Goal: Task Accomplishment & Management: Use online tool/utility

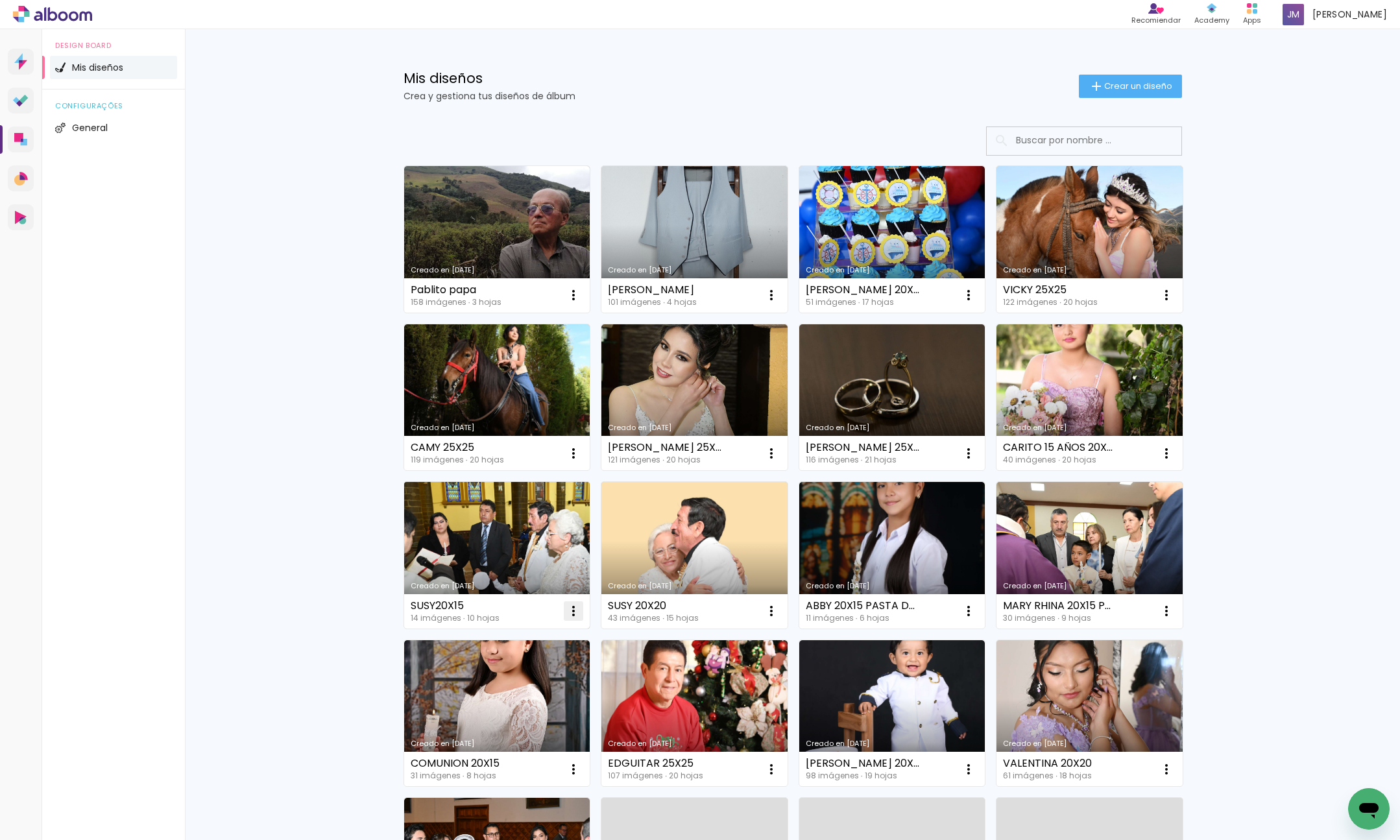
click at [572, 612] on iron-icon at bounding box center [573, 610] width 16 height 16
click at [541, 693] on paper-item "Excluir" at bounding box center [522, 697] width 128 height 26
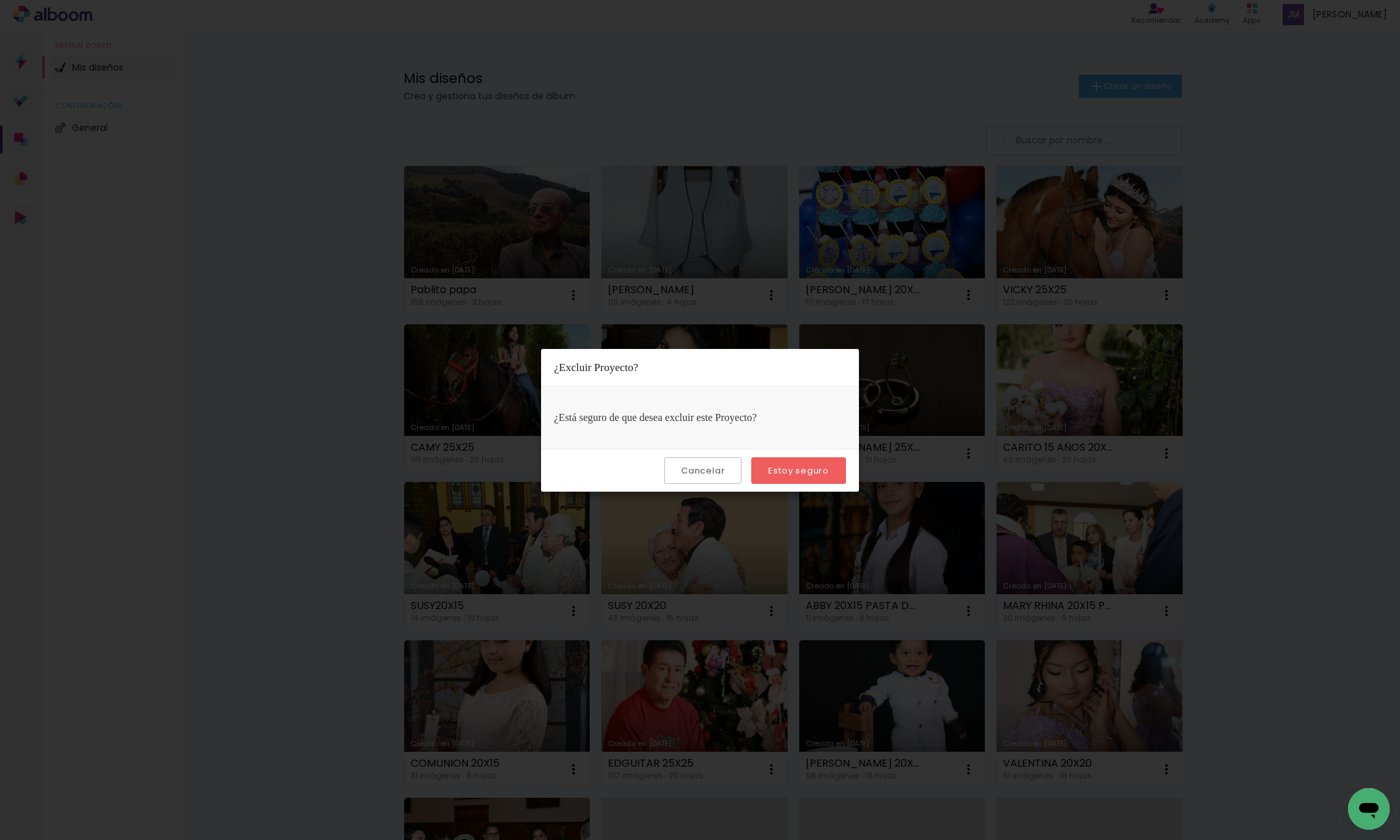
click at [830, 475] on paper-button "Estoy seguro" at bounding box center [799, 470] width 95 height 26
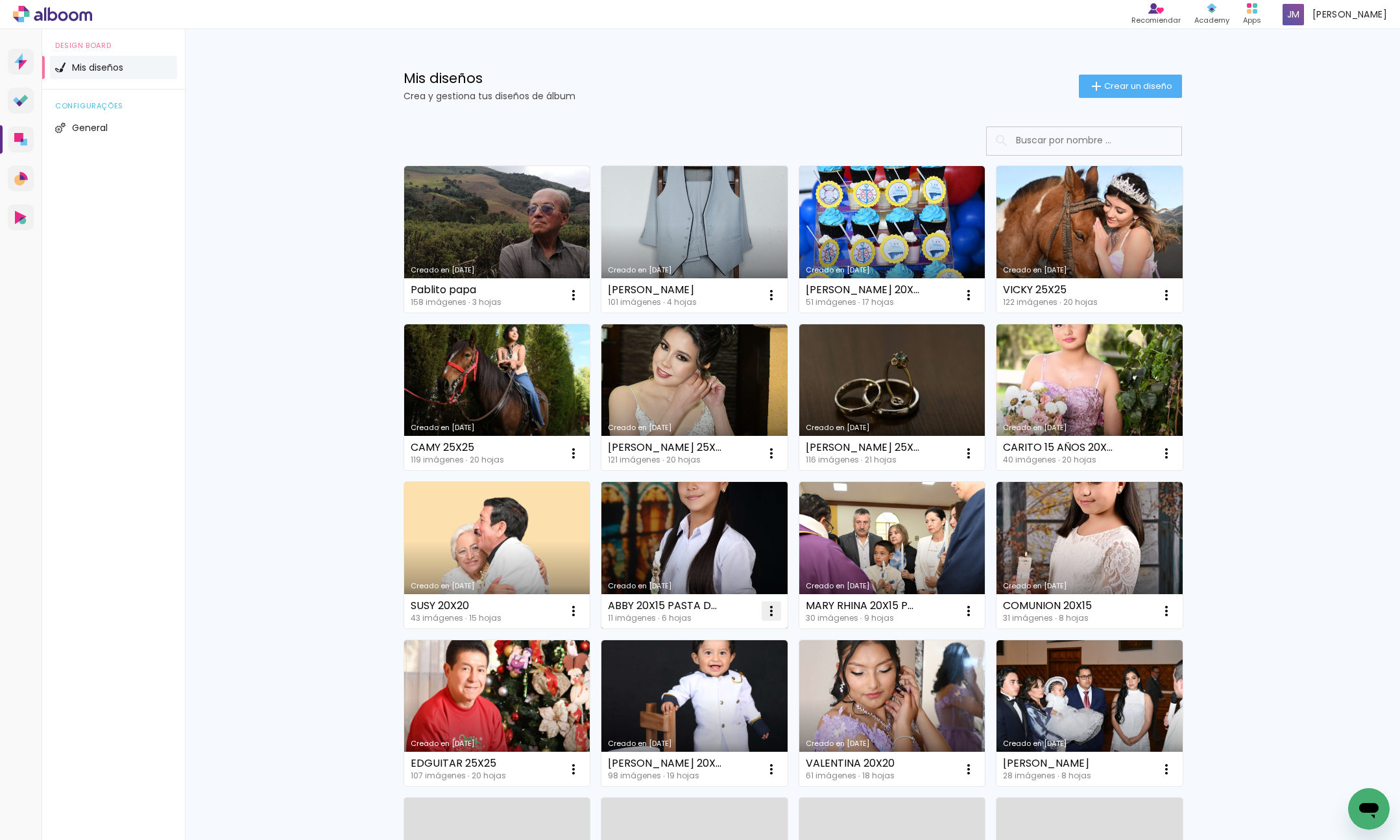
click at [772, 614] on iron-icon at bounding box center [771, 610] width 16 height 16
click at [747, 696] on paper-item "Excluir" at bounding box center [720, 697] width 128 height 26
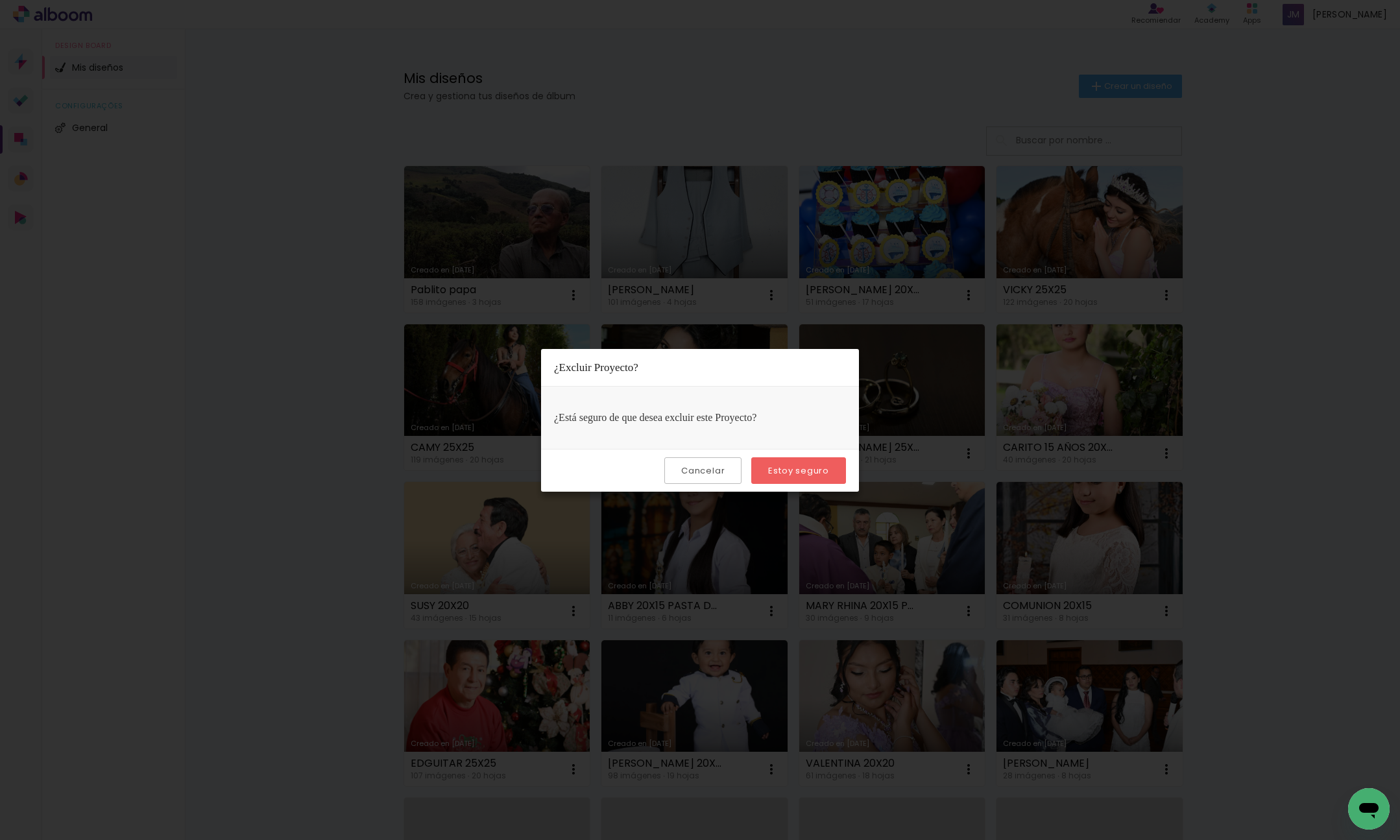
click at [0, 0] on slot "Estoy seguro" at bounding box center [0, 0] width 0 height 0
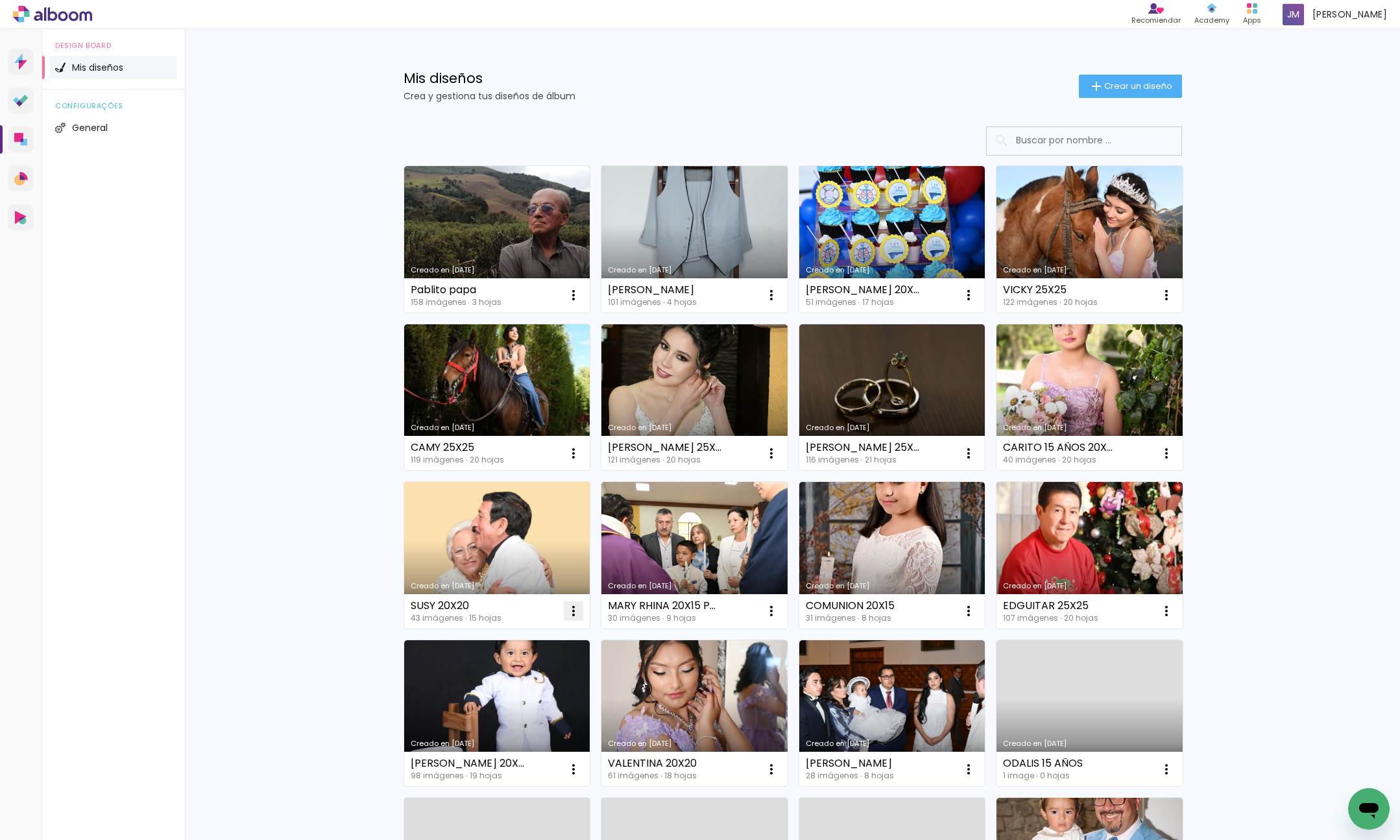
click at [573, 612] on iron-icon at bounding box center [573, 610] width 16 height 16
click at [543, 704] on paper-item "Excluir" at bounding box center [522, 697] width 128 height 26
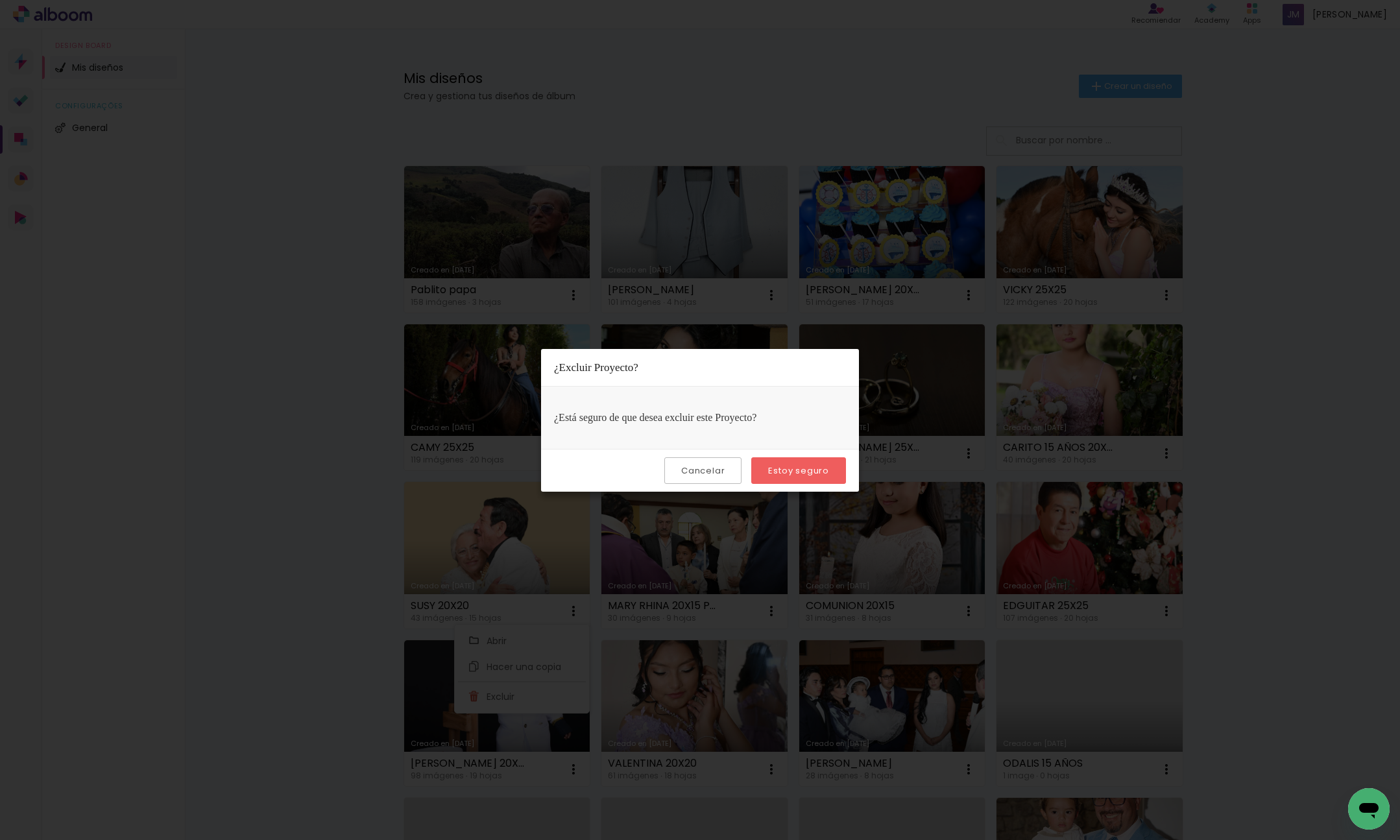
drag, startPoint x: 819, startPoint y: 466, endPoint x: 810, endPoint y: 468, distance: 9.2
click at [0, 0] on slot "Estoy seguro" at bounding box center [0, 0] width 0 height 0
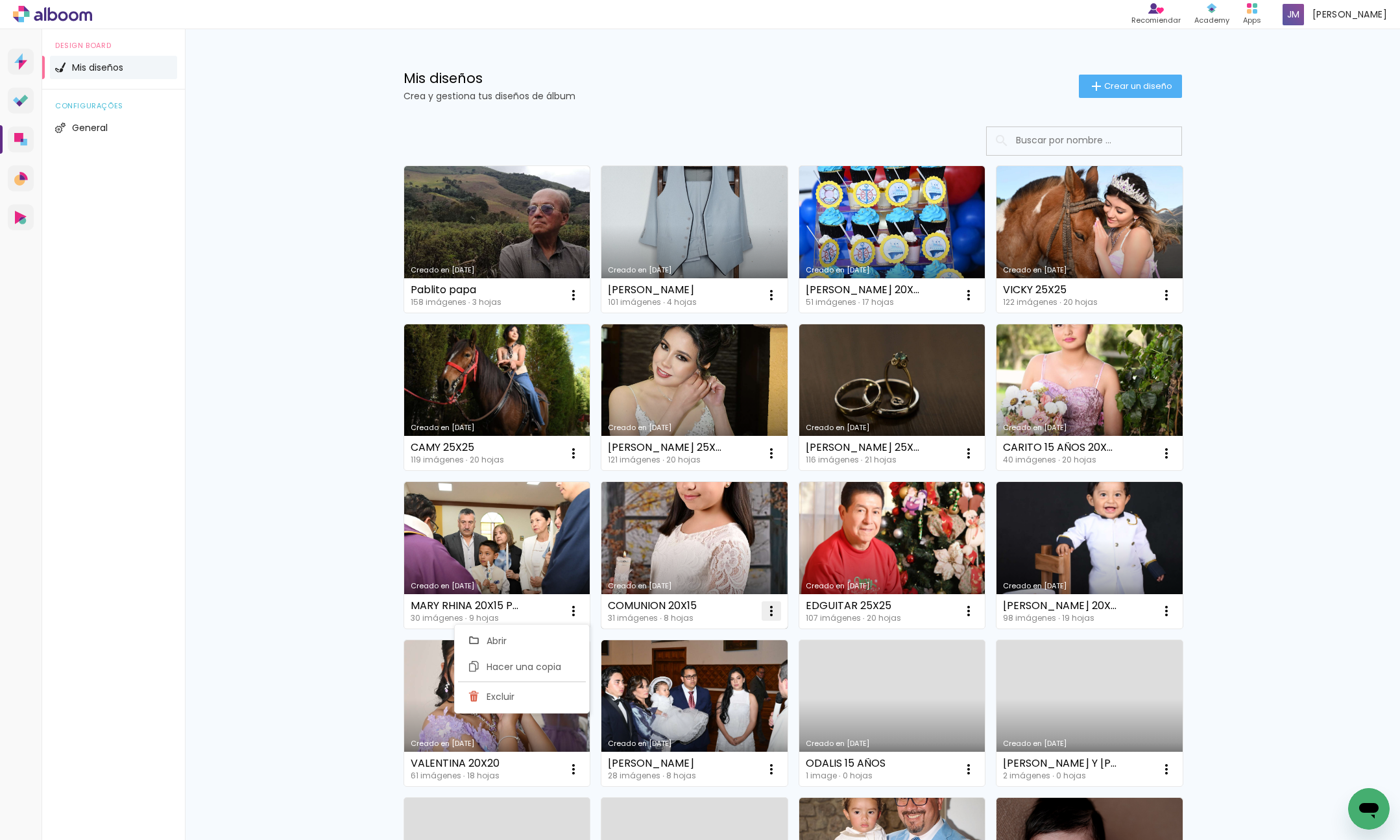
click at [770, 608] on iron-icon at bounding box center [771, 610] width 16 height 16
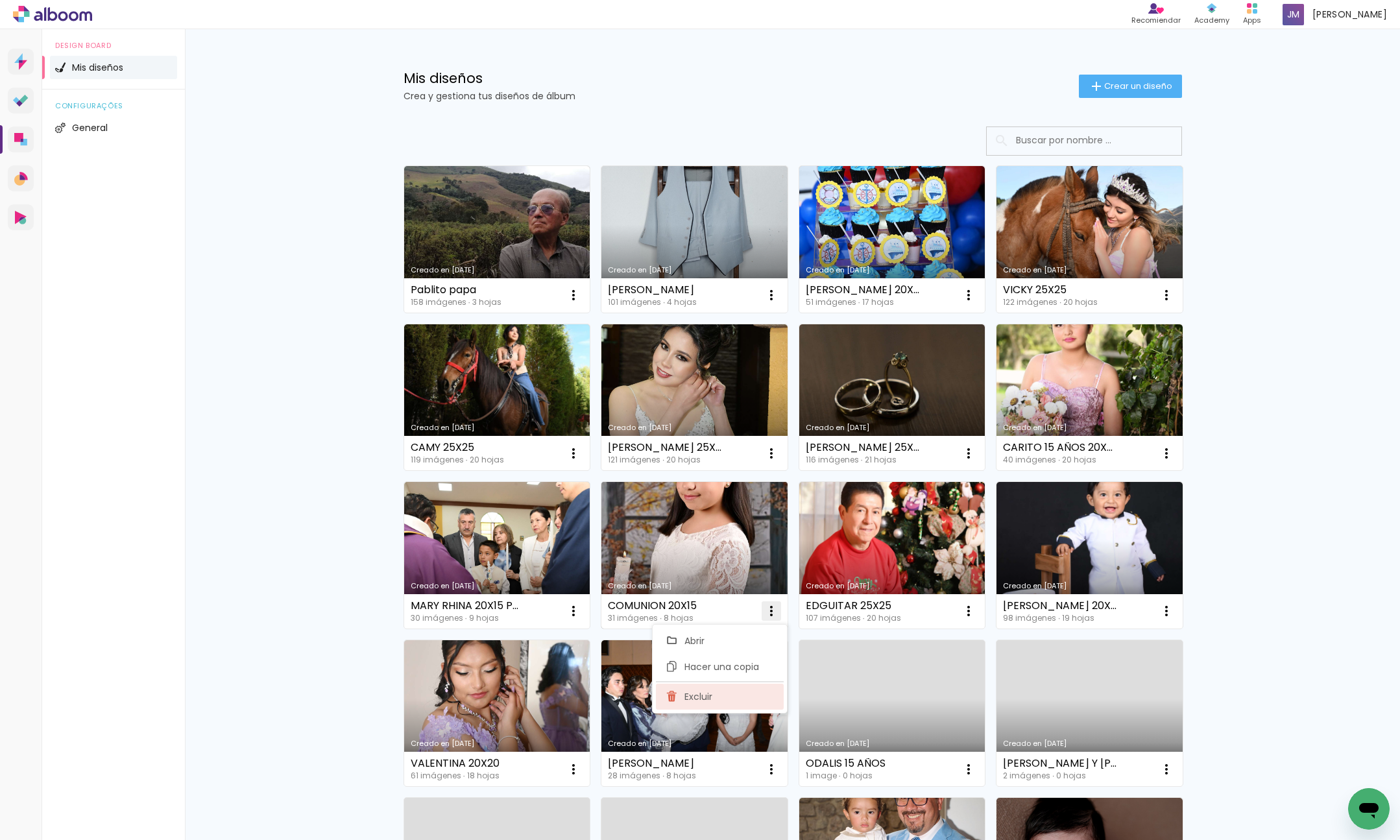
click at [741, 689] on paper-item "Excluir" at bounding box center [720, 697] width 128 height 26
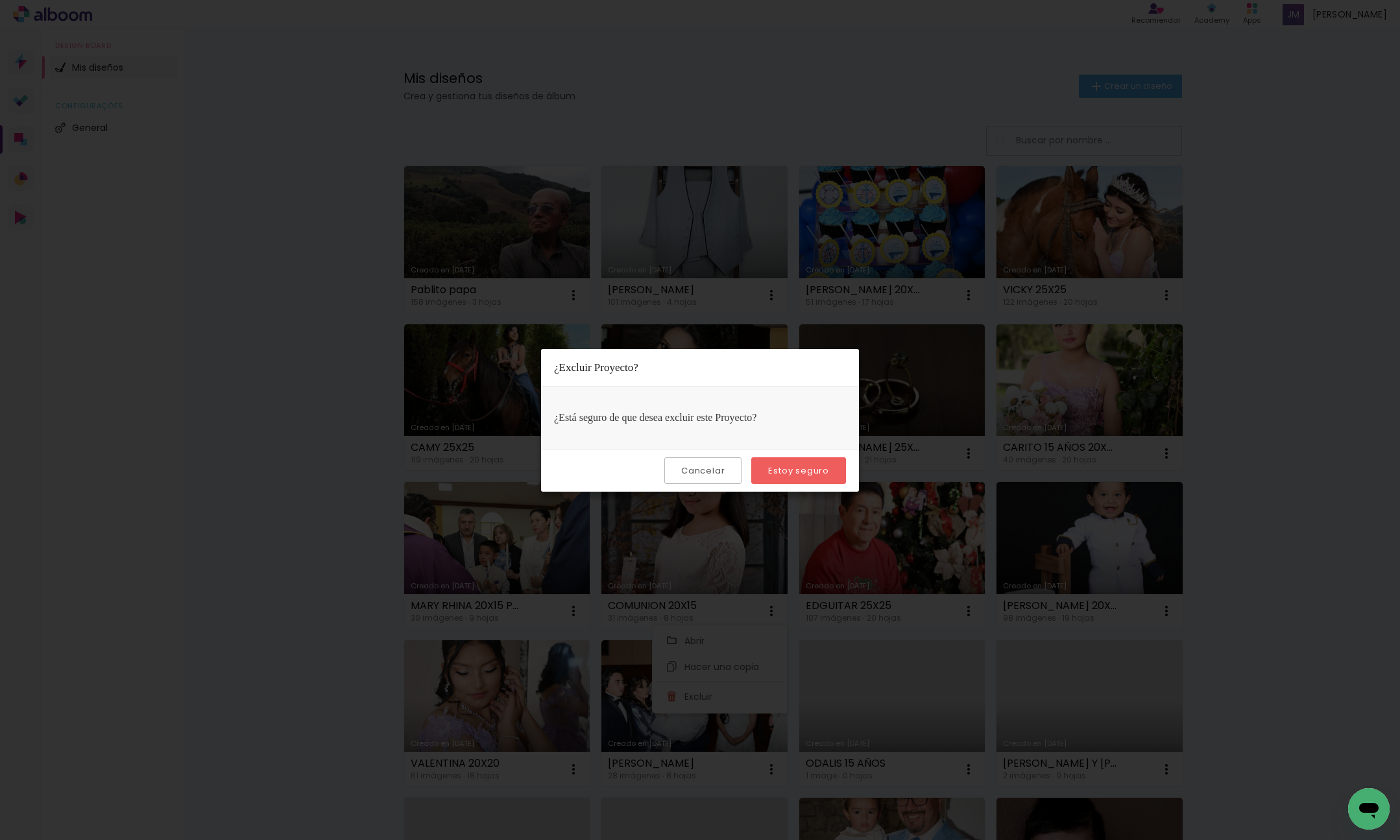
drag, startPoint x: 831, startPoint y: 467, endPoint x: 822, endPoint y: 473, distance: 10.8
click at [831, 467] on paper-button "Estoy seguro" at bounding box center [799, 470] width 95 height 26
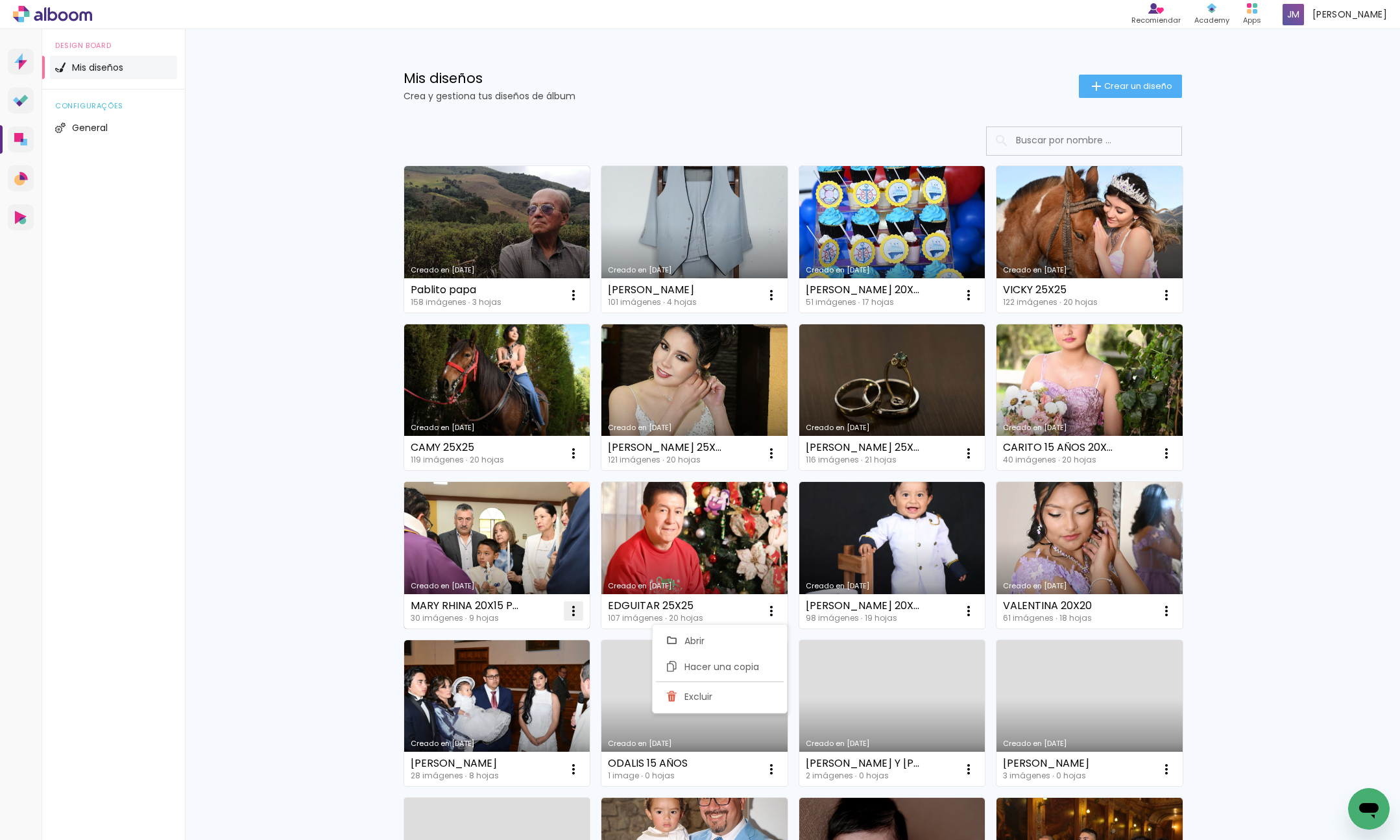
click at [572, 610] on iron-icon at bounding box center [573, 610] width 16 height 16
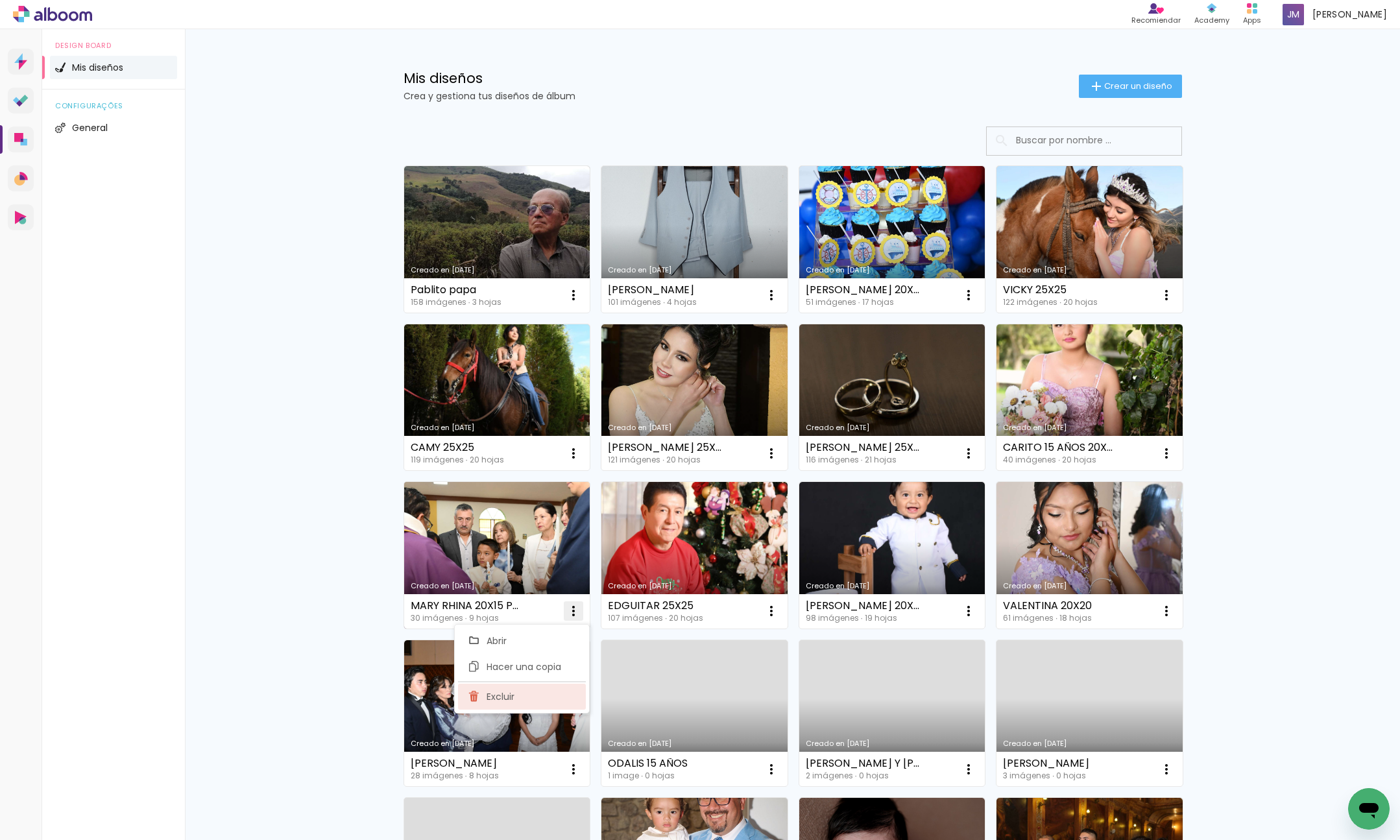
click at [544, 701] on paper-item "Excluir" at bounding box center [522, 697] width 128 height 26
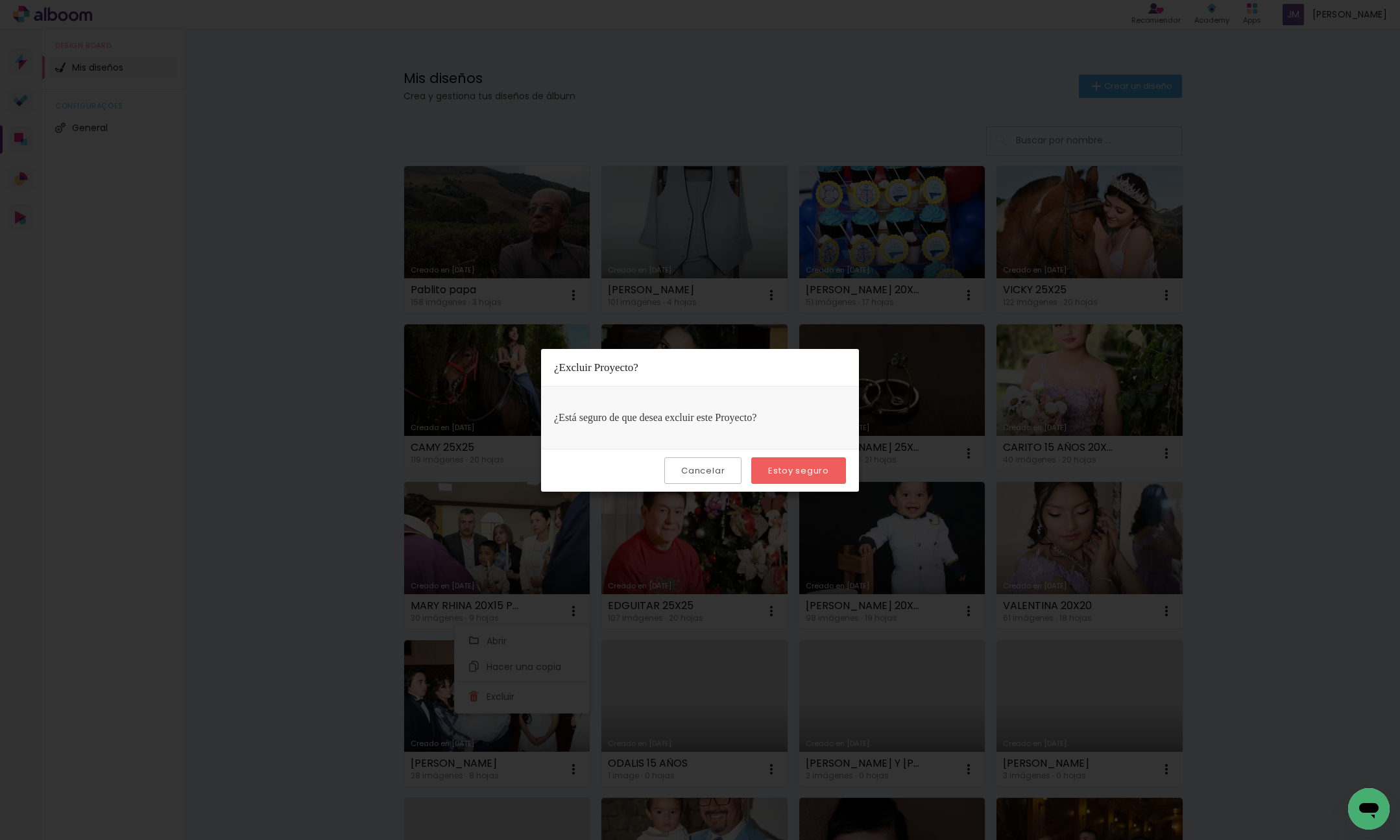
click at [0, 0] on slot "Estoy seguro" at bounding box center [0, 0] width 0 height 0
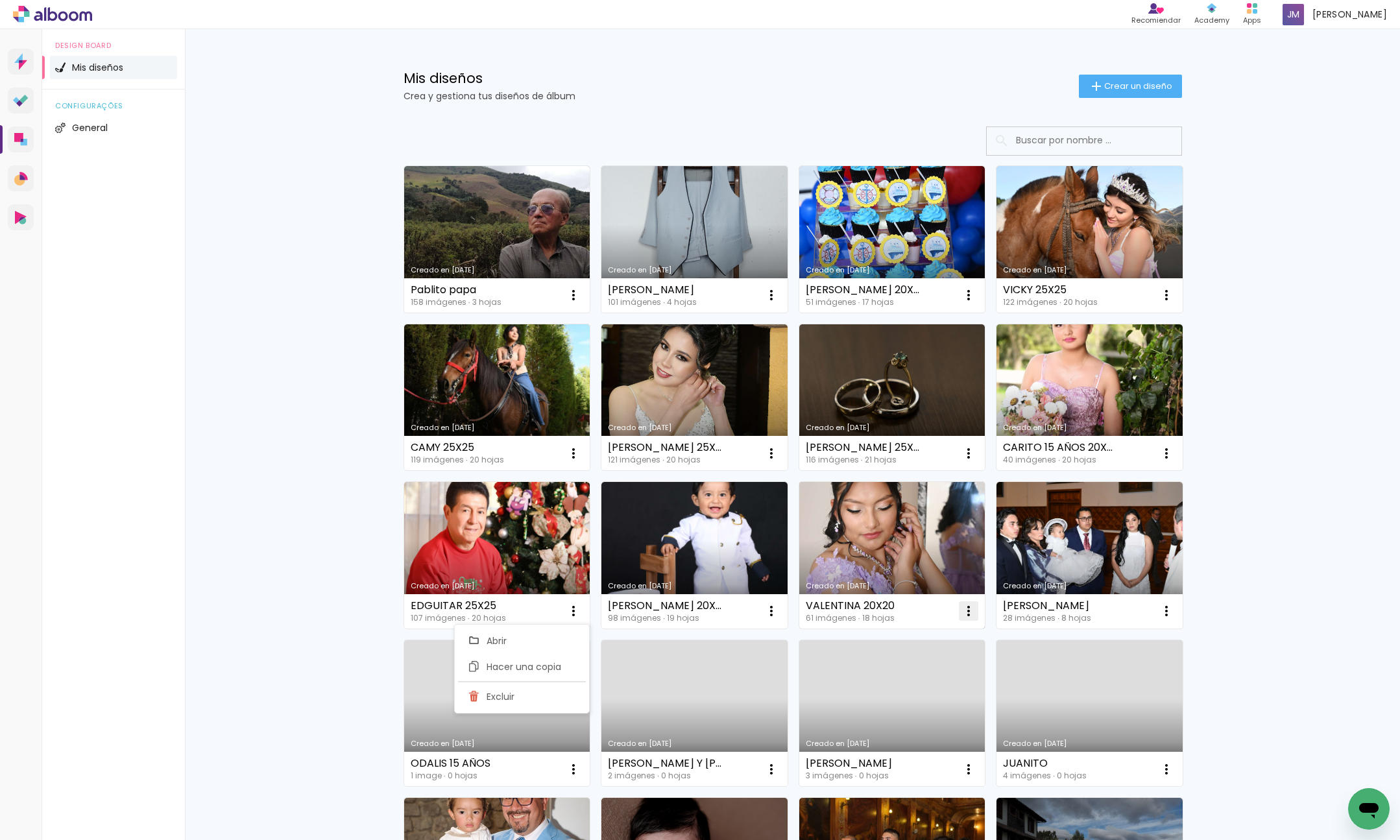
click at [970, 612] on iron-icon at bounding box center [968, 610] width 16 height 16
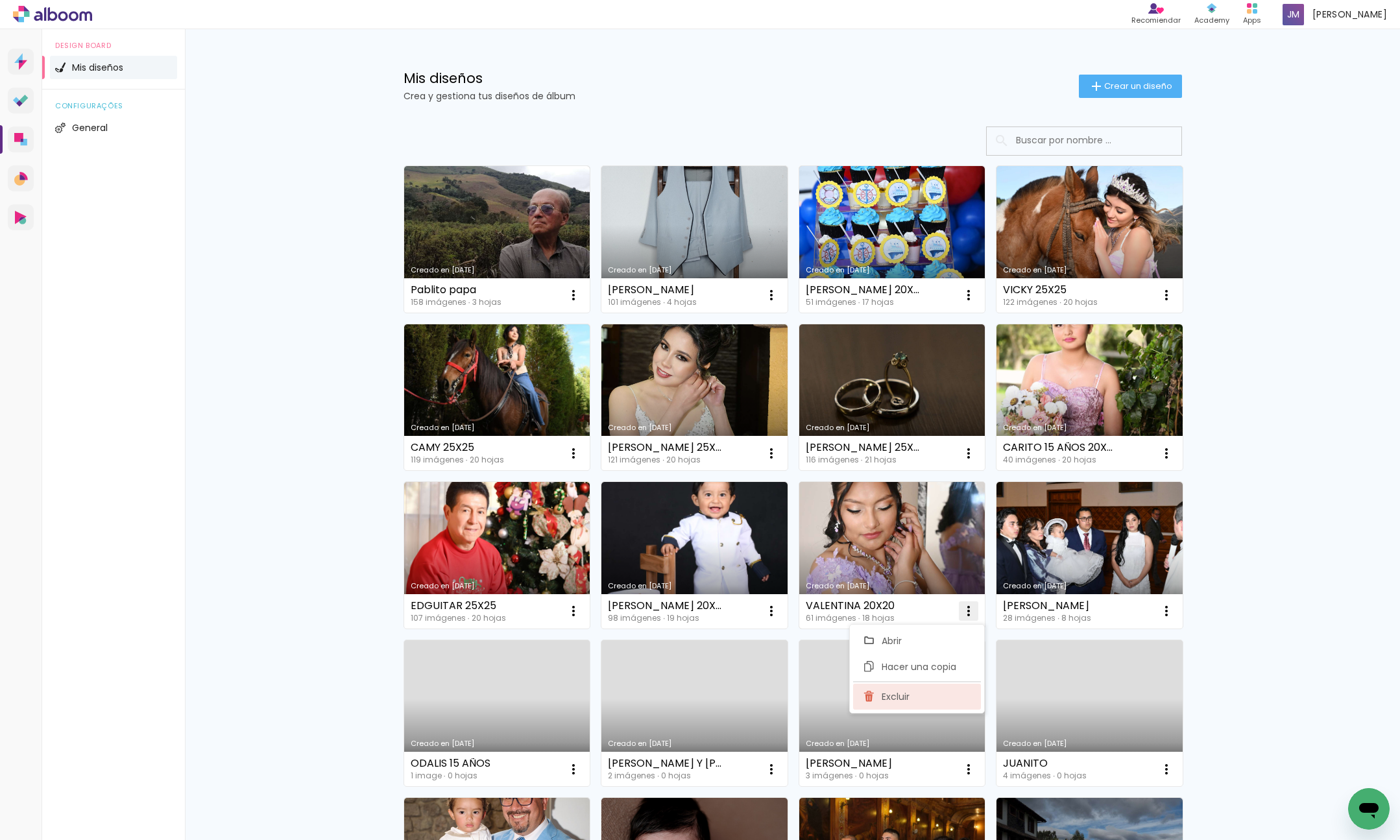
click at [916, 702] on paper-item "Excluir" at bounding box center [917, 697] width 128 height 26
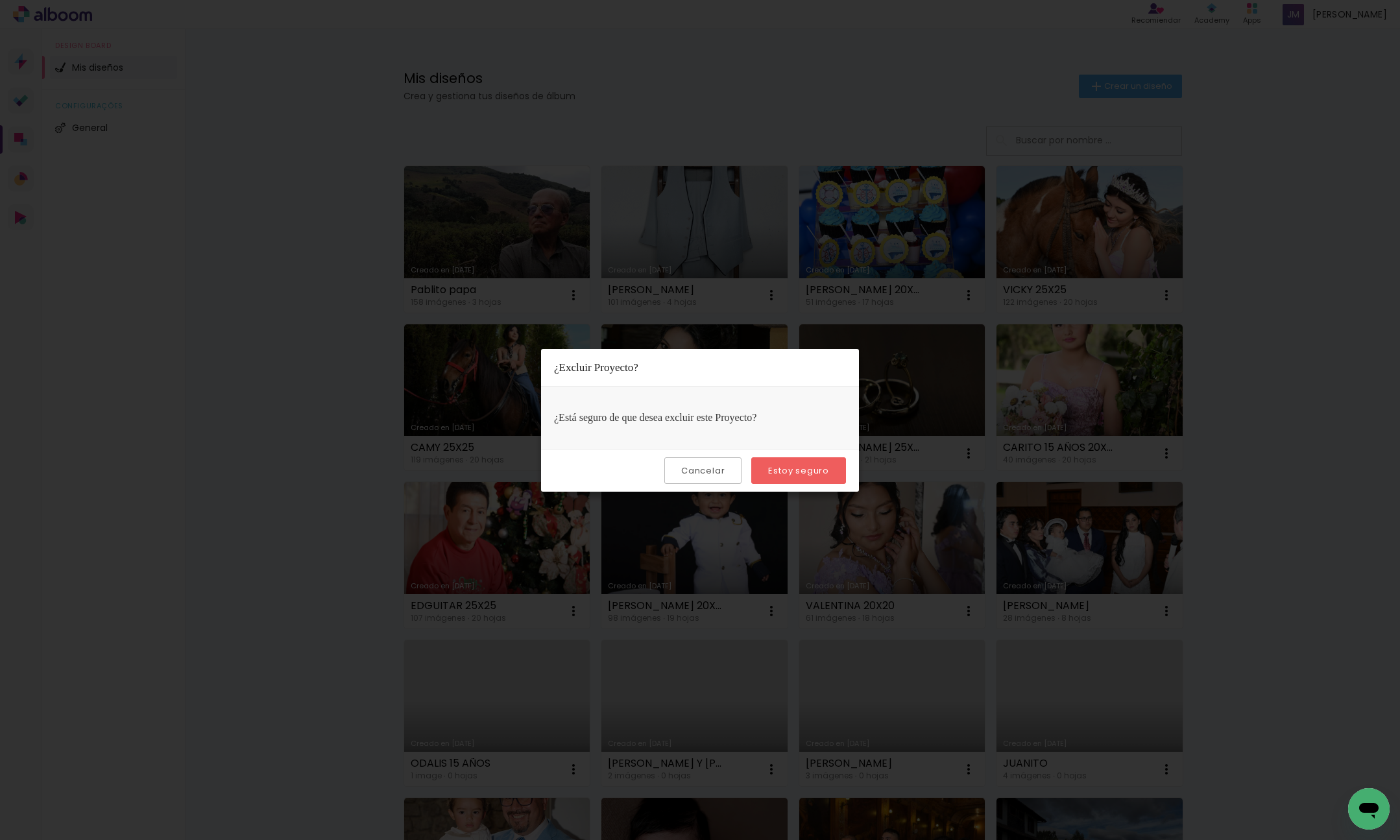
click at [809, 455] on div "Cancelar Estoy seguro" at bounding box center [700, 470] width 318 height 43
click at [0, 0] on slot "Estoy seguro" at bounding box center [0, 0] width 0 height 0
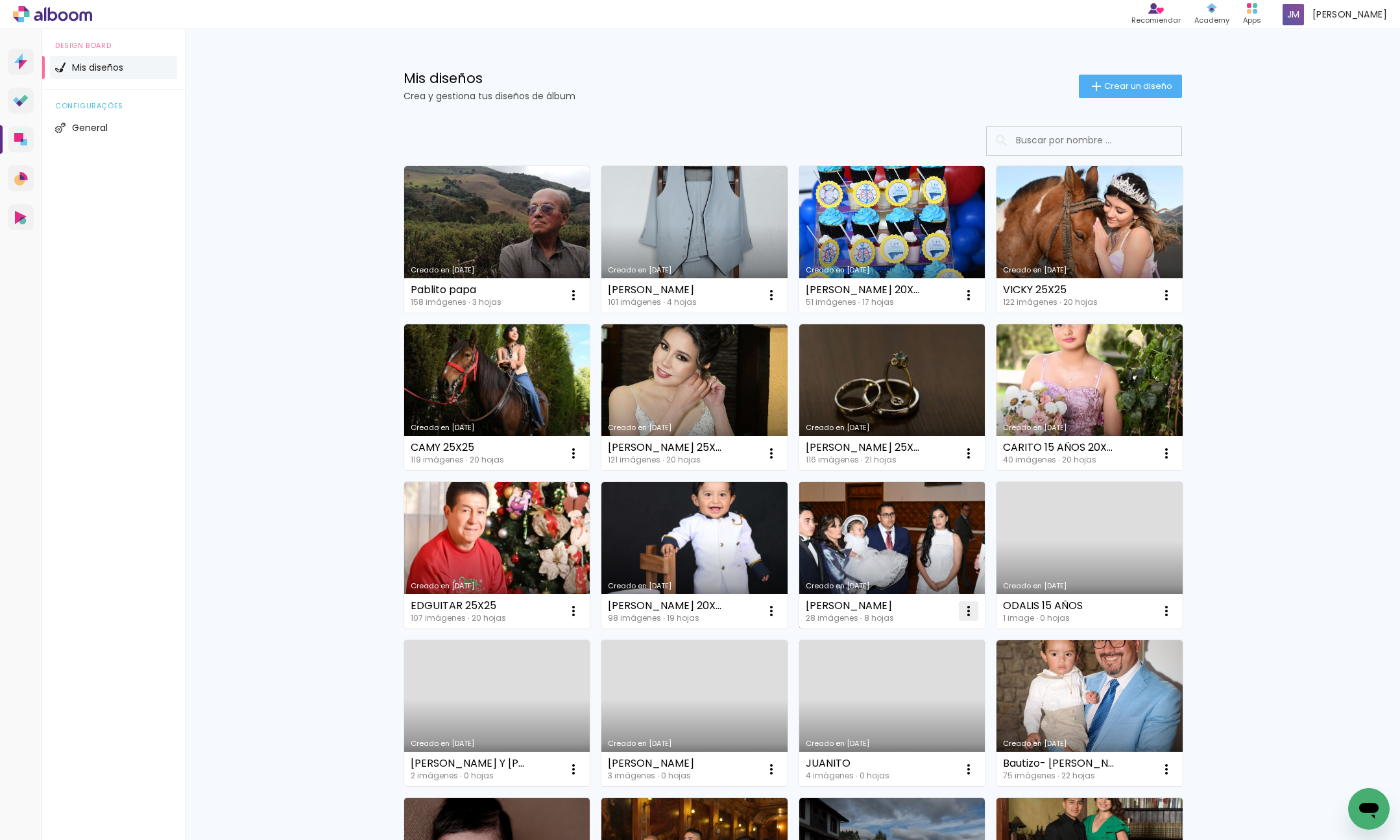
click at [969, 613] on iron-icon at bounding box center [968, 610] width 16 height 16
click at [939, 706] on paper-item "Excluir" at bounding box center [917, 697] width 128 height 26
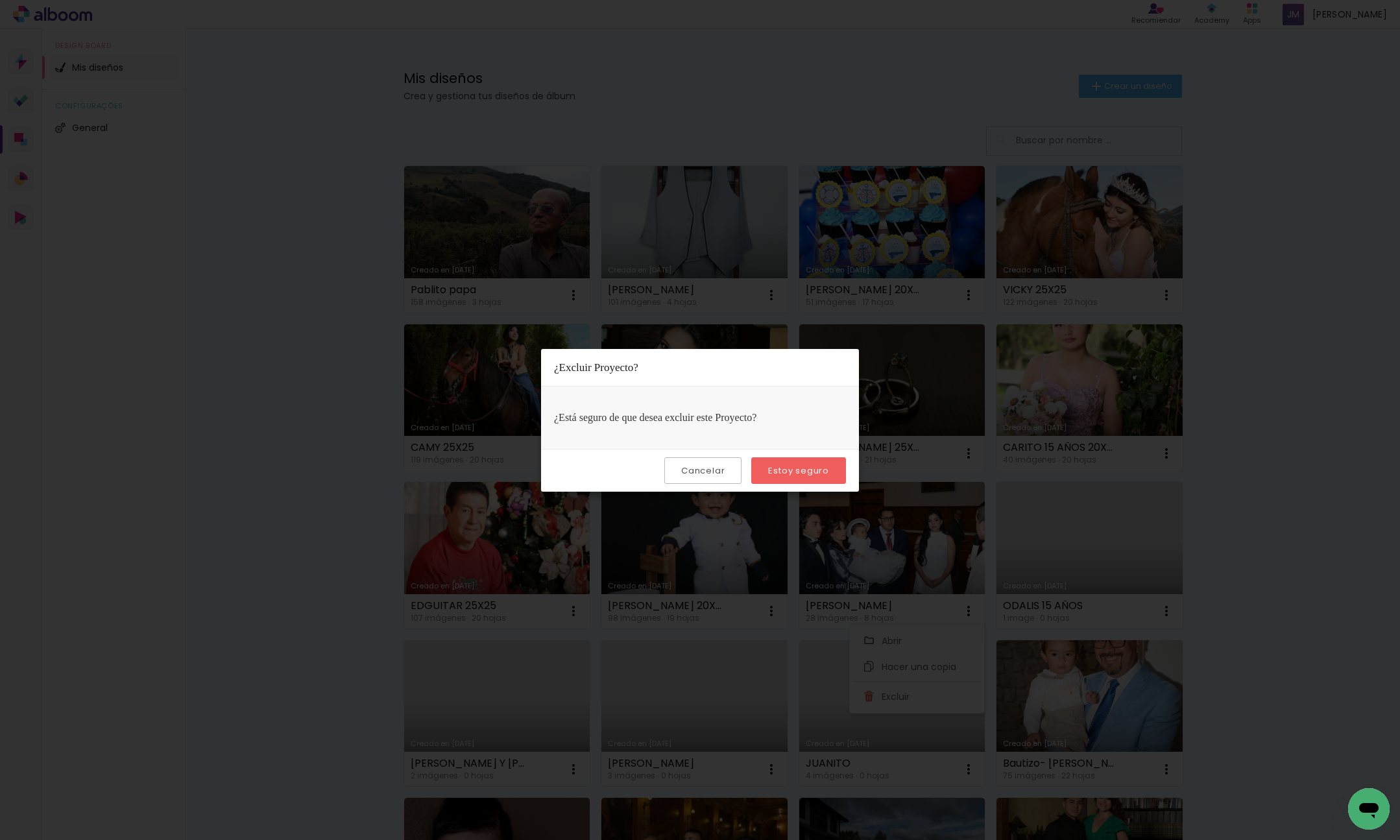
click at [0, 0] on slot "Estoy seguro" at bounding box center [0, 0] width 0 height 0
click at [0, 0] on slot "Cancelar" at bounding box center [0, 0] width 0 height 0
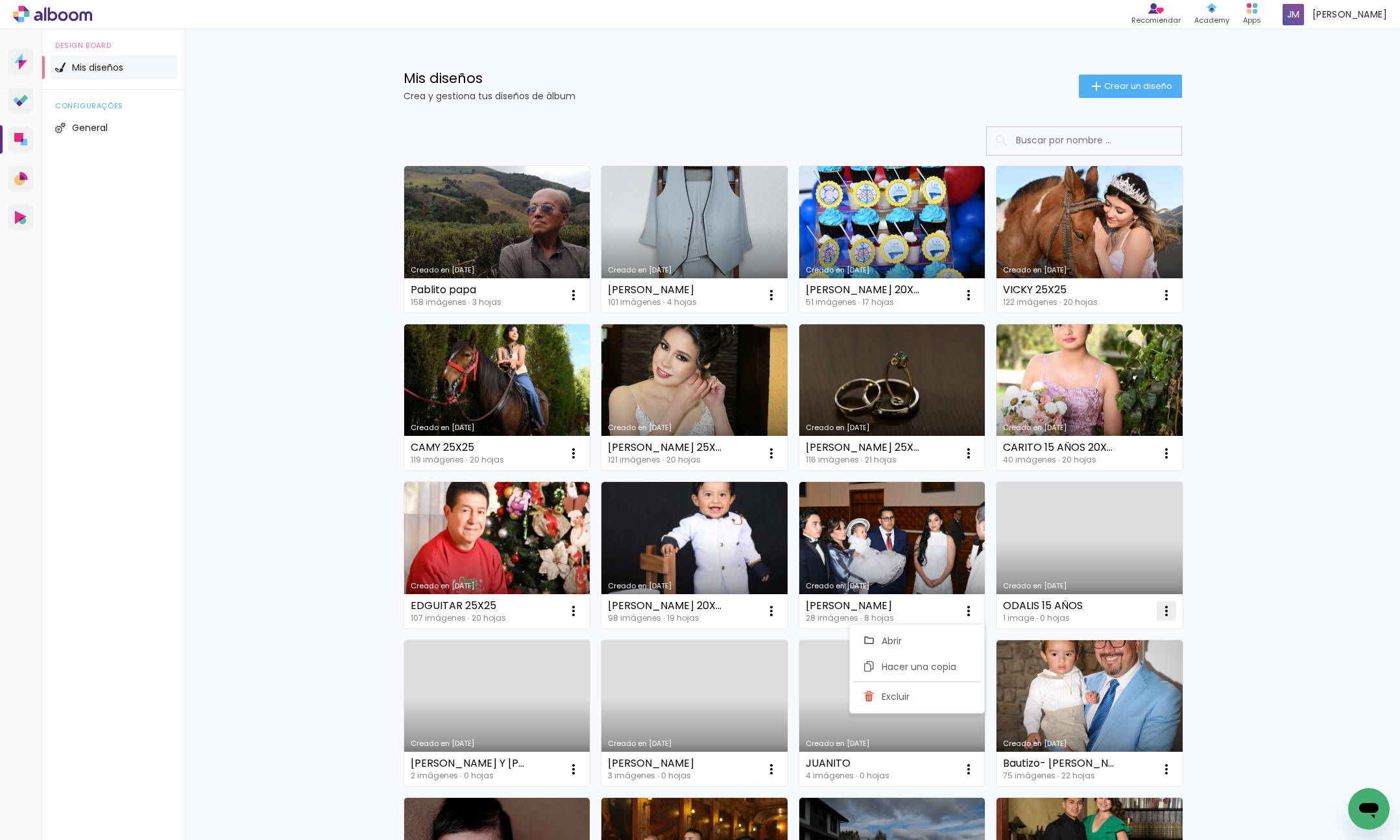
click at [1165, 610] on iron-icon at bounding box center [1166, 610] width 16 height 16
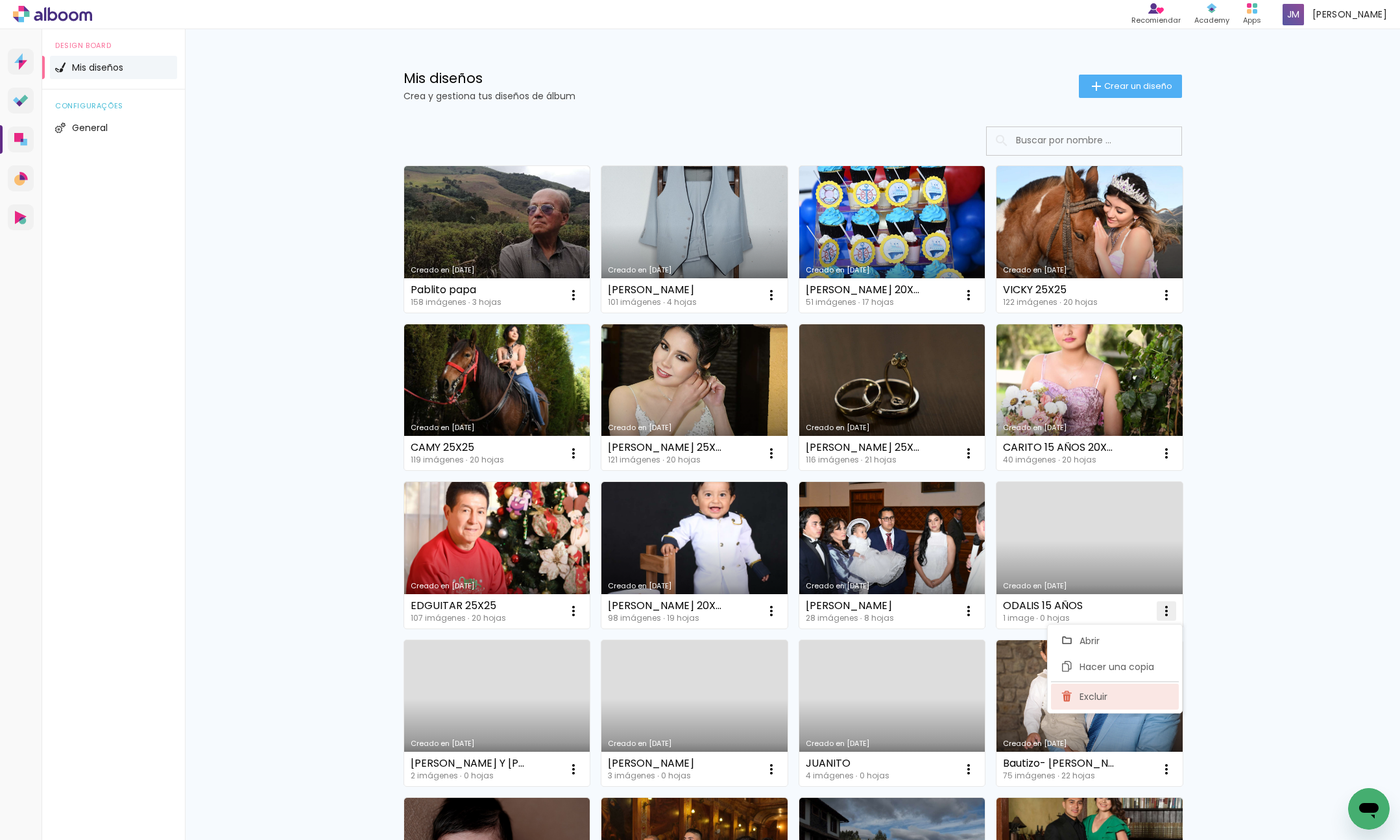
click at [1134, 706] on paper-item "Excluir" at bounding box center [1115, 697] width 128 height 26
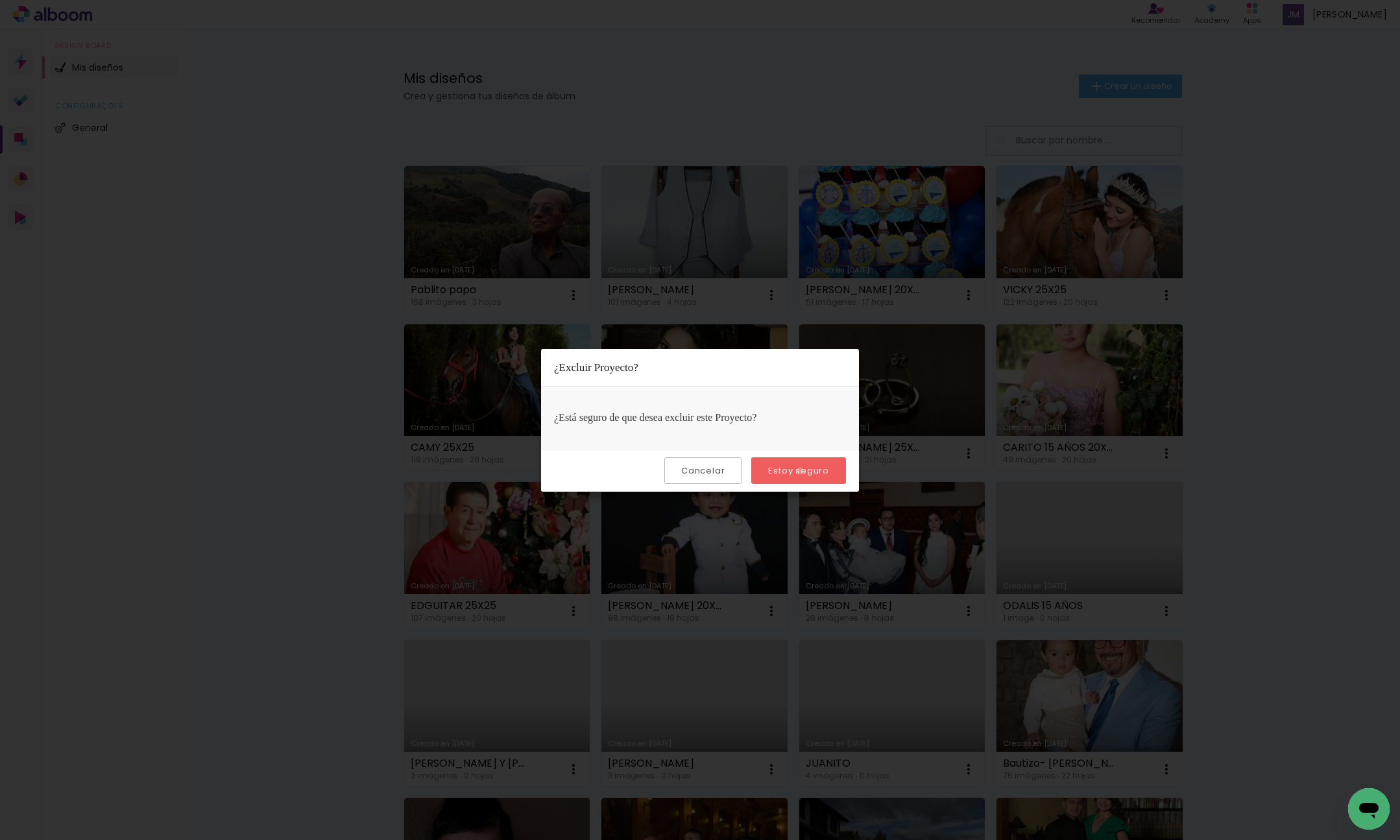
click at [0, 0] on slot "Estoy seguro" at bounding box center [0, 0] width 0 height 0
click at [707, 460] on paper-button "Cancelar" at bounding box center [702, 470] width 78 height 26
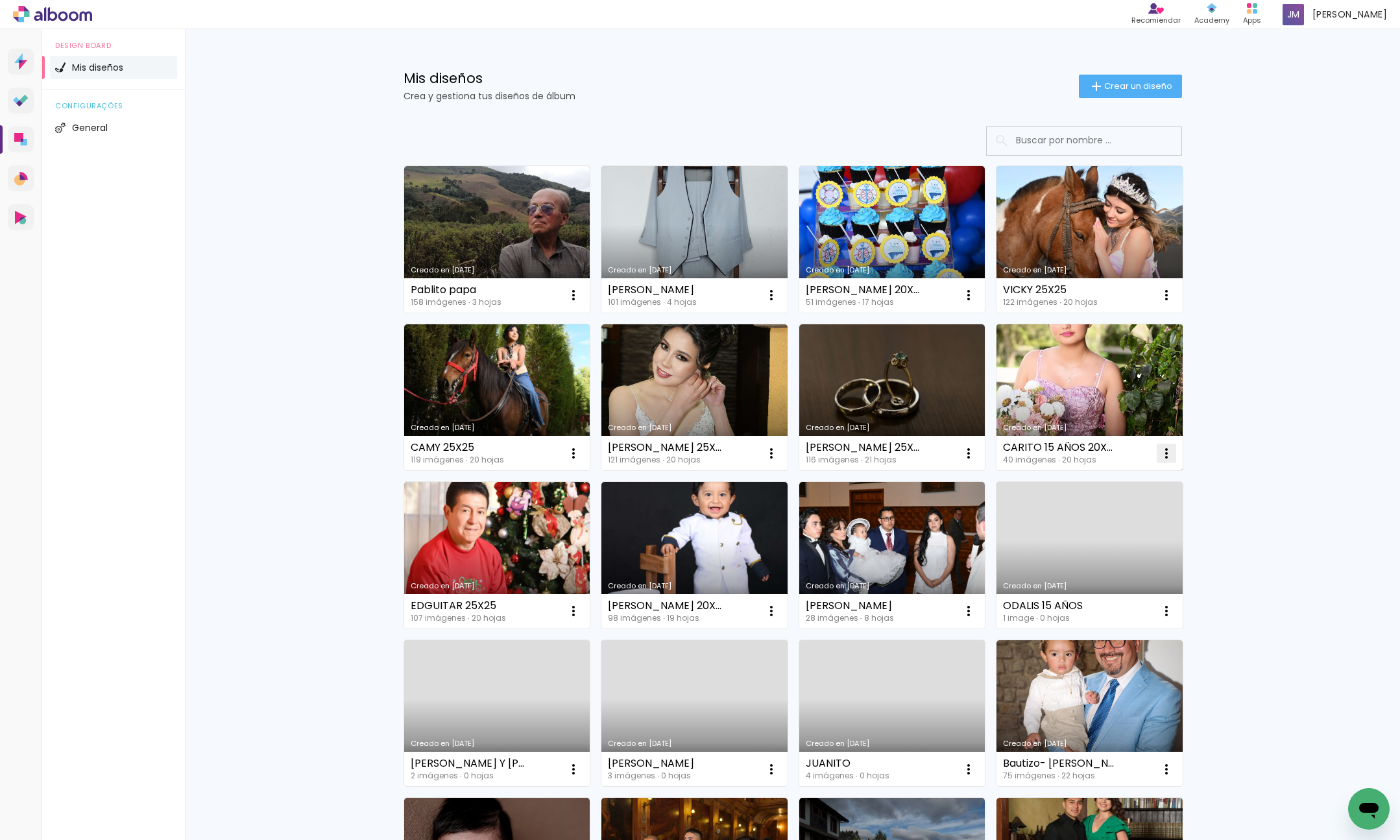
click at [1163, 453] on iron-icon at bounding box center [1166, 453] width 16 height 16
click at [1129, 543] on paper-item "Excluir" at bounding box center [1115, 539] width 128 height 26
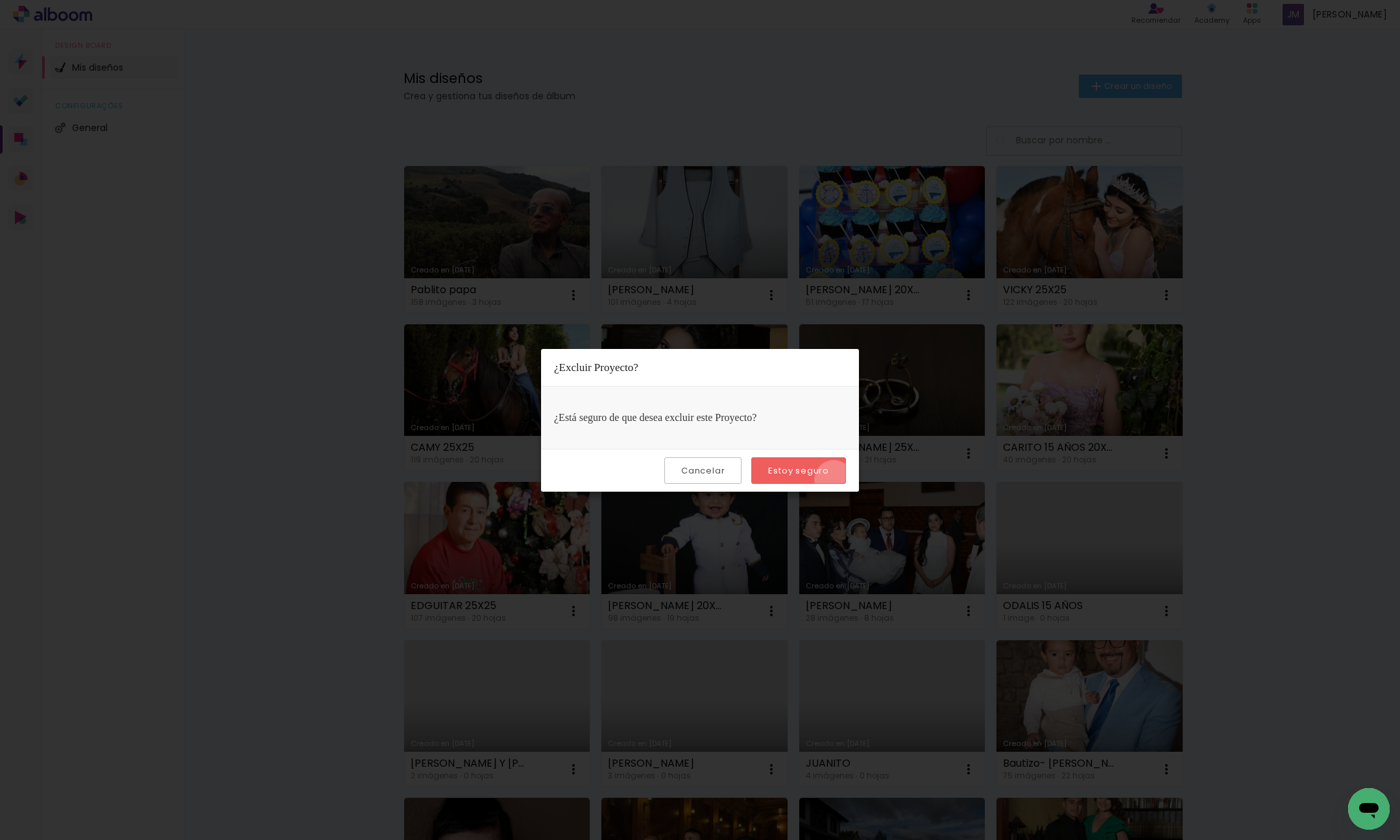
click at [835, 480] on paper-button "Estoy seguro" at bounding box center [799, 470] width 95 height 26
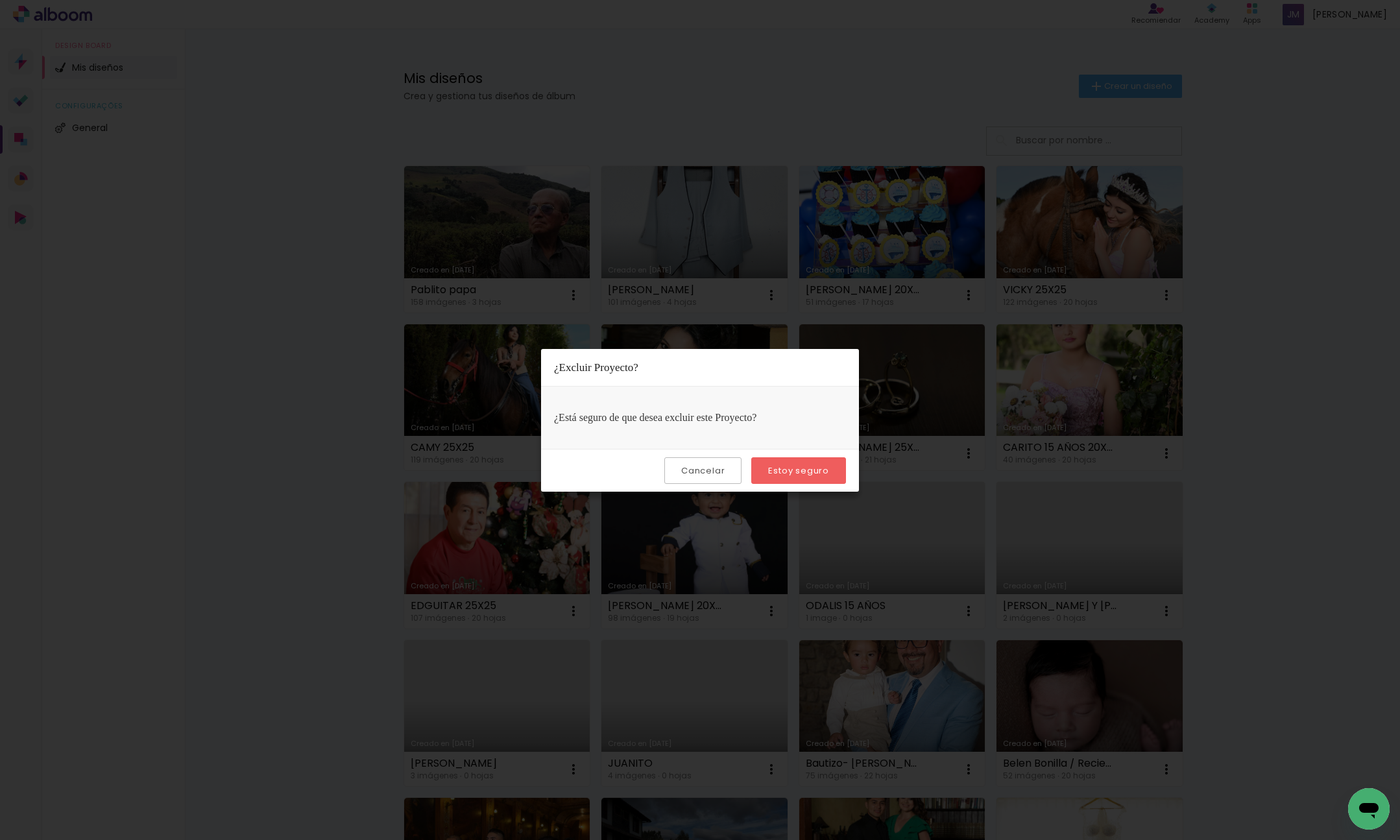
click at [0, 0] on slot "Estoy seguro" at bounding box center [0, 0] width 0 height 0
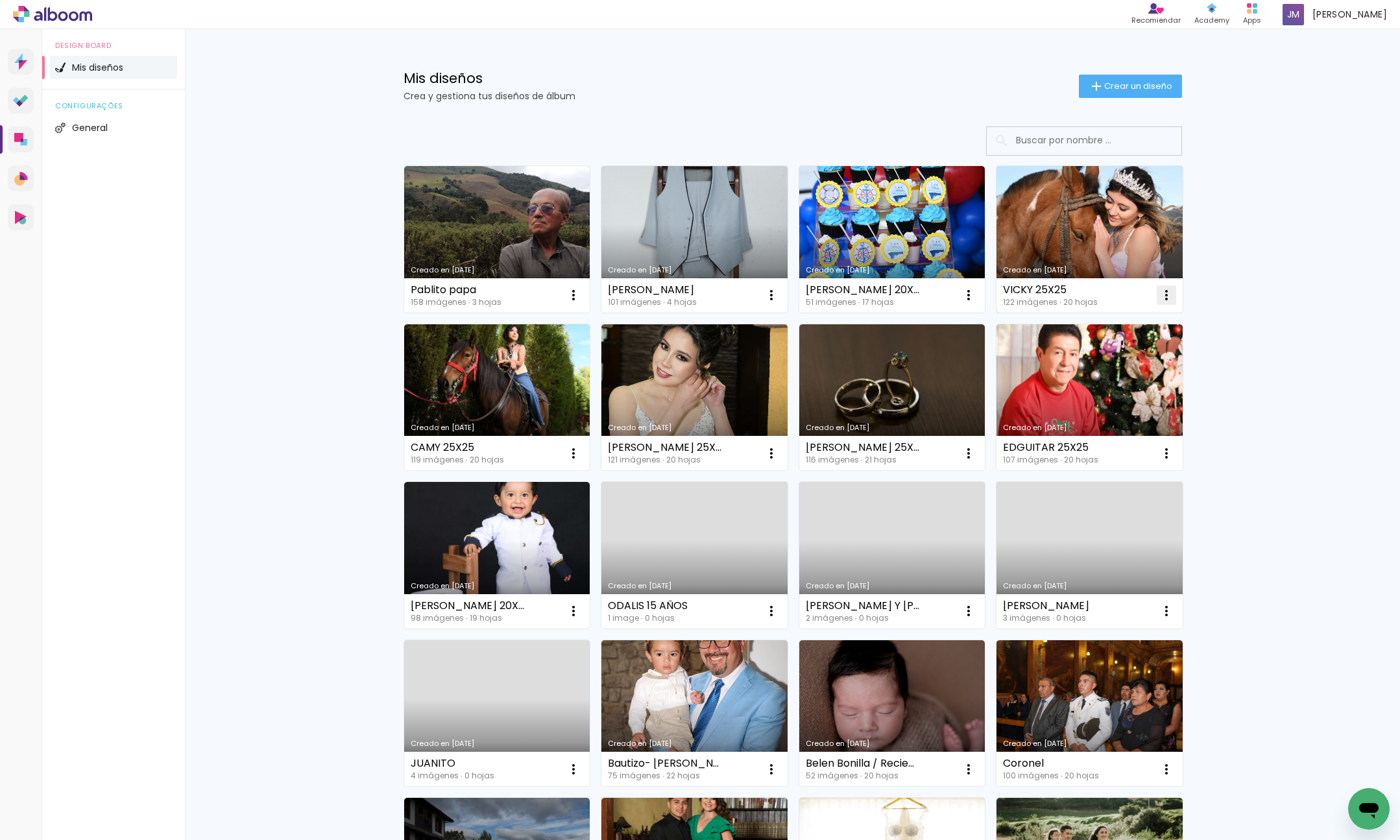
click at [1163, 293] on iron-icon at bounding box center [1166, 295] width 16 height 16
click at [1117, 389] on paper-item "Excluir" at bounding box center [1115, 380] width 128 height 26
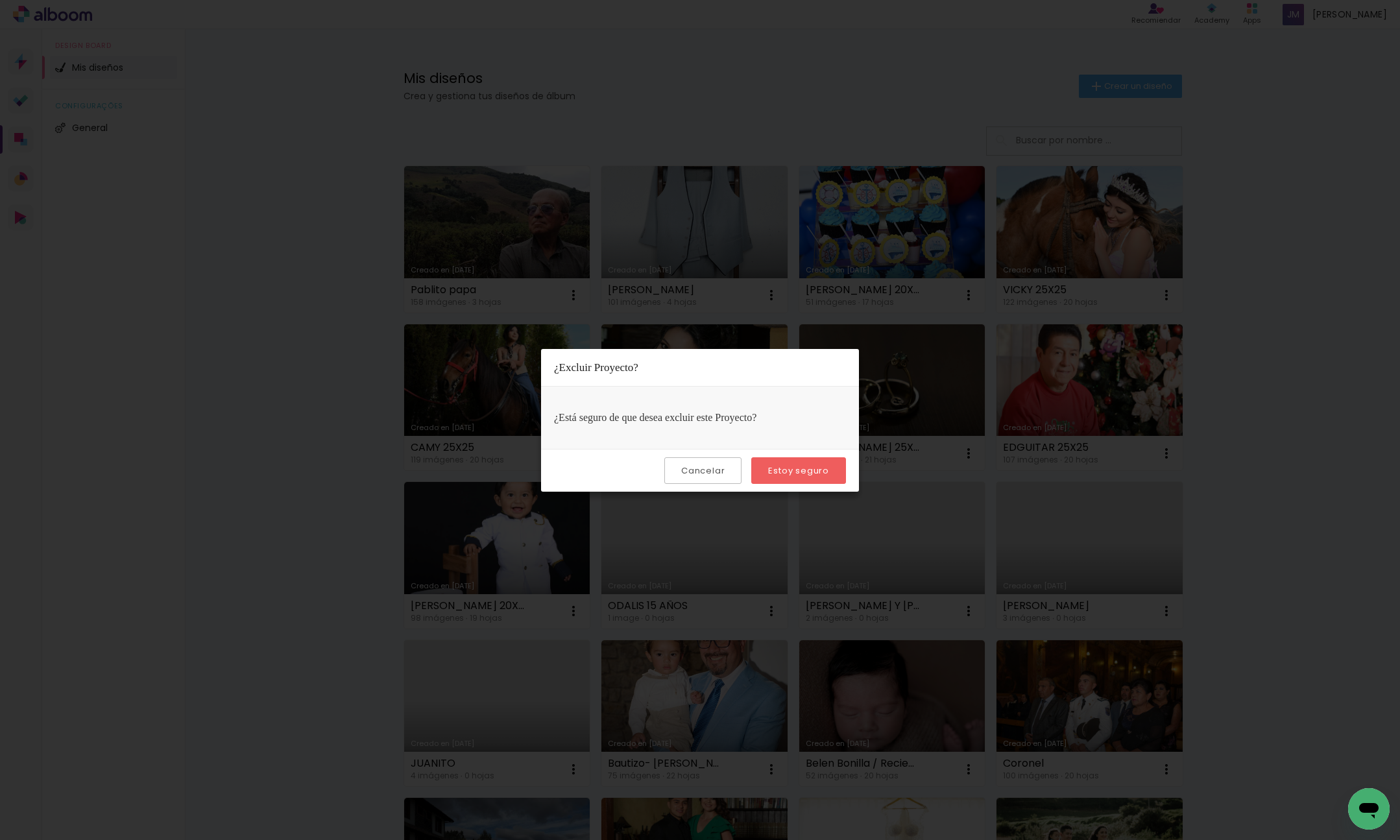
click at [796, 478] on paper-button "Estoy seguro" at bounding box center [799, 470] width 95 height 26
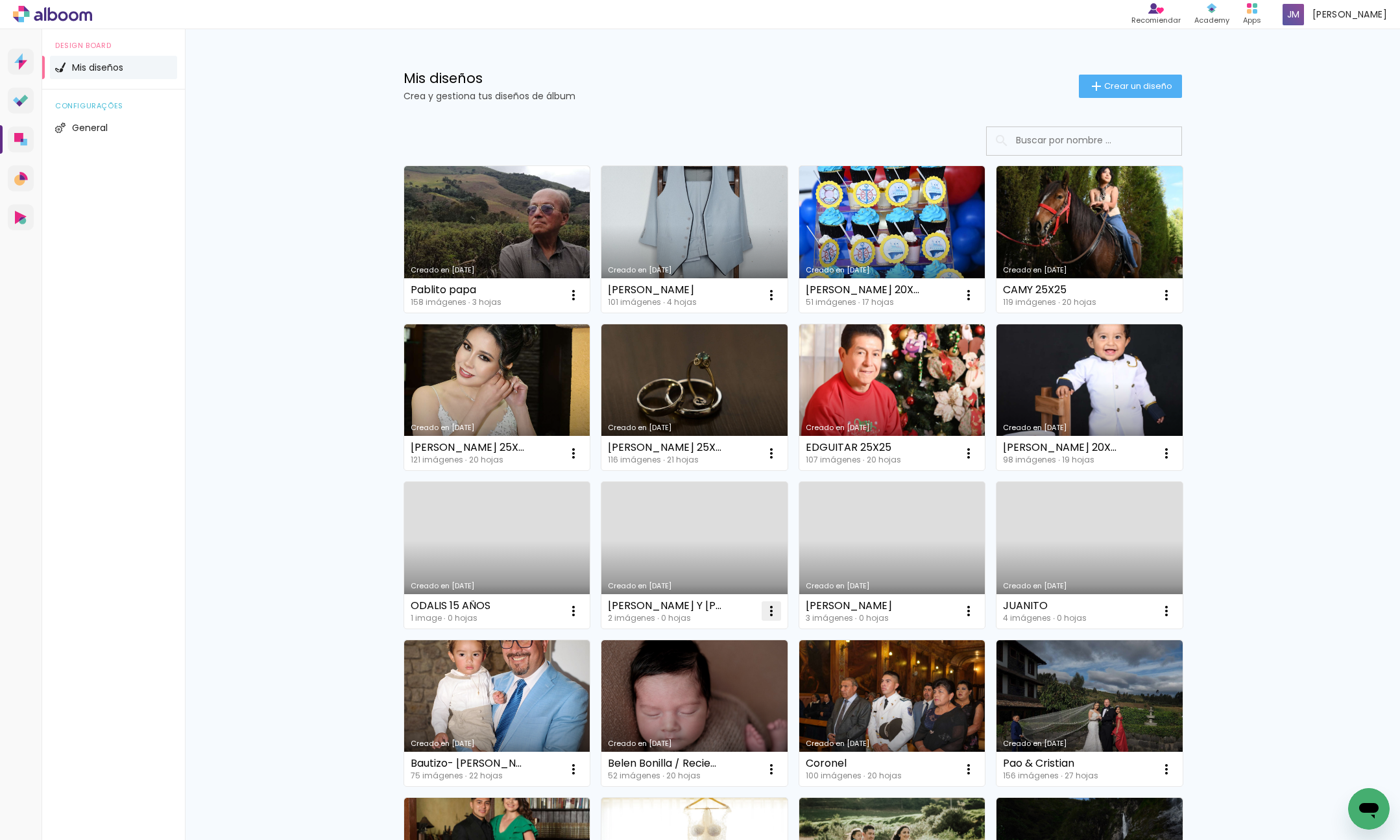
click at [774, 609] on iron-icon at bounding box center [771, 610] width 16 height 16
click at [741, 700] on paper-item "Excluir" at bounding box center [720, 697] width 128 height 26
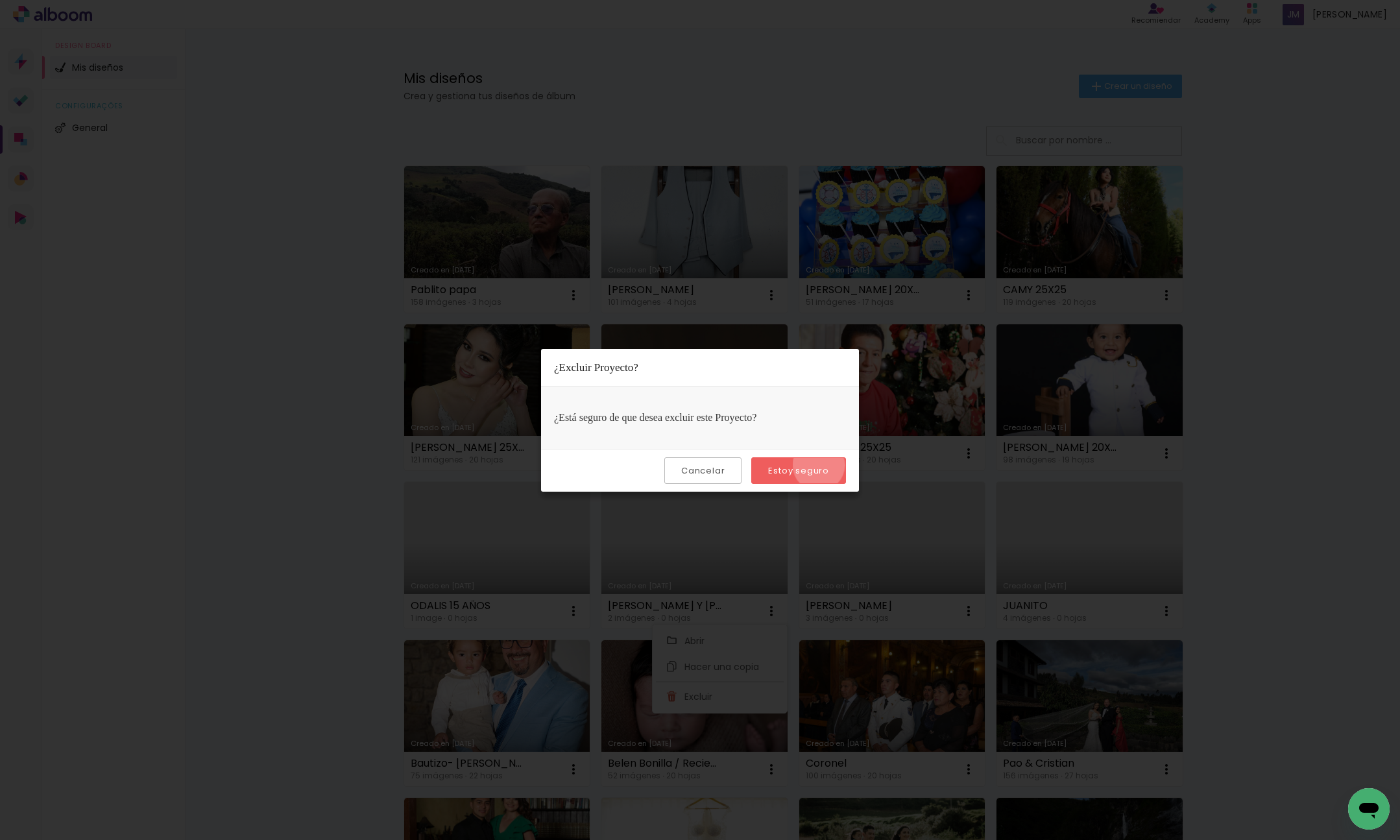
click at [0, 0] on slot "Estoy seguro" at bounding box center [0, 0] width 0 height 0
click at [720, 480] on paper-button "Cancelar" at bounding box center [702, 470] width 78 height 26
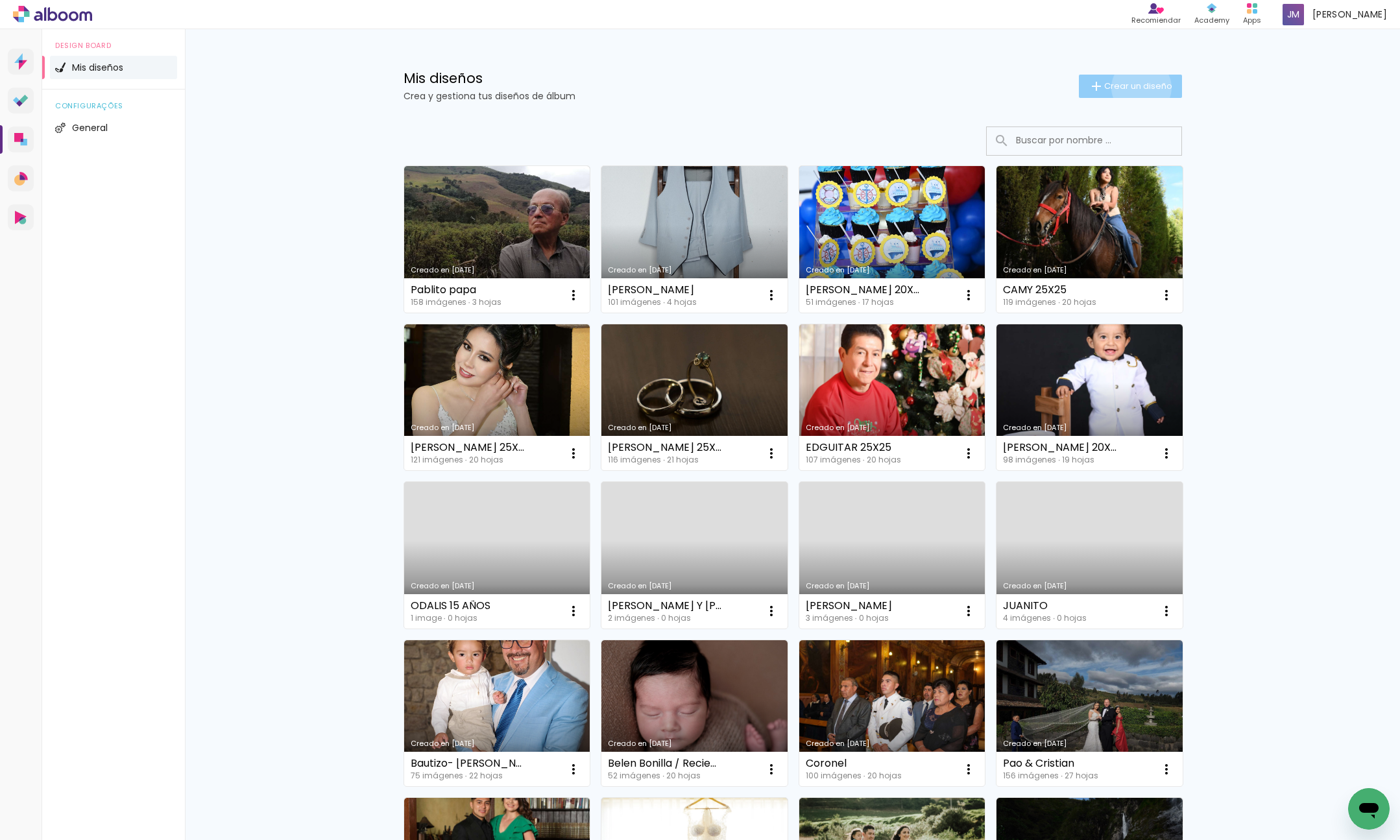
click at [1140, 88] on span "Crear un diseño" at bounding box center [1138, 86] width 68 height 8
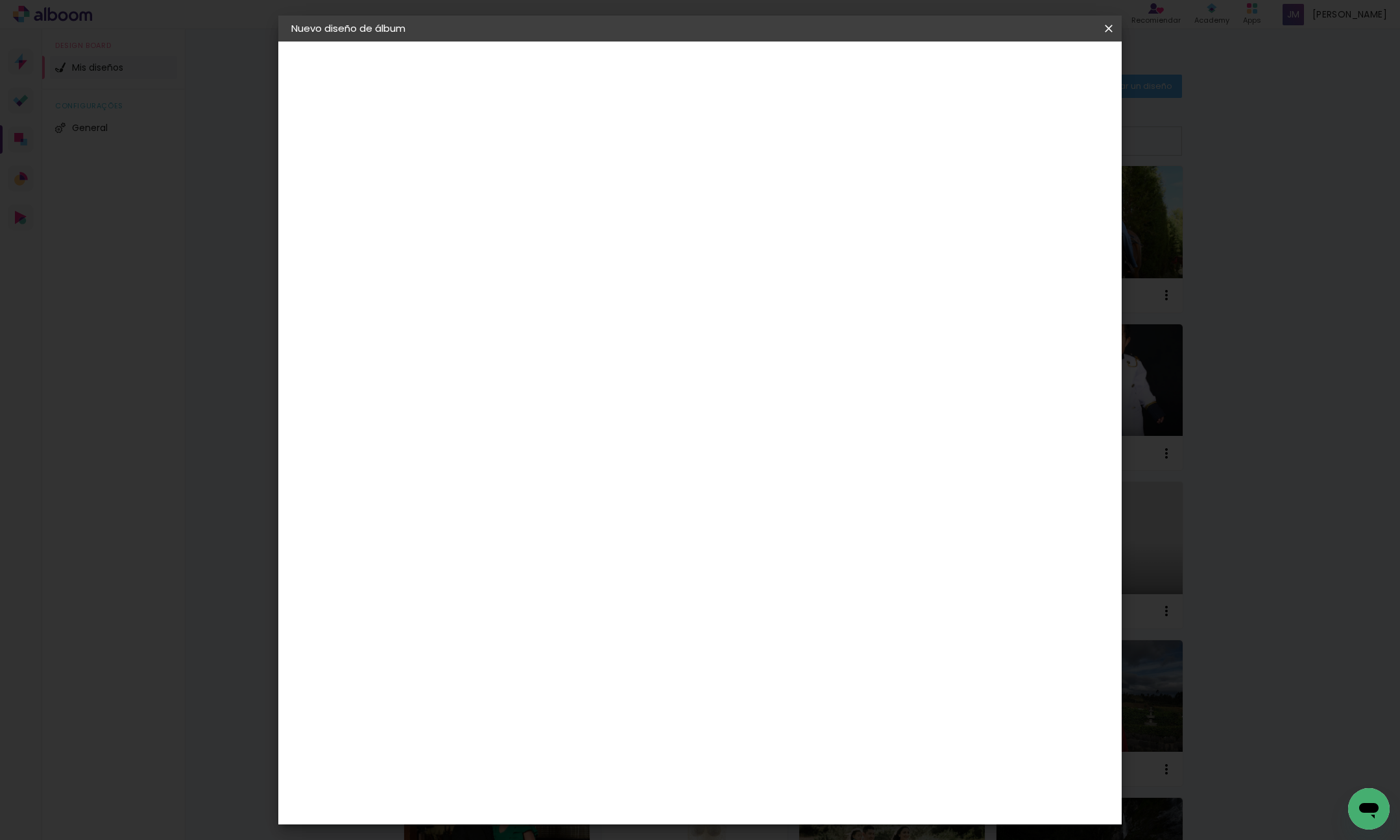
click at [503, 177] on input at bounding box center [503, 174] width 0 height 20
type input "CARPETA 20X20 EN LINO"
type paper-input "CARPETA 20X20 EN LINO"
click at [0, 0] on slot "Avanzar" at bounding box center [0, 0] width 0 height 0
click at [542, 291] on div "Dismafot" at bounding box center [518, 293] width 47 height 10
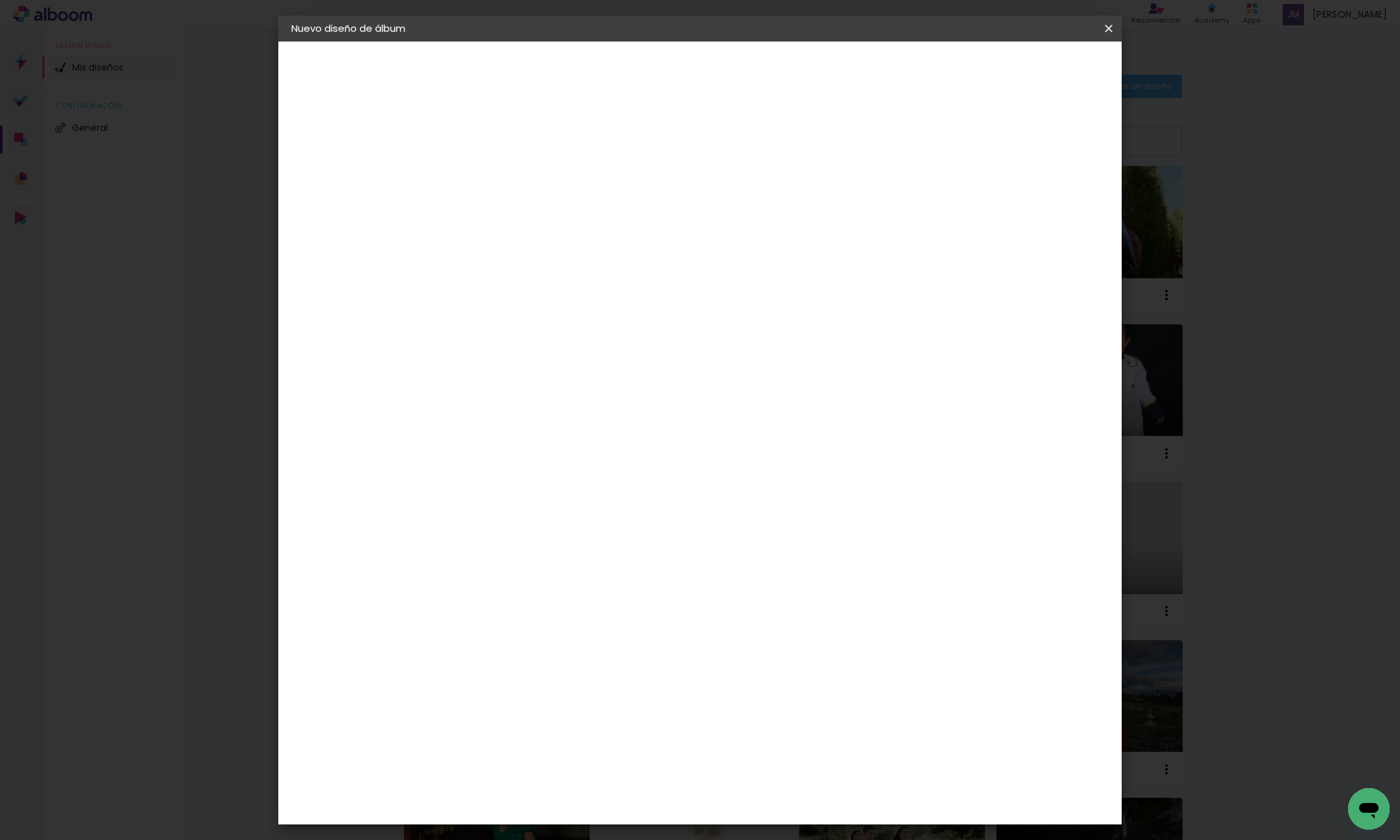
click at [0, 0] on slot "Avanzar" at bounding box center [0, 0] width 0 height 0
click at [570, 218] on iron-icon at bounding box center [561, 225] width 16 height 16
click at [897, 213] on paper-item "Libro foto laminada" at bounding box center [784, 215] width 260 height 26
type input "Libro foto laminada"
click at [591, 384] on span "21 × 21" at bounding box center [561, 401] width 60 height 35
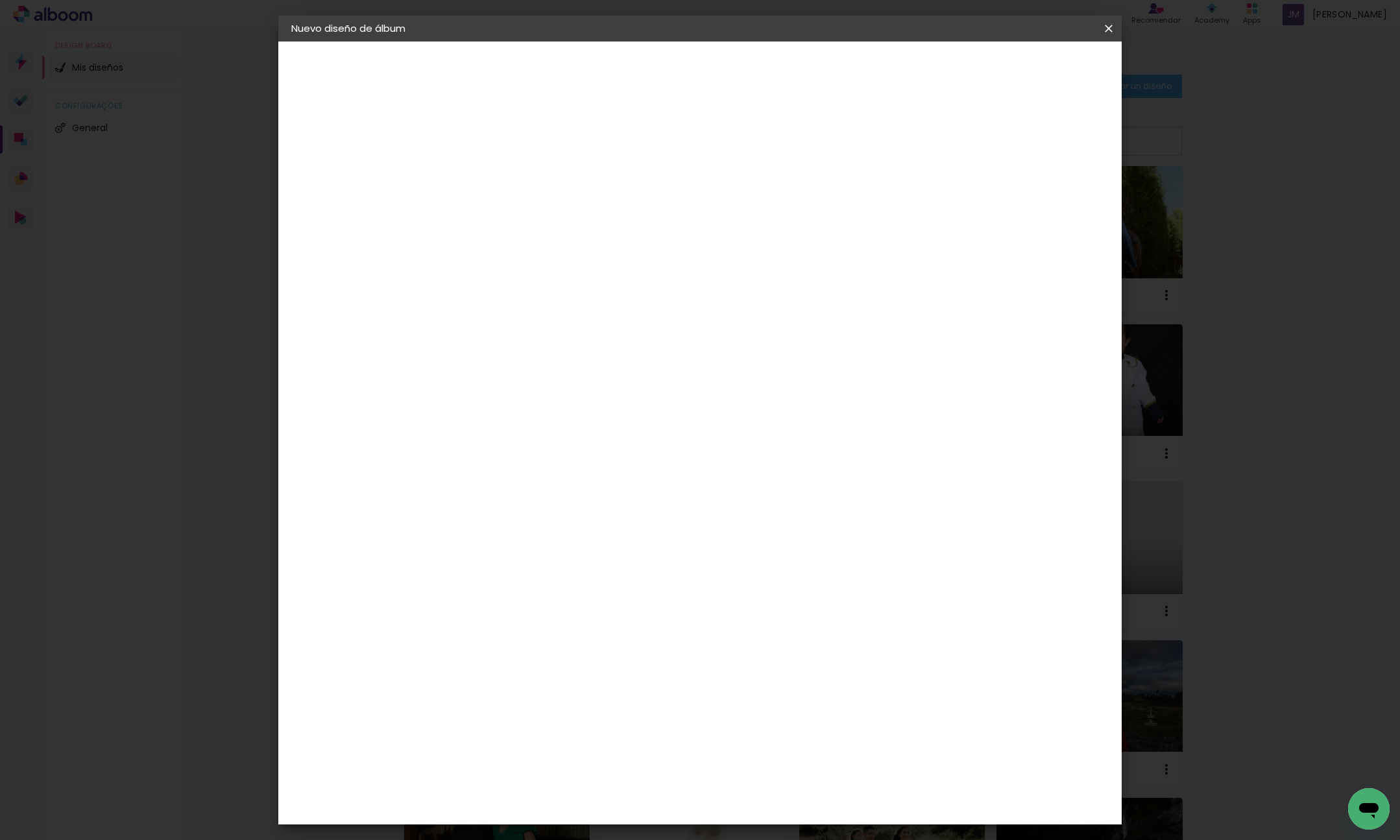
click at [0, 0] on slot "Avanzar" at bounding box center [0, 0] width 0 height 0
click at [1037, 68] on span "Empezar diseño" at bounding box center [1001, 68] width 72 height 9
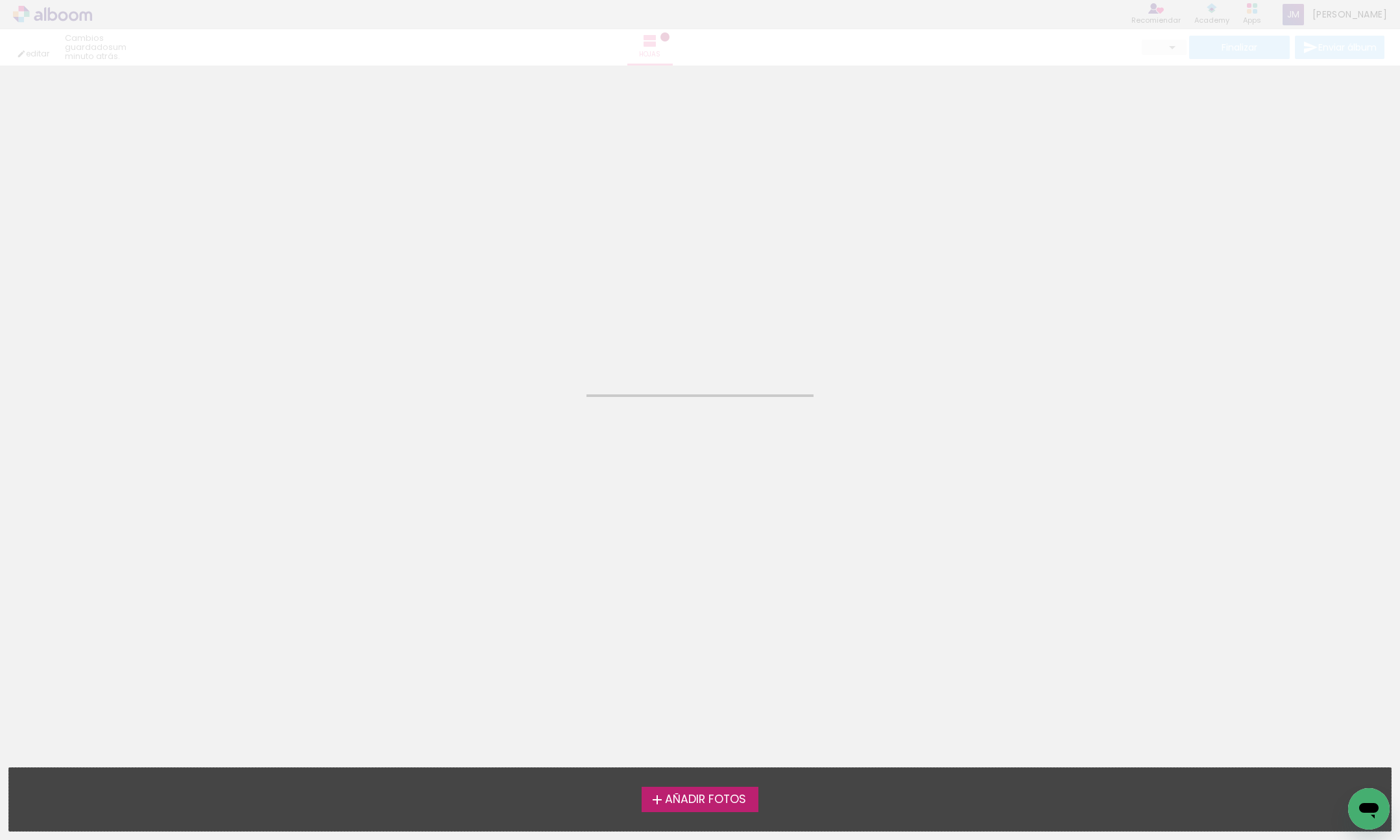
click at [716, 802] on span "Añadir Fotos" at bounding box center [705, 800] width 81 height 12
click at [0, 0] on input "file" at bounding box center [0, 0] width 0 height 0
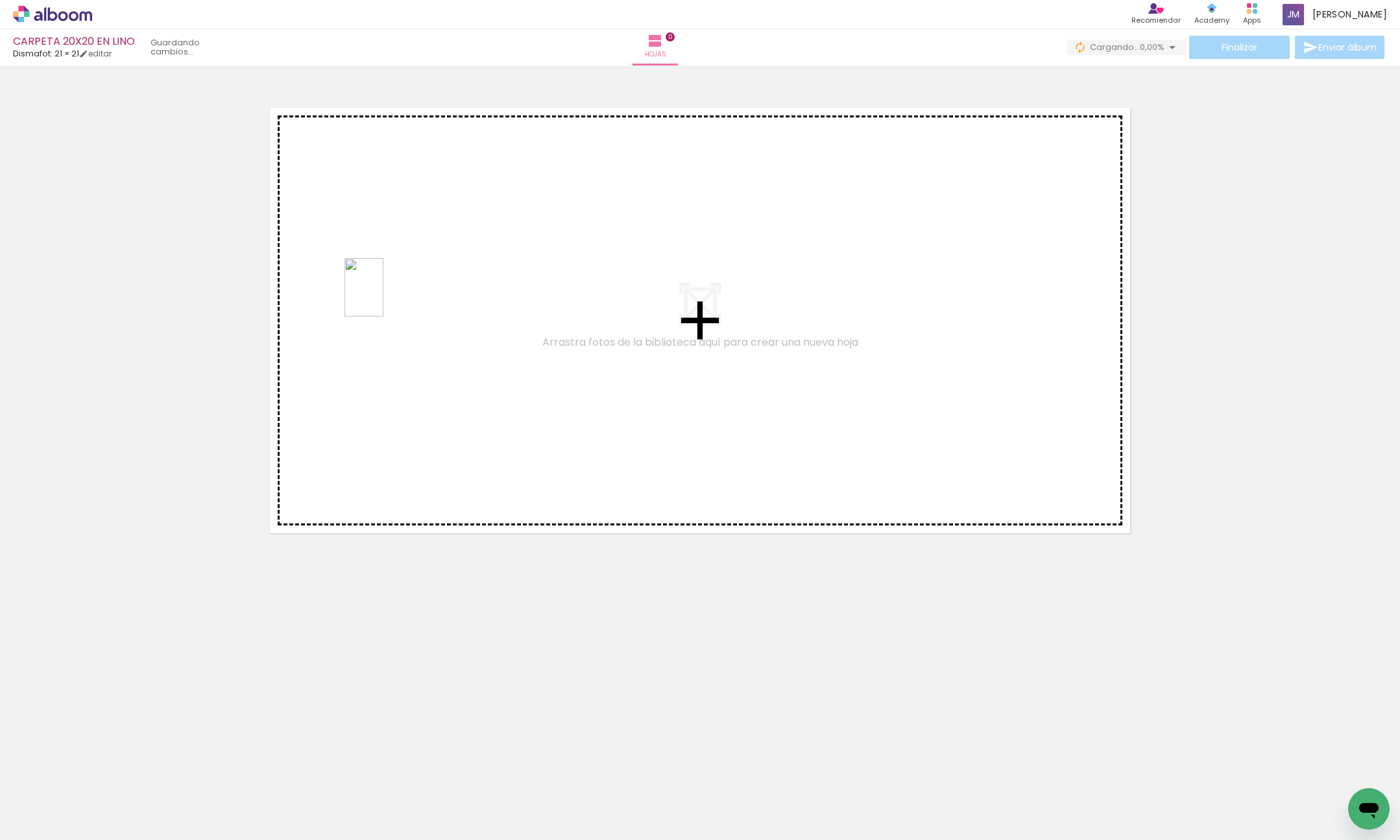
drag, startPoint x: 358, startPoint y: 780, endPoint x: 395, endPoint y: 383, distance: 398.7
click at [383, 297] on quentale-workspace at bounding box center [700, 420] width 1400 height 840
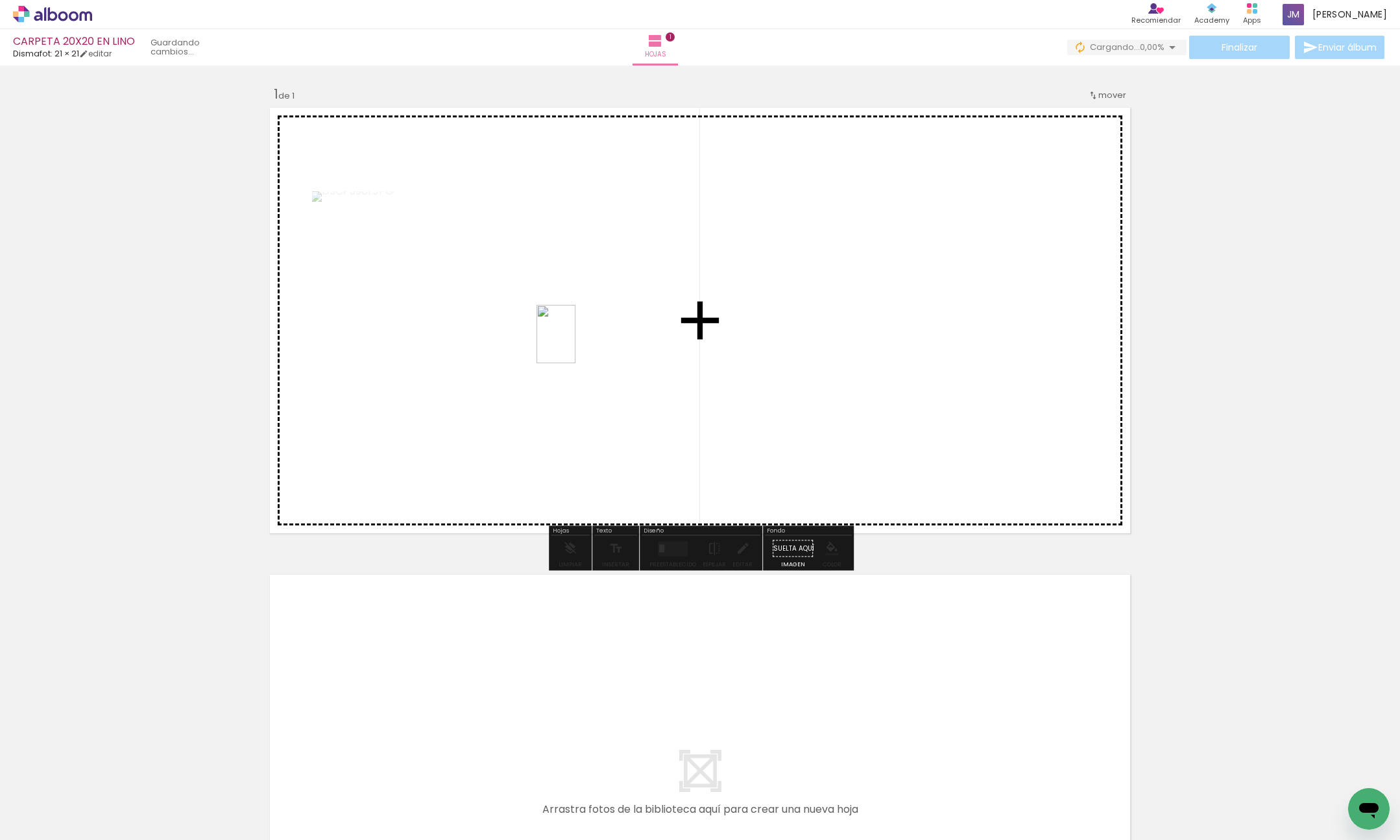
drag, startPoint x: 283, startPoint y: 799, endPoint x: 615, endPoint y: 301, distance: 598.5
click at [615, 301] on quentale-workspace at bounding box center [700, 420] width 1400 height 840
drag, startPoint x: 135, startPoint y: 805, endPoint x: 383, endPoint y: 571, distance: 341.0
click at [464, 299] on quentale-workspace at bounding box center [700, 420] width 1400 height 840
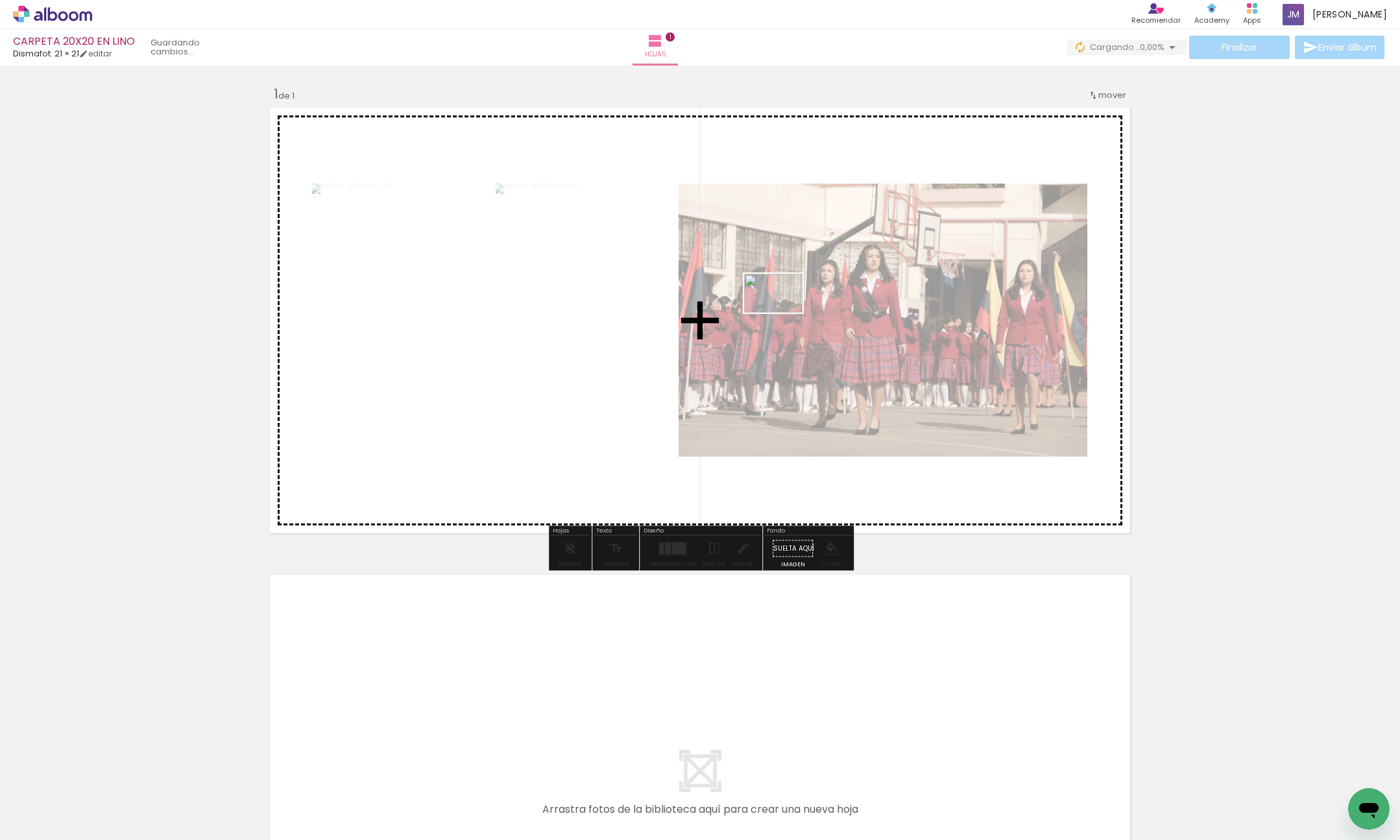
drag, startPoint x: 199, startPoint y: 805, endPoint x: 783, endPoint y: 313, distance: 763.6
click at [783, 313] on quentale-workspace at bounding box center [700, 420] width 1400 height 840
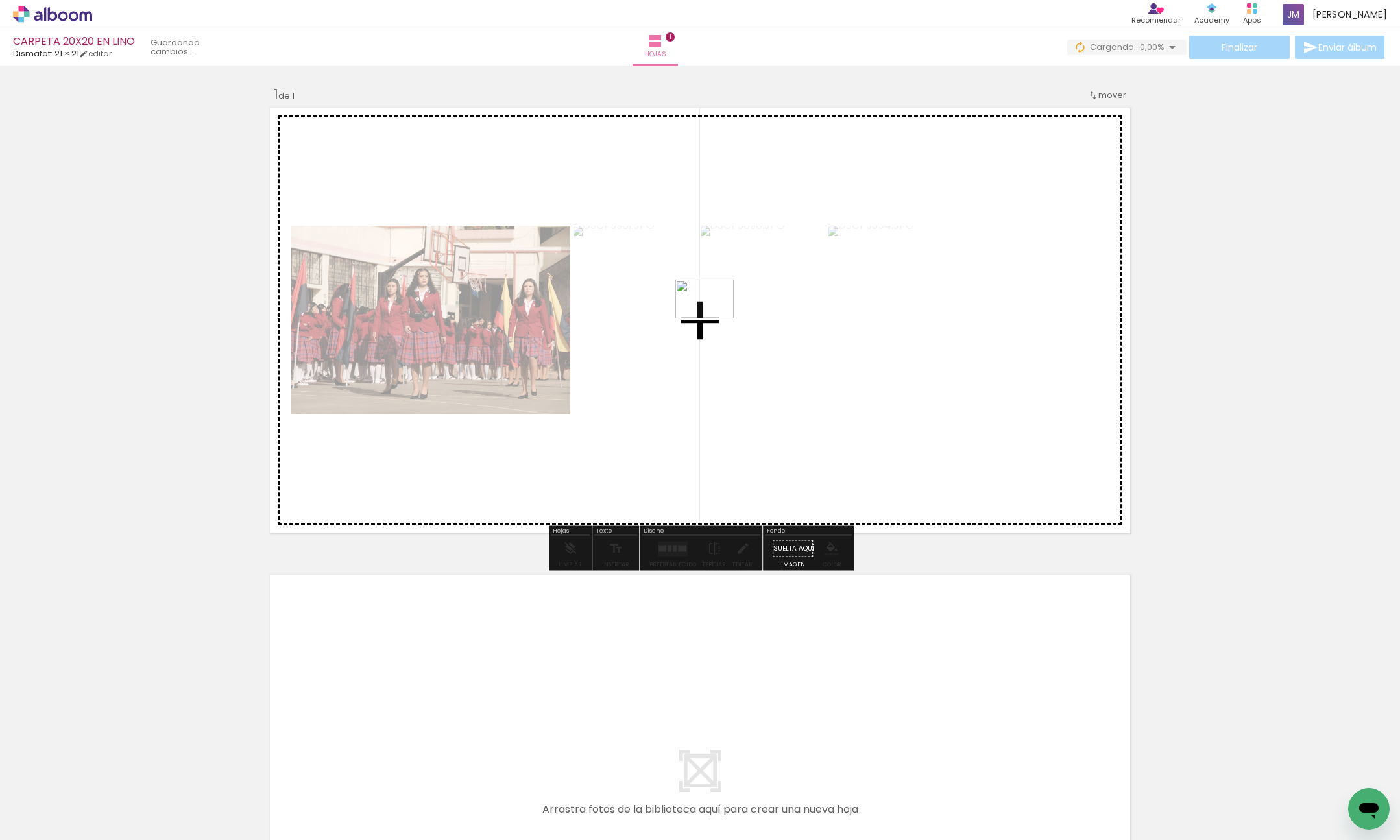
drag, startPoint x: 447, startPoint y: 762, endPoint x: 576, endPoint y: 744, distance: 130.2
click at [714, 319] on quentale-workspace at bounding box center [700, 420] width 1400 height 840
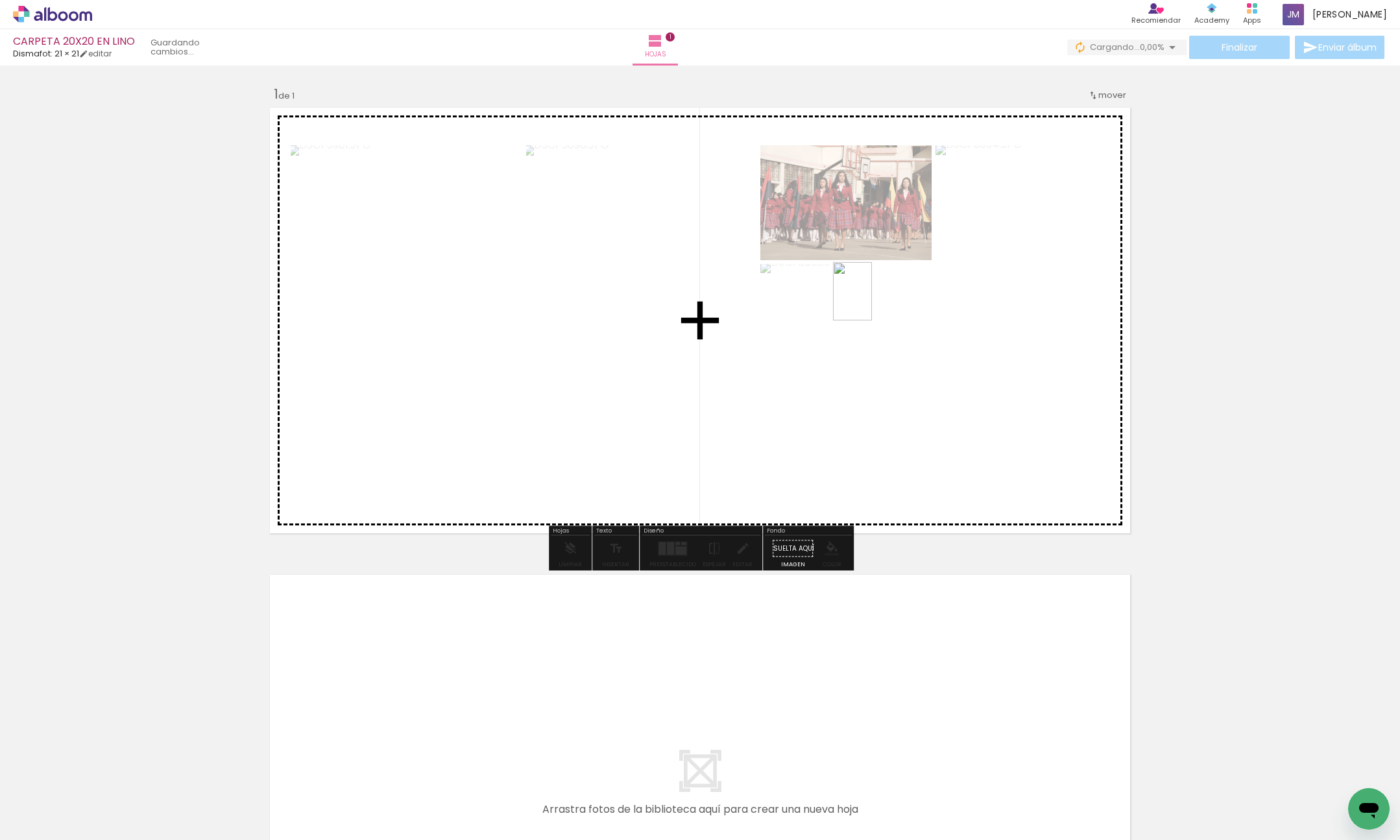
drag, startPoint x: 520, startPoint y: 776, endPoint x: 596, endPoint y: 780, distance: 76.1
click at [872, 302] on quentale-workspace at bounding box center [700, 420] width 1400 height 840
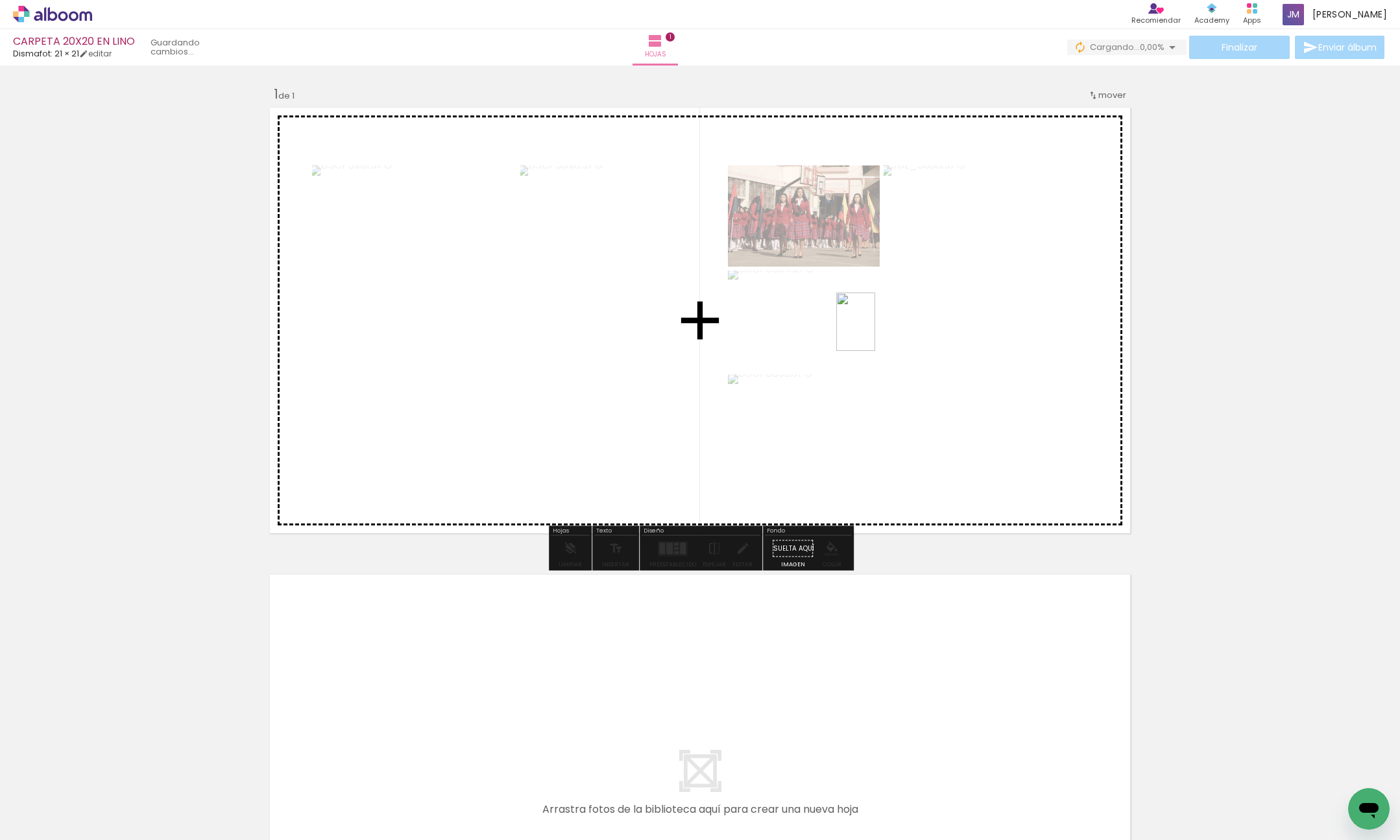
drag, startPoint x: 577, startPoint y: 791, endPoint x: 891, endPoint y: 308, distance: 576.1
click at [887, 307] on quentale-workspace at bounding box center [700, 420] width 1400 height 840
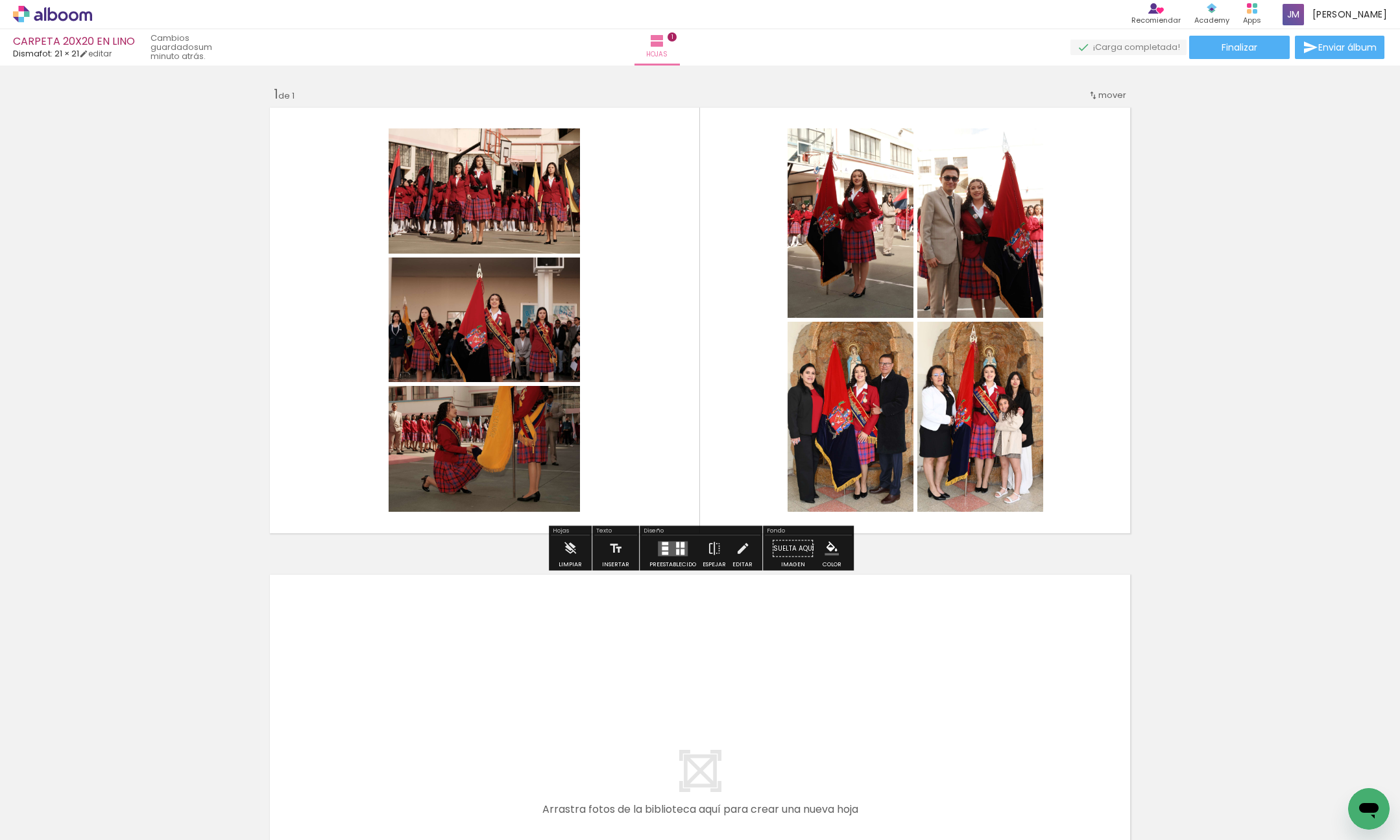
click at [678, 548] on quentale-layouter at bounding box center [672, 548] width 30 height 15
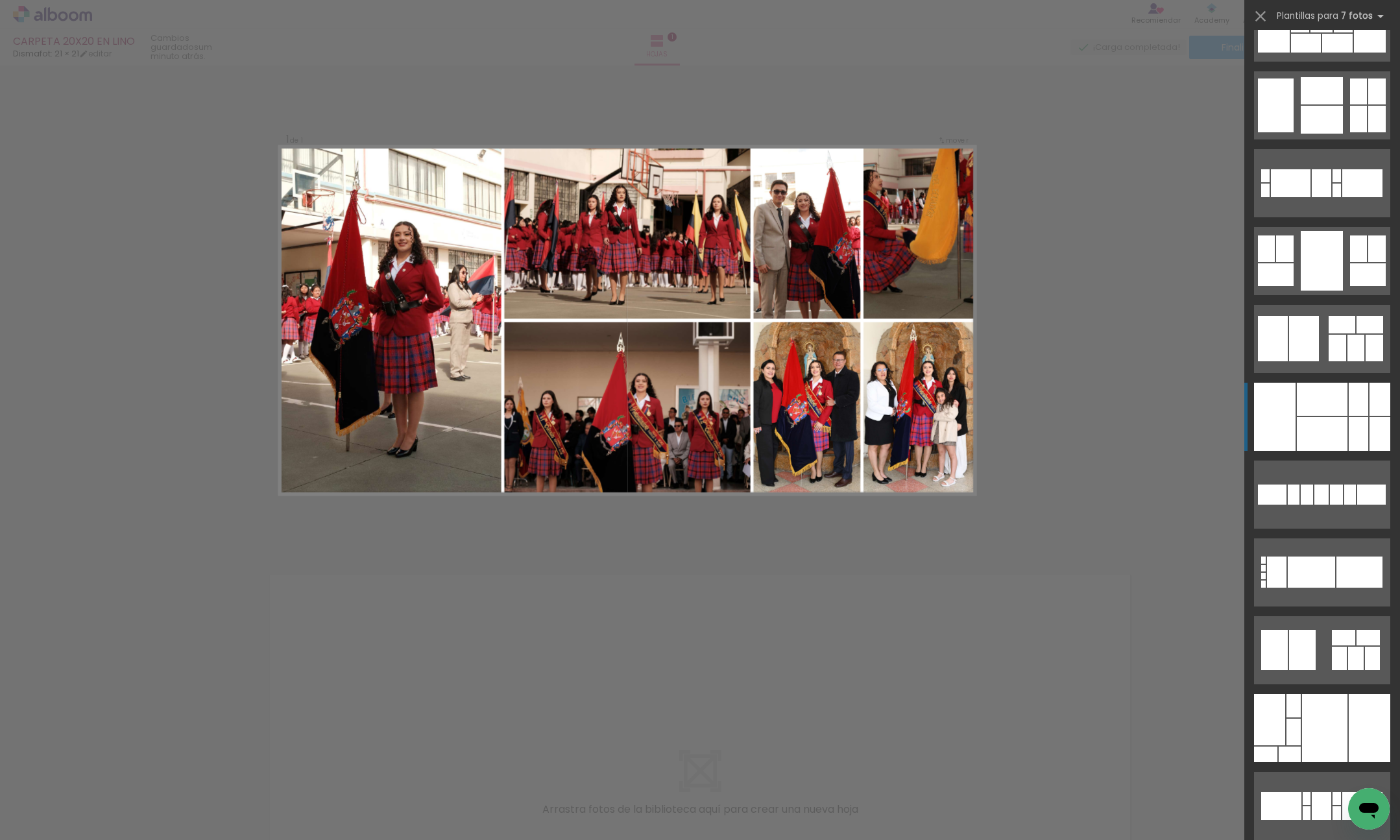
scroll to position [1292, 0]
click at [1329, 399] on div at bounding box center [1322, 399] width 50 height 33
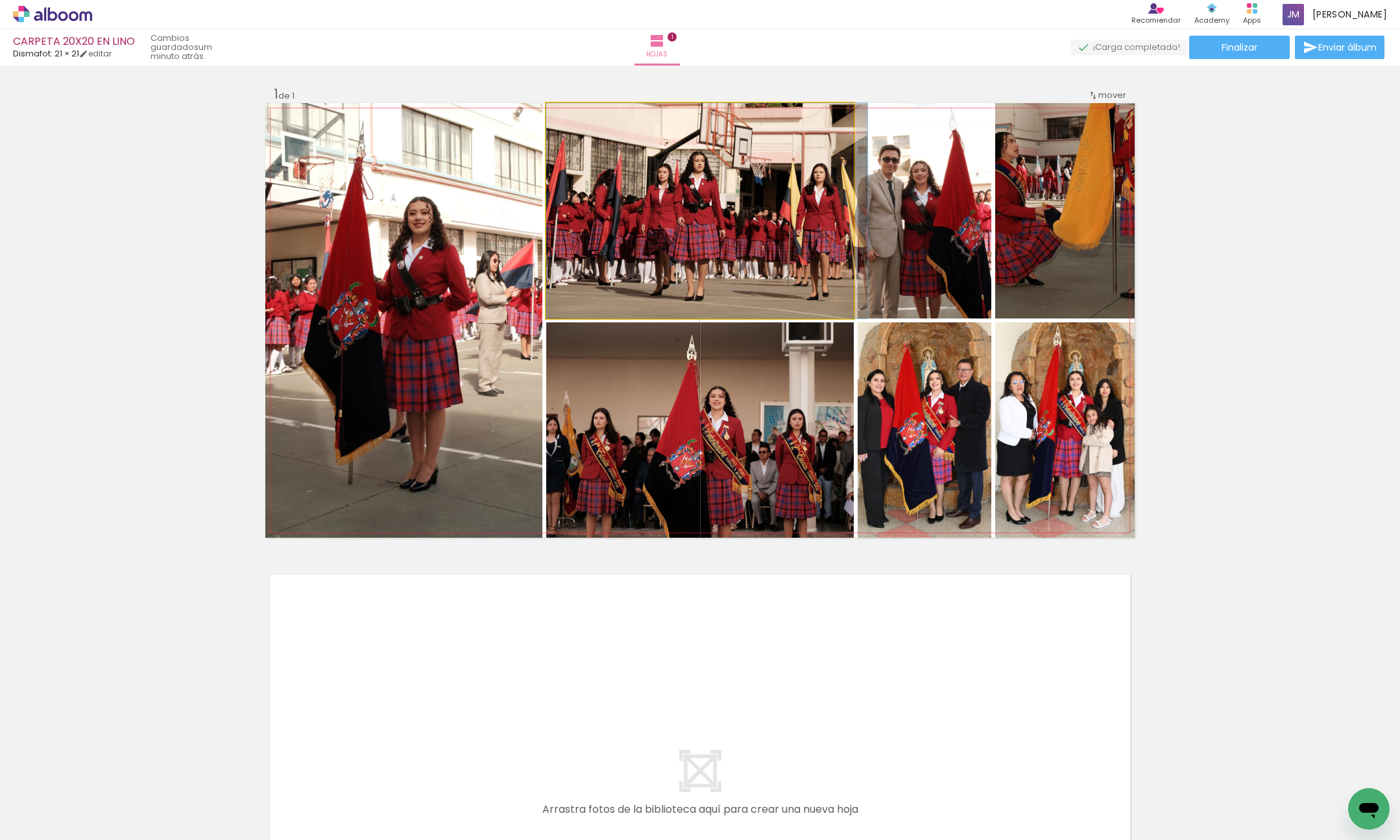
drag, startPoint x: 754, startPoint y: 219, endPoint x: 777, endPoint y: 218, distance: 23.0
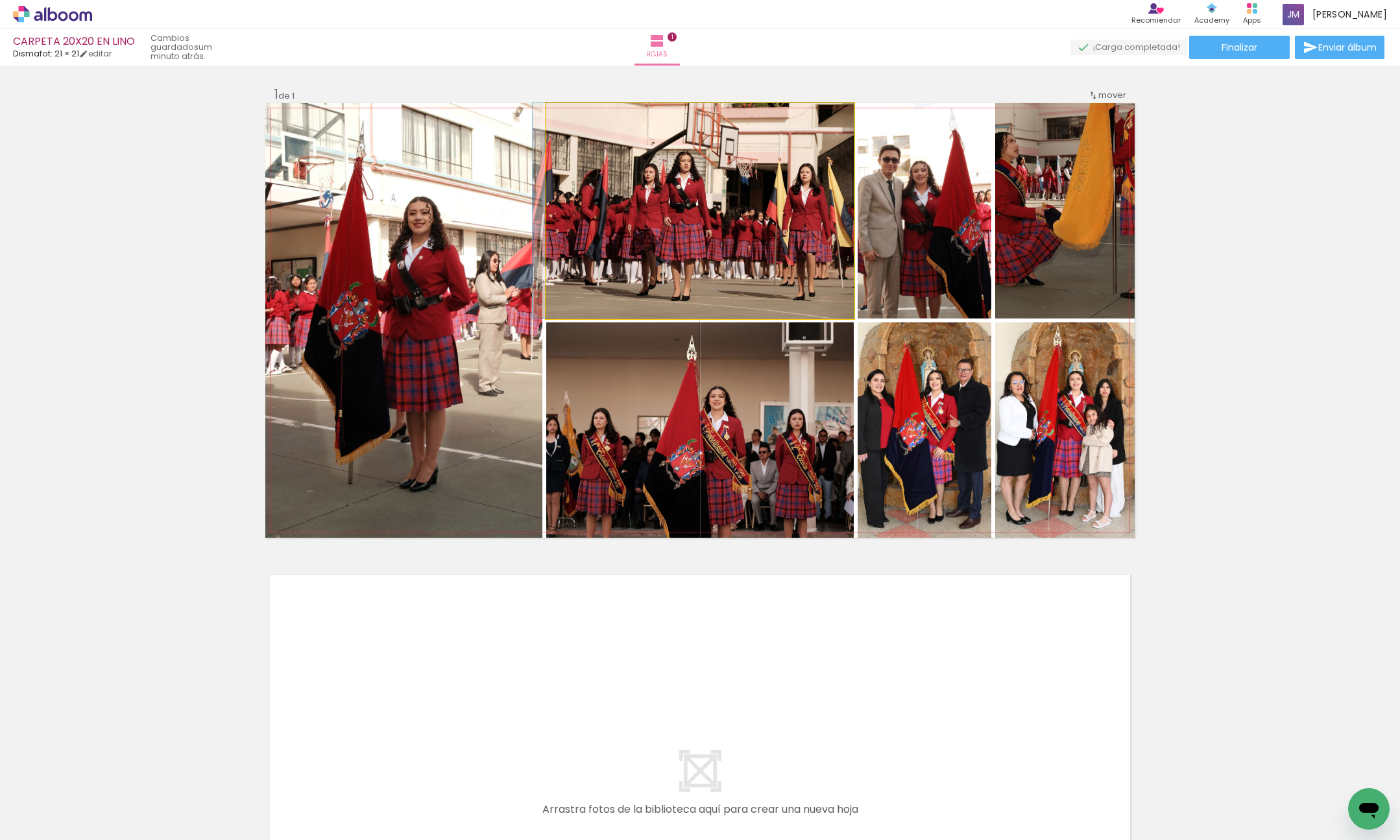
drag, startPoint x: 773, startPoint y: 221, endPoint x: 752, endPoint y: 222, distance: 21.0
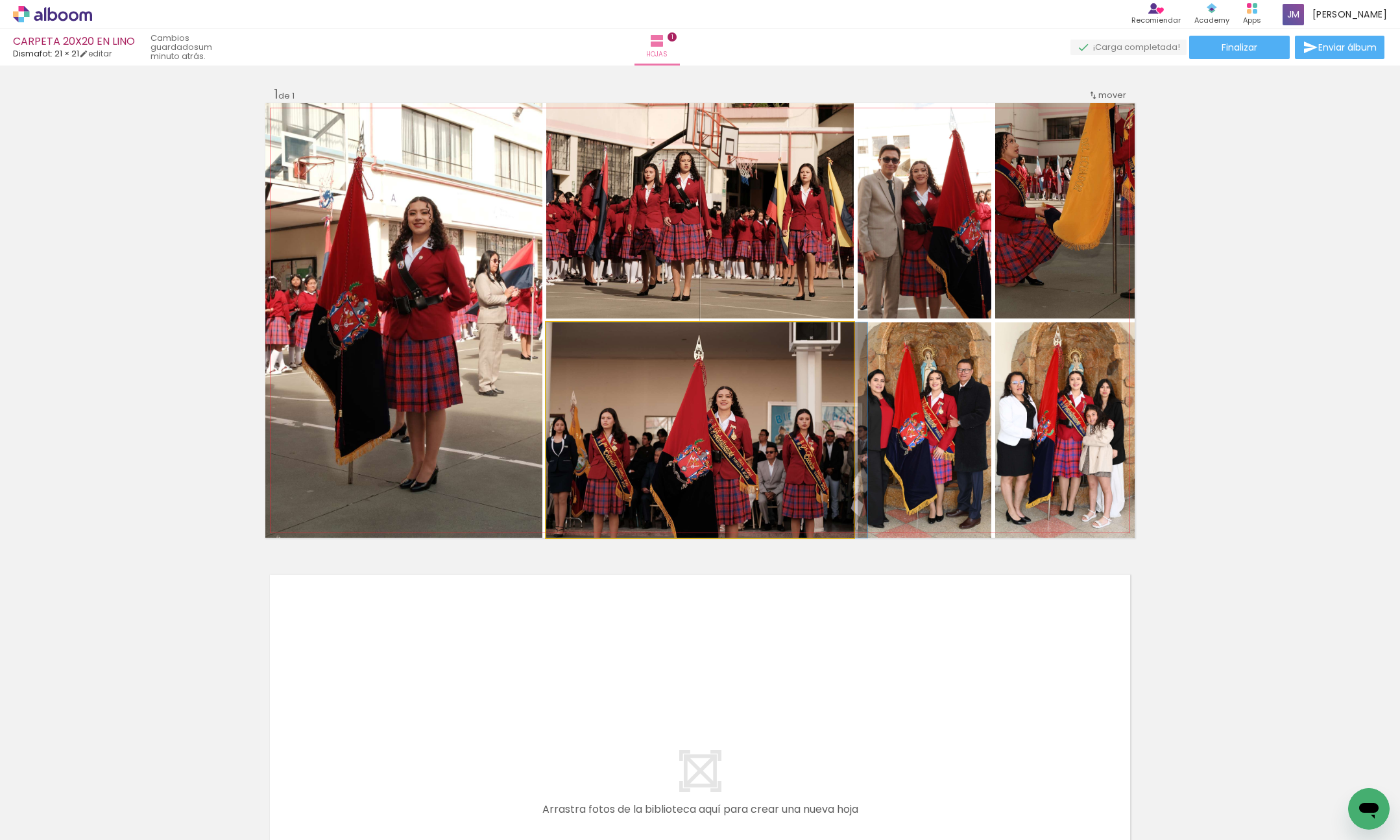
drag, startPoint x: 662, startPoint y: 473, endPoint x: 675, endPoint y: 472, distance: 13.0
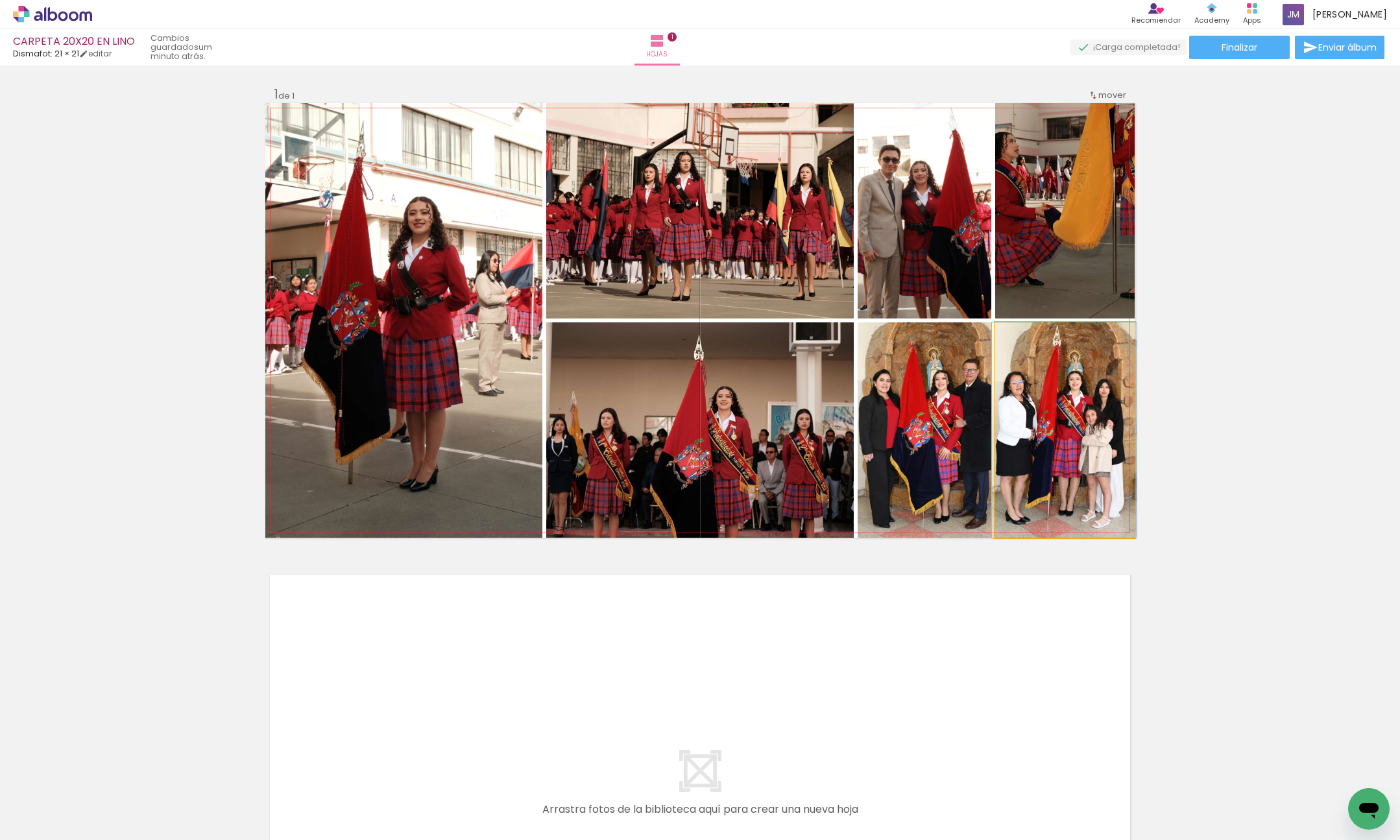
drag, startPoint x: 1093, startPoint y: 451, endPoint x: 1092, endPoint y: 438, distance: 13.0
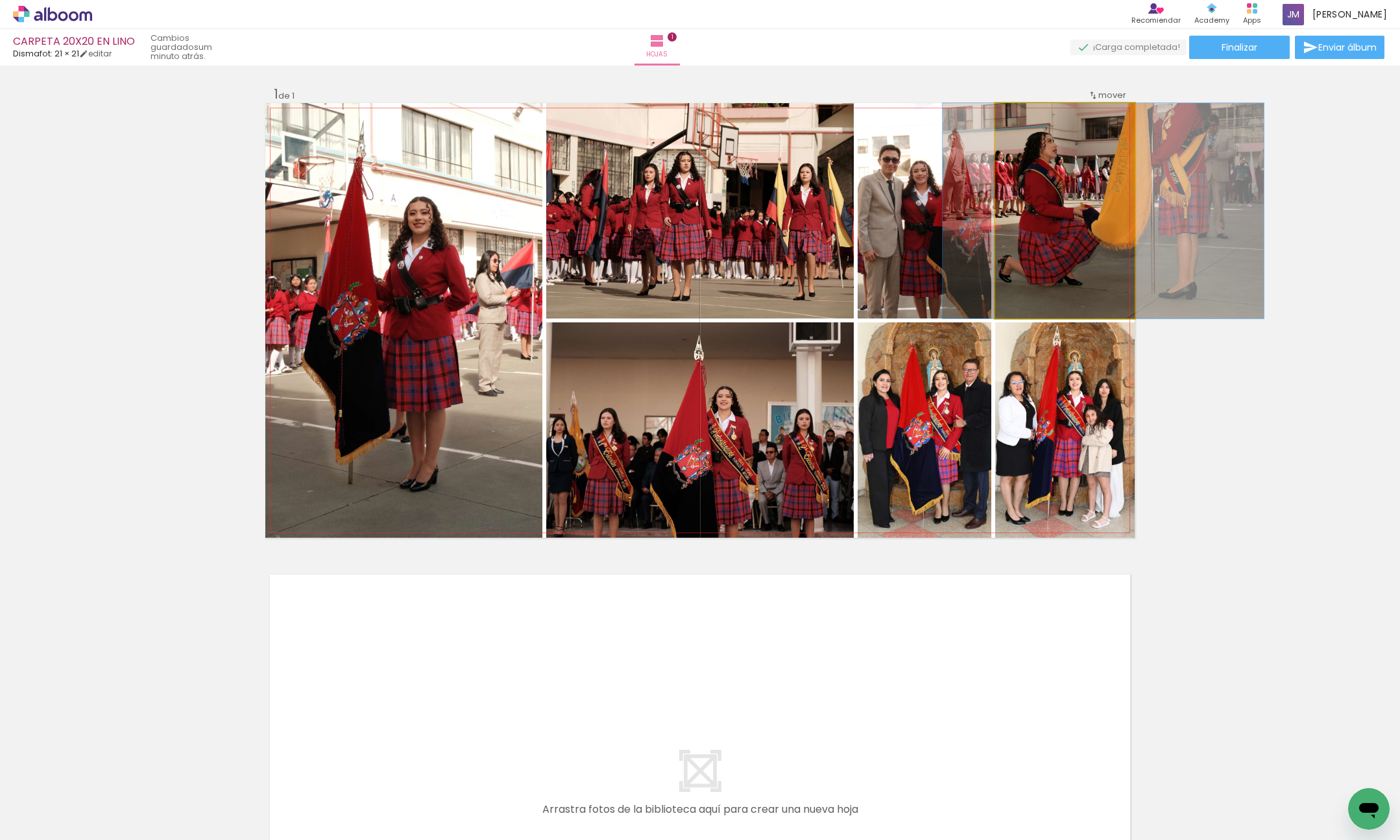
drag, startPoint x: 1069, startPoint y: 223, endPoint x: 1107, endPoint y: 223, distance: 38.0
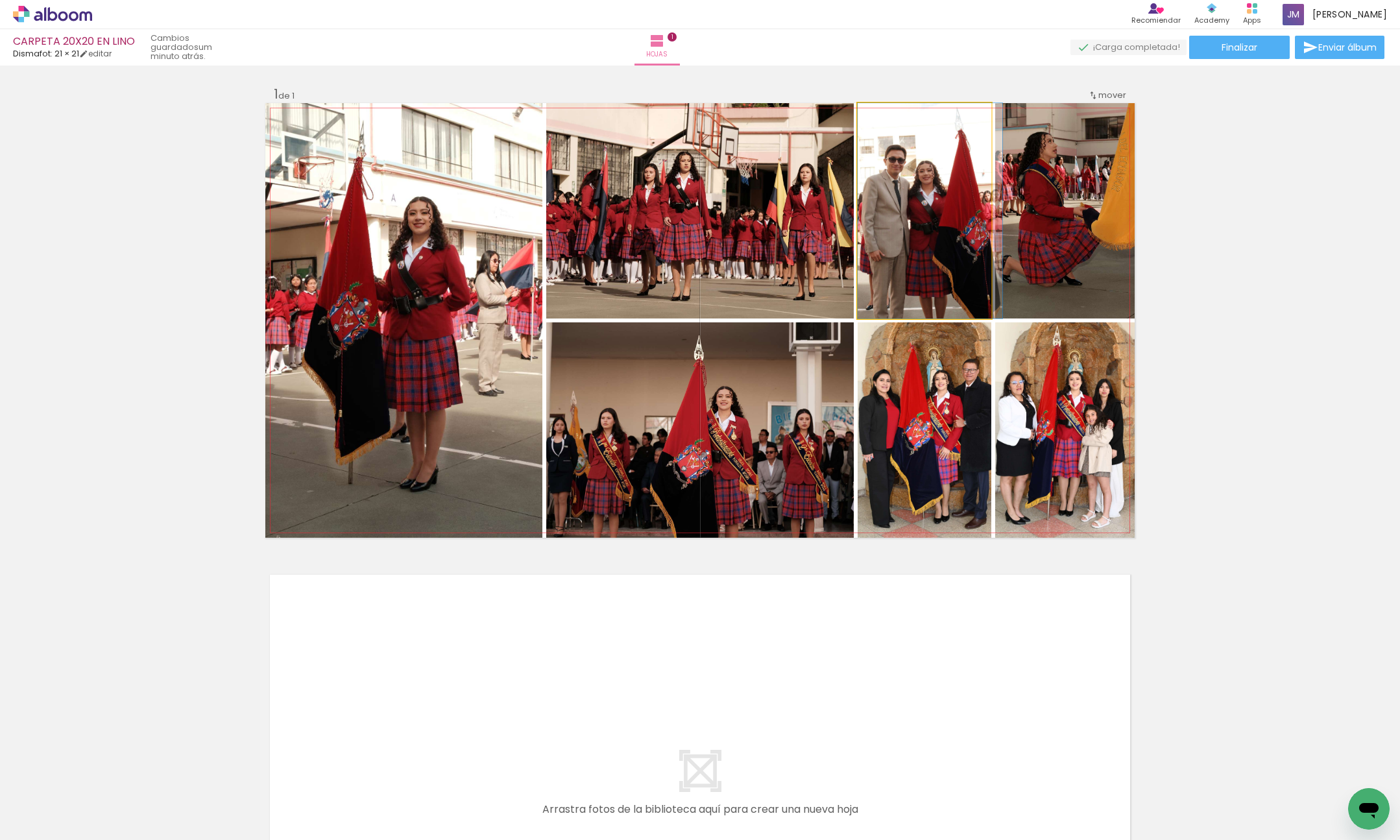
drag, startPoint x: 938, startPoint y: 229, endPoint x: 949, endPoint y: 228, distance: 11.0
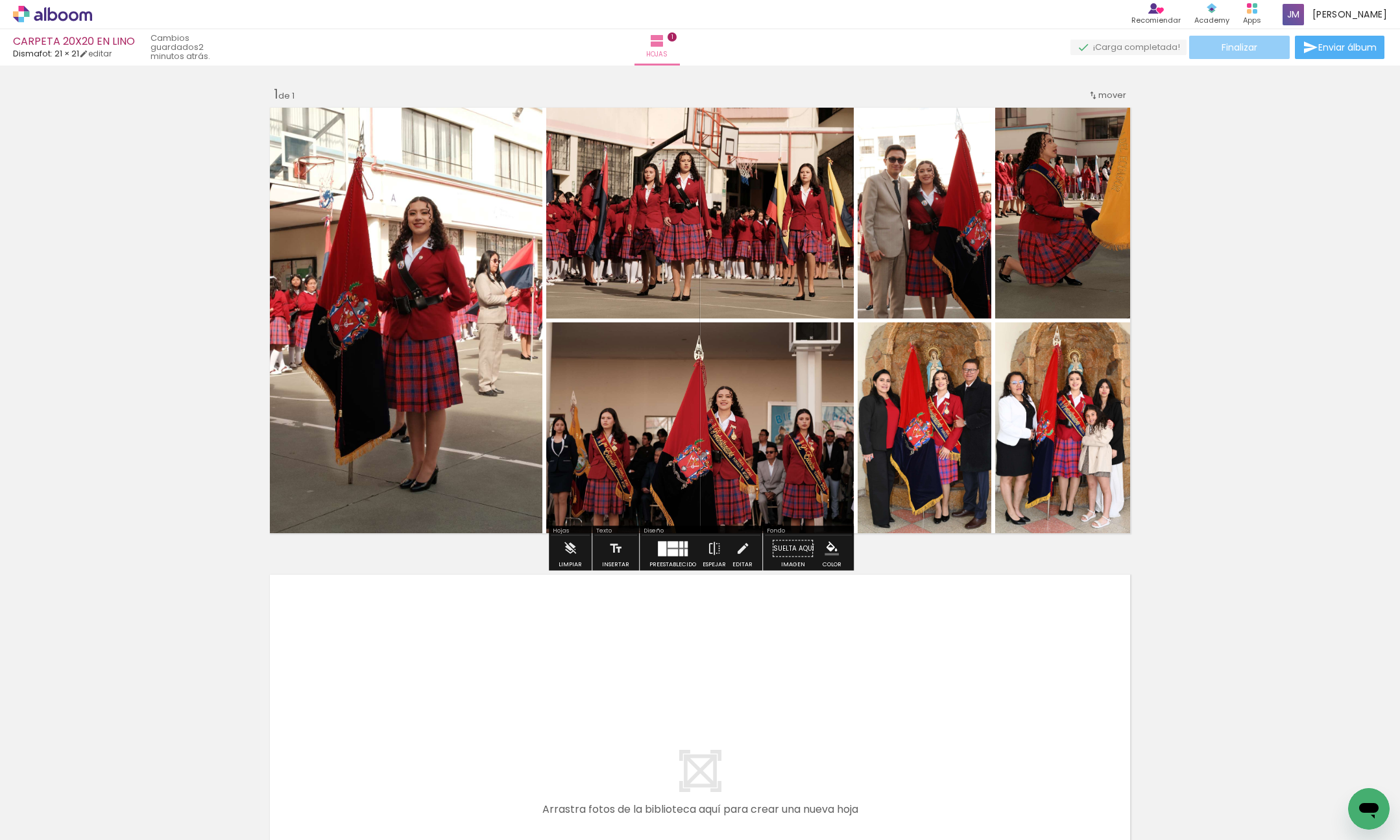
click at [1240, 50] on span "Finalizar" at bounding box center [1239, 47] width 36 height 9
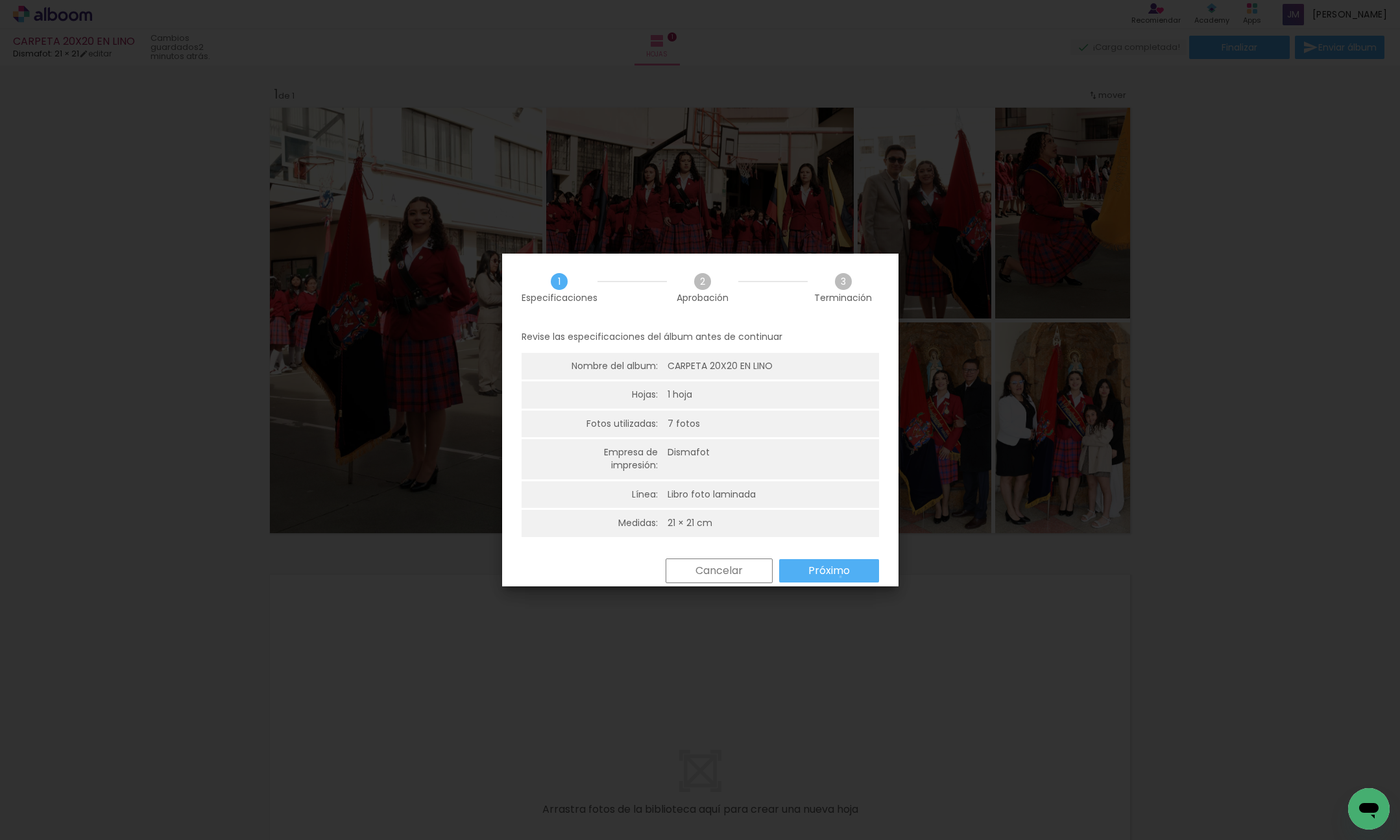
click at [0, 0] on slot "Próximo" at bounding box center [0, 0] width 0 height 0
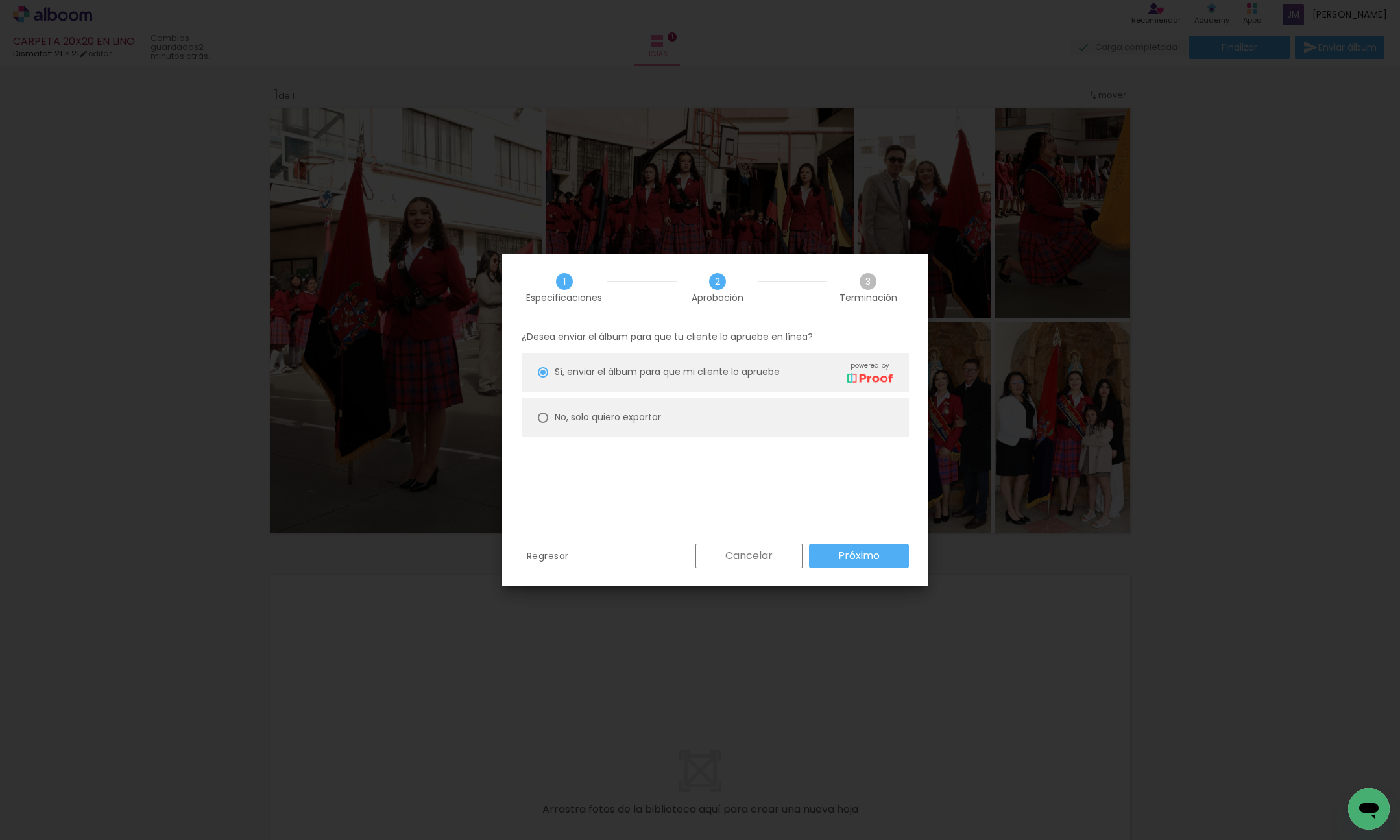
click at [540, 414] on div at bounding box center [543, 417] width 10 height 10
type paper-radio-button "on"
click at [0, 0] on slot "Próximo" at bounding box center [0, 0] width 0 height 0
type input "Alta, 300 DPI"
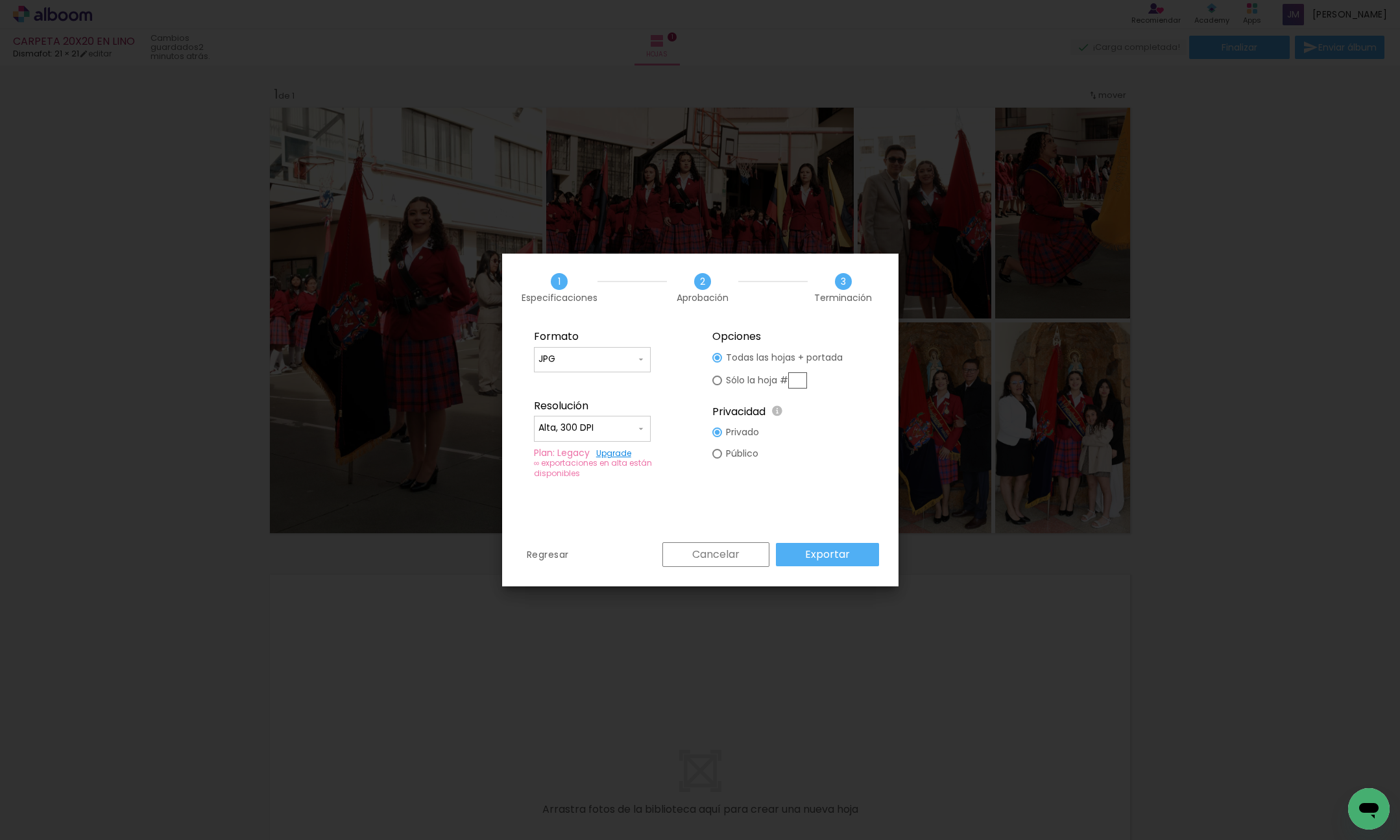
click at [0, 0] on slot "Exportar" at bounding box center [0, 0] width 0 height 0
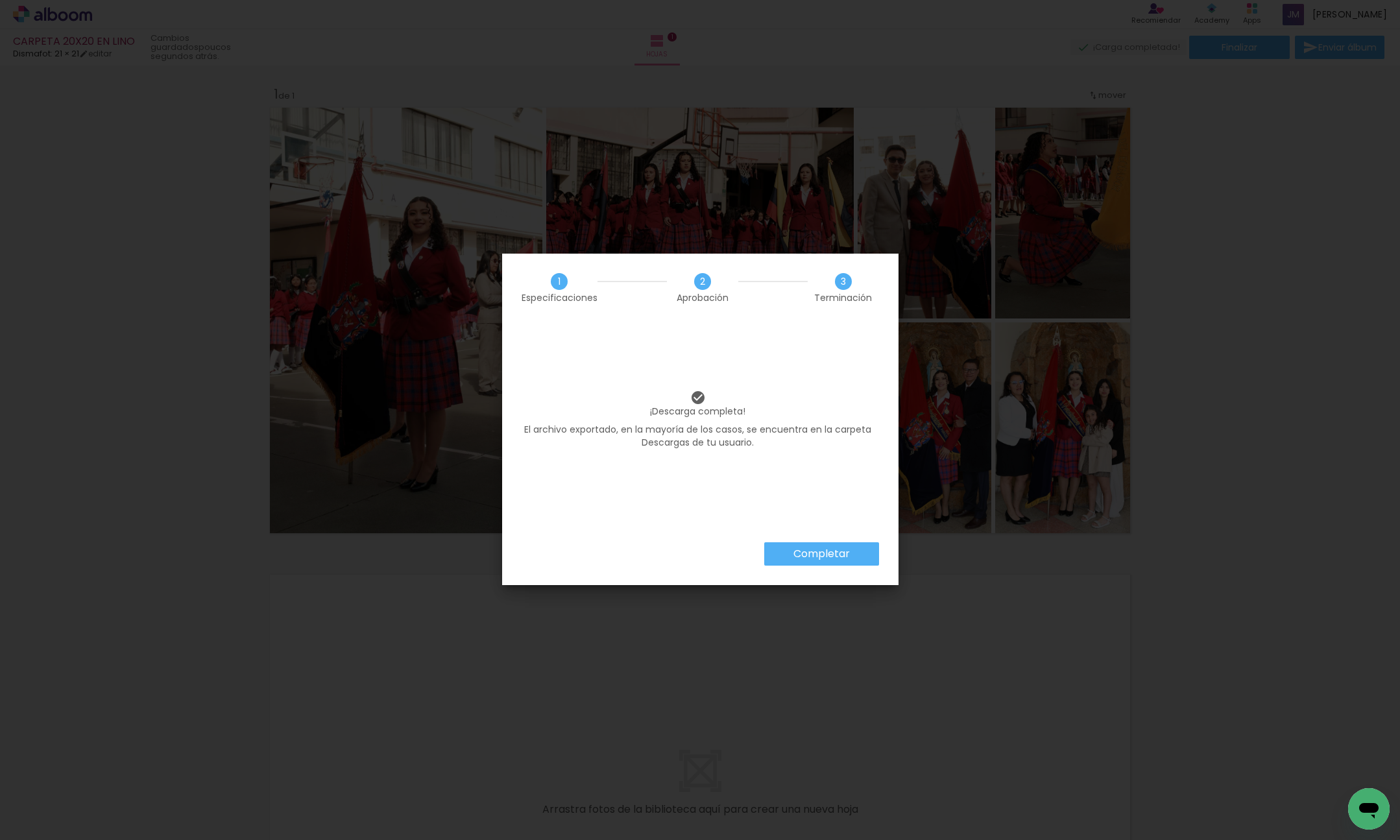
click at [0, 0] on slot "Completar" at bounding box center [0, 0] width 0 height 0
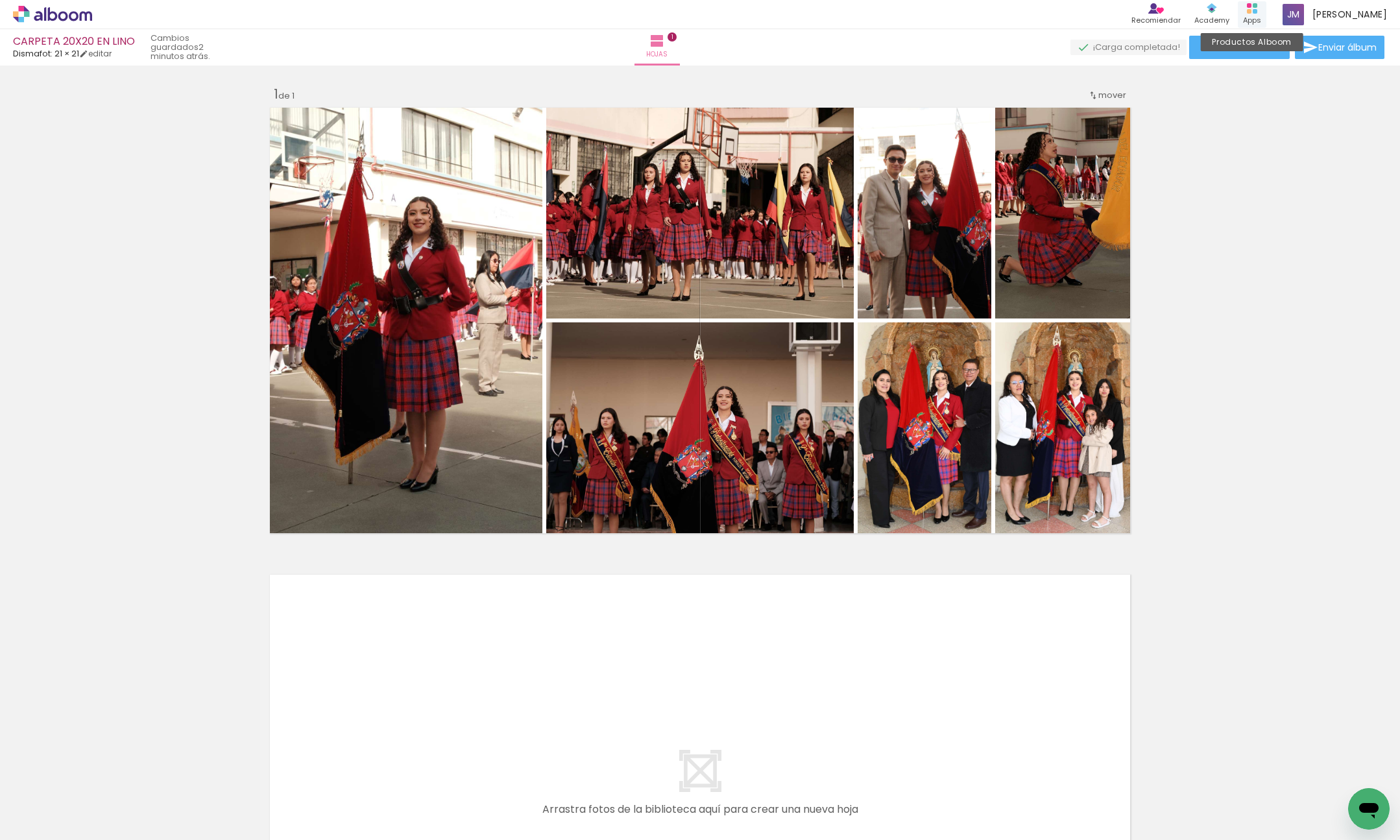
click at [1257, 13] on icon at bounding box center [1251, 8] width 10 height 10
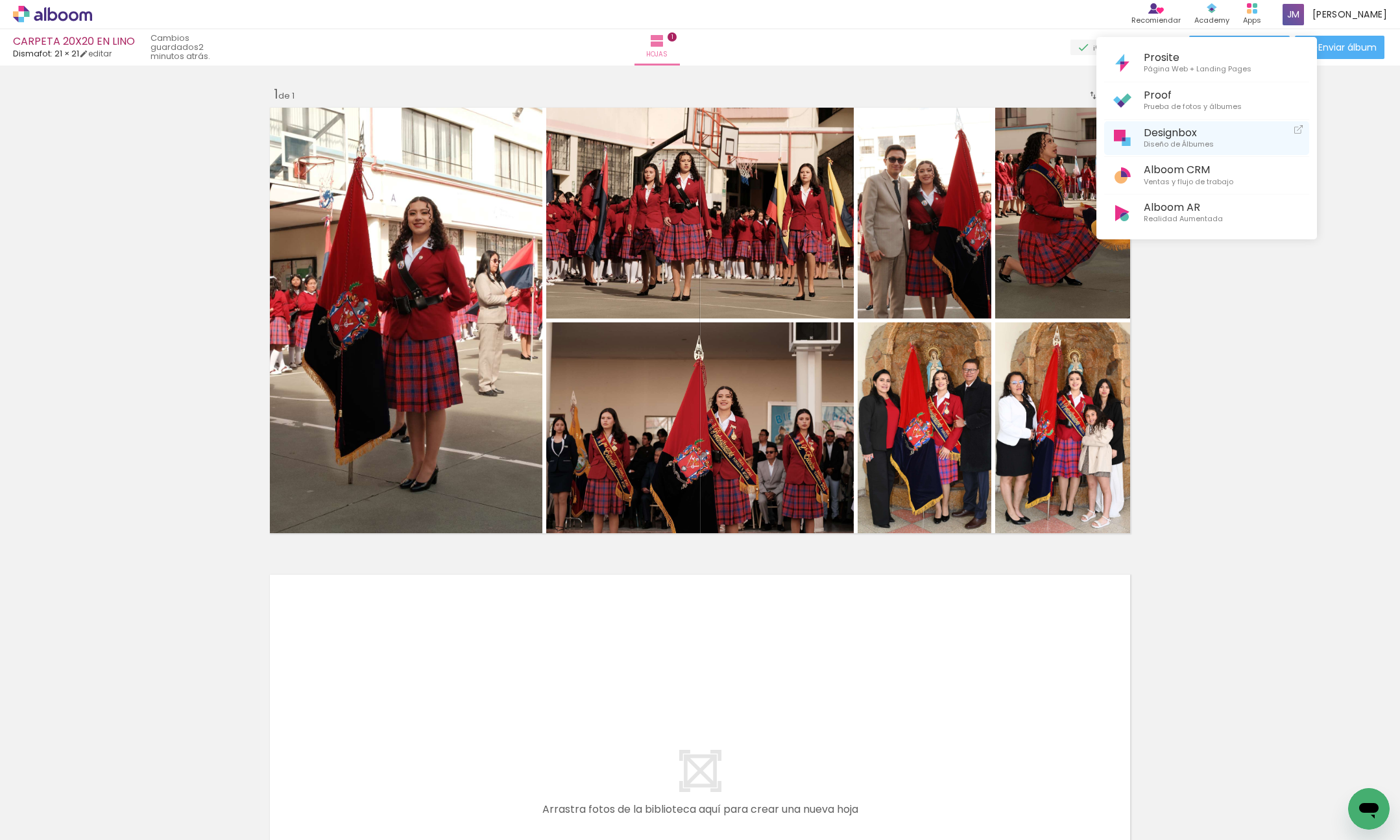
click at [1189, 148] on span "Diseño de Álbumes" at bounding box center [1178, 144] width 70 height 12
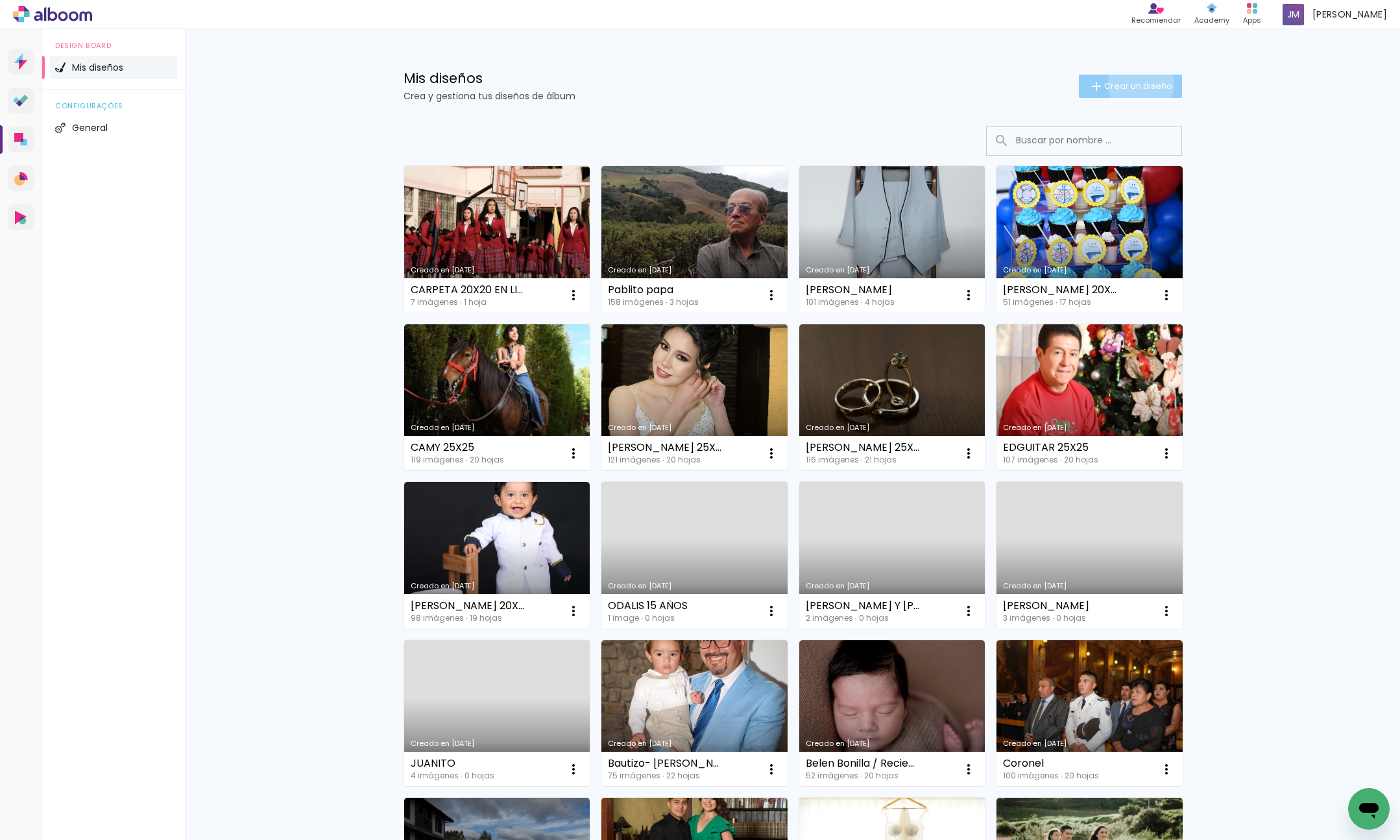
click at [1140, 84] on span "Crear un diseño" at bounding box center [1138, 86] width 68 height 8
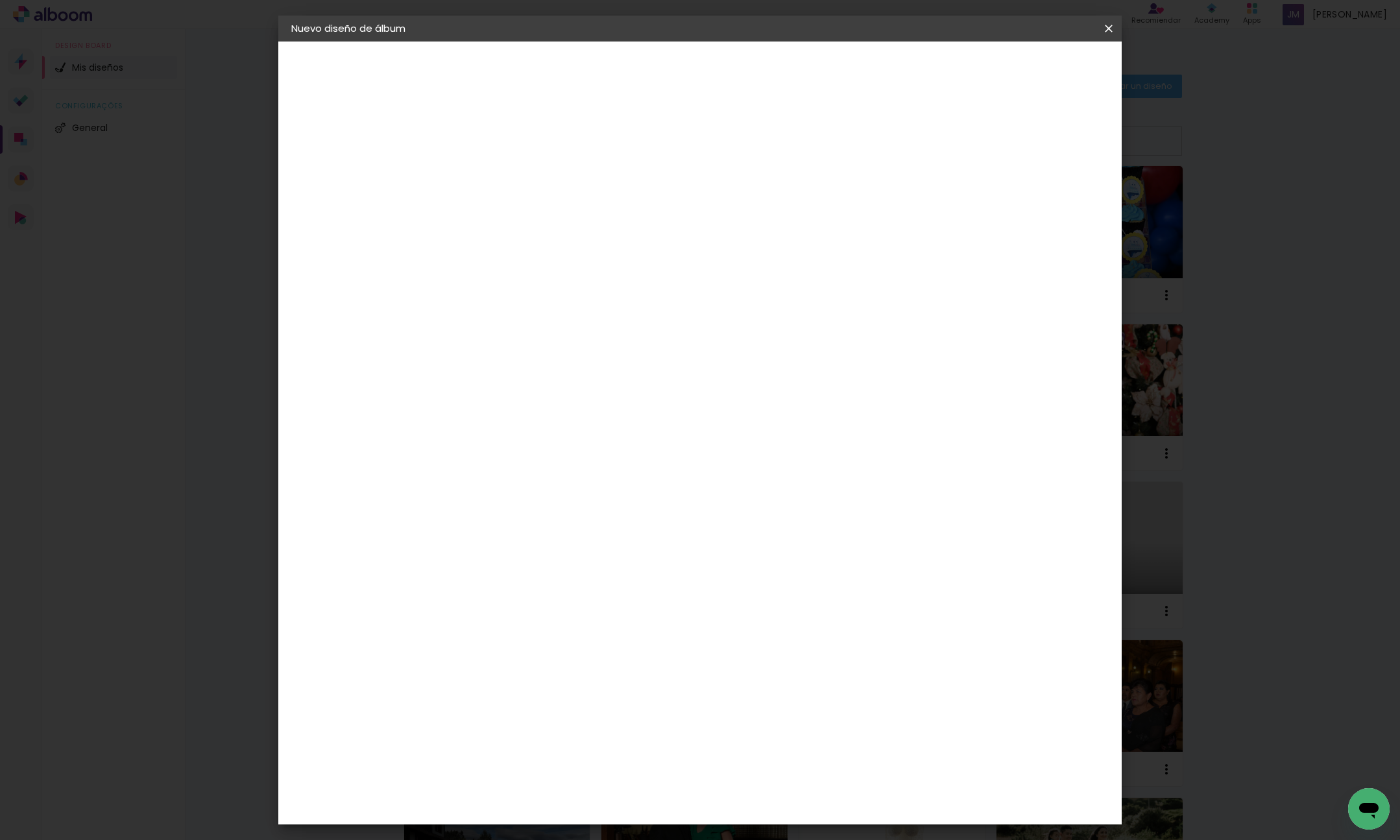
click at [503, 171] on input at bounding box center [503, 174] width 0 height 20
type input "STA. BRITO 20X15"
type paper-input "STA. BRITO 20X15"
click at [0, 0] on slot "Avanzar" at bounding box center [0, 0] width 0 height 0
click at [542, 288] on div "Dismafot" at bounding box center [518, 293] width 47 height 10
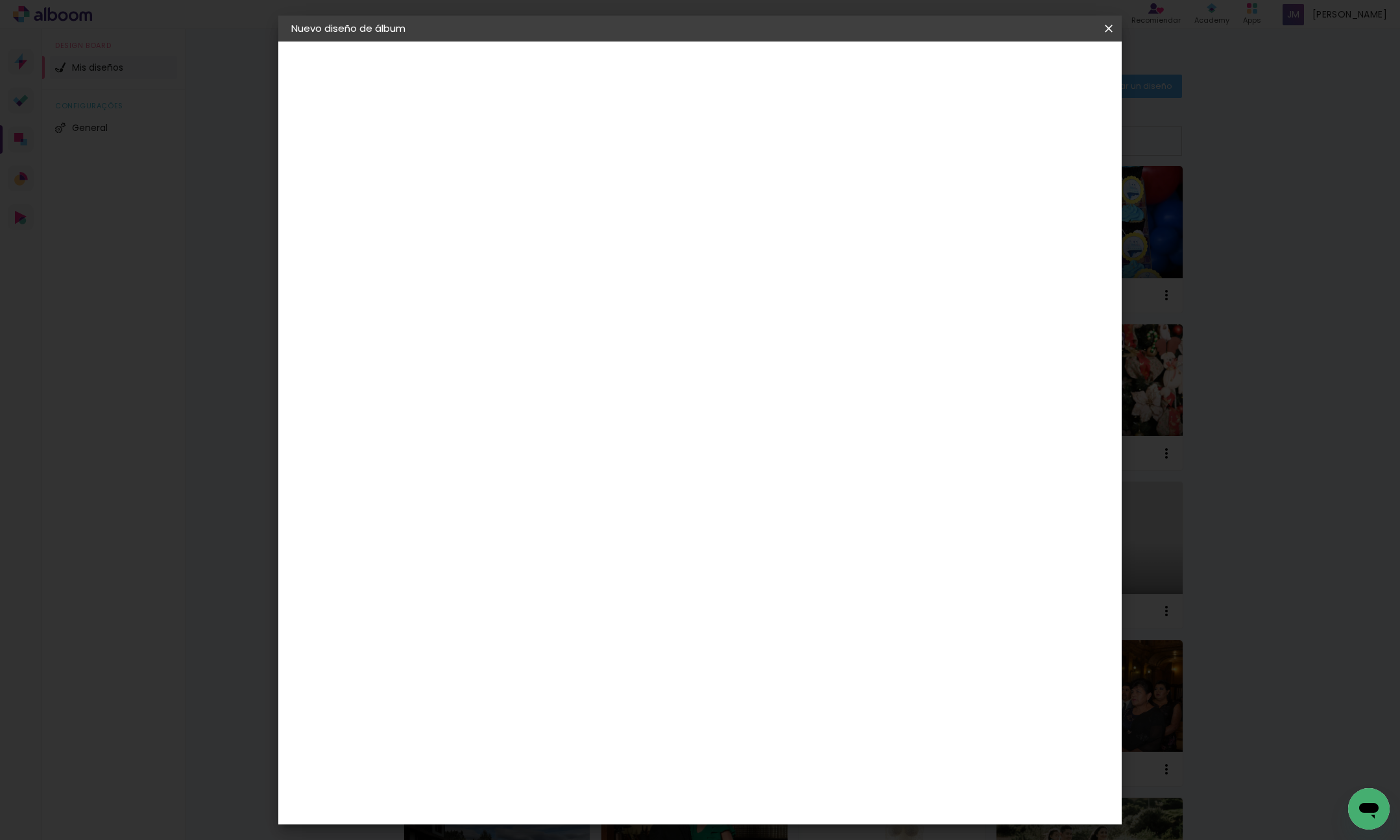
click at [0, 0] on slot "Avanzar" at bounding box center [0, 0] width 0 height 0
click at [570, 218] on iron-icon at bounding box center [561, 225] width 16 height 16
click at [855, 210] on paper-item "Libro foto laminada" at bounding box center [784, 215] width 260 height 26
type input "Libro foto laminada"
click at [591, 277] on div "Horizontal" at bounding box center [561, 267] width 60 height 28
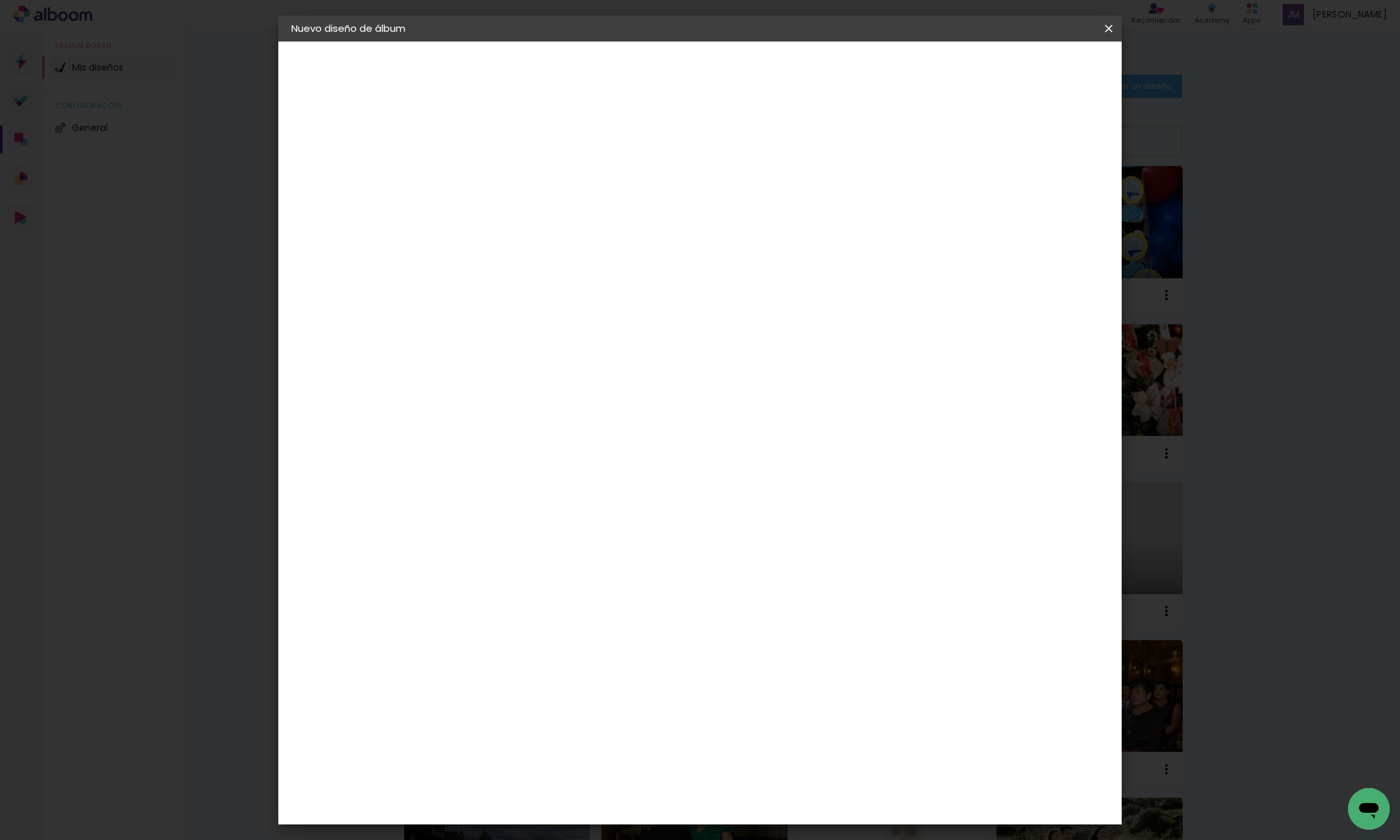
click at [591, 311] on span "20 × 15" at bounding box center [561, 317] width 60 height 35
click at [702, 75] on paper-button "Avanzar" at bounding box center [671, 68] width 62 height 22
click at [1037, 68] on span "Empezar diseño" at bounding box center [1001, 68] width 72 height 9
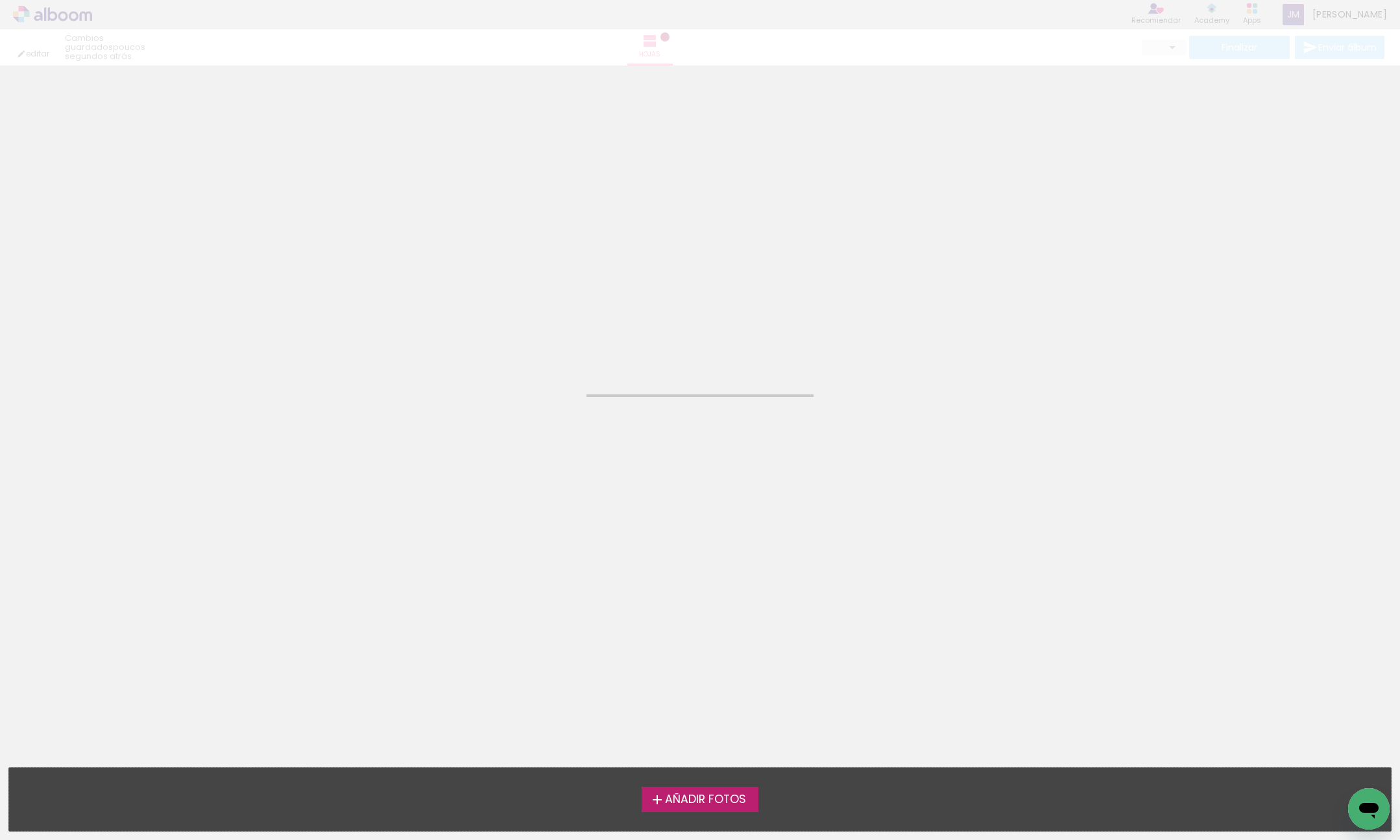
click at [718, 801] on span "Añadir Fotos" at bounding box center [705, 800] width 81 height 12
click at [0, 0] on input "file" at bounding box center [0, 0] width 0 height 0
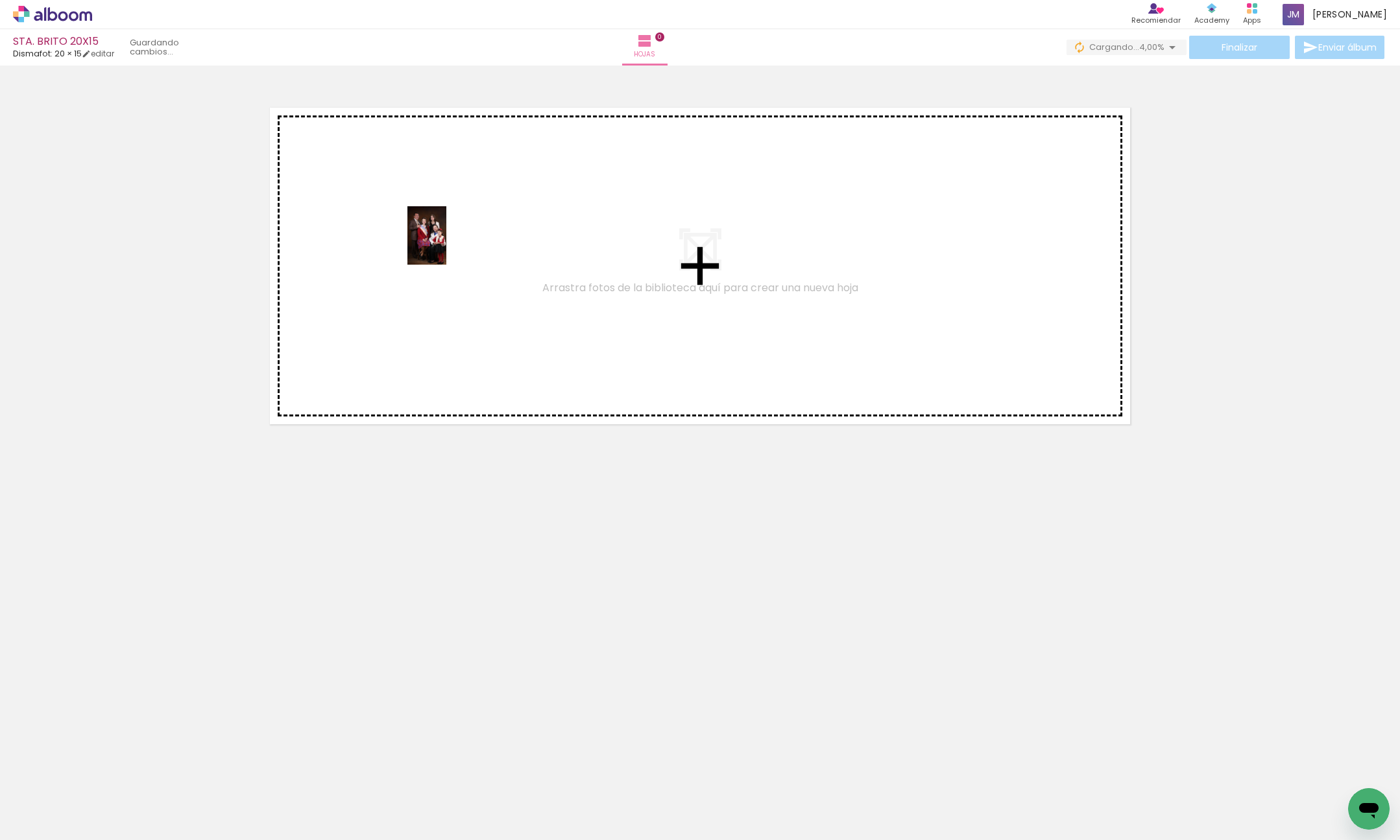
drag, startPoint x: 125, startPoint y: 790, endPoint x: 363, endPoint y: 651, distance: 275.6
click at [441, 249] on quentale-workspace at bounding box center [700, 420] width 1400 height 840
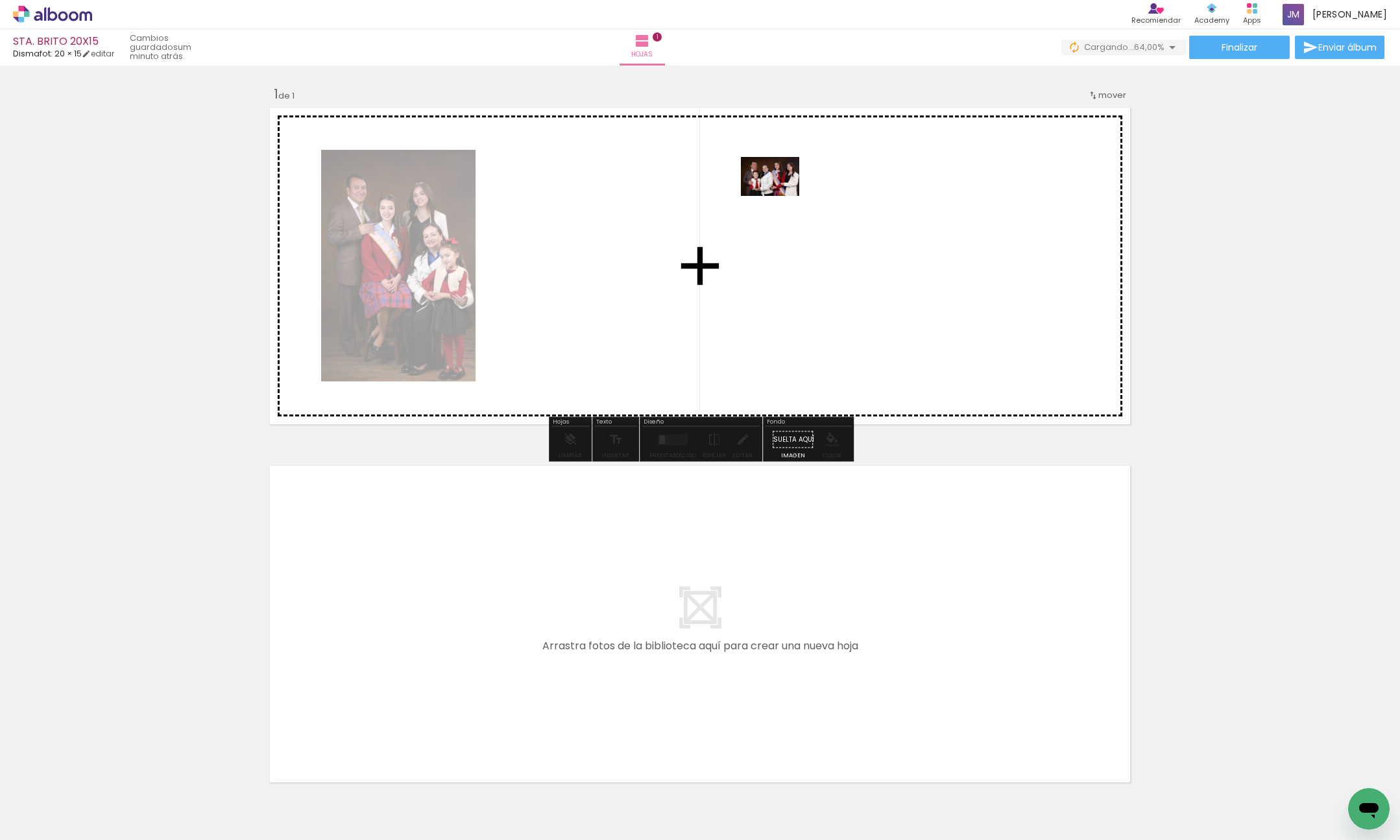
drag, startPoint x: 368, startPoint y: 716, endPoint x: 421, endPoint y: 758, distance: 67.6
click at [780, 197] on quentale-workspace at bounding box center [700, 420] width 1400 height 840
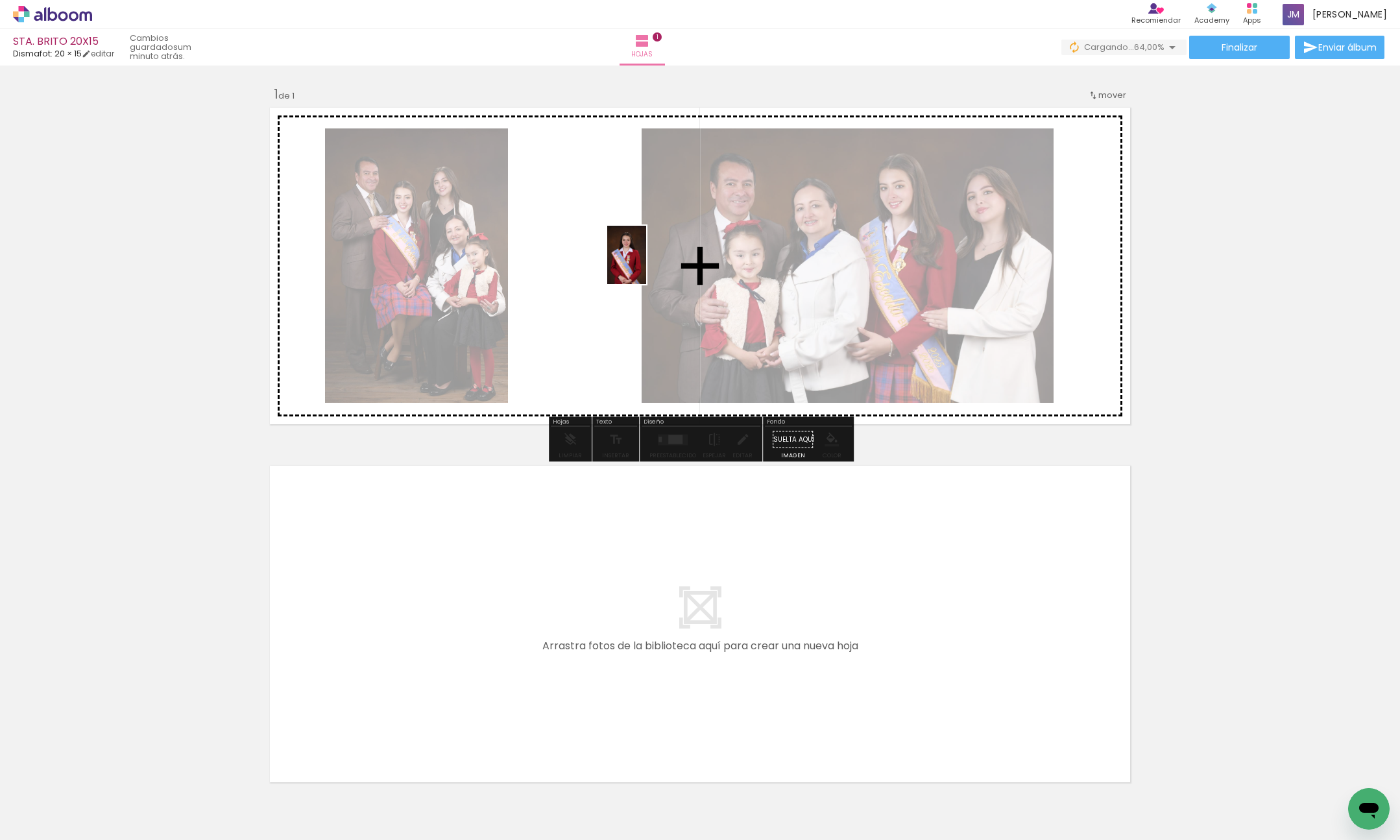
drag, startPoint x: 358, startPoint y: 794, endPoint x: 430, endPoint y: 790, distance: 72.1
click at [646, 264] on quentale-workspace at bounding box center [700, 420] width 1400 height 840
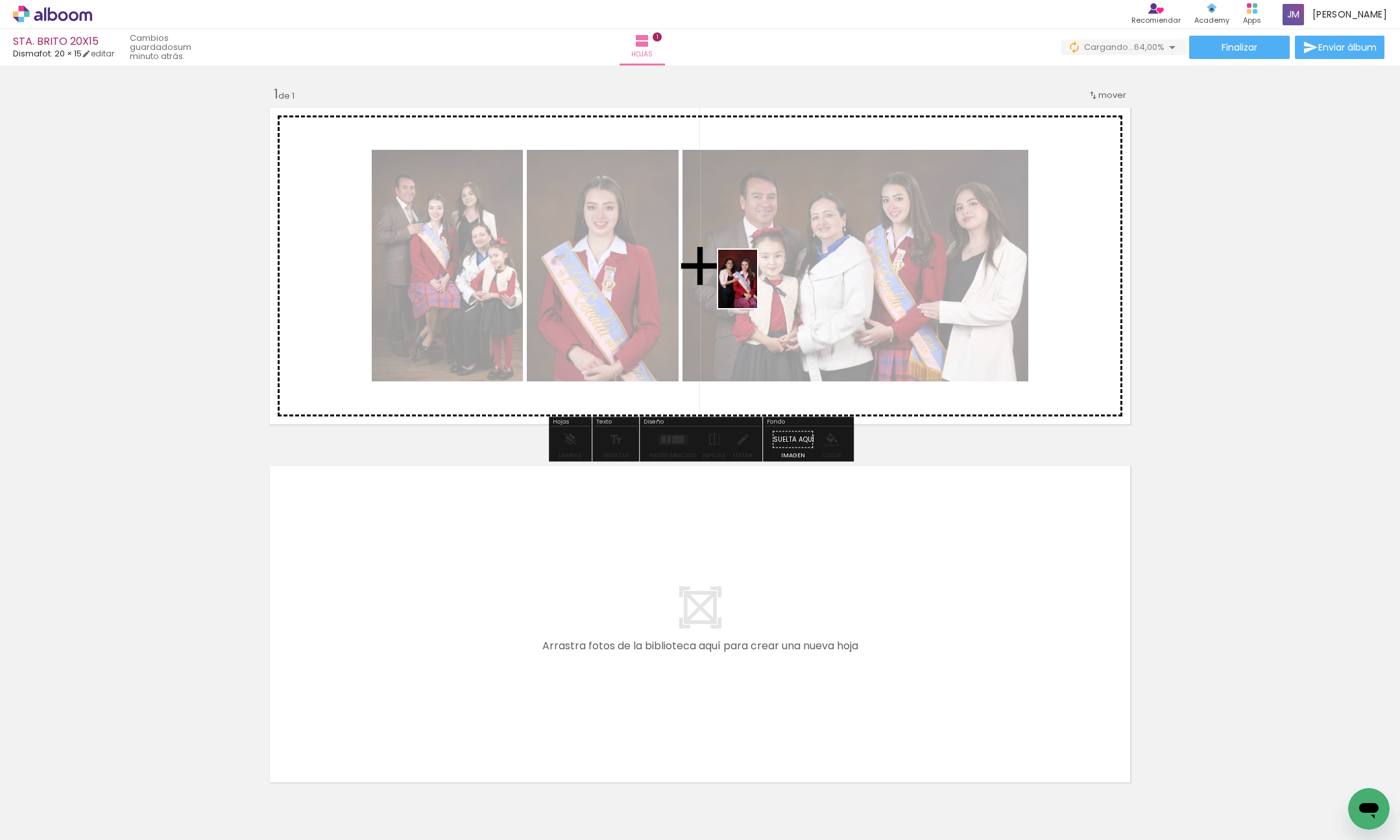
drag, startPoint x: 428, startPoint y: 814, endPoint x: 760, endPoint y: 286, distance: 623.7
click at [758, 289] on quentale-workspace at bounding box center [700, 420] width 1400 height 840
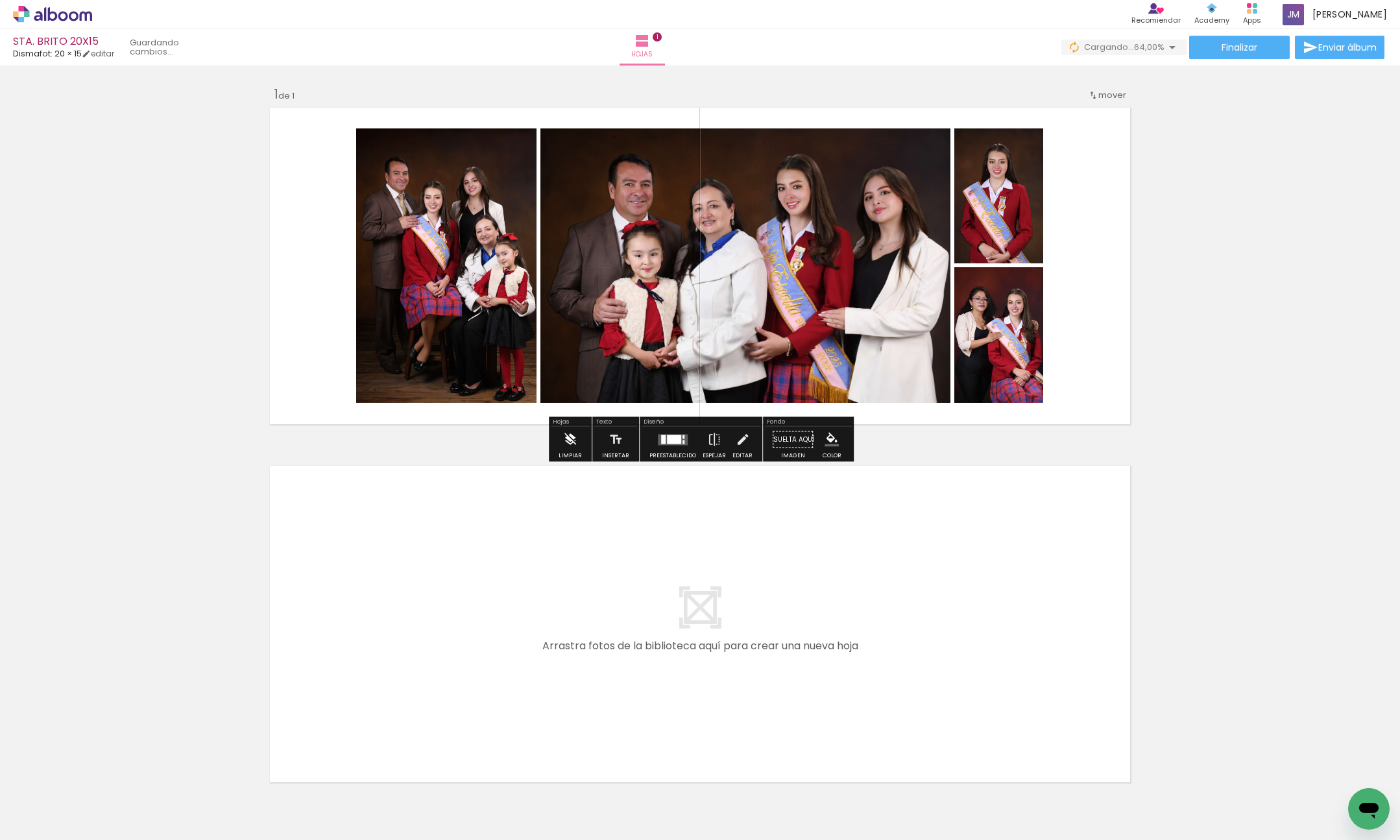
click at [567, 441] on iron-icon at bounding box center [570, 440] width 15 height 26
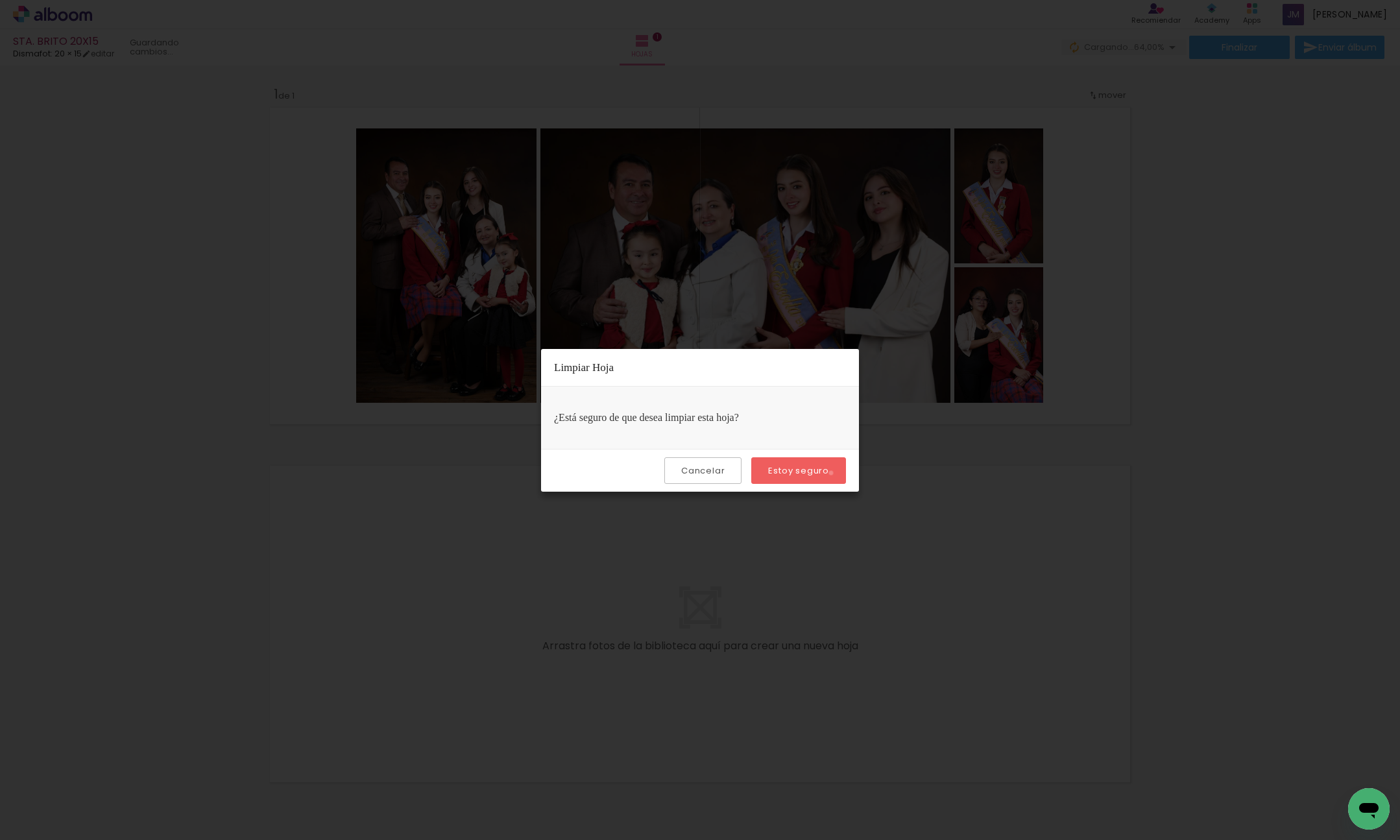
drag, startPoint x: 833, startPoint y: 473, endPoint x: 866, endPoint y: 469, distance: 33.2
click at [833, 473] on paper-button "Estoy seguro" at bounding box center [799, 470] width 95 height 26
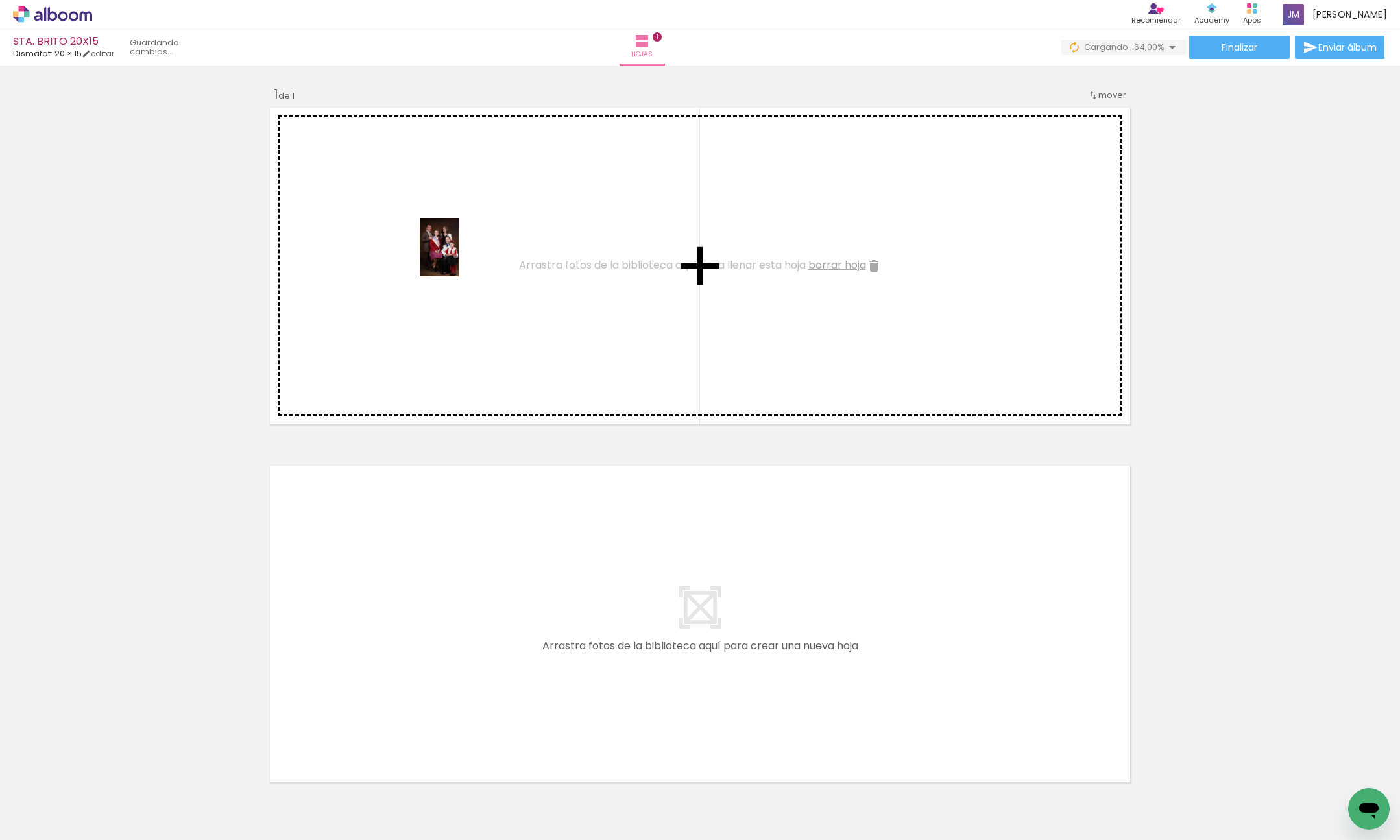
drag, startPoint x: 131, startPoint y: 792, endPoint x: 472, endPoint y: 381, distance: 534.0
click at [459, 257] on quentale-workspace at bounding box center [700, 420] width 1400 height 840
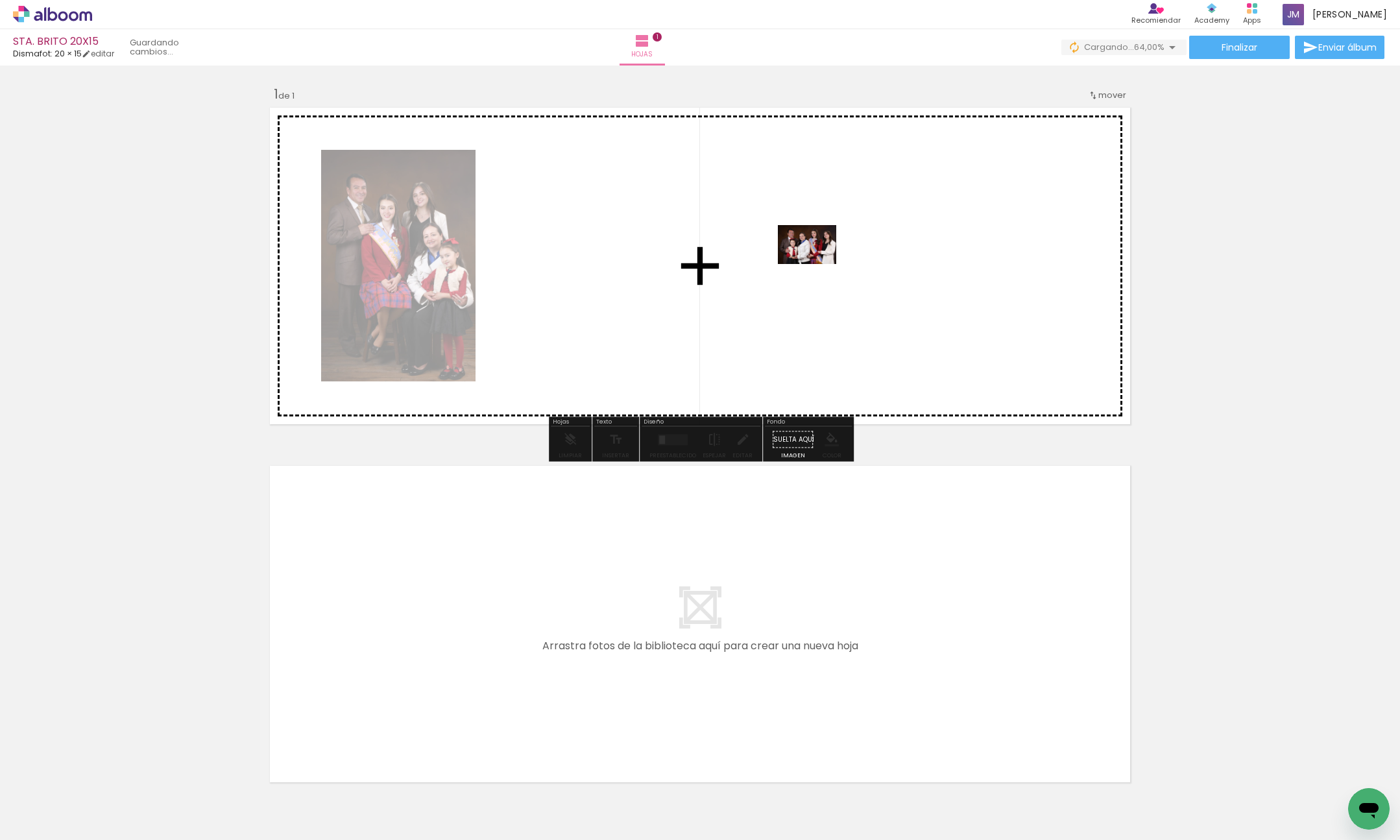
drag, startPoint x: 299, startPoint y: 760, endPoint x: 817, endPoint y: 264, distance: 717.2
click at [817, 264] on quentale-workspace at bounding box center [700, 420] width 1400 height 840
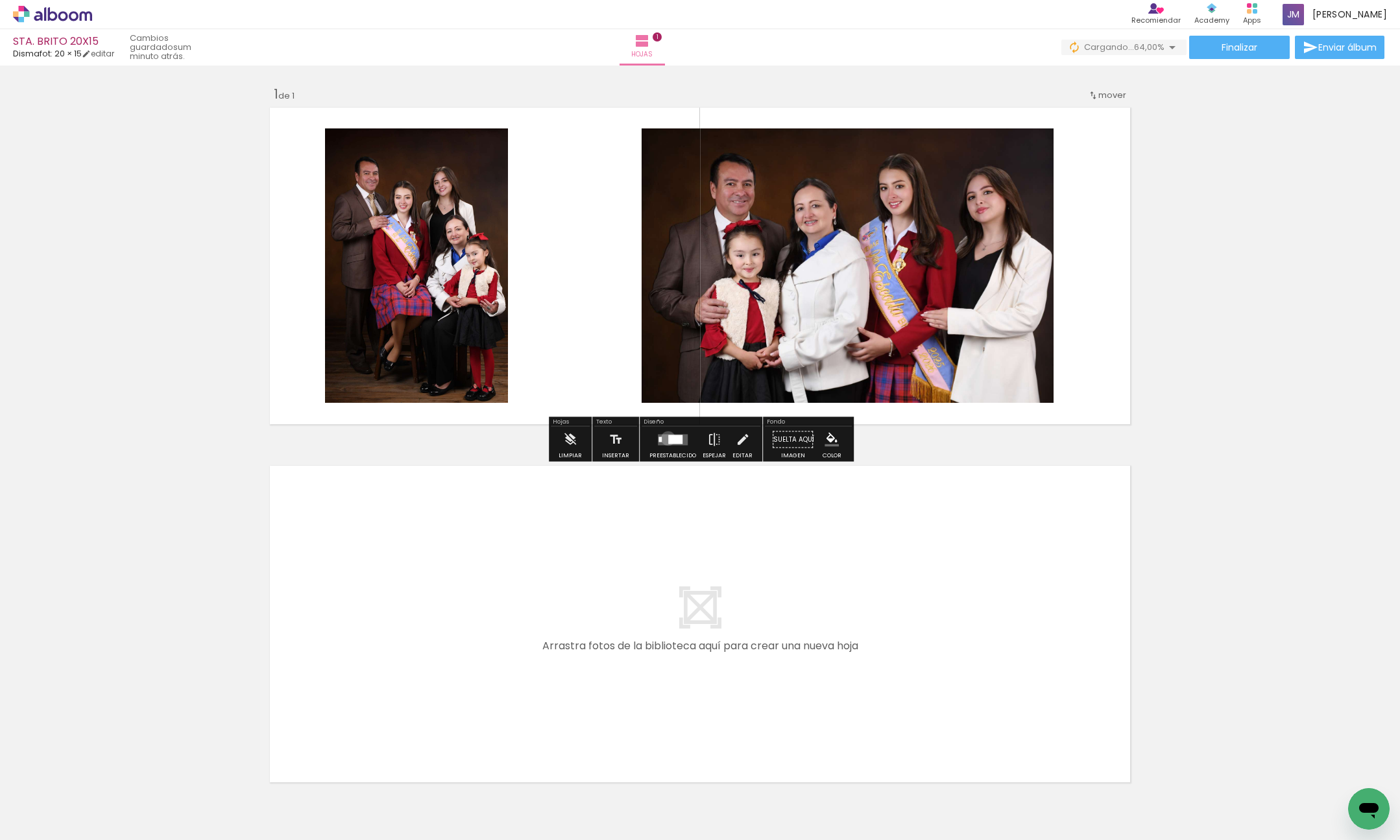
click at [669, 438] on div at bounding box center [676, 440] width 15 height 9
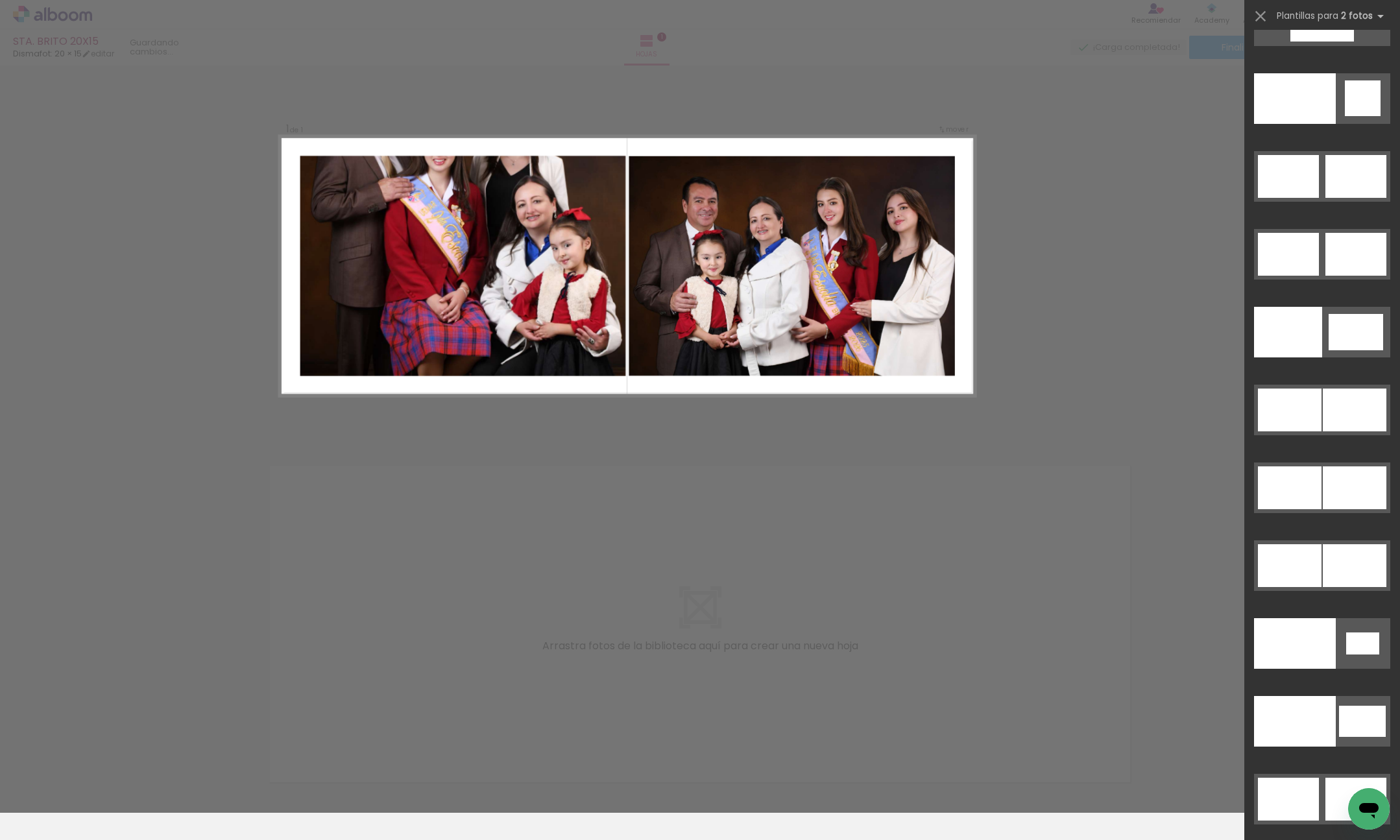
scroll to position [6585, 0]
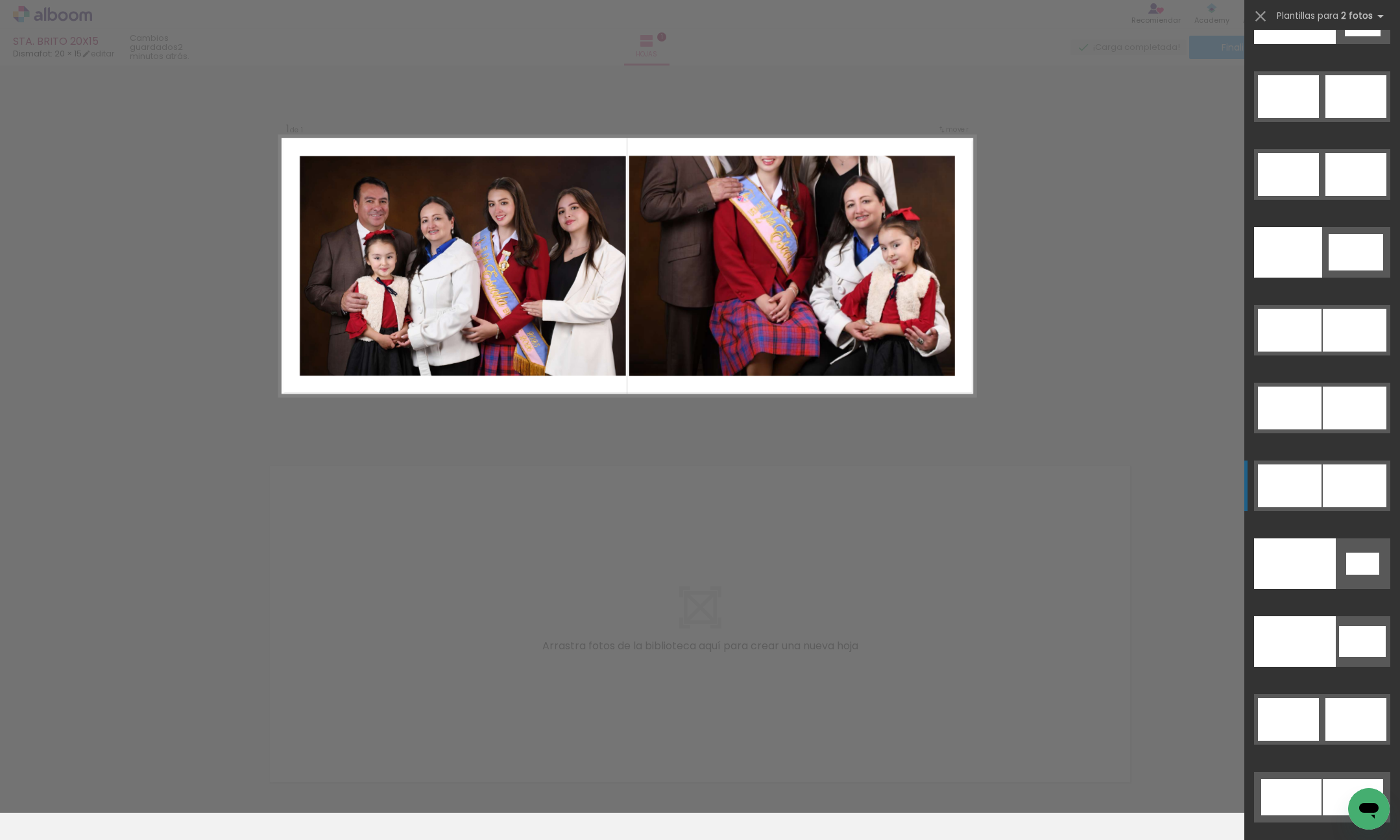
click at [1364, 477] on div at bounding box center [1354, 485] width 64 height 43
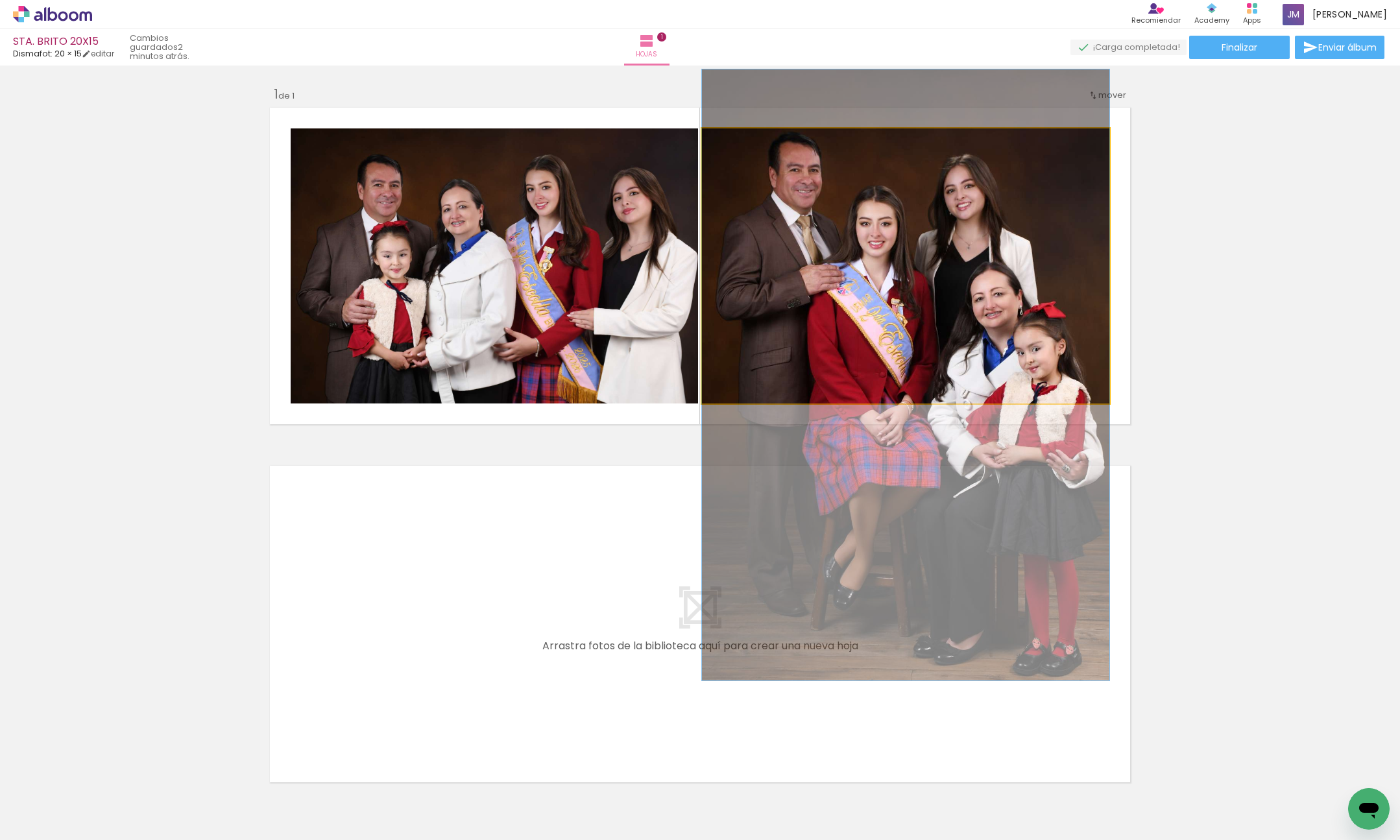
drag, startPoint x: 954, startPoint y: 225, endPoint x: 939, endPoint y: 334, distance: 110.0
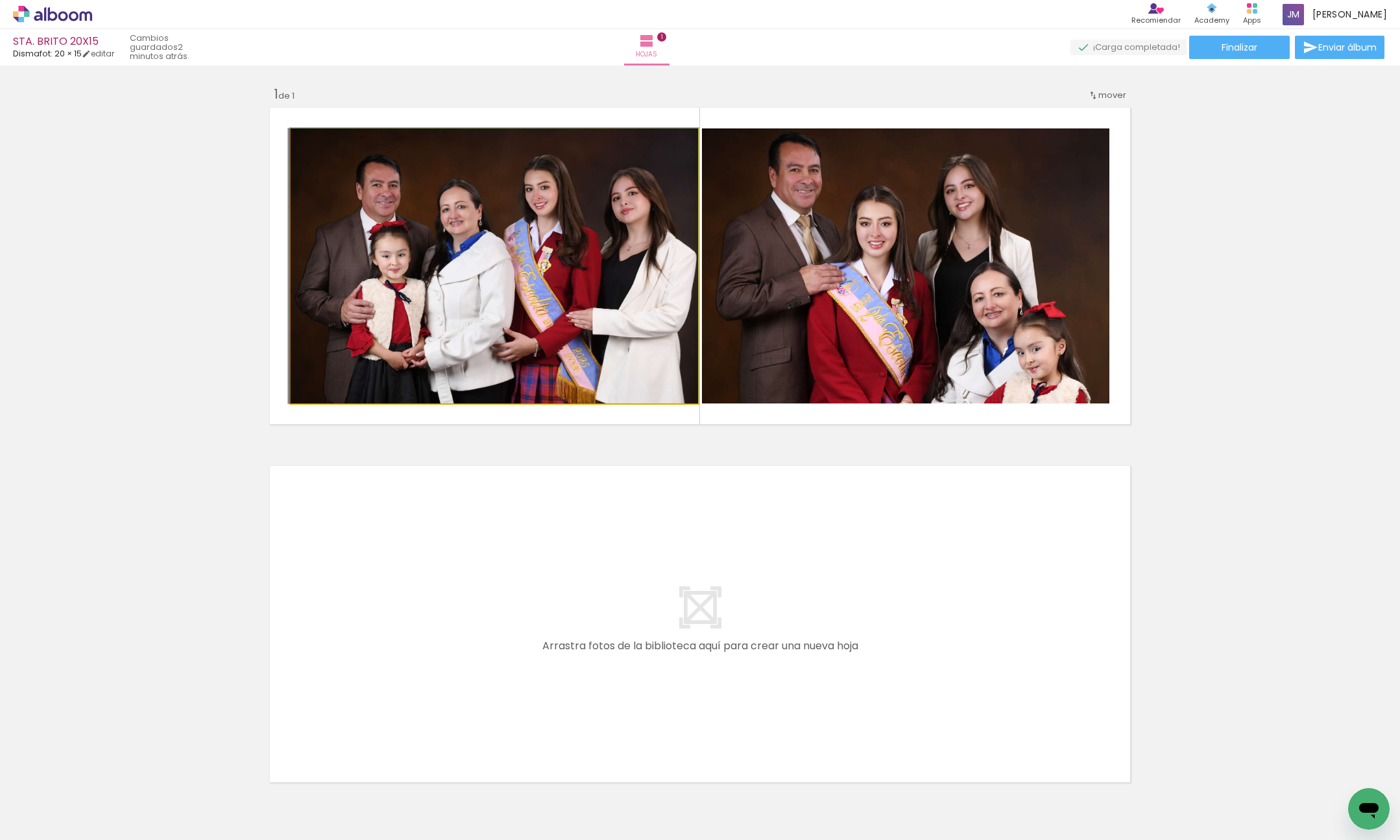
drag, startPoint x: 446, startPoint y: 266, endPoint x: 444, endPoint y: 242, distance: 24.1
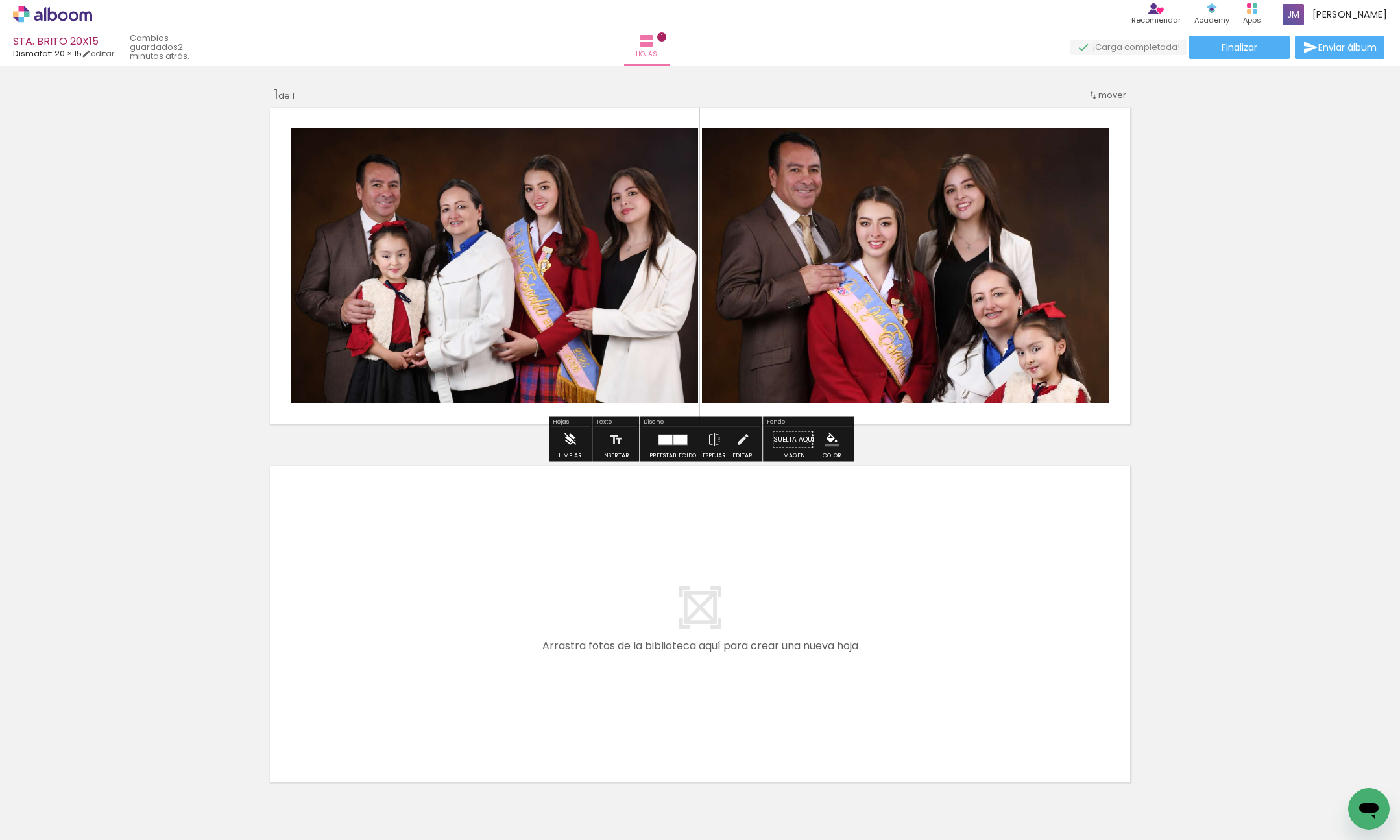
click at [574, 442] on iron-icon at bounding box center [570, 440] width 15 height 26
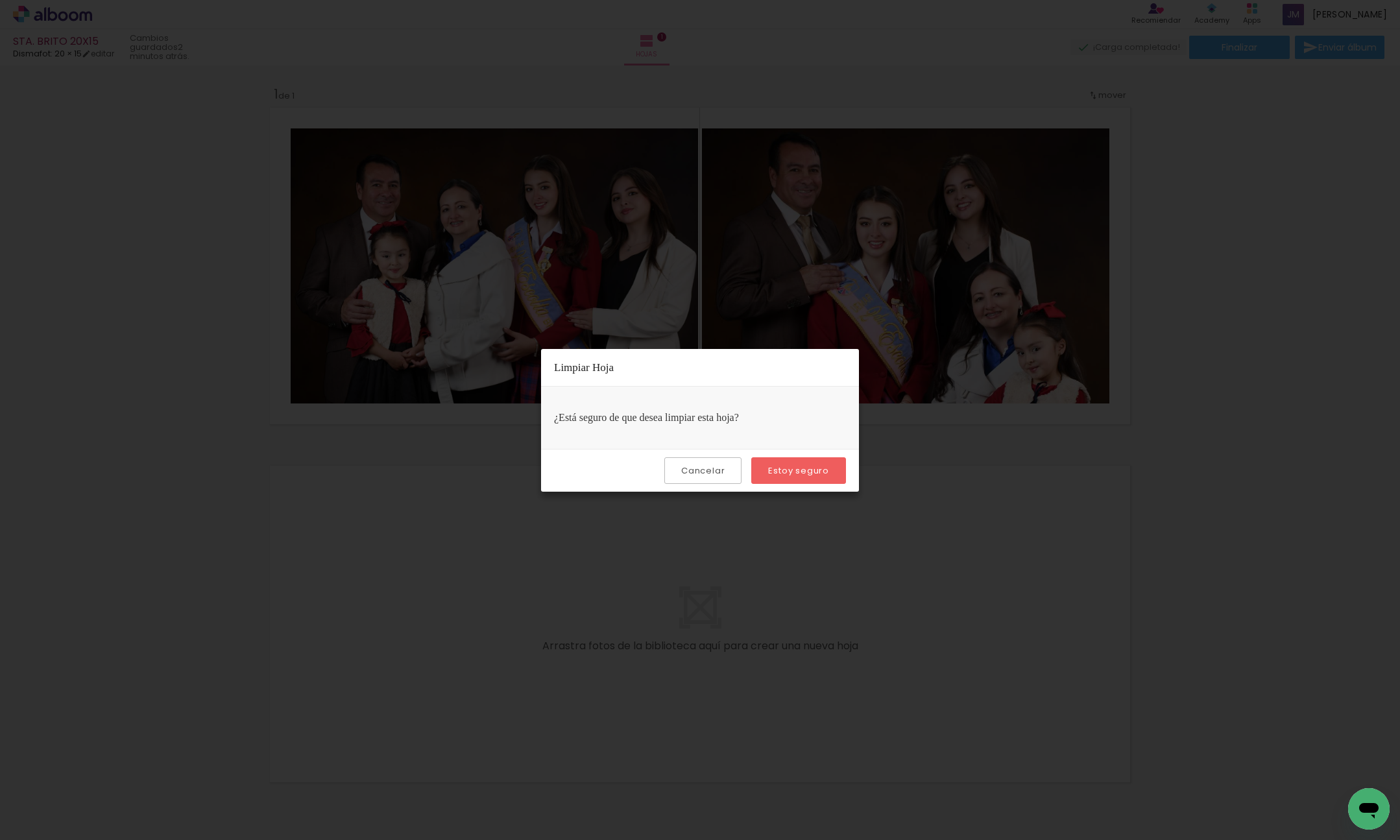
click at [0, 0] on slot "Estoy seguro" at bounding box center [0, 0] width 0 height 0
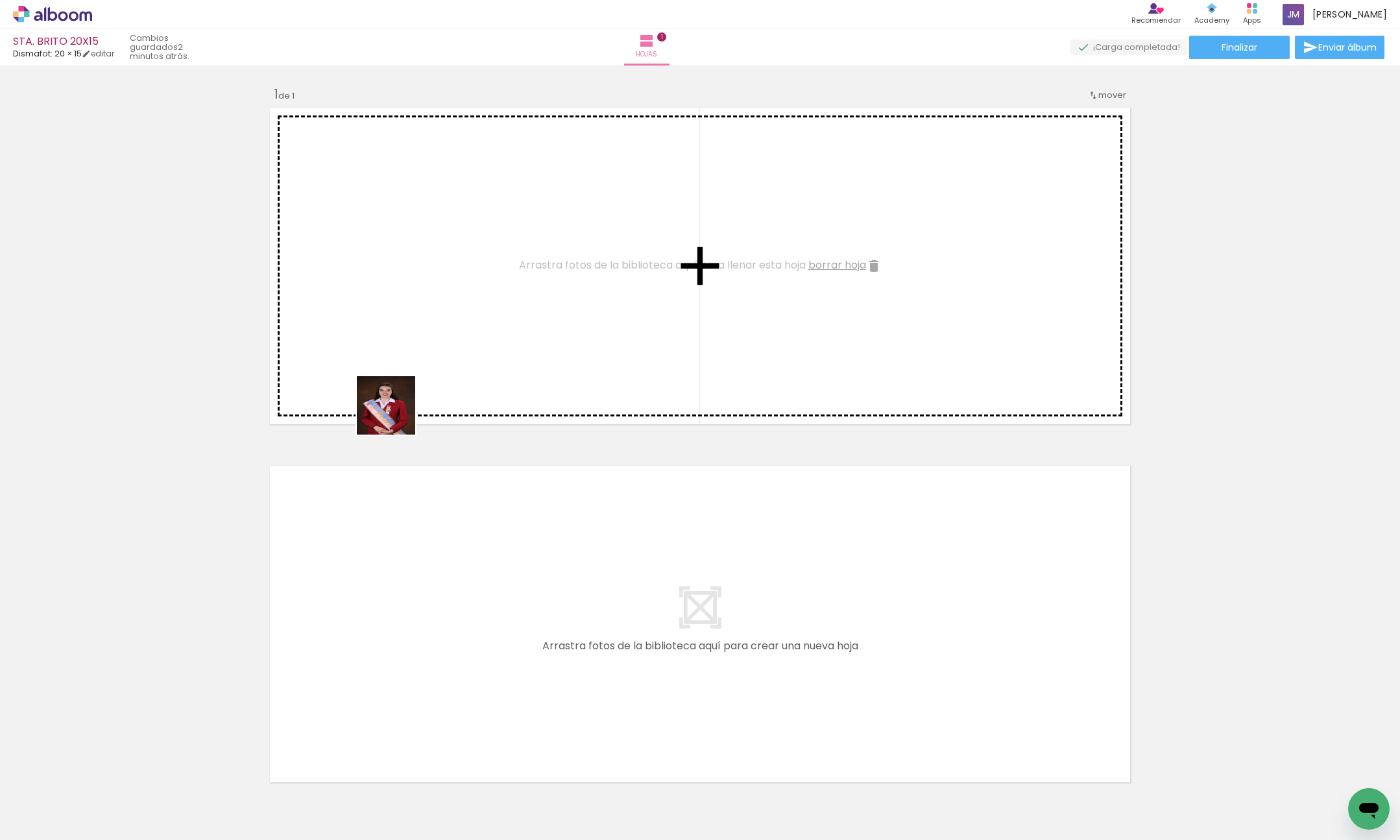
drag, startPoint x: 363, startPoint y: 655, endPoint x: 496, endPoint y: 745, distance: 160.6
click at [399, 285] on quentale-workspace at bounding box center [700, 420] width 1400 height 840
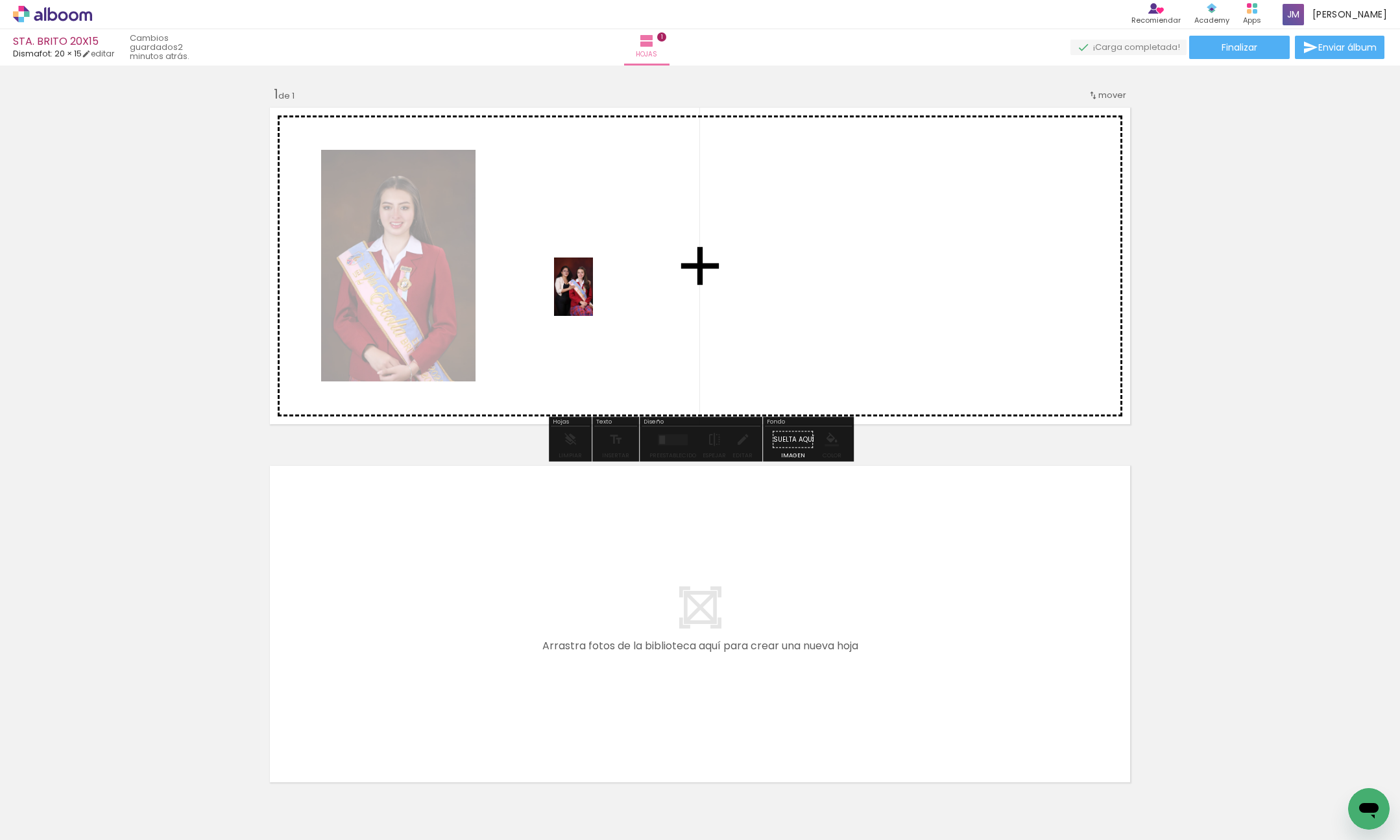
drag, startPoint x: 431, startPoint y: 793, endPoint x: 596, endPoint y: 290, distance: 529.4
click at [596, 290] on quentale-workspace at bounding box center [700, 420] width 1400 height 840
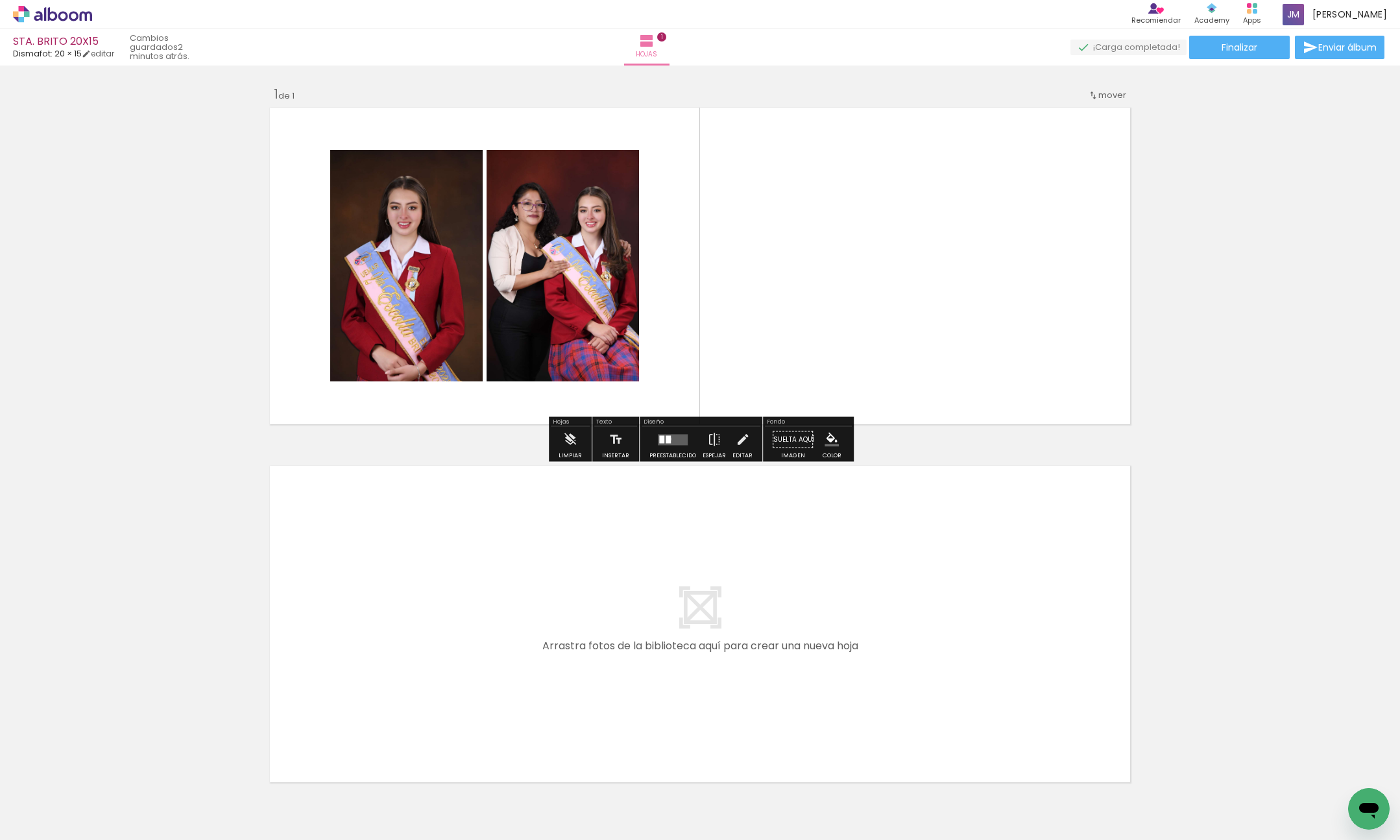
click at [667, 440] on div at bounding box center [669, 439] width 5 height 8
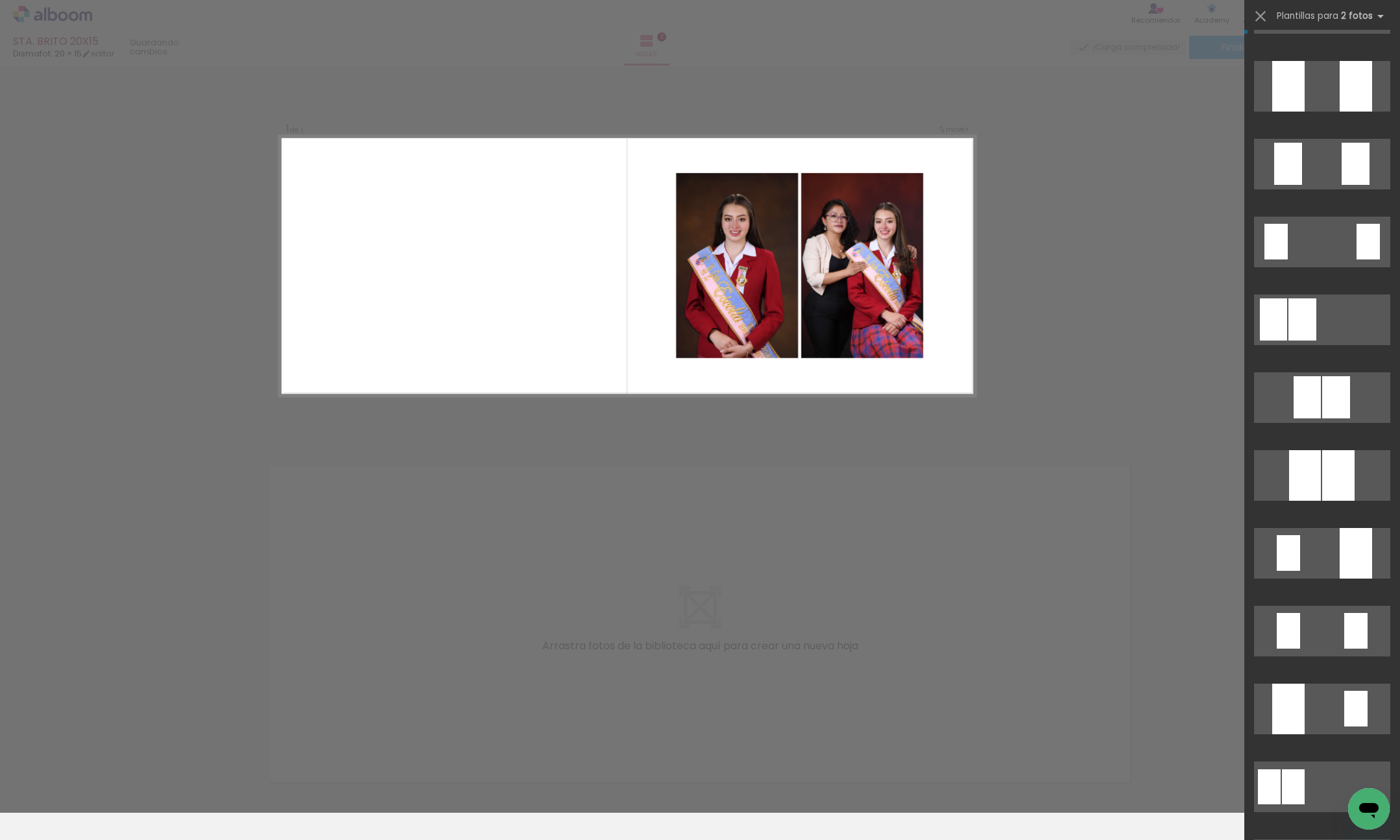
scroll to position [0, 0]
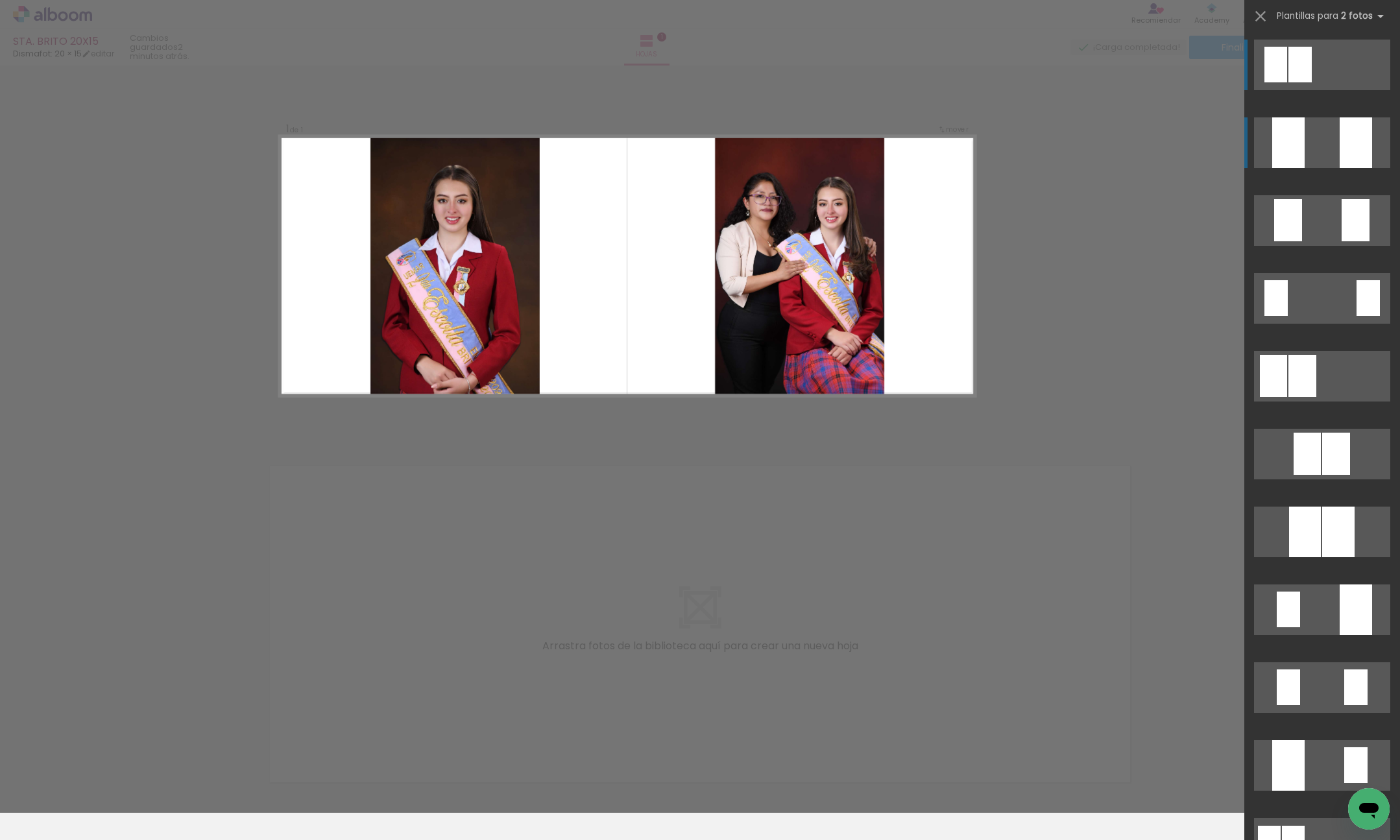
click at [1342, 134] on div at bounding box center [1356, 142] width 33 height 50
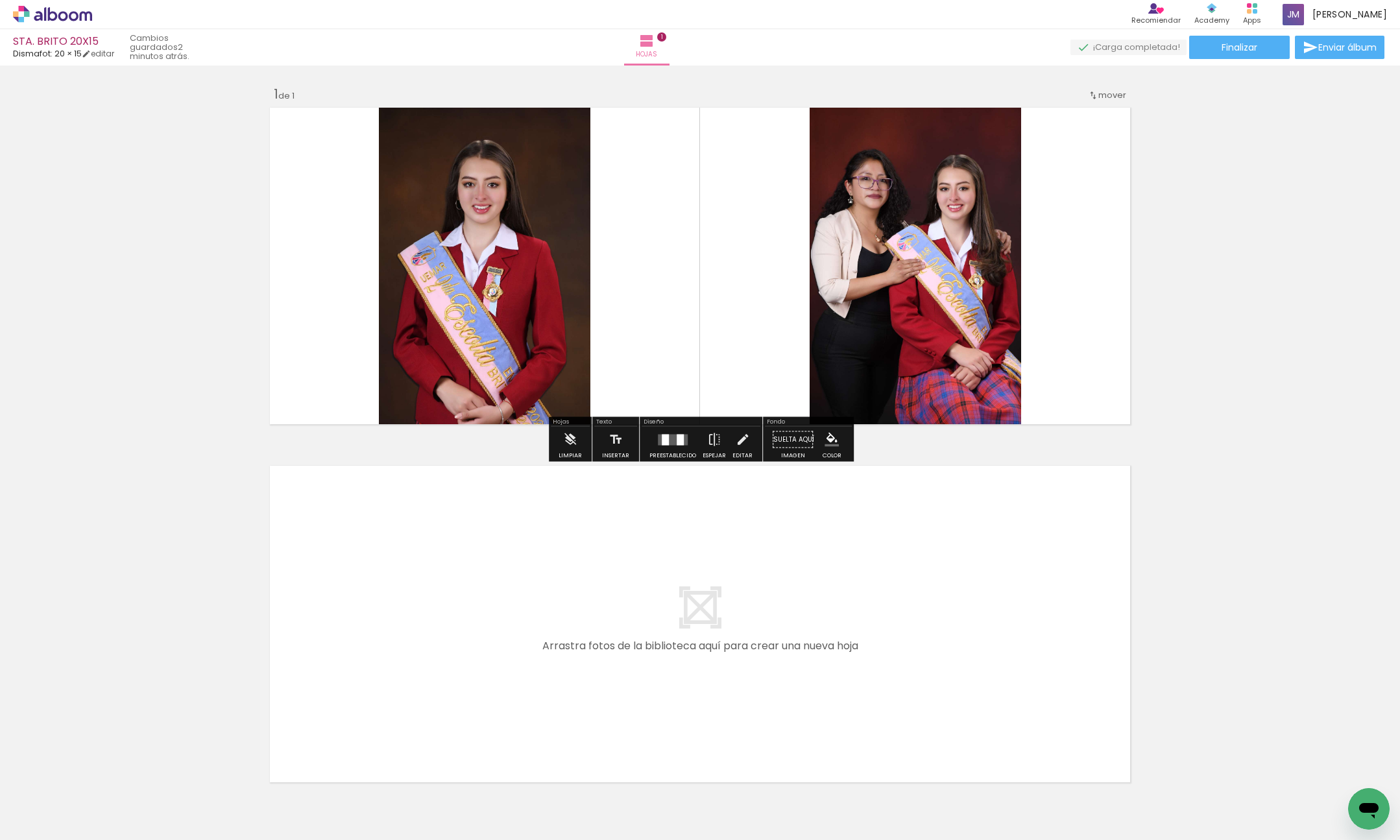
click at [679, 441] on div at bounding box center [680, 440] width 7 height 11
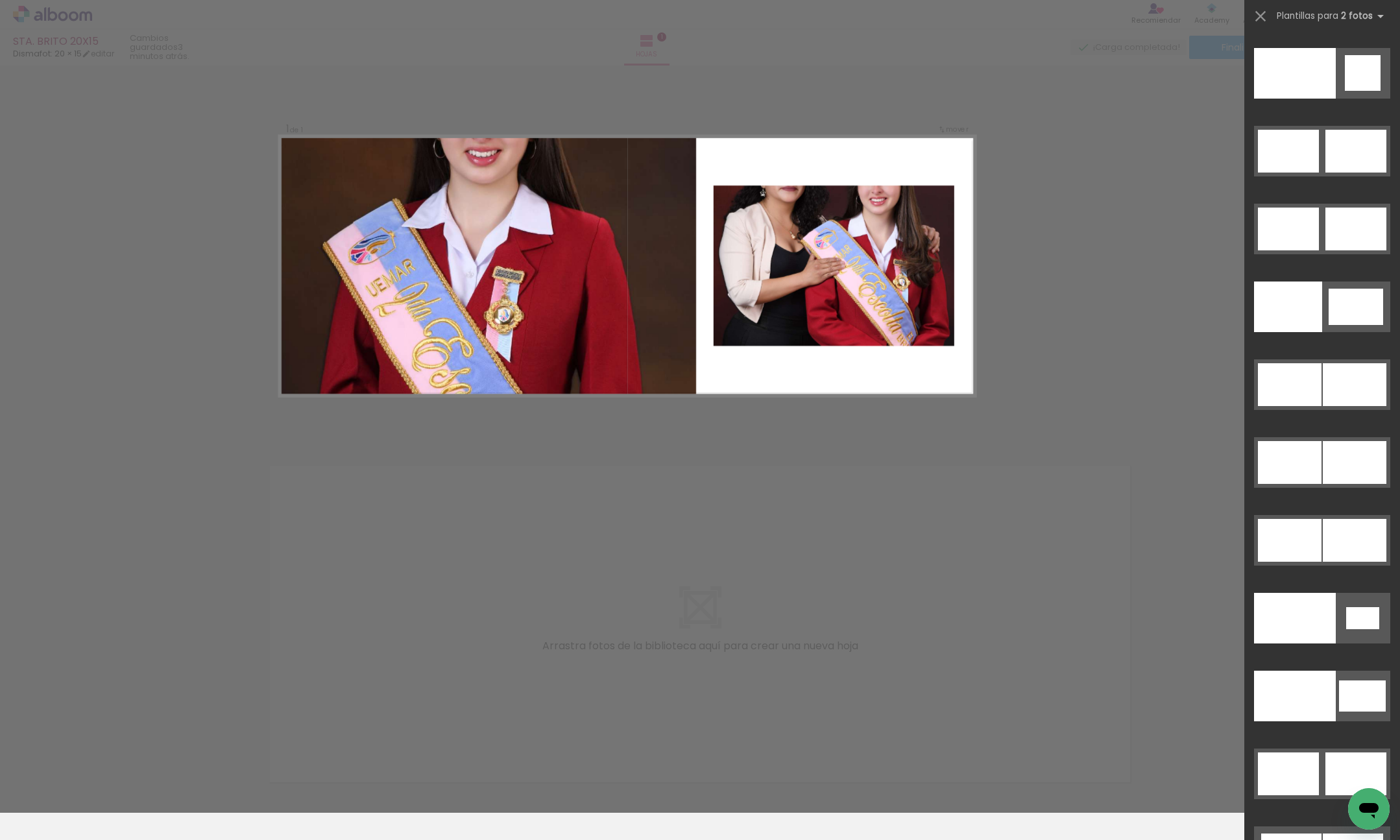
scroll to position [6585, 0]
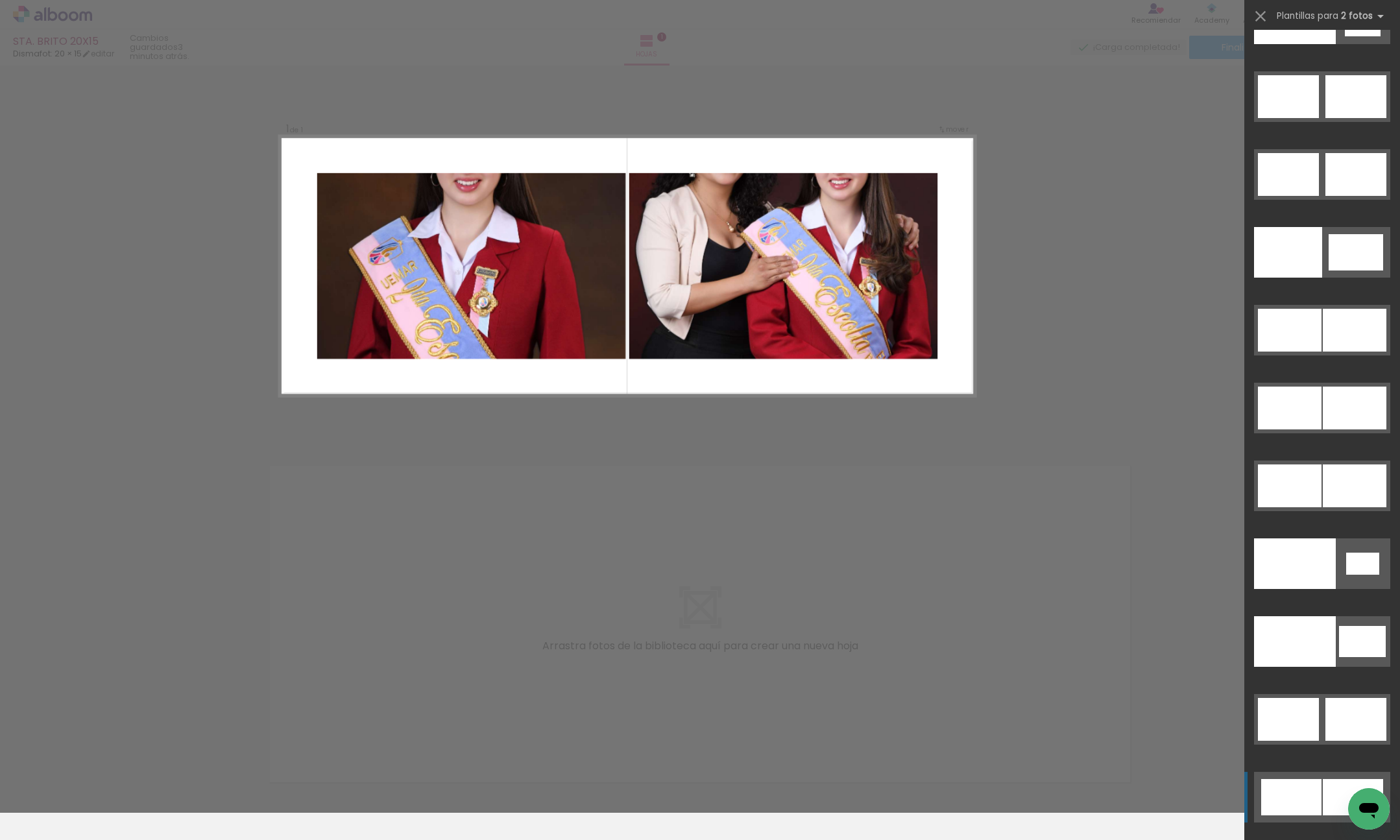
click at [1309, 796] on div at bounding box center [1291, 797] width 60 height 36
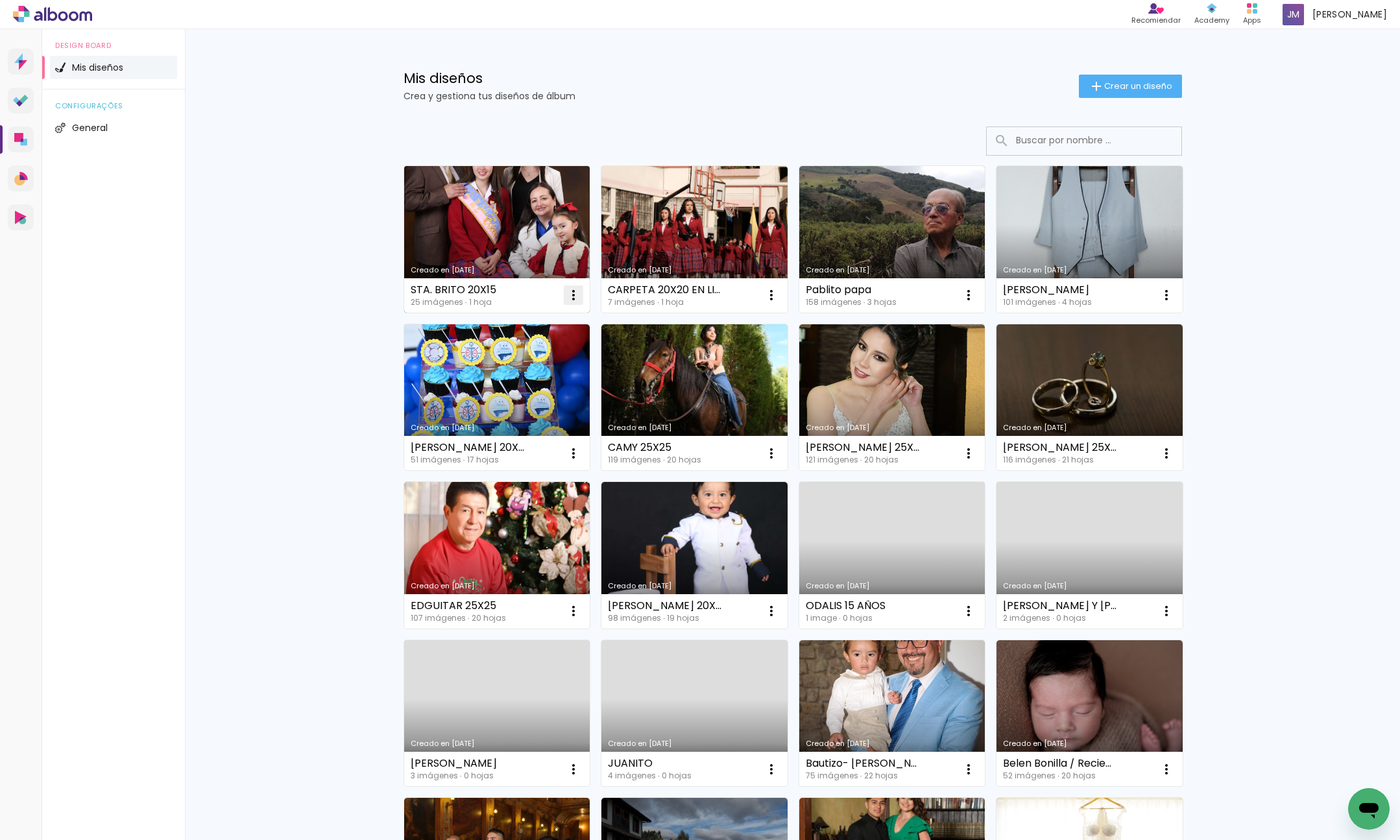
click at [573, 296] on iron-icon at bounding box center [573, 295] width 16 height 16
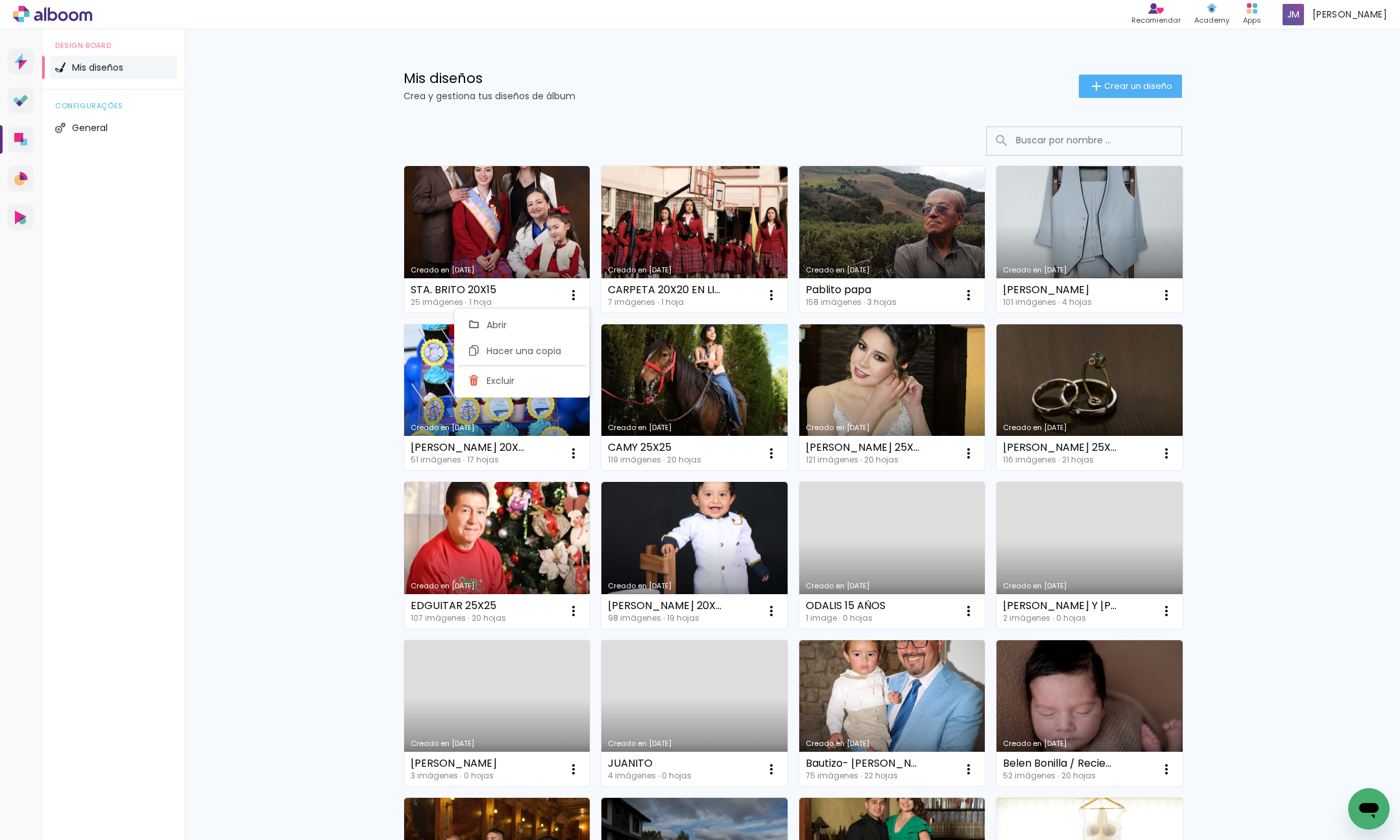
click at [546, 387] on paper-item "Excluir" at bounding box center [522, 380] width 128 height 26
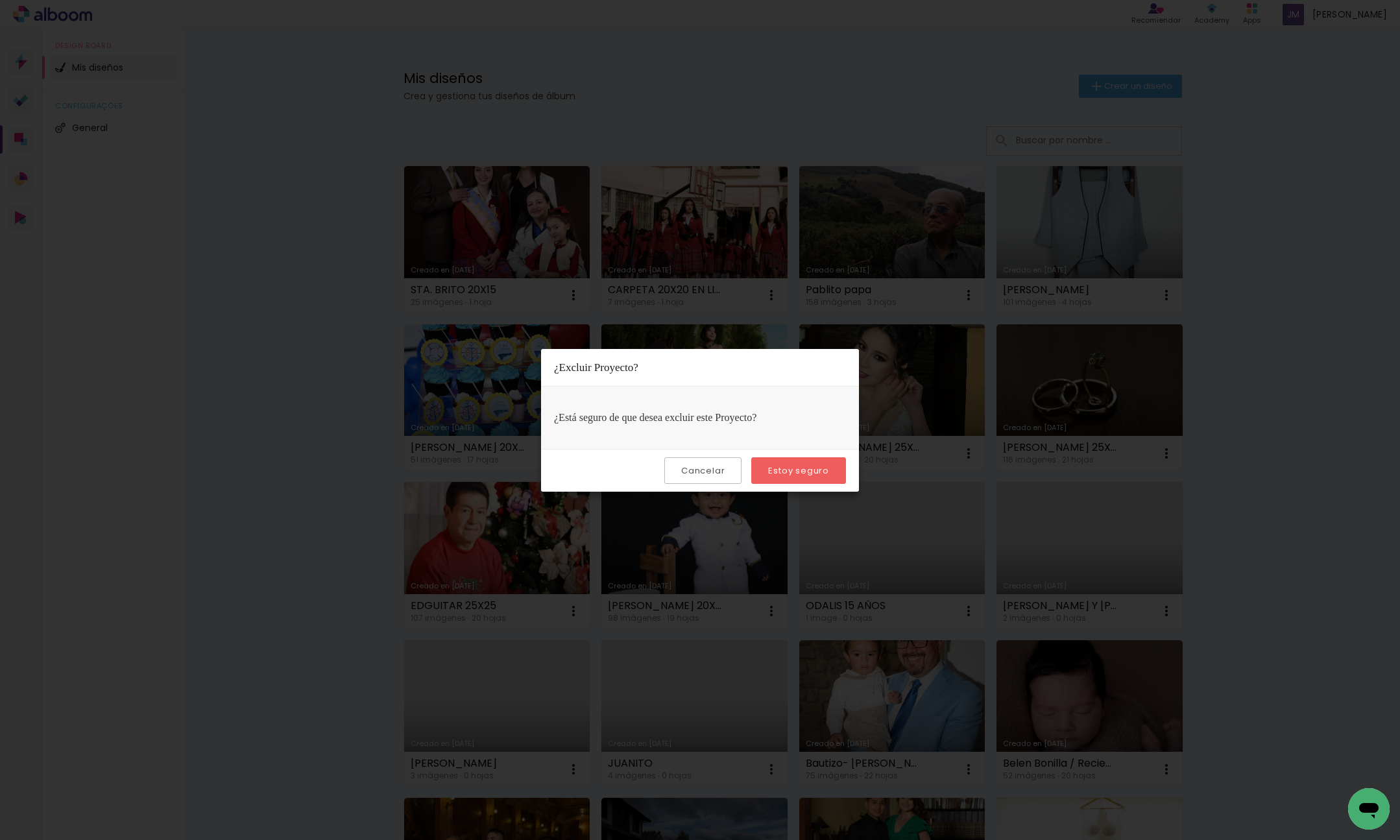
click at [0, 0] on slot "Estoy seguro" at bounding box center [0, 0] width 0 height 0
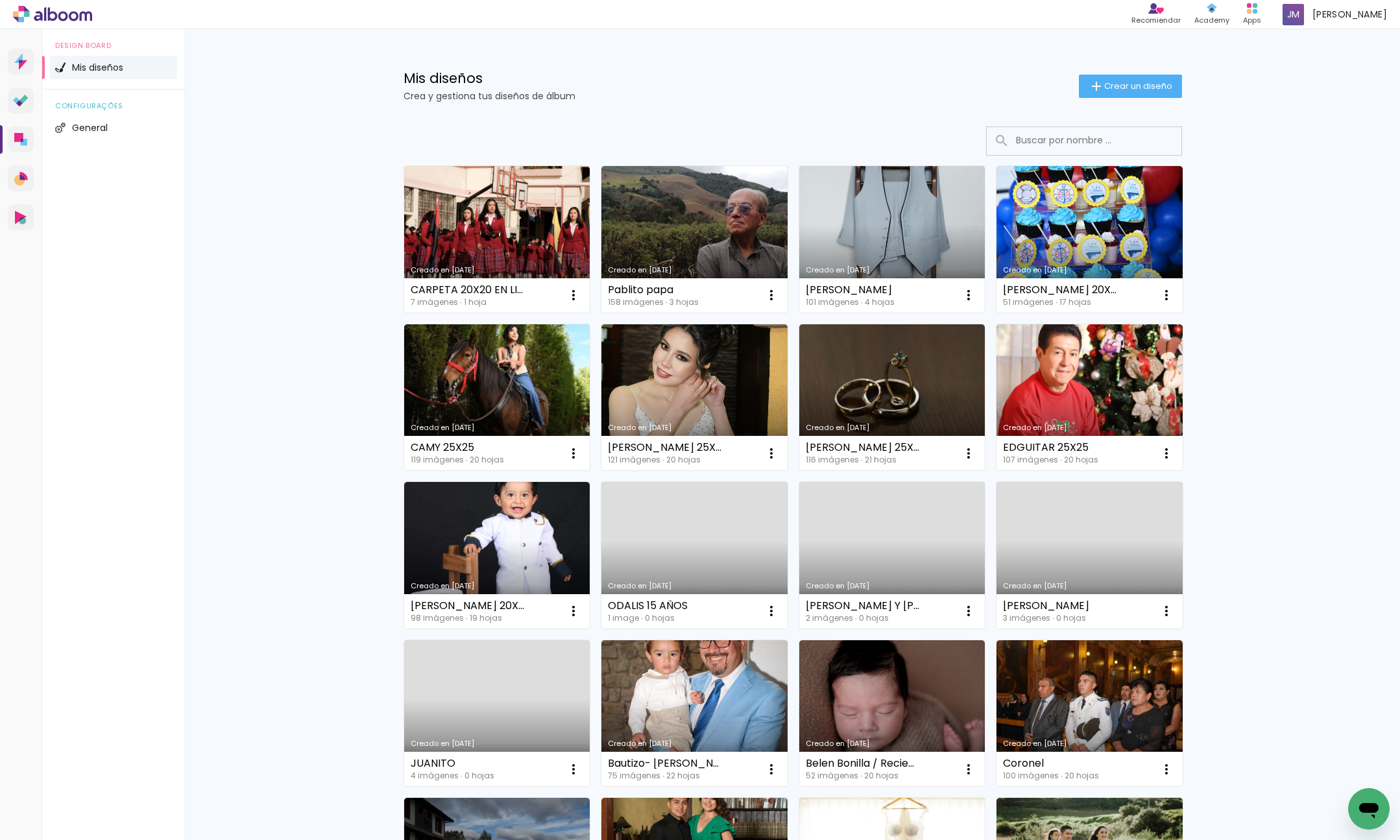
click at [1118, 86] on span "Crear un diseño" at bounding box center [1138, 86] width 68 height 8
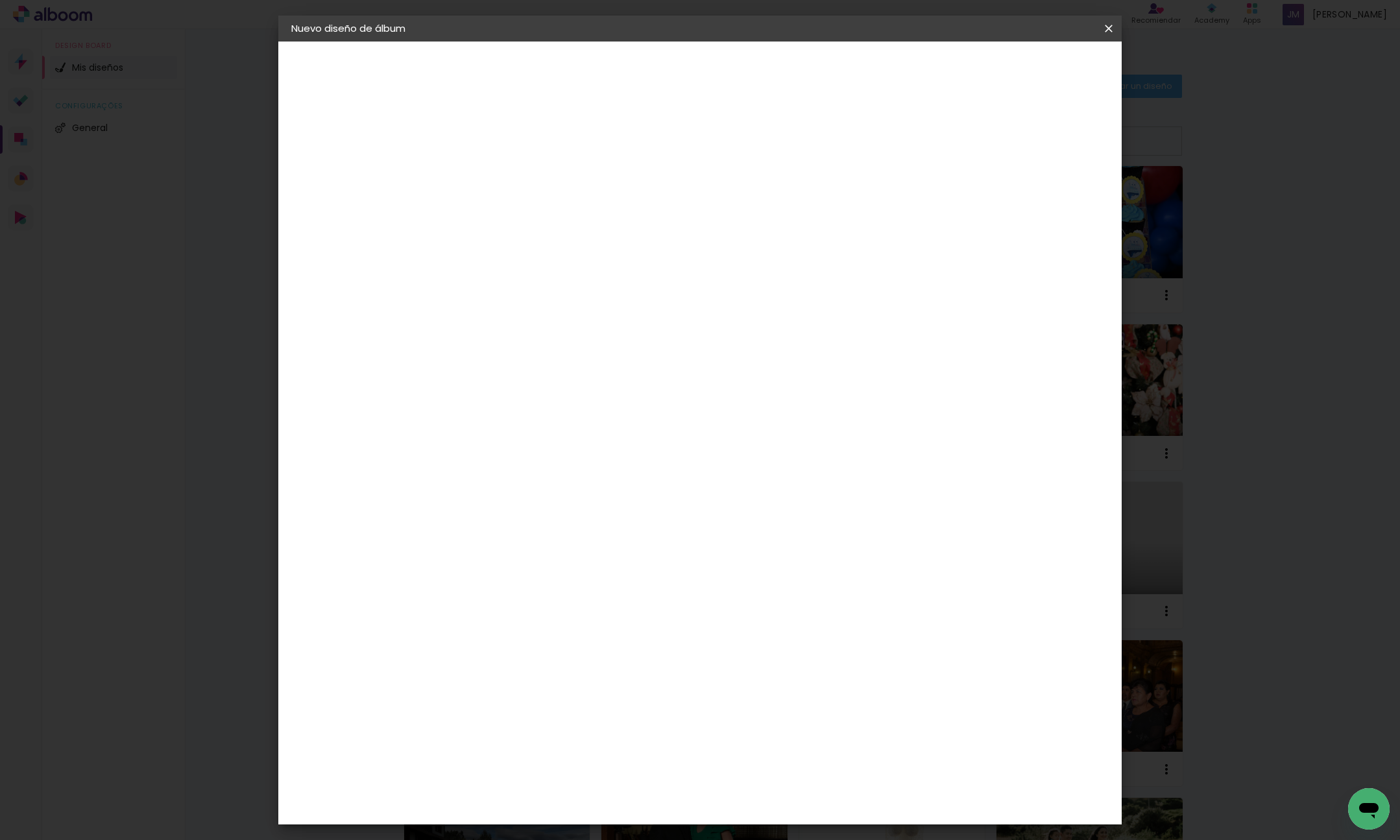
click at [503, 181] on input at bounding box center [503, 174] width 0 height 20
type input "EMY BRITO 20X15"
type paper-input "EMY BRITO 20X15"
click at [0, 0] on slot "Avanzar" at bounding box center [0, 0] width 0 height 0
drag, startPoint x: 539, startPoint y: 291, endPoint x: 608, endPoint y: 277, distance: 70.4
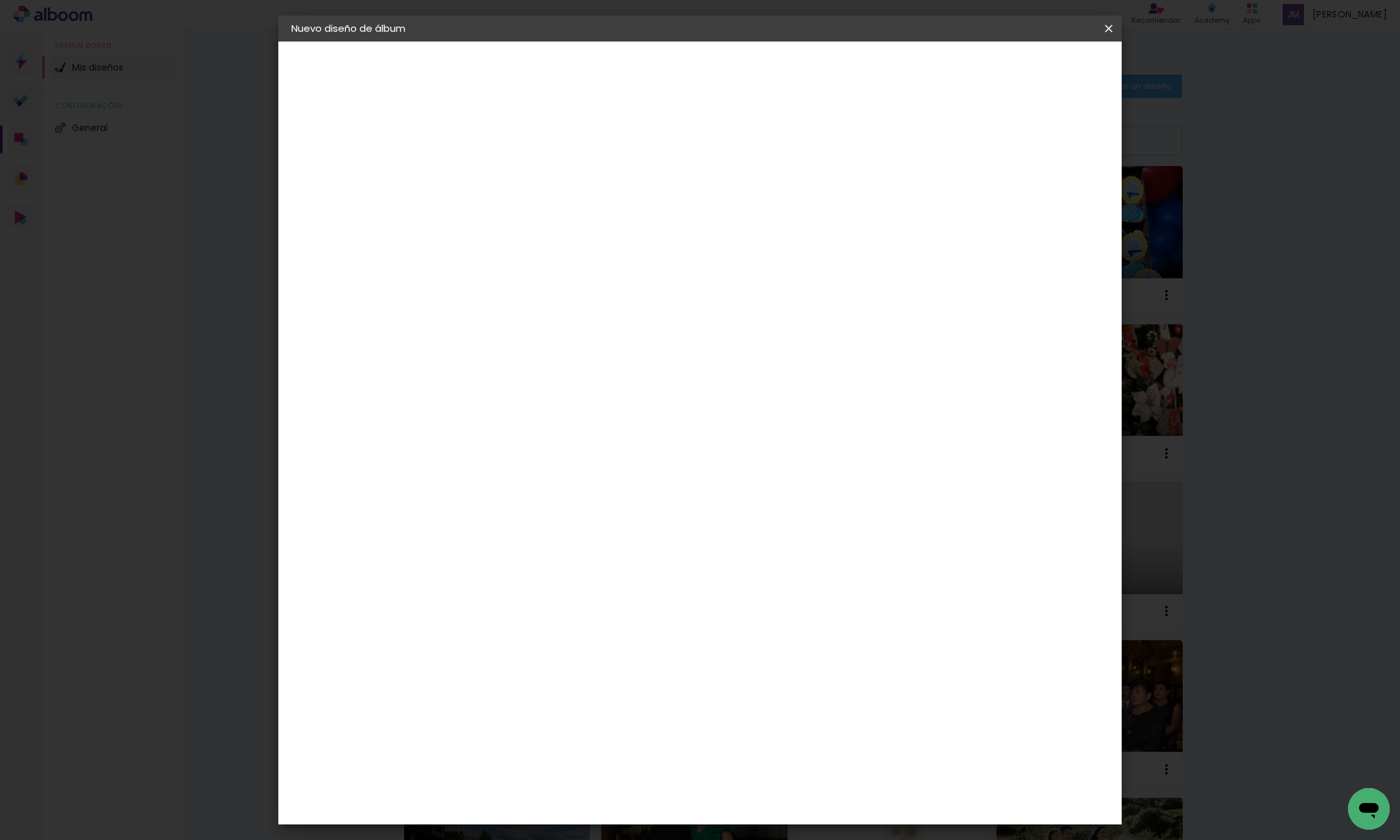
click at [539, 291] on div "Dismafot" at bounding box center [518, 293] width 47 height 10
click at [0, 0] on slot "Avanzar" at bounding box center [0, 0] width 0 height 0
click at [570, 218] on iron-icon at bounding box center [561, 225] width 16 height 16
click at [811, 211] on paper-item "Libro foto laminada" at bounding box center [784, 215] width 260 height 26
type input "Libro foto laminada"
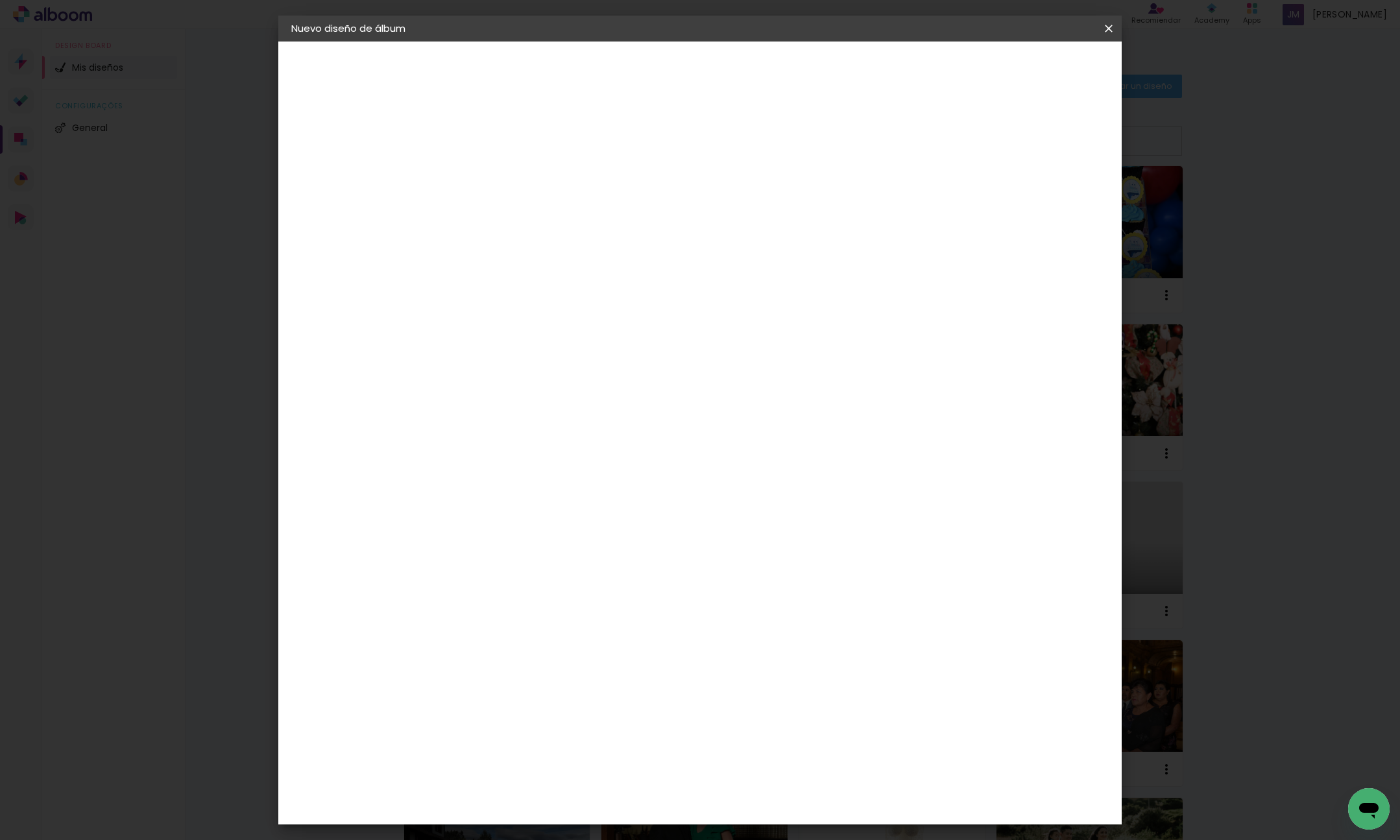
click at [591, 539] on span "20 × 15" at bounding box center [561, 556] width 60 height 35
click at [0, 0] on slot "Avanzar" at bounding box center [0, 0] width 0 height 0
click at [1037, 64] on span "Empezar diseño" at bounding box center [1001, 68] width 72 height 9
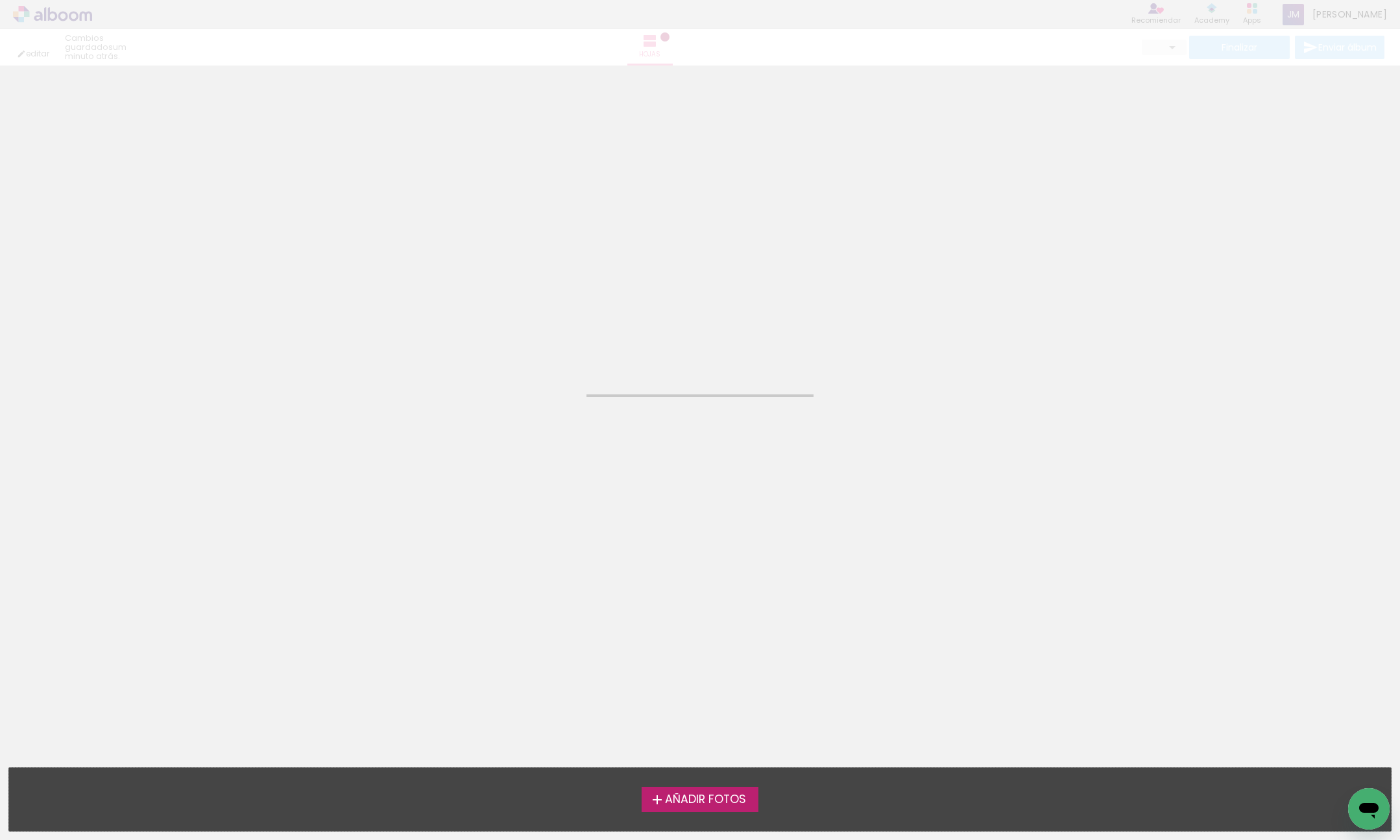
click at [690, 804] on span "Añadir Fotos" at bounding box center [705, 800] width 81 height 12
click at [0, 0] on input "file" at bounding box center [0, 0] width 0 height 0
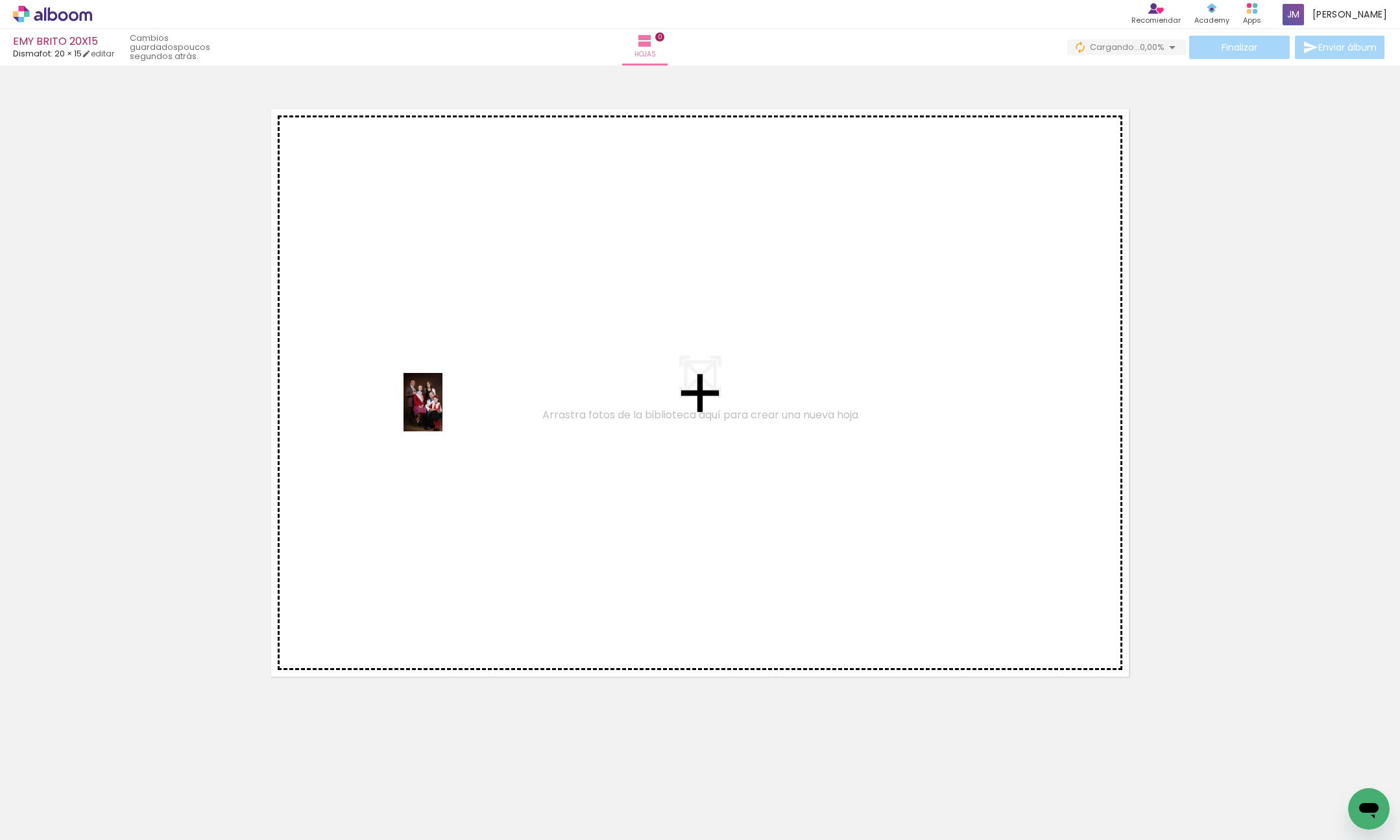
drag, startPoint x: 132, startPoint y: 793, endPoint x: 183, endPoint y: 757, distance: 62.4
click at [435, 409] on quentale-workspace at bounding box center [700, 420] width 1400 height 840
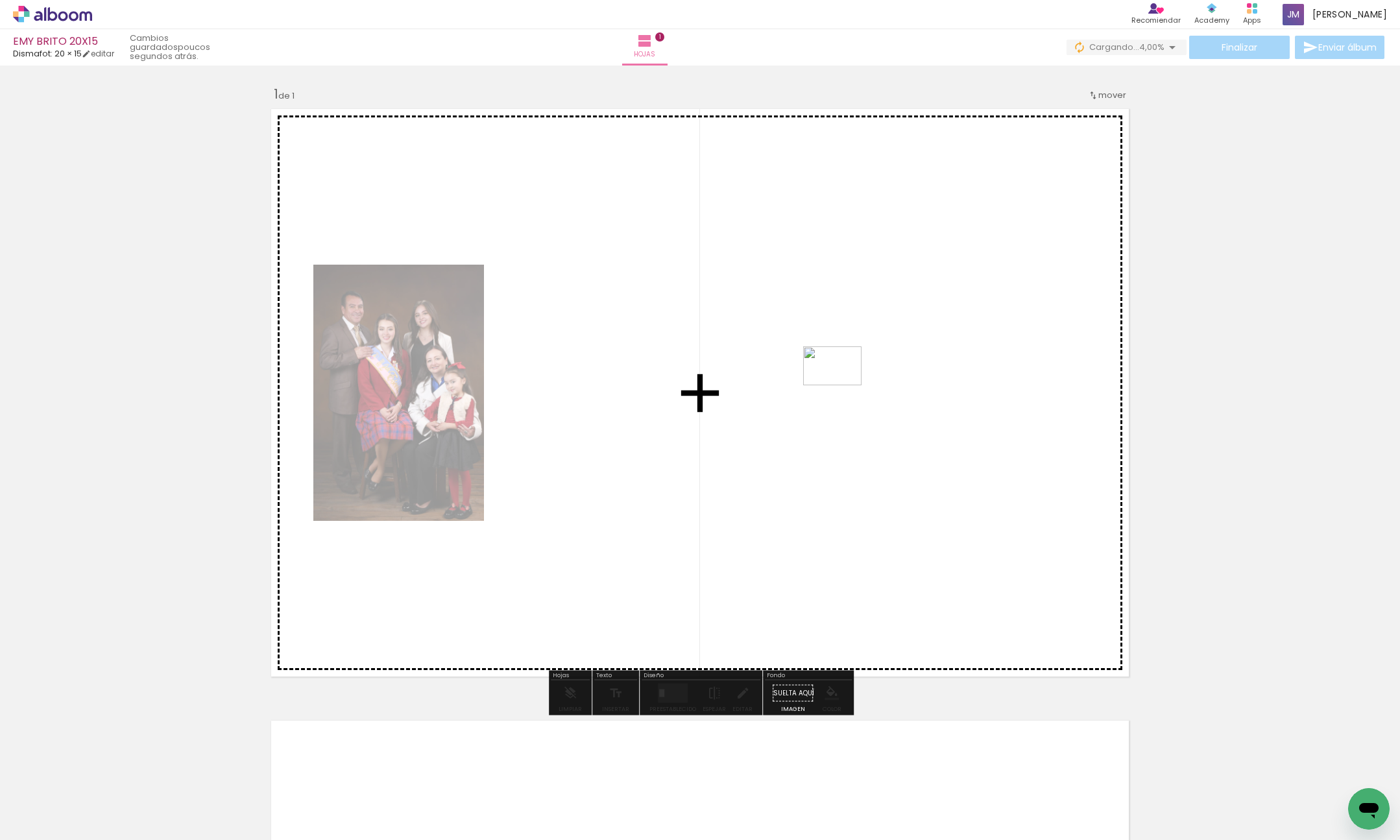
drag, startPoint x: 291, startPoint y: 803, endPoint x: 842, endPoint y: 386, distance: 691.0
click at [842, 386] on quentale-workspace at bounding box center [700, 420] width 1400 height 840
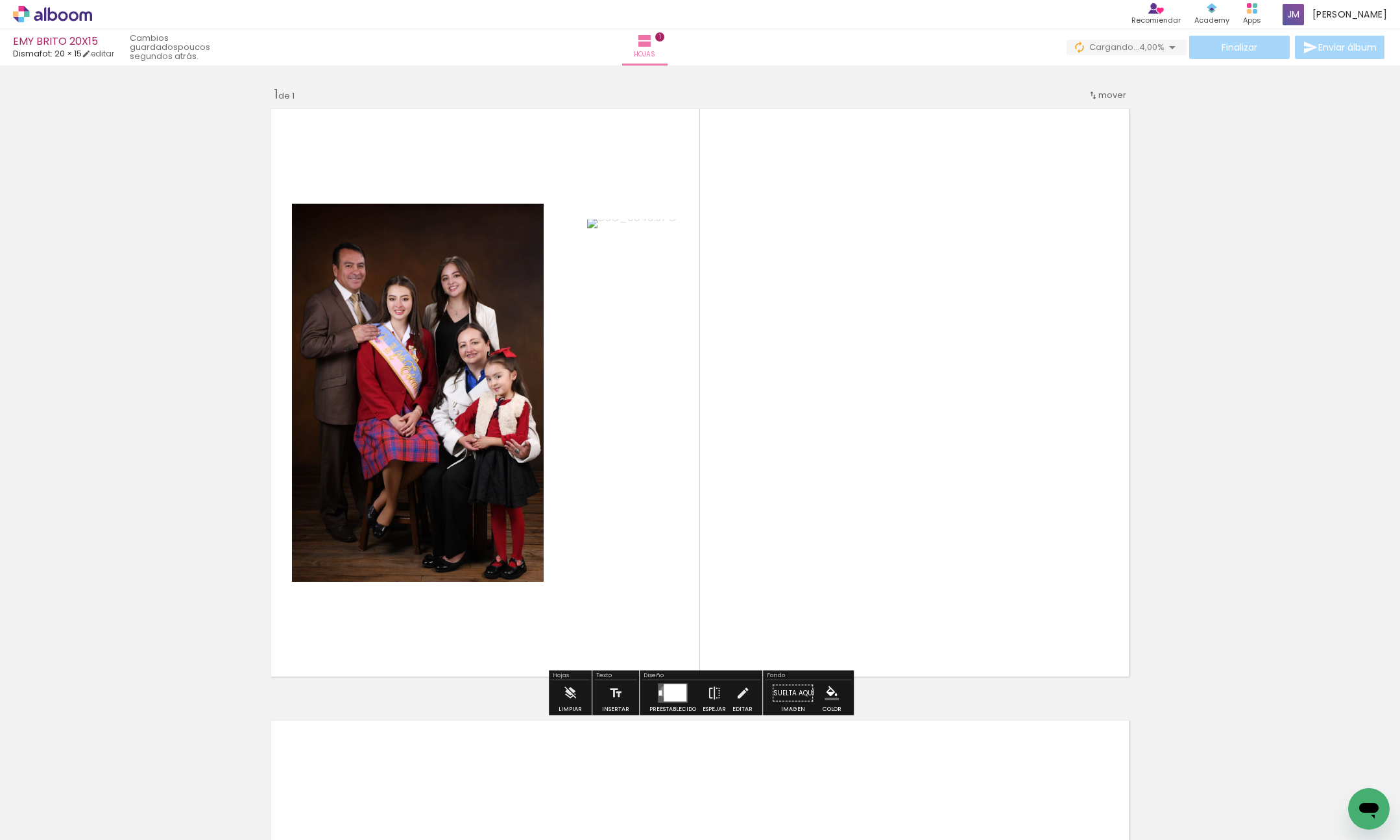
click at [664, 691] on div at bounding box center [675, 692] width 23 height 17
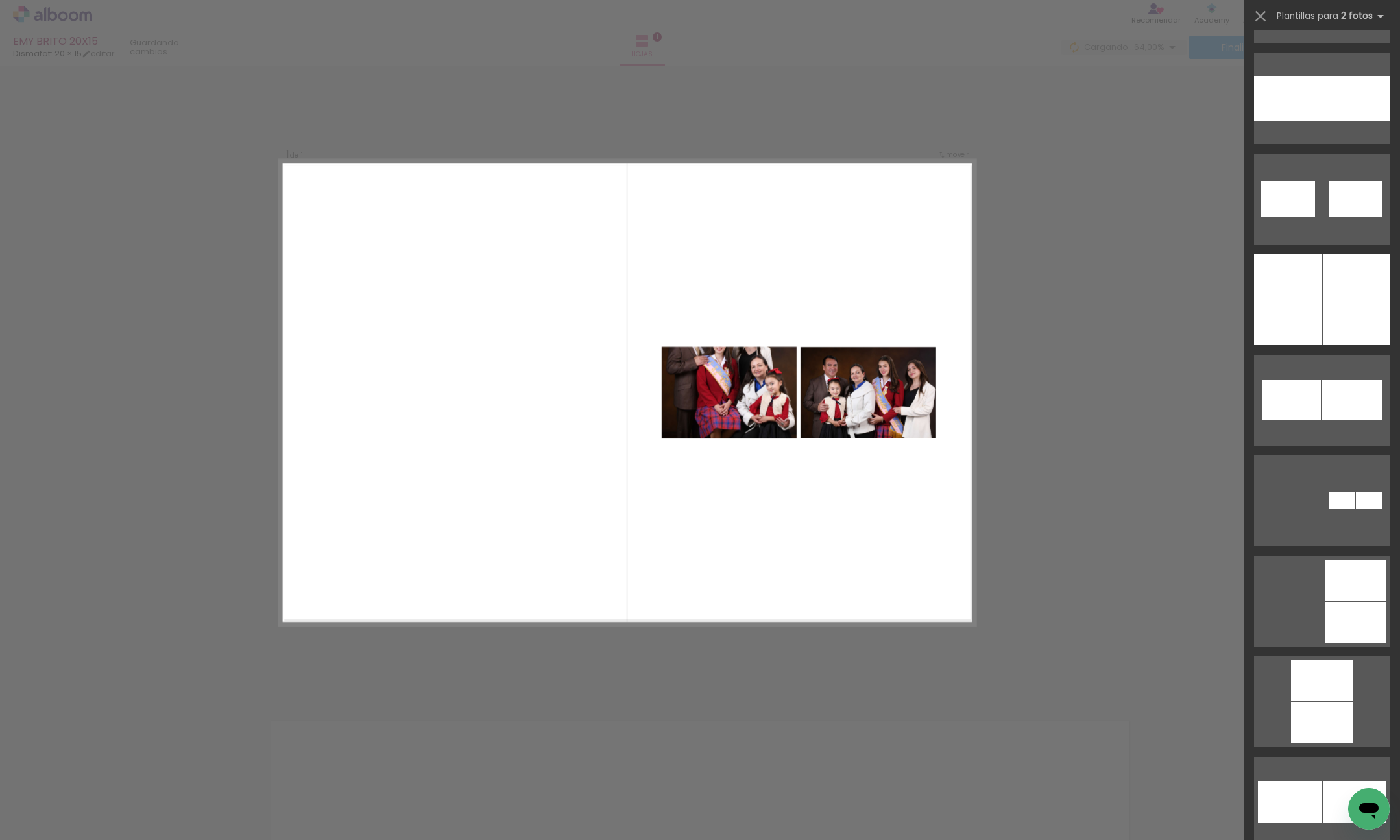
scroll to position [6576, 0]
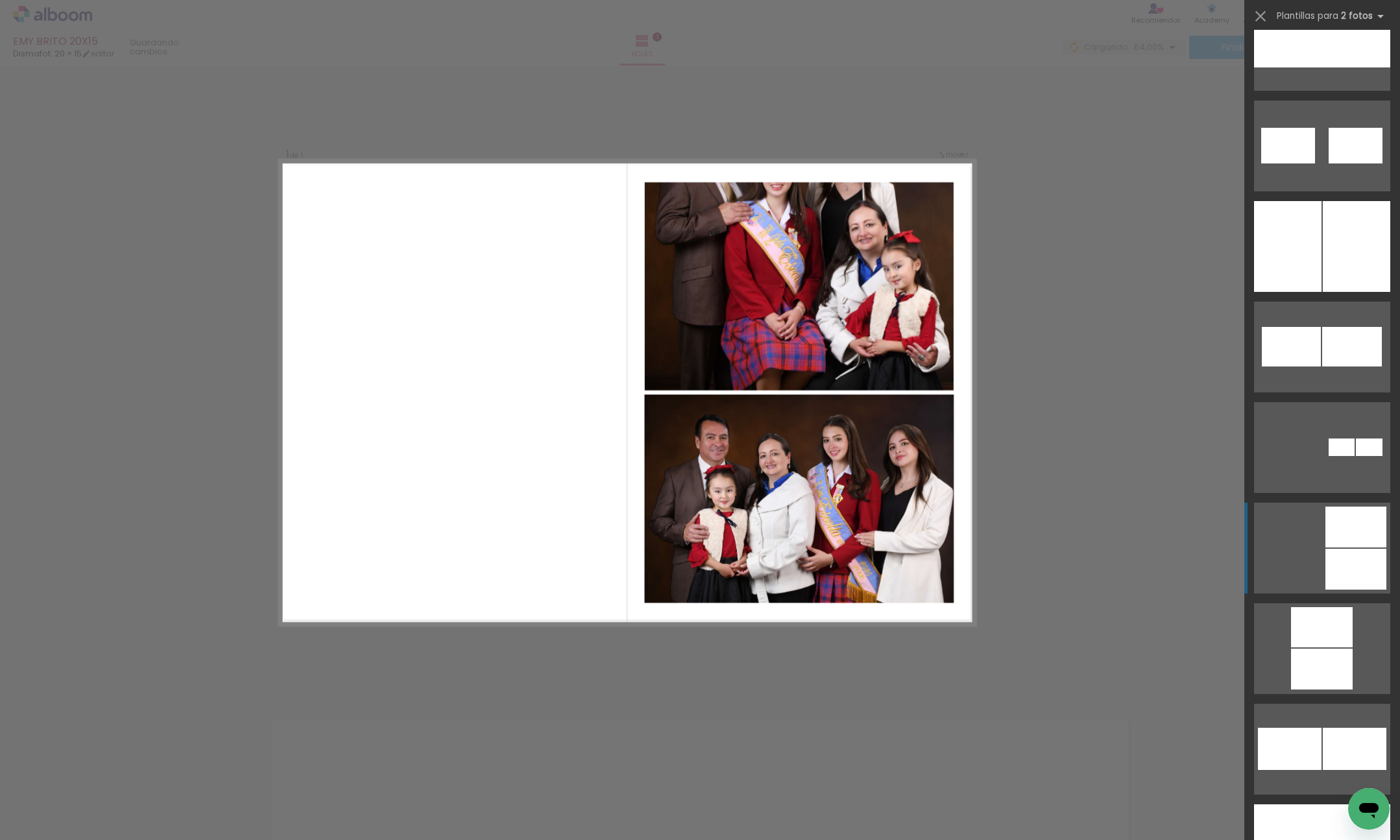
click at [1362, 558] on div at bounding box center [1355, 569] width 61 height 41
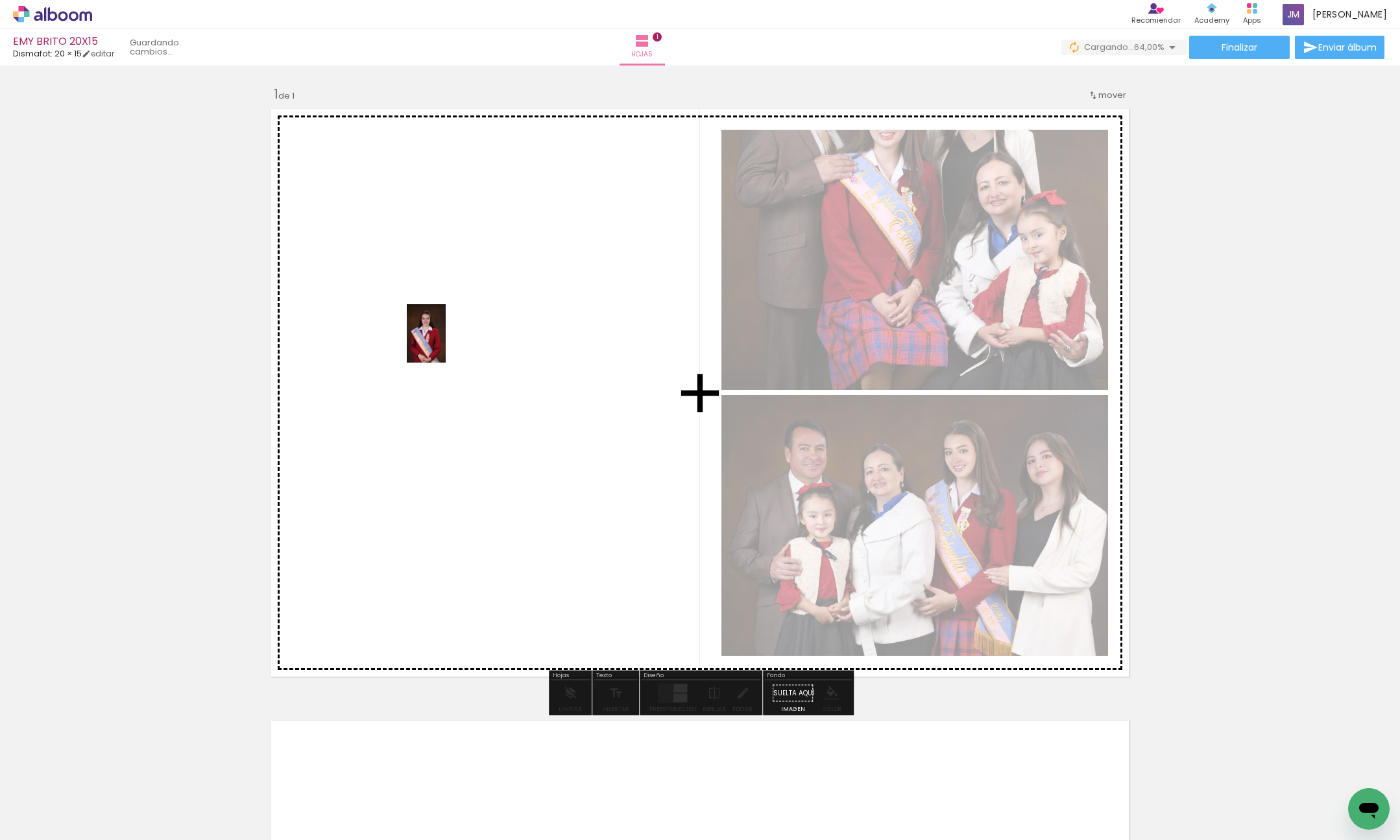
drag, startPoint x: 350, startPoint y: 799, endPoint x: 446, endPoint y: 343, distance: 466.0
click at [446, 343] on quentale-workspace at bounding box center [700, 420] width 1400 height 840
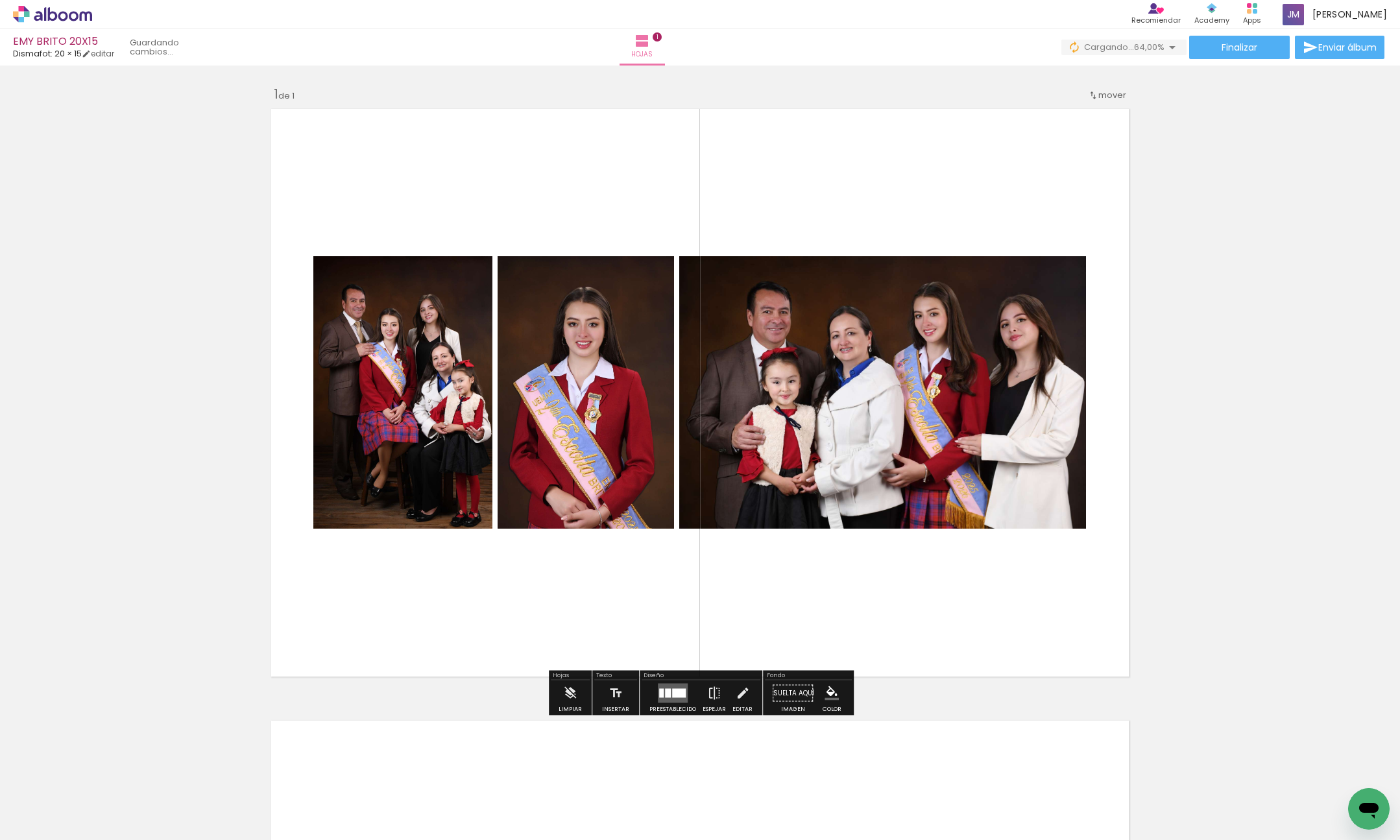
click at [678, 693] on div at bounding box center [679, 693] width 14 height 9
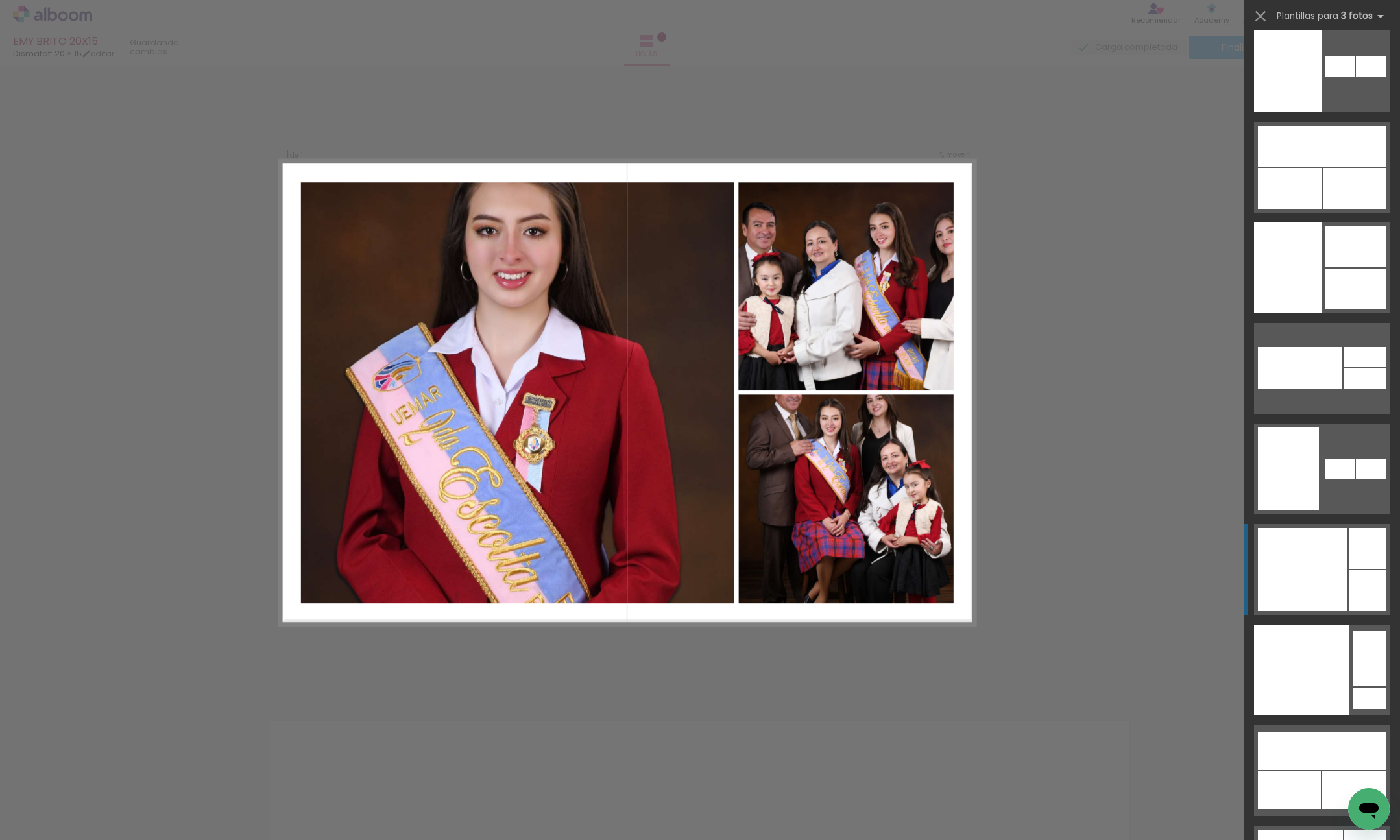
scroll to position [21110, 0]
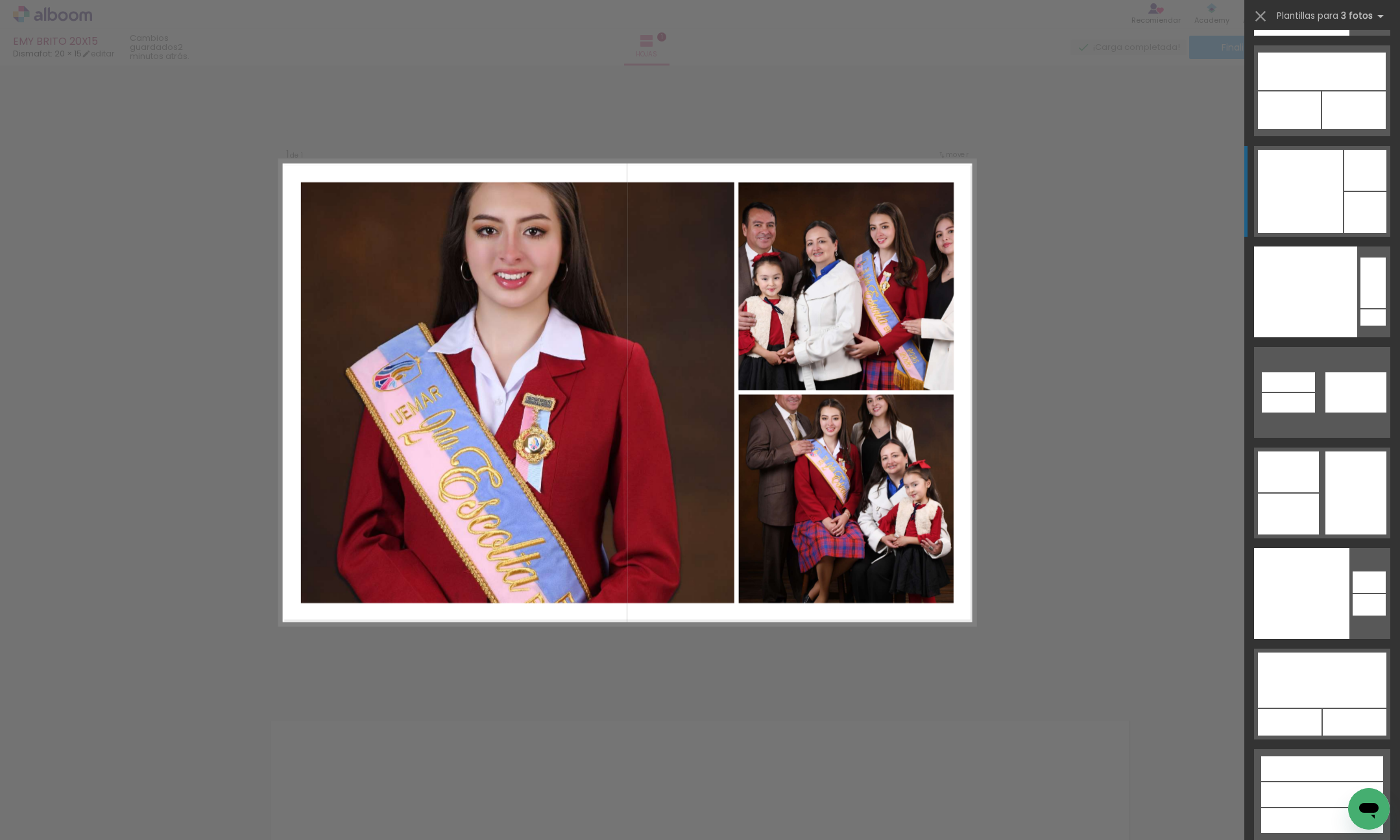
click at [1325, 203] on div at bounding box center [1300, 191] width 85 height 83
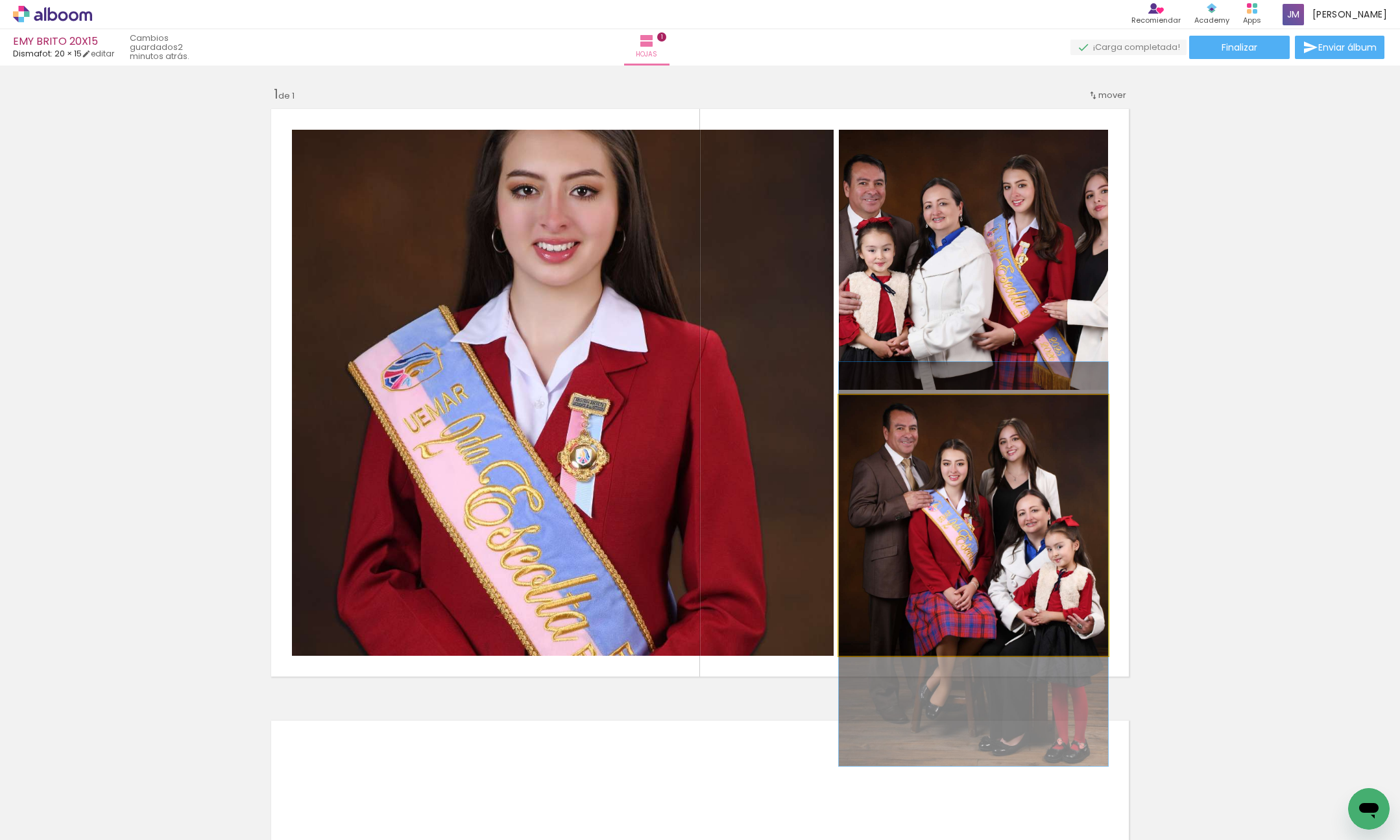
drag, startPoint x: 995, startPoint y: 489, endPoint x: 992, endPoint y: 527, distance: 38.1
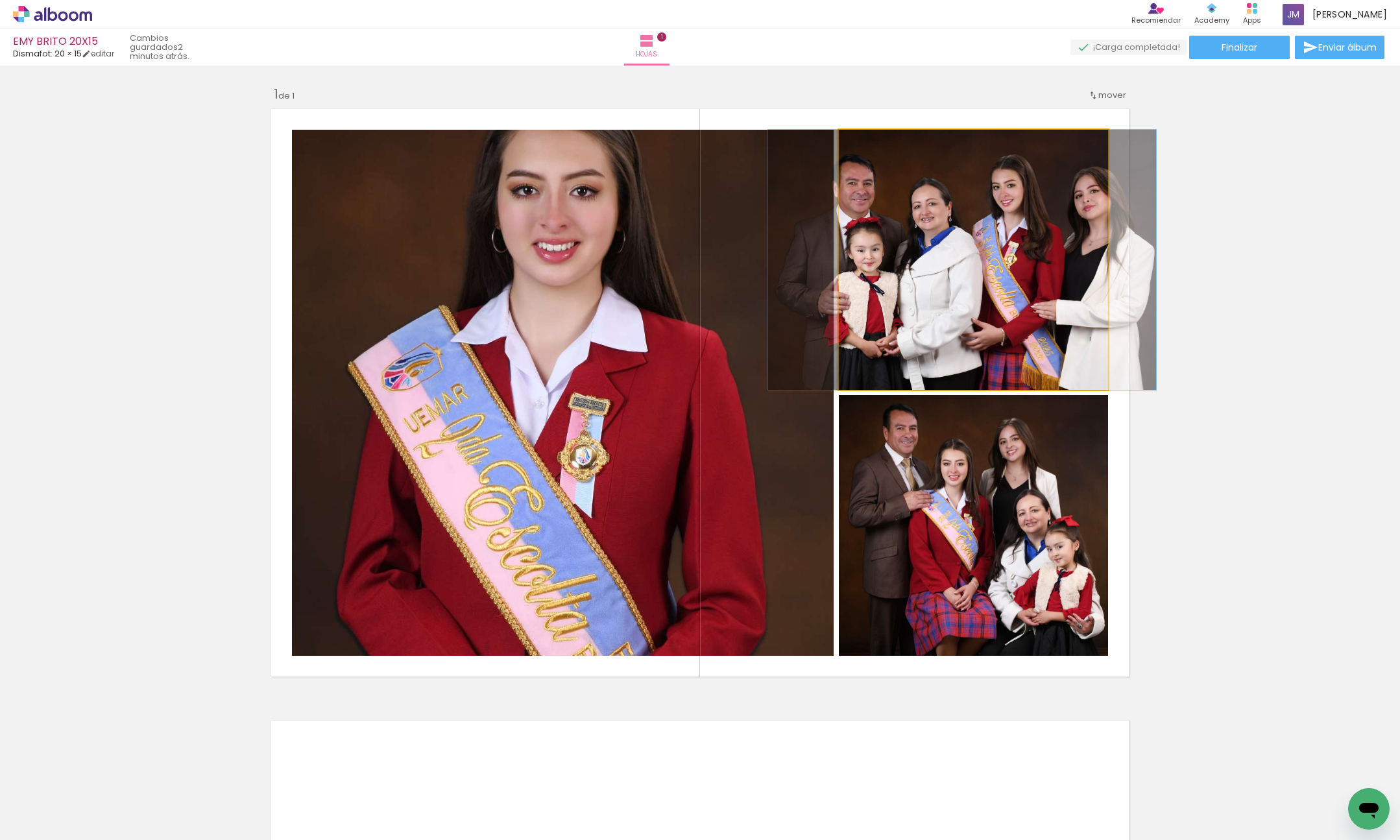
drag, startPoint x: 1000, startPoint y: 318, endPoint x: 994, endPoint y: 338, distance: 20.9
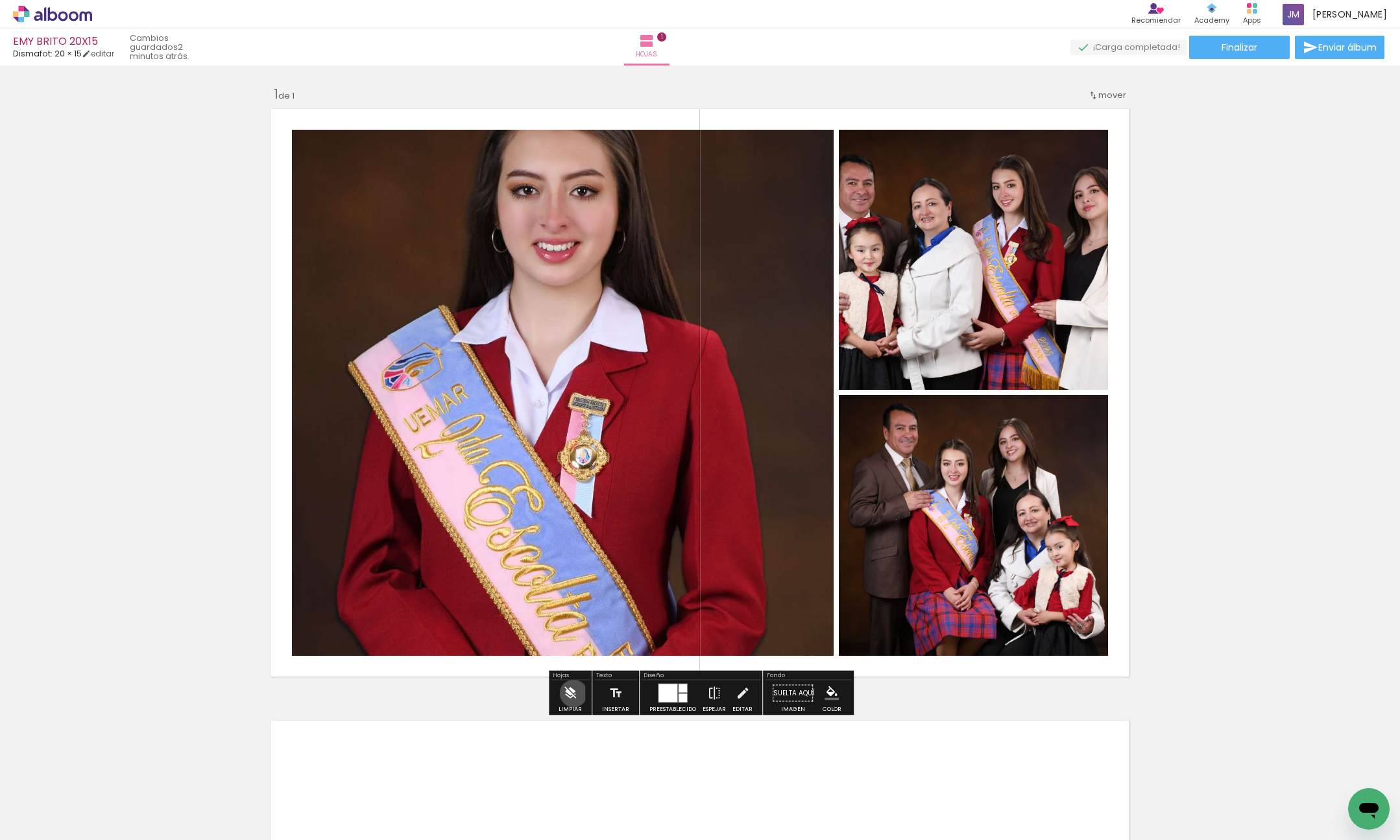
click at [574, 693] on iron-icon at bounding box center [570, 693] width 15 height 26
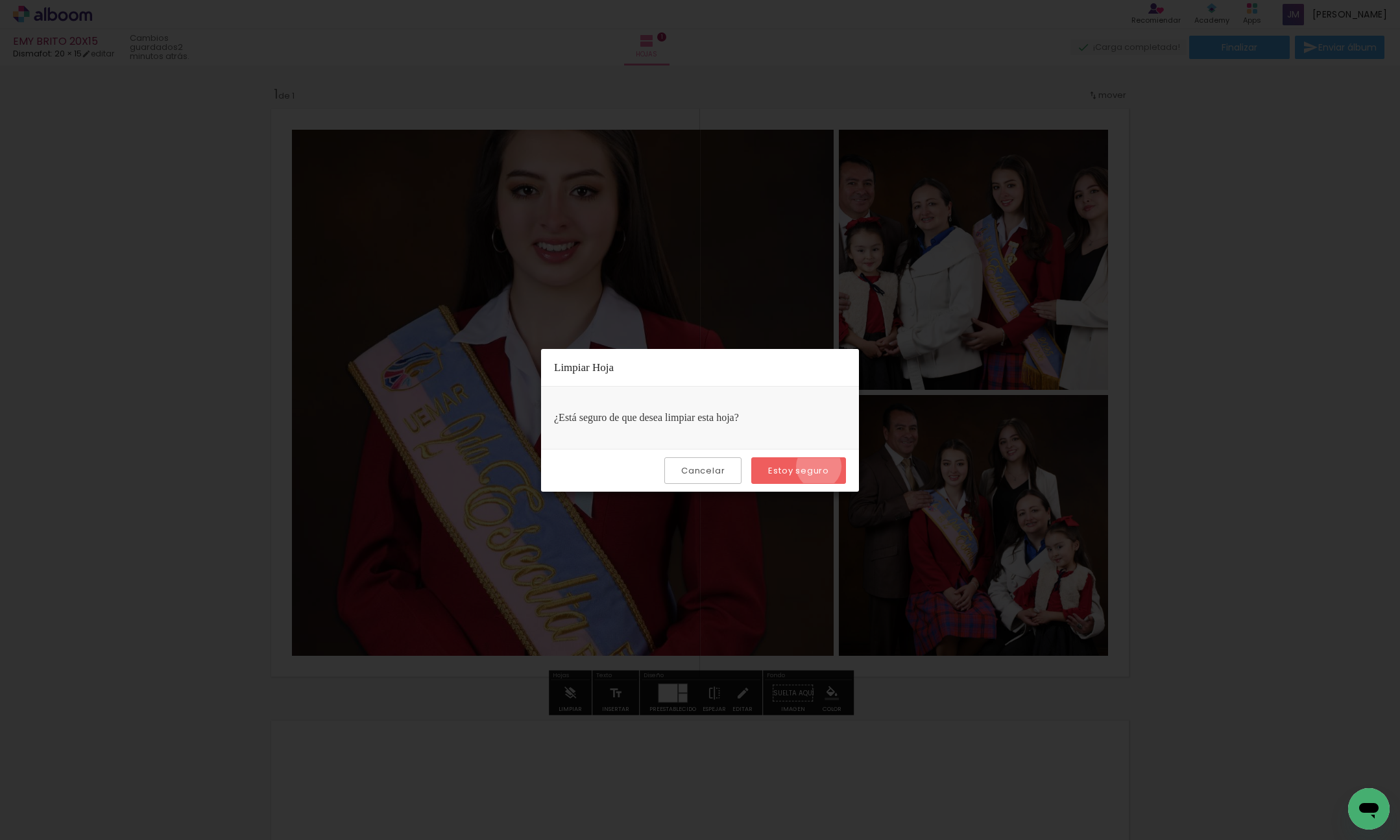
click at [0, 0] on slot "Estoy seguro" at bounding box center [0, 0] width 0 height 0
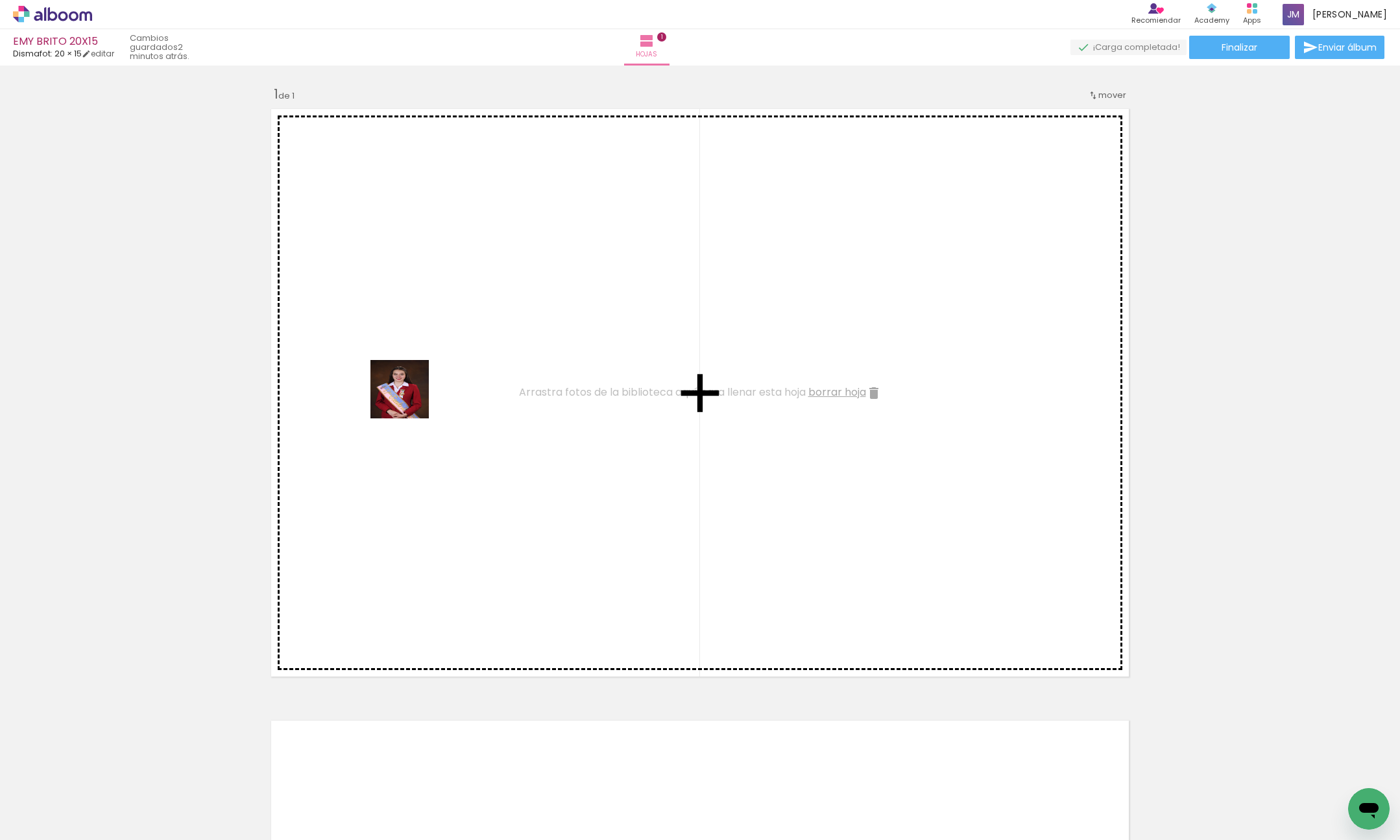
drag, startPoint x: 388, startPoint y: 582, endPoint x: 247, endPoint y: 623, distance: 146.8
click at [409, 359] on quentale-workspace at bounding box center [700, 420] width 1400 height 840
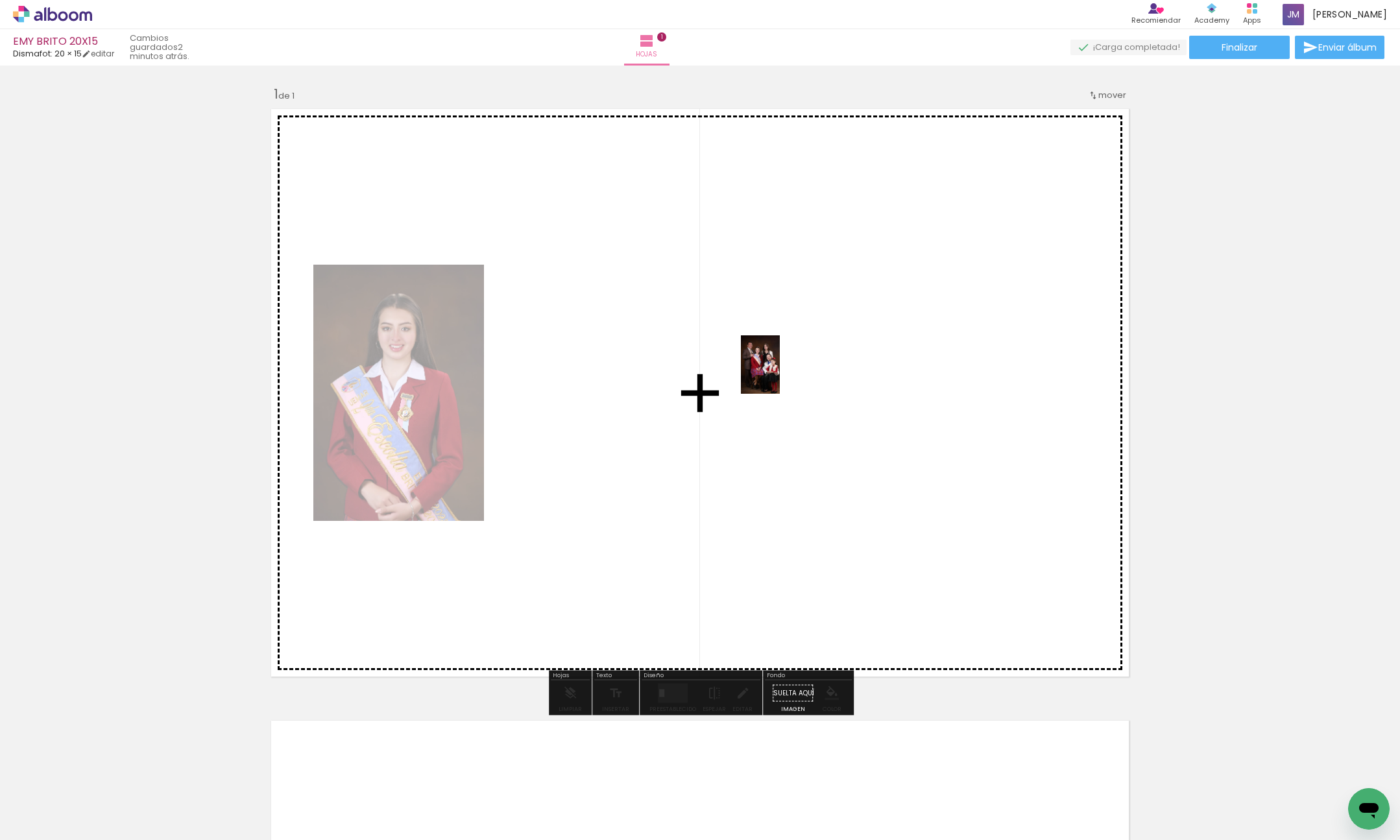
drag, startPoint x: 143, startPoint y: 802, endPoint x: 765, endPoint y: 378, distance: 752.8
click at [780, 375] on quentale-workspace at bounding box center [700, 420] width 1400 height 840
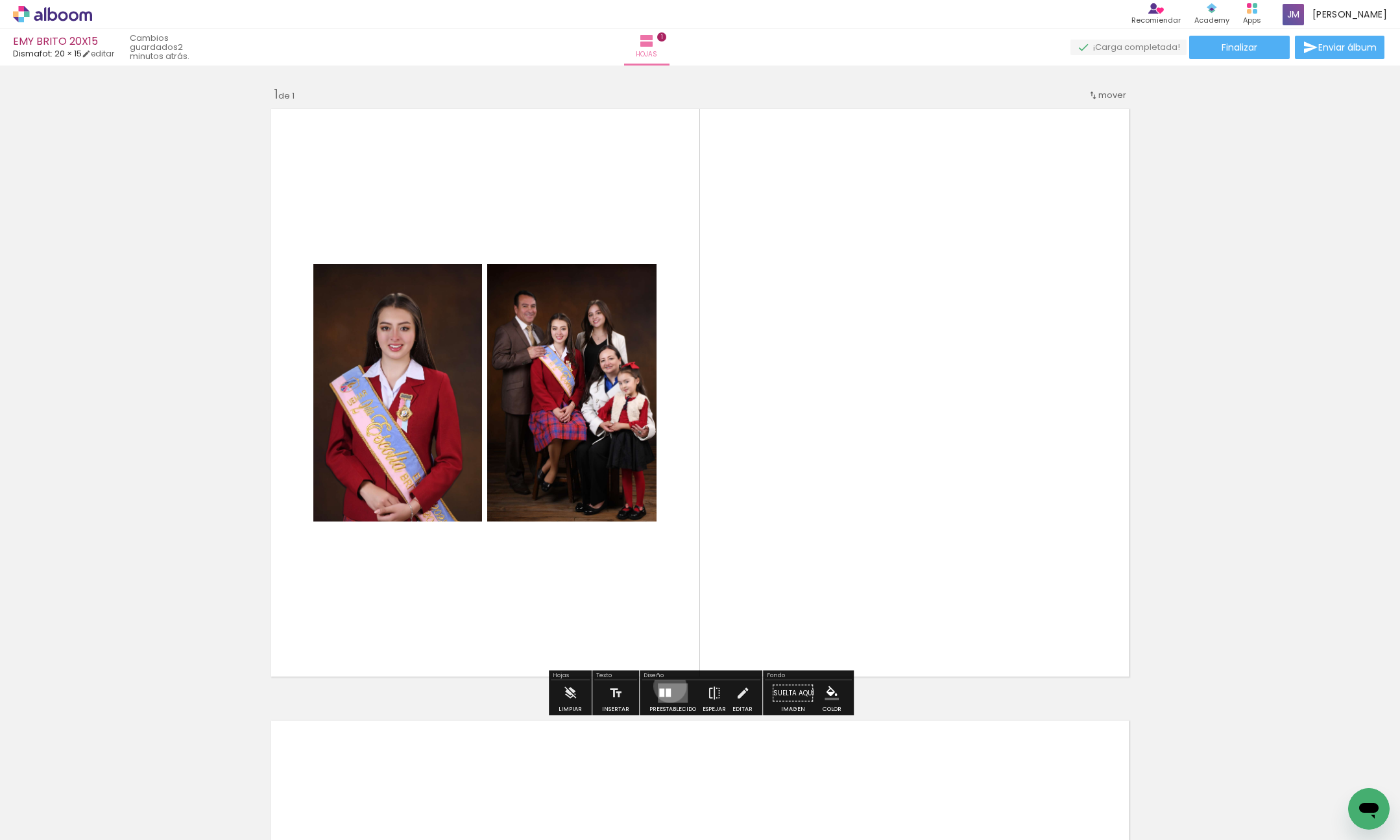
click at [667, 687] on quentale-layouter at bounding box center [672, 693] width 30 height 19
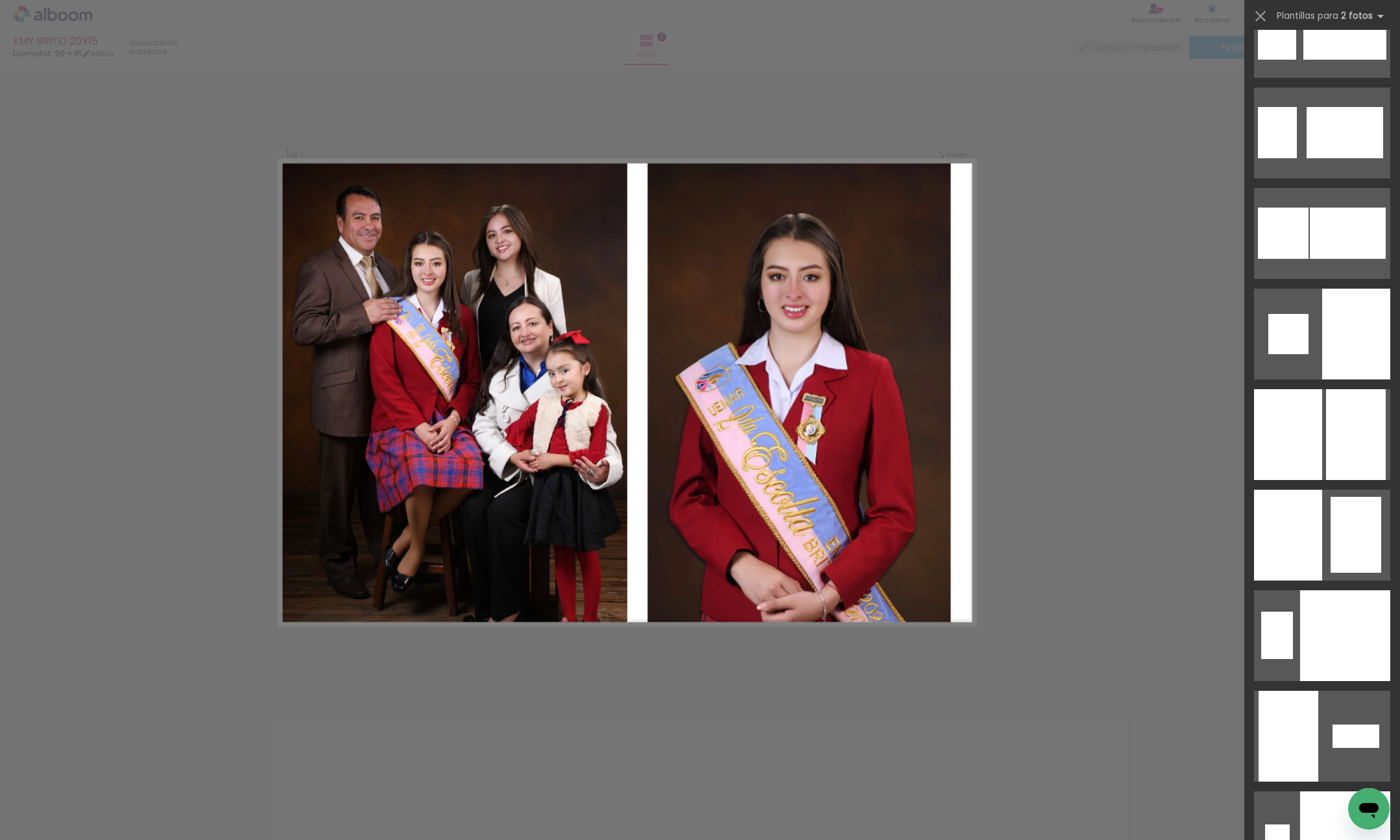
scroll to position [4093, 0]
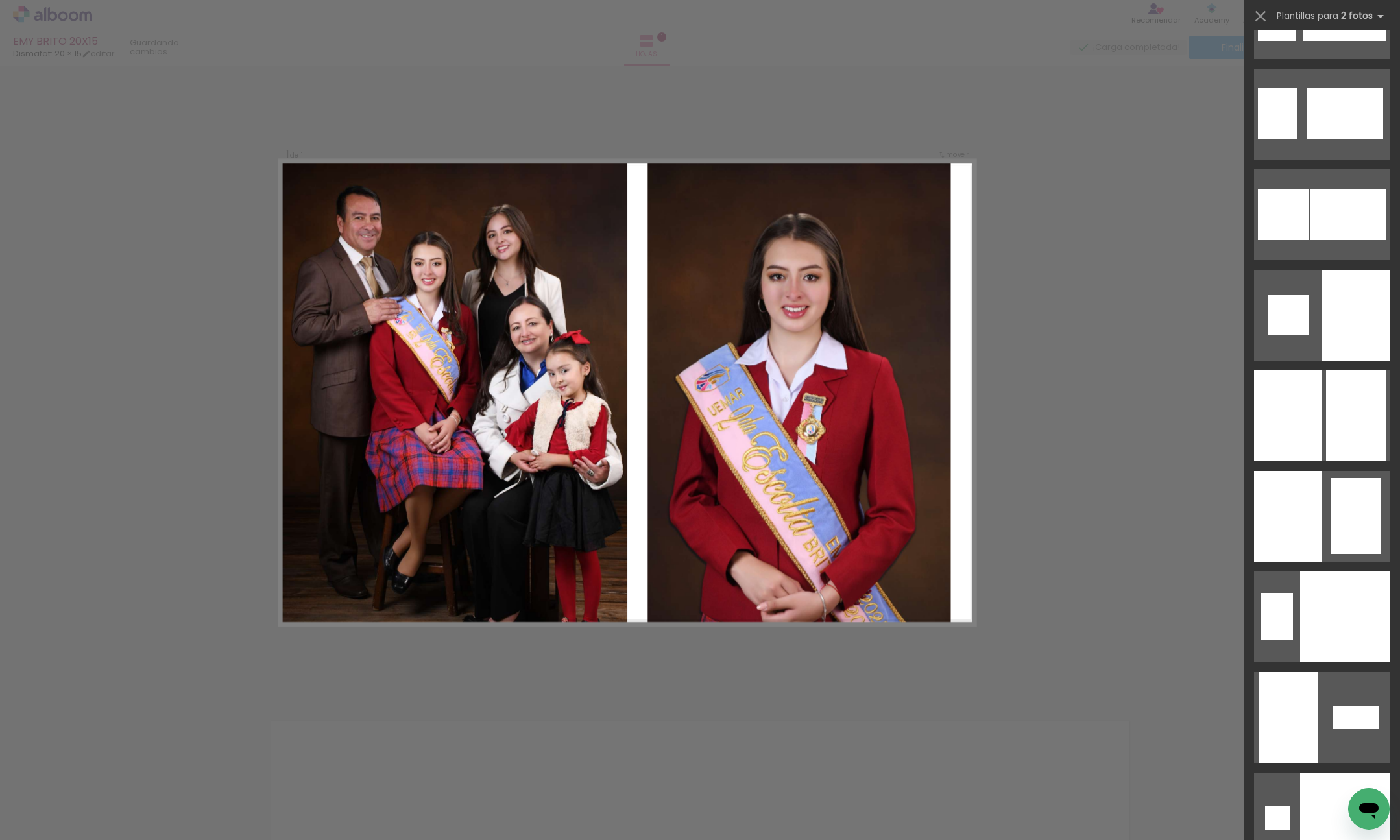
click at [1351, 425] on div at bounding box center [1355, 416] width 59 height 91
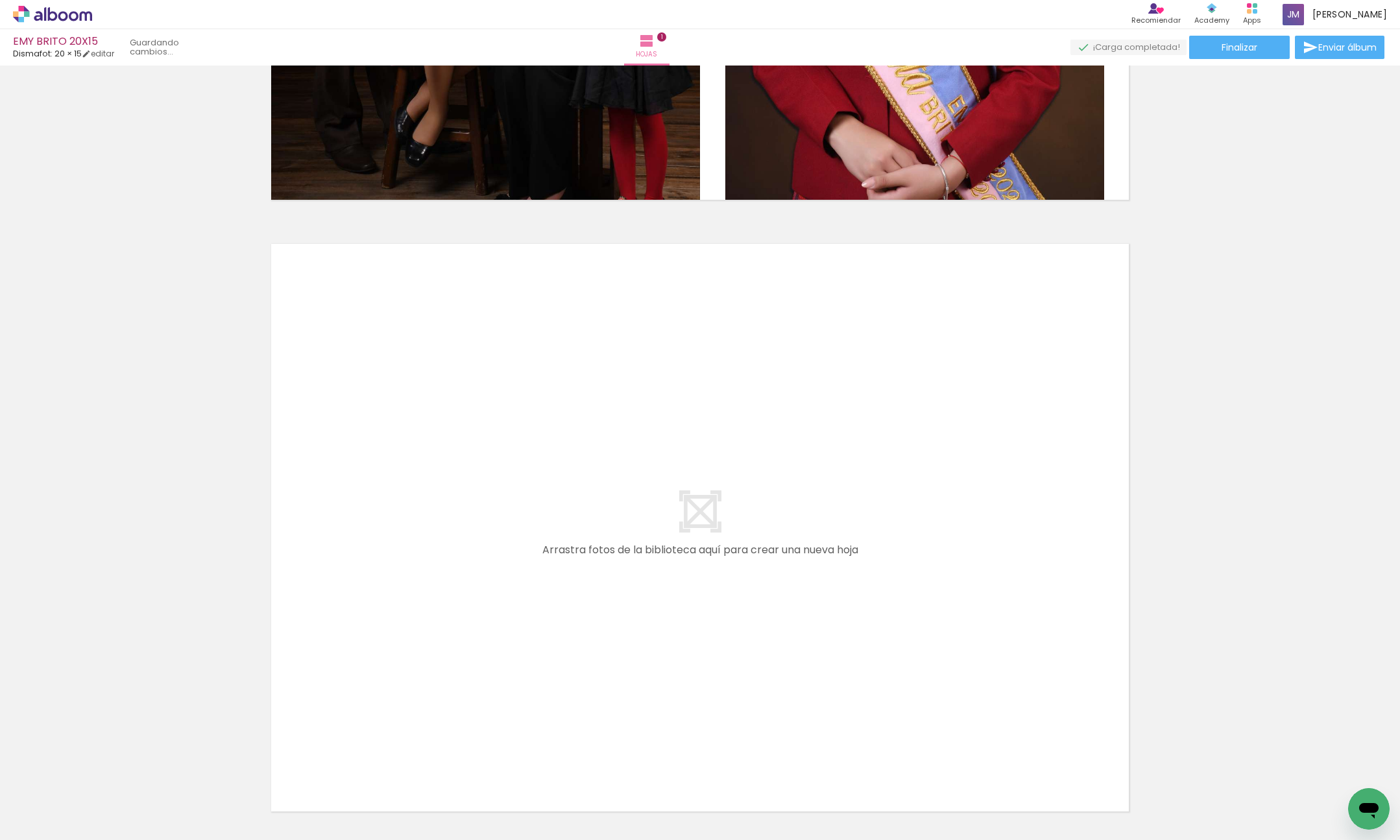
scroll to position [478, 0]
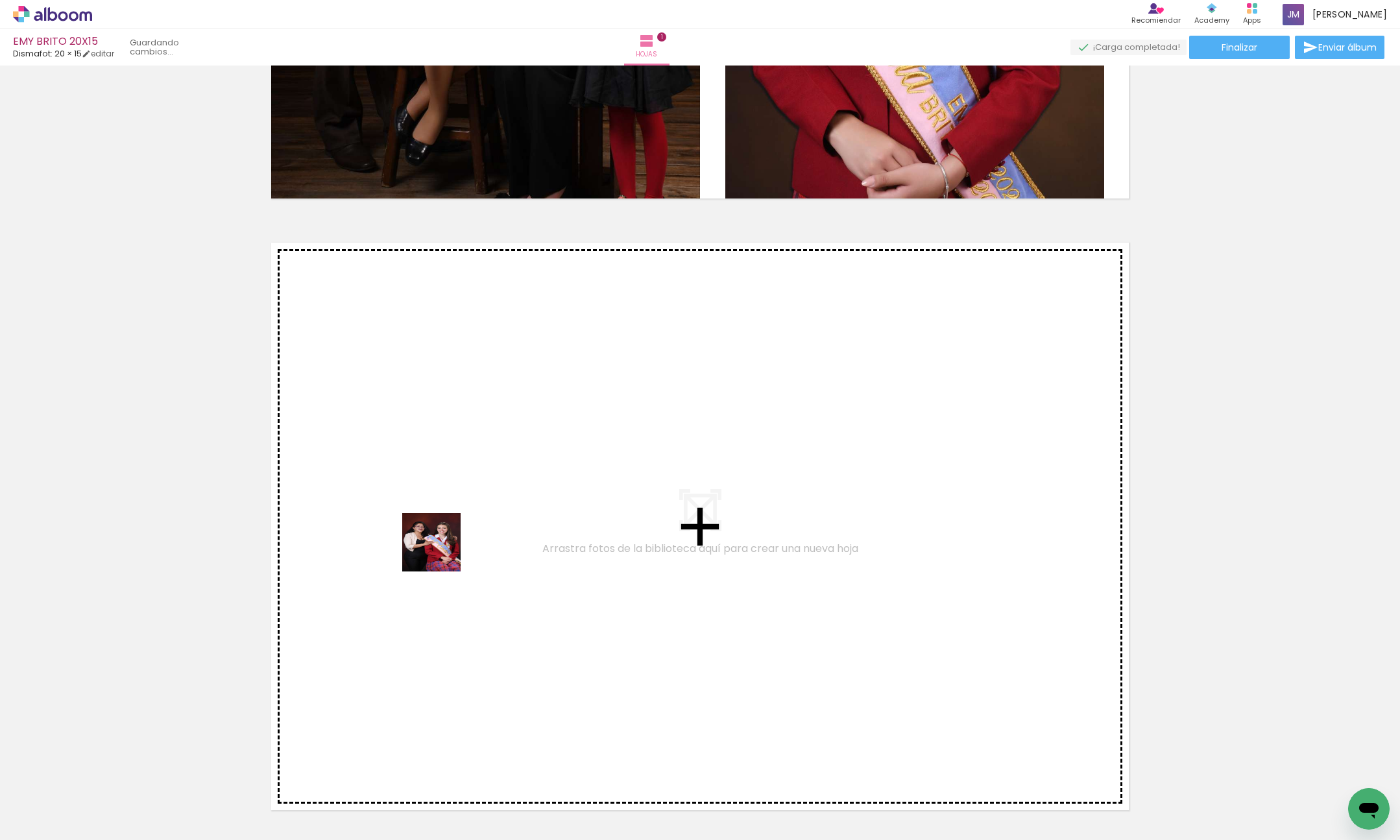
drag, startPoint x: 441, startPoint y: 552, endPoint x: 549, endPoint y: 759, distance: 233.5
click at [440, 455] on quentale-workspace at bounding box center [700, 420] width 1400 height 840
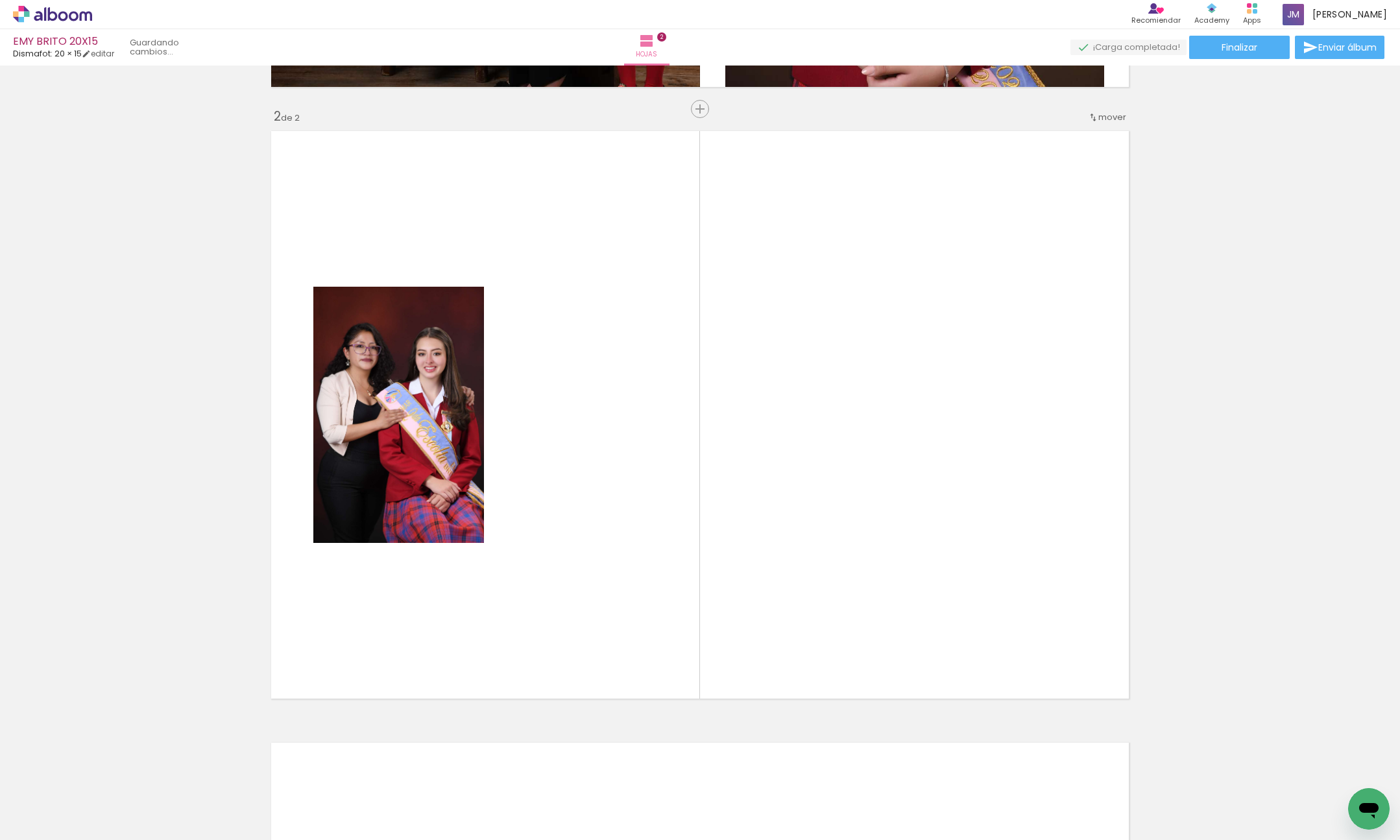
scroll to position [592, 0]
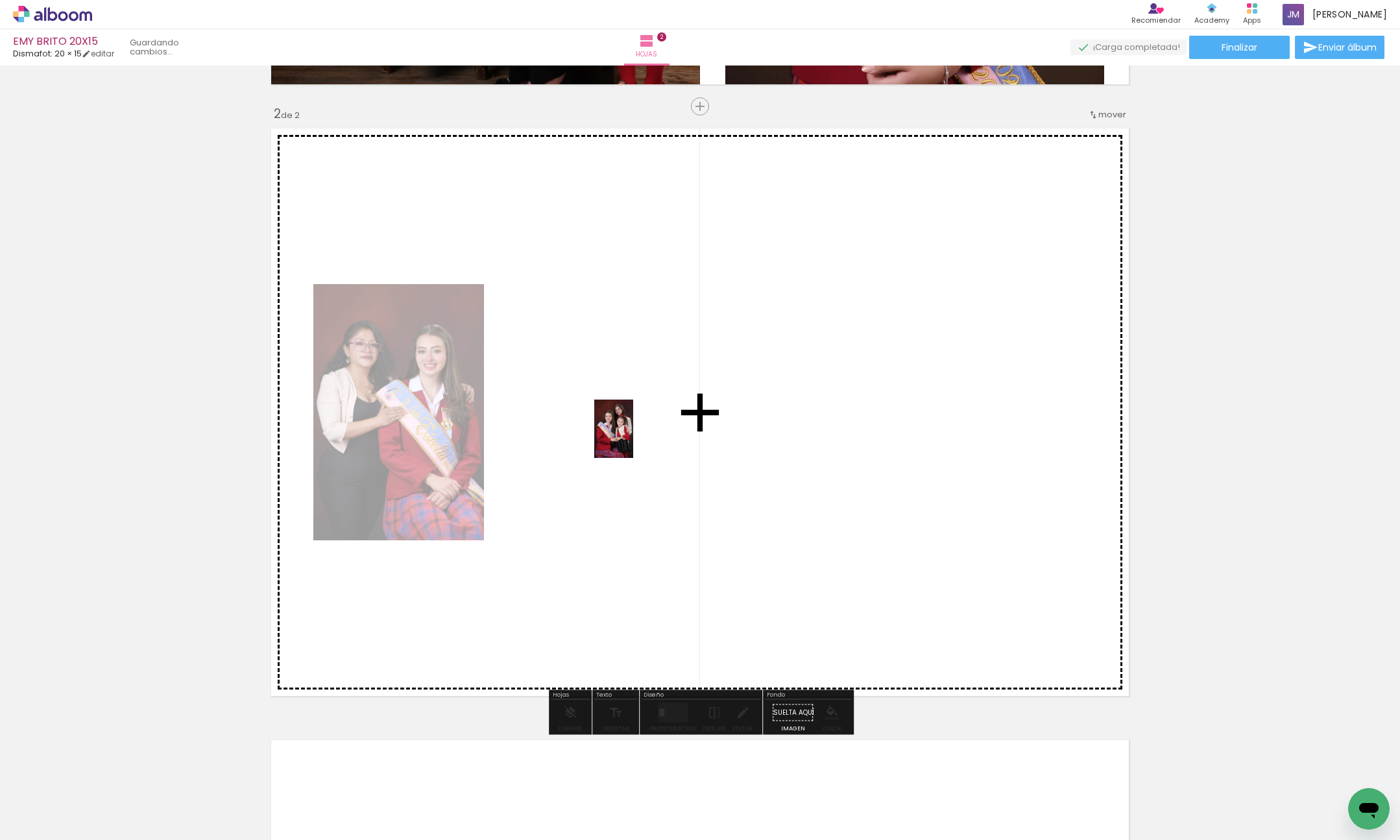
drag, startPoint x: 503, startPoint y: 801, endPoint x: 633, endPoint y: 439, distance: 384.6
click at [633, 439] on quentale-workspace at bounding box center [700, 420] width 1400 height 840
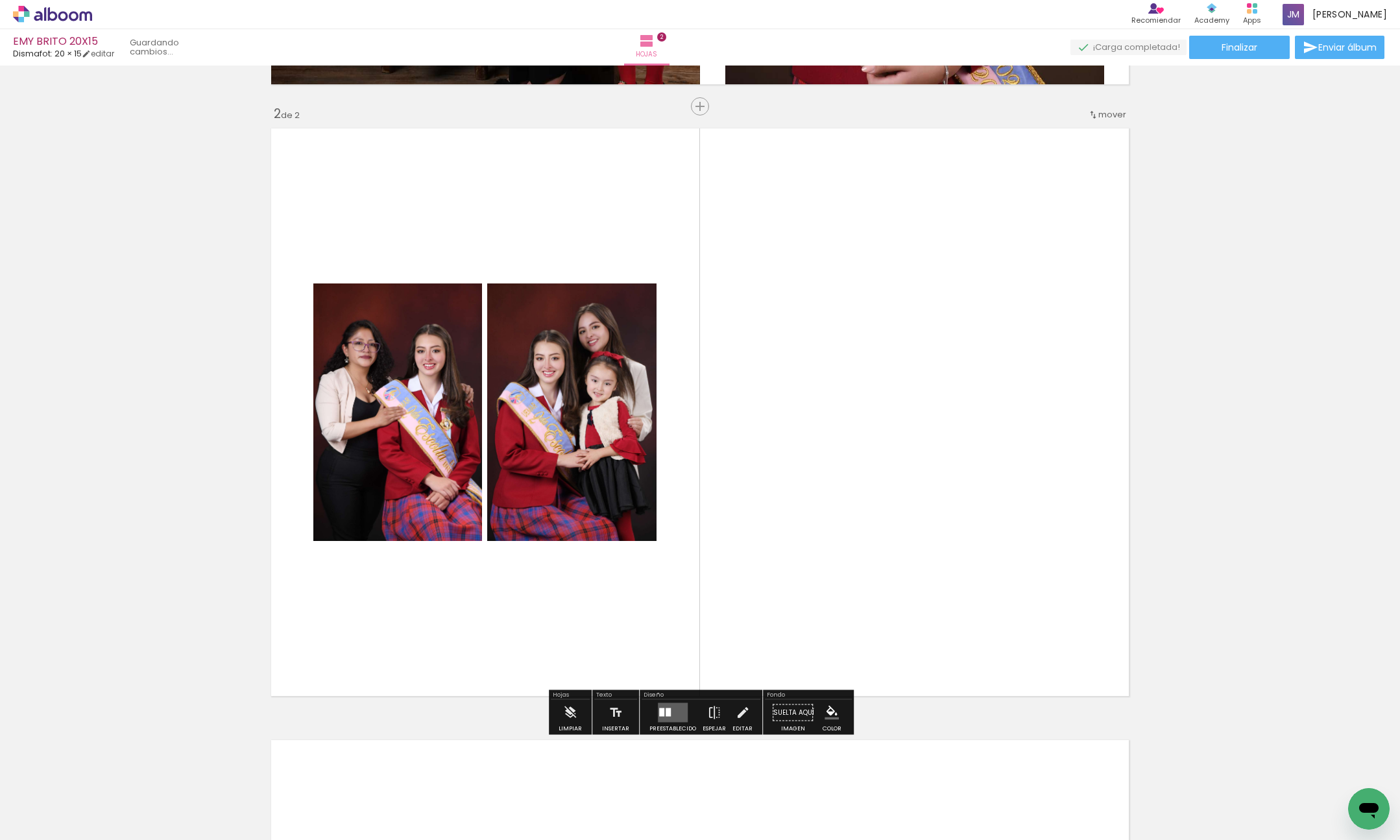
click at [666, 713] on div at bounding box center [669, 712] width 5 height 8
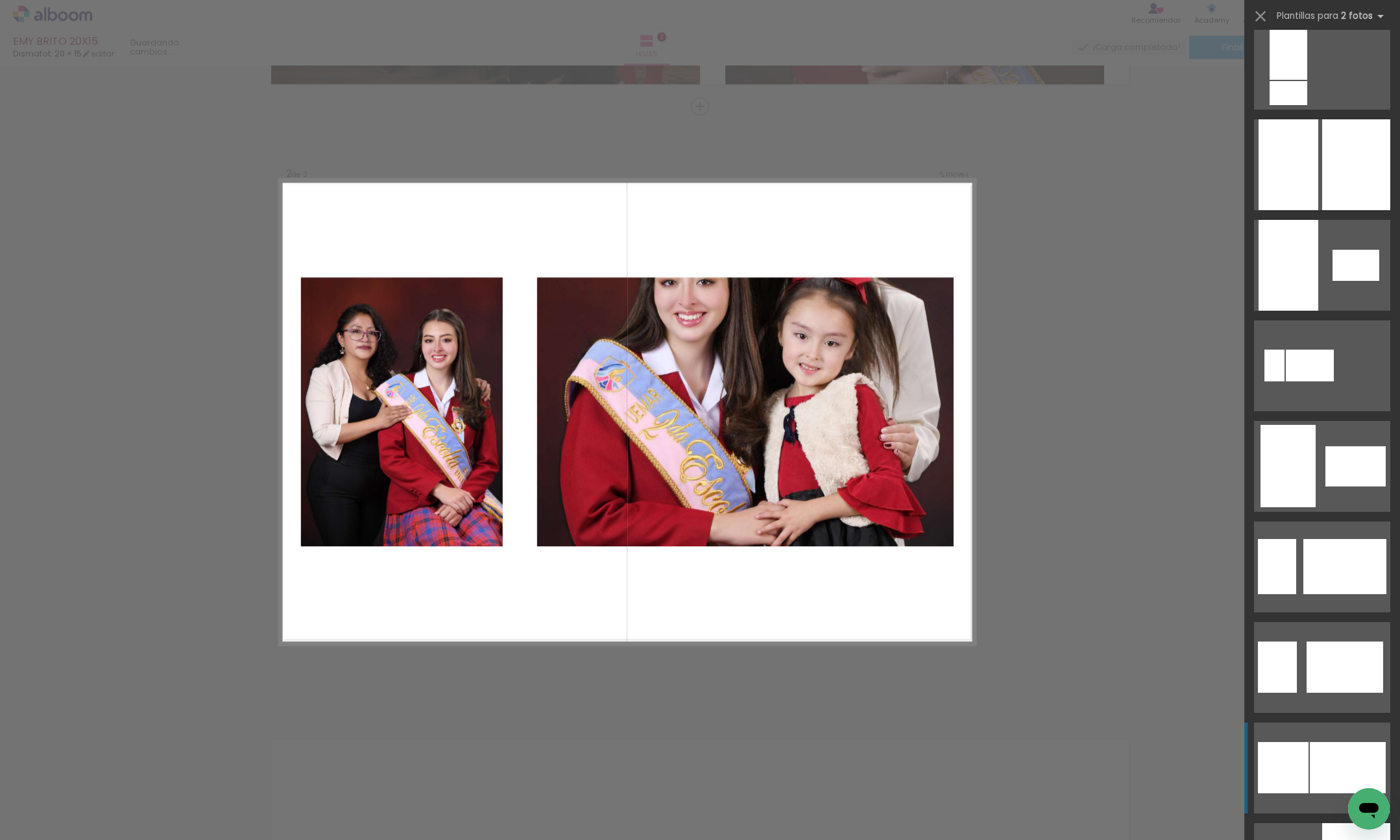
scroll to position [3541, 0]
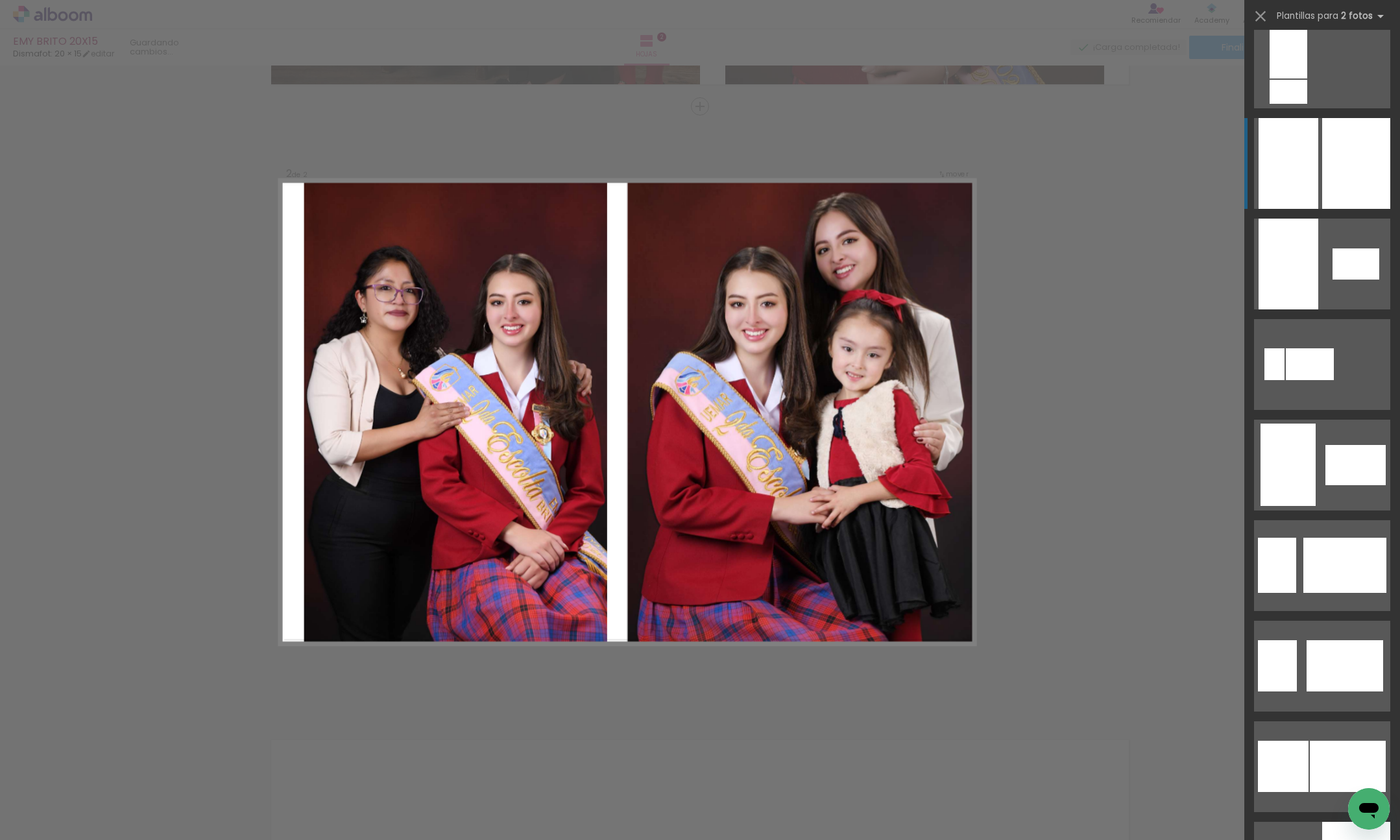
click at [1343, 170] on div at bounding box center [1356, 163] width 68 height 91
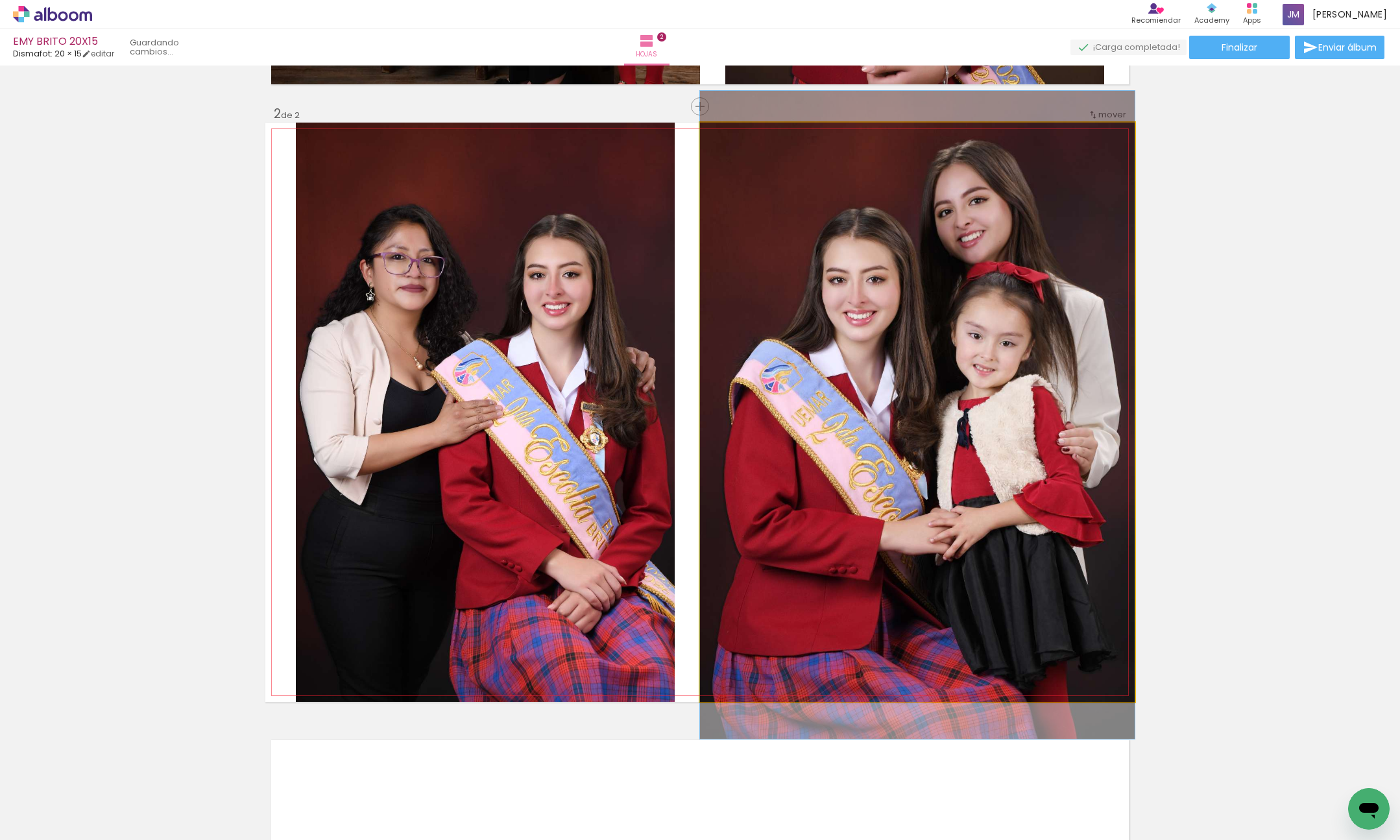
drag, startPoint x: 1005, startPoint y: 381, endPoint x: 980, endPoint y: 383, distance: 25.1
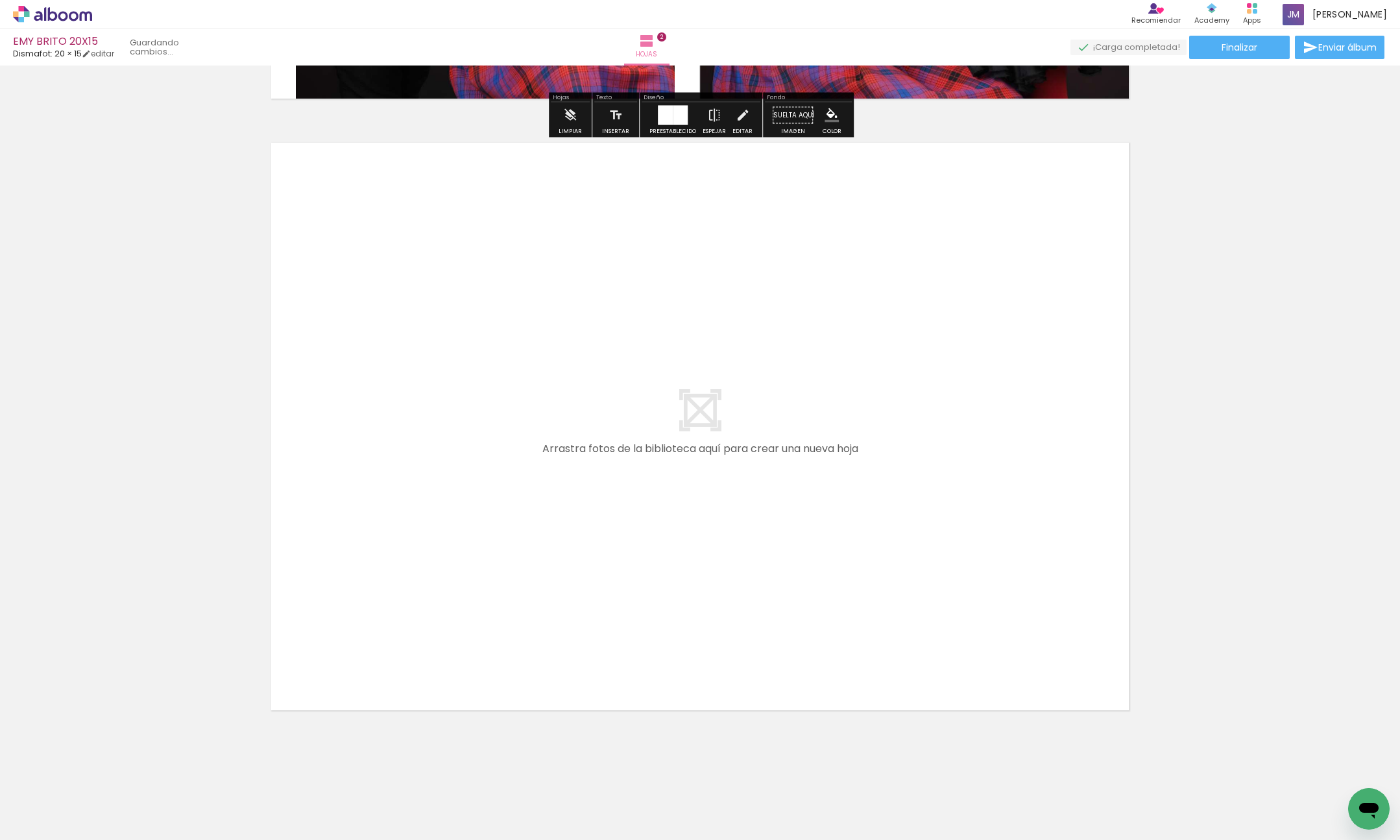
scroll to position [1192, 0]
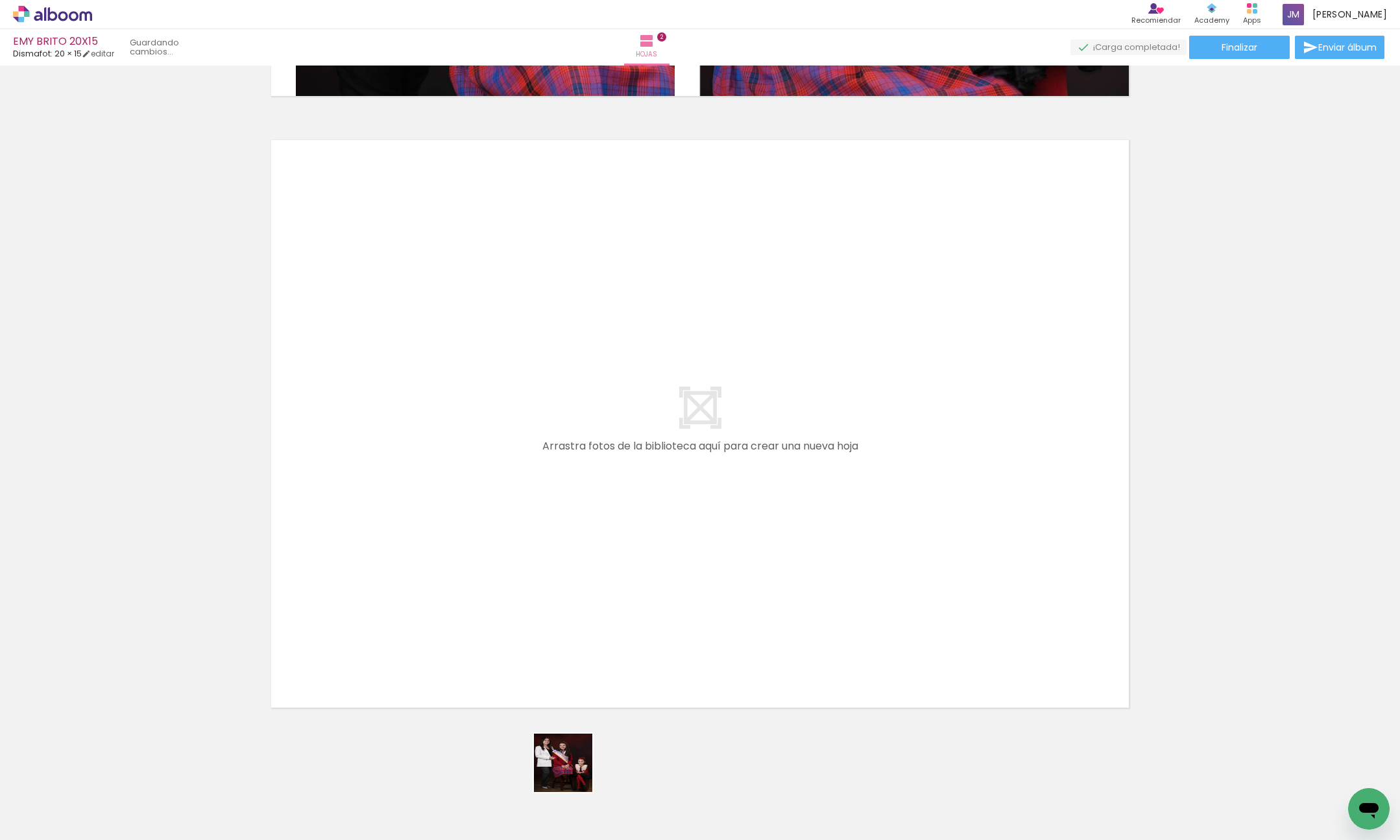
drag, startPoint x: 575, startPoint y: 789, endPoint x: 683, endPoint y: 751, distance: 114.5
click at [565, 446] on quentale-workspace at bounding box center [700, 420] width 1400 height 840
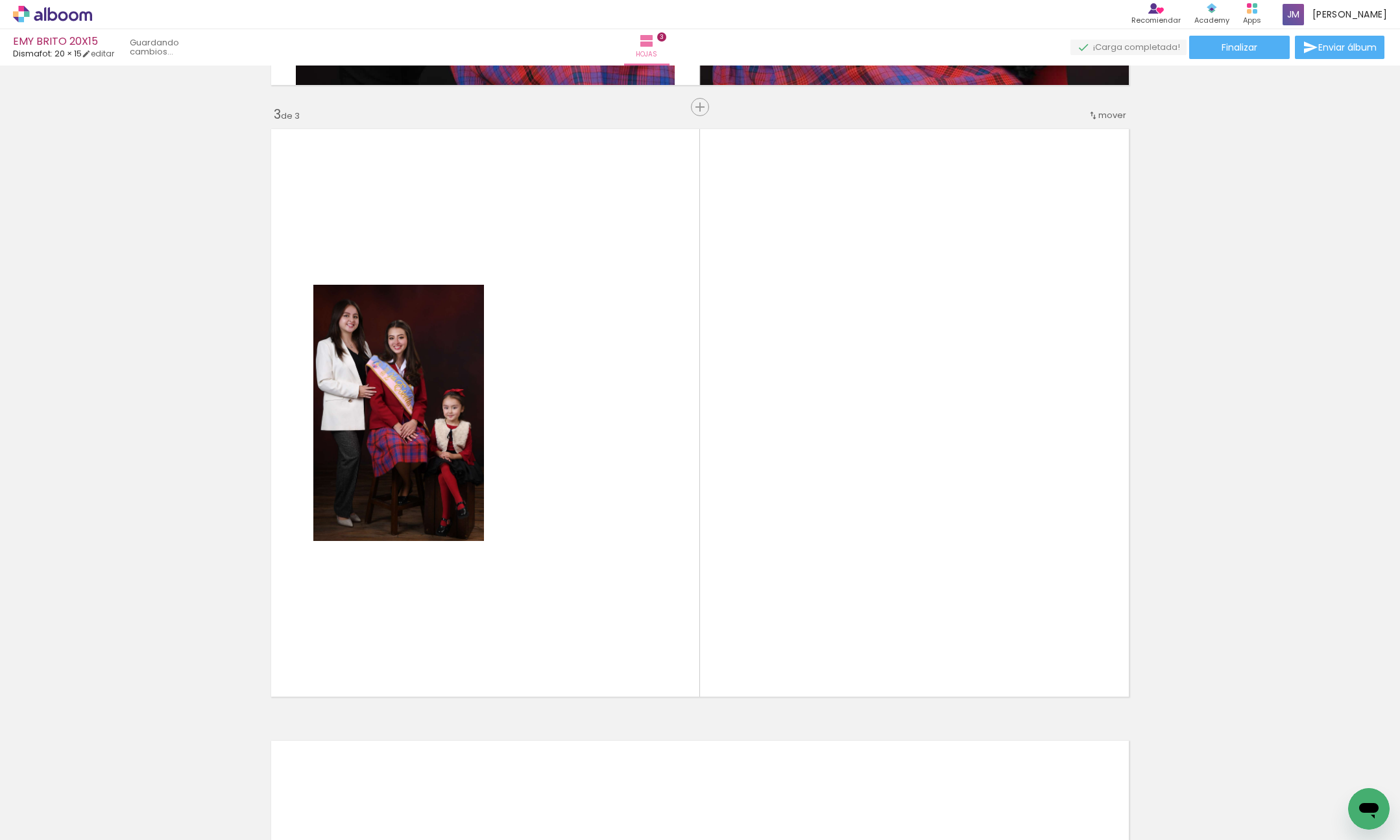
scroll to position [1204, 0]
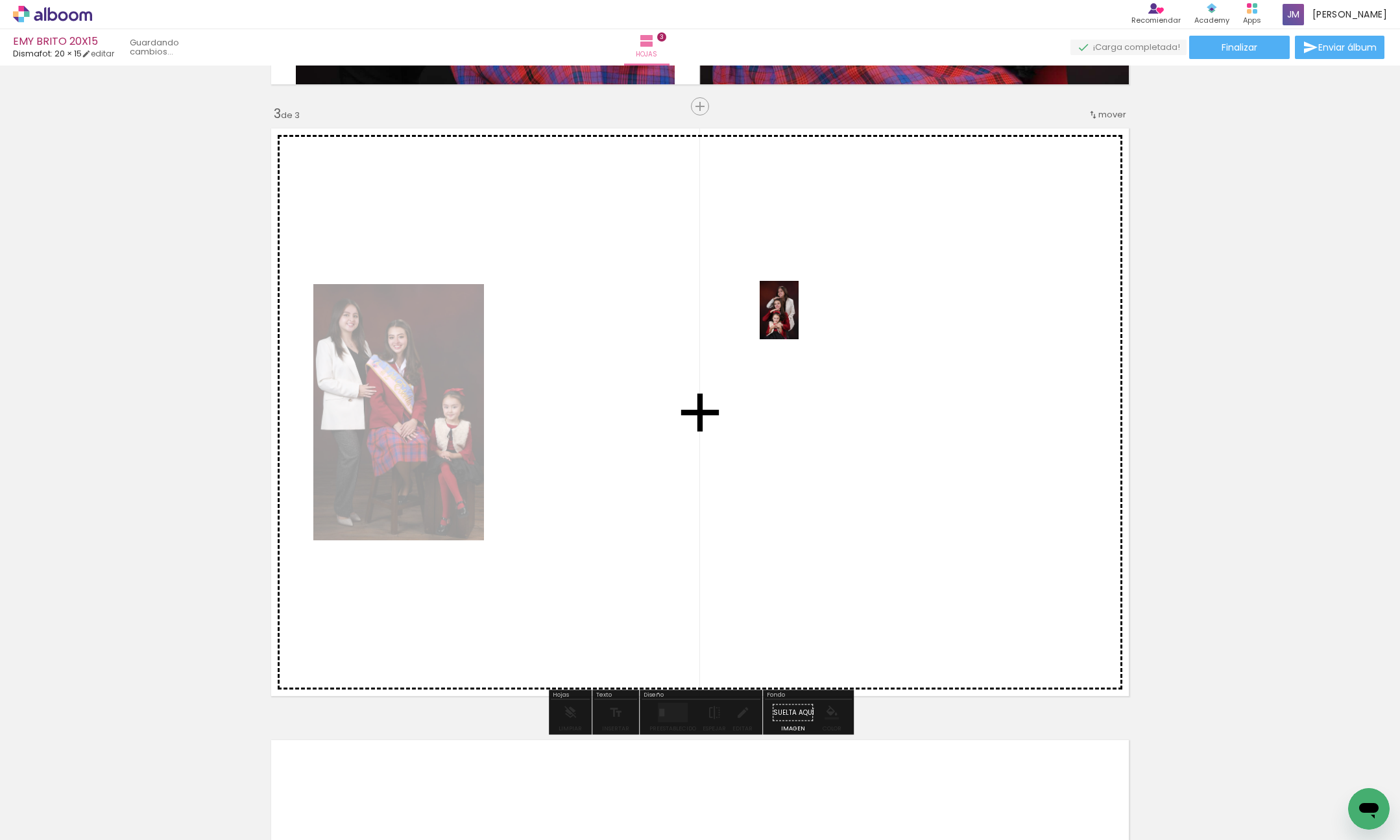
drag, startPoint x: 650, startPoint y: 785, endPoint x: 805, endPoint y: 320, distance: 490.2
click at [799, 320] on quentale-workspace at bounding box center [700, 420] width 1400 height 840
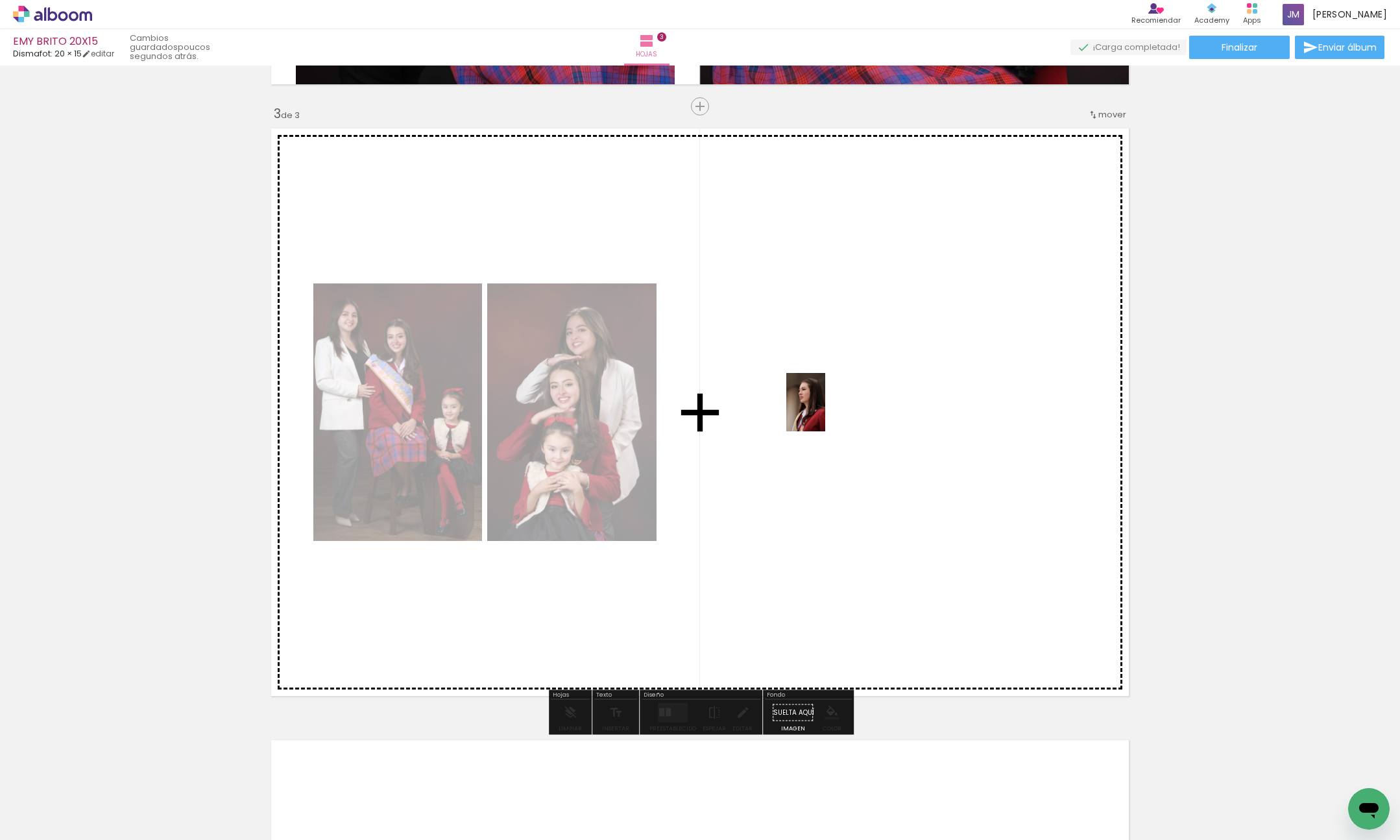
drag, startPoint x: 723, startPoint y: 771, endPoint x: 824, endPoint y: 416, distance: 369.1
click at [824, 416] on quentale-workspace at bounding box center [700, 420] width 1400 height 840
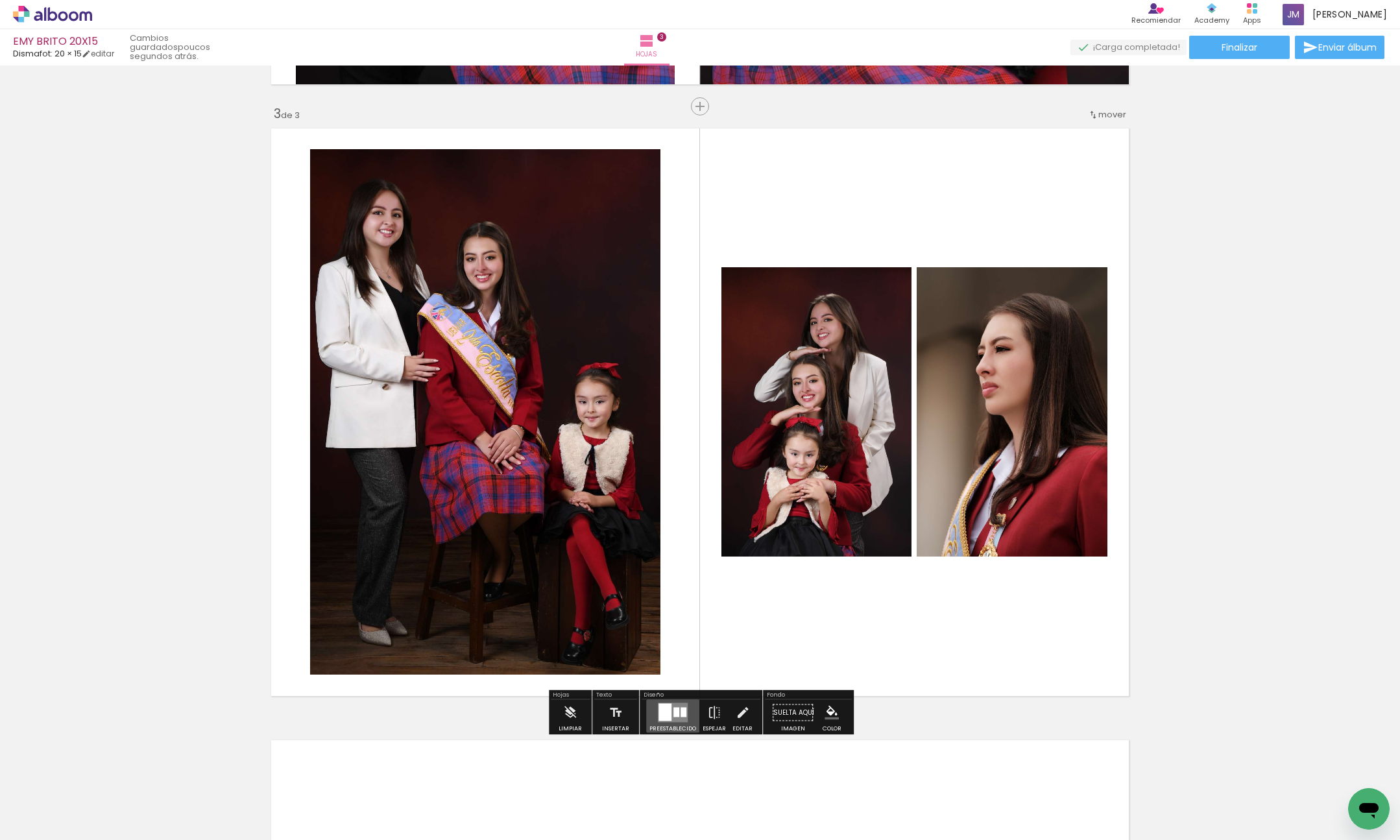
click at [669, 717] on quentale-layouter at bounding box center [672, 712] width 30 height 19
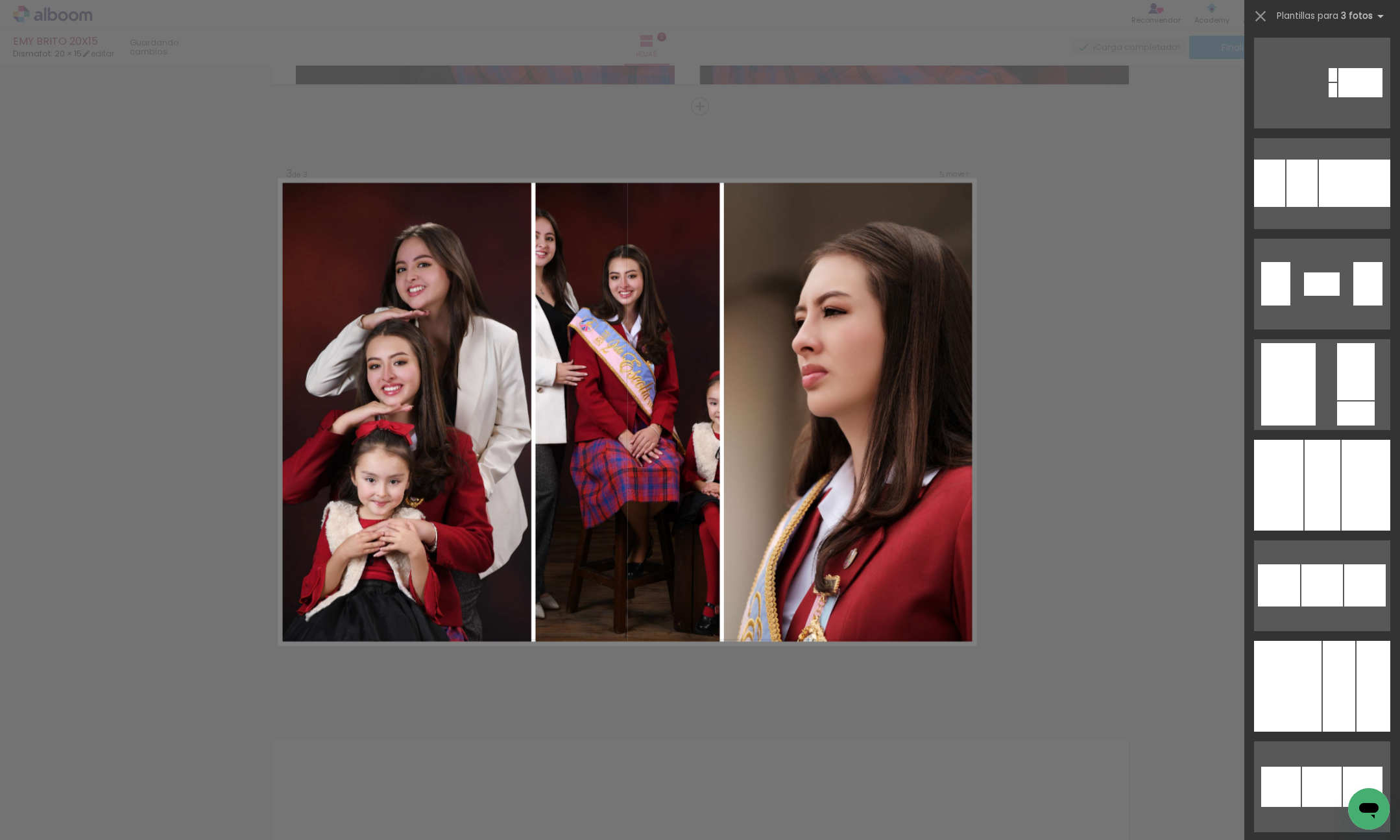
scroll to position [6553, 0]
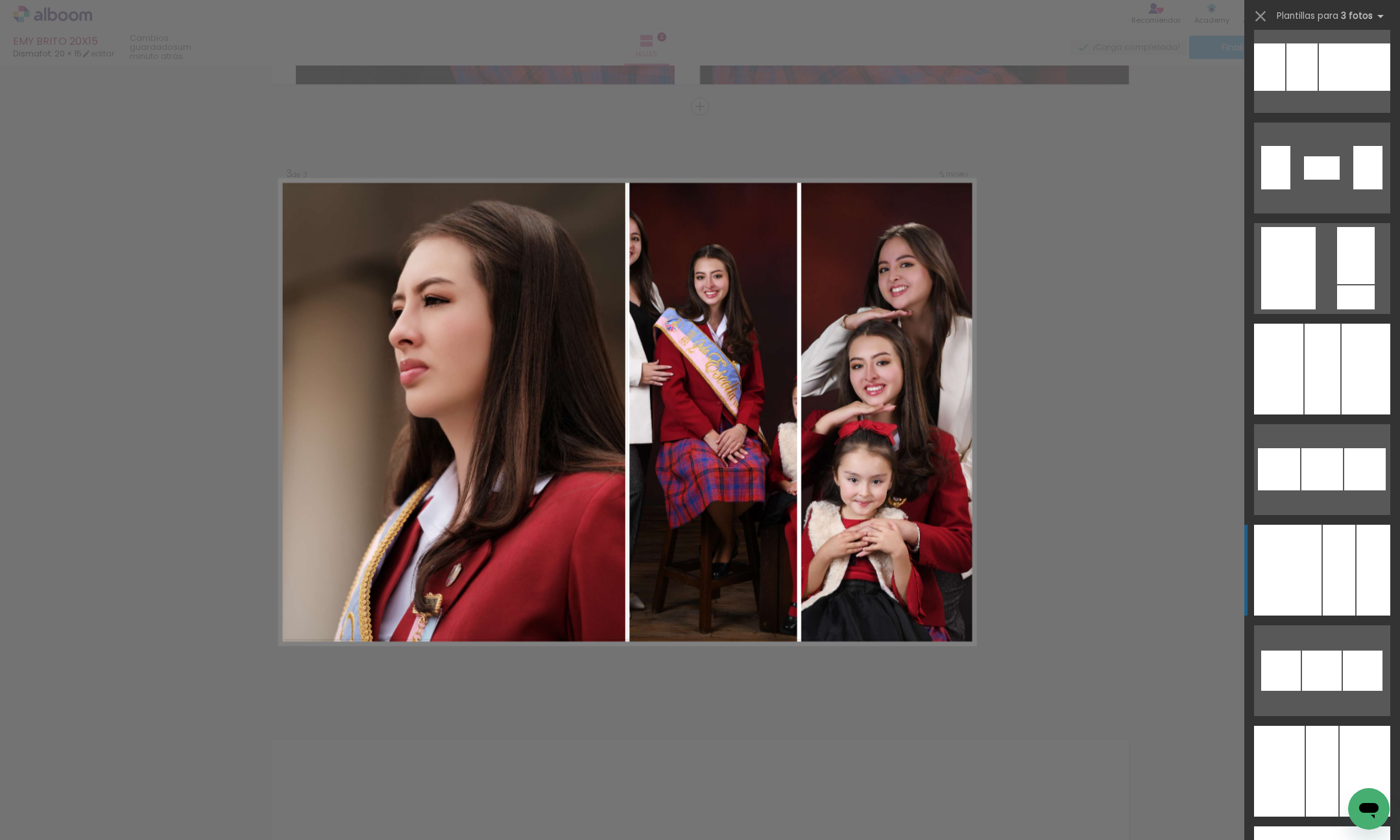
click at [1352, 551] on div at bounding box center [1339, 570] width 33 height 91
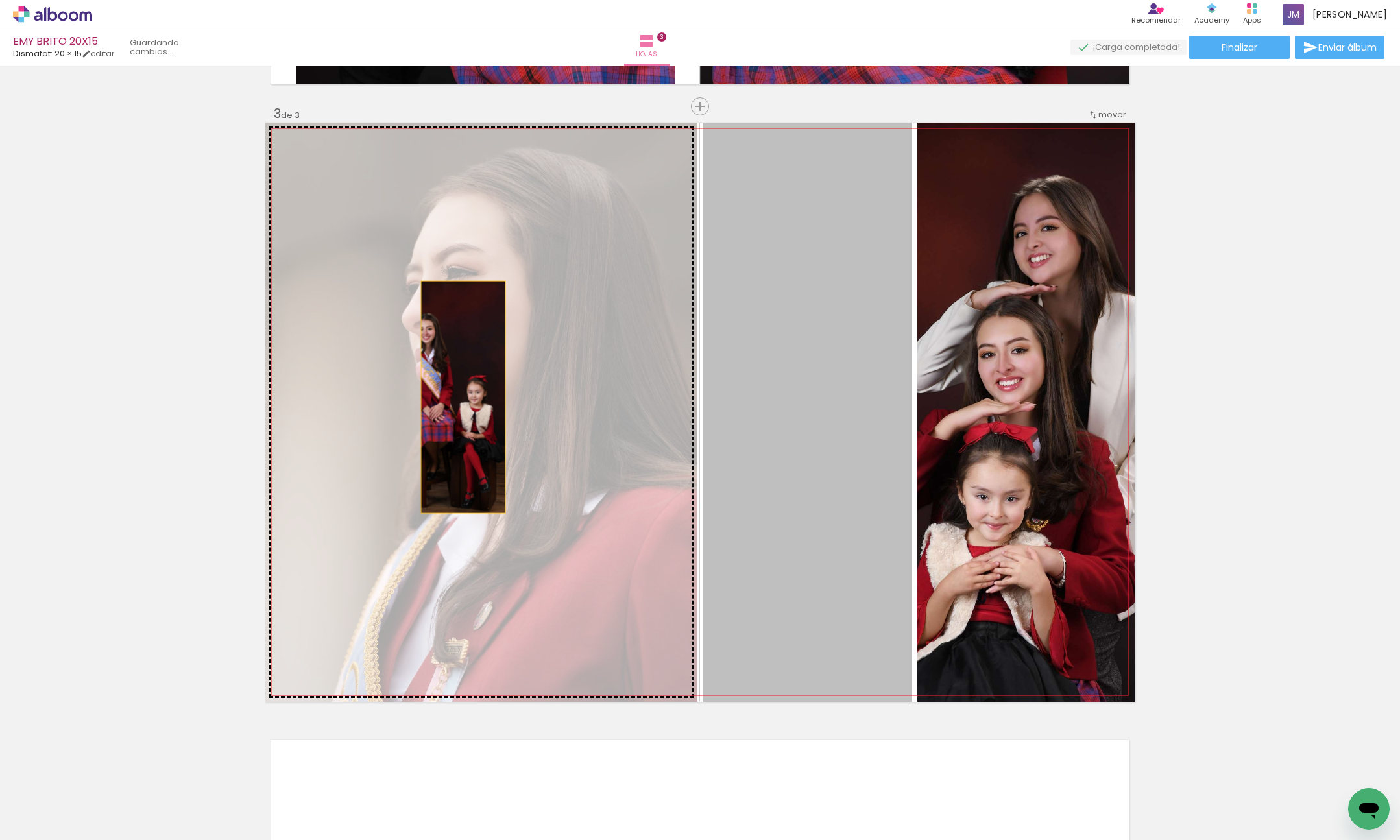
drag, startPoint x: 796, startPoint y: 377, endPoint x: 462, endPoint y: 397, distance: 334.6
click at [0, 0] on slot at bounding box center [0, 0] width 0 height 0
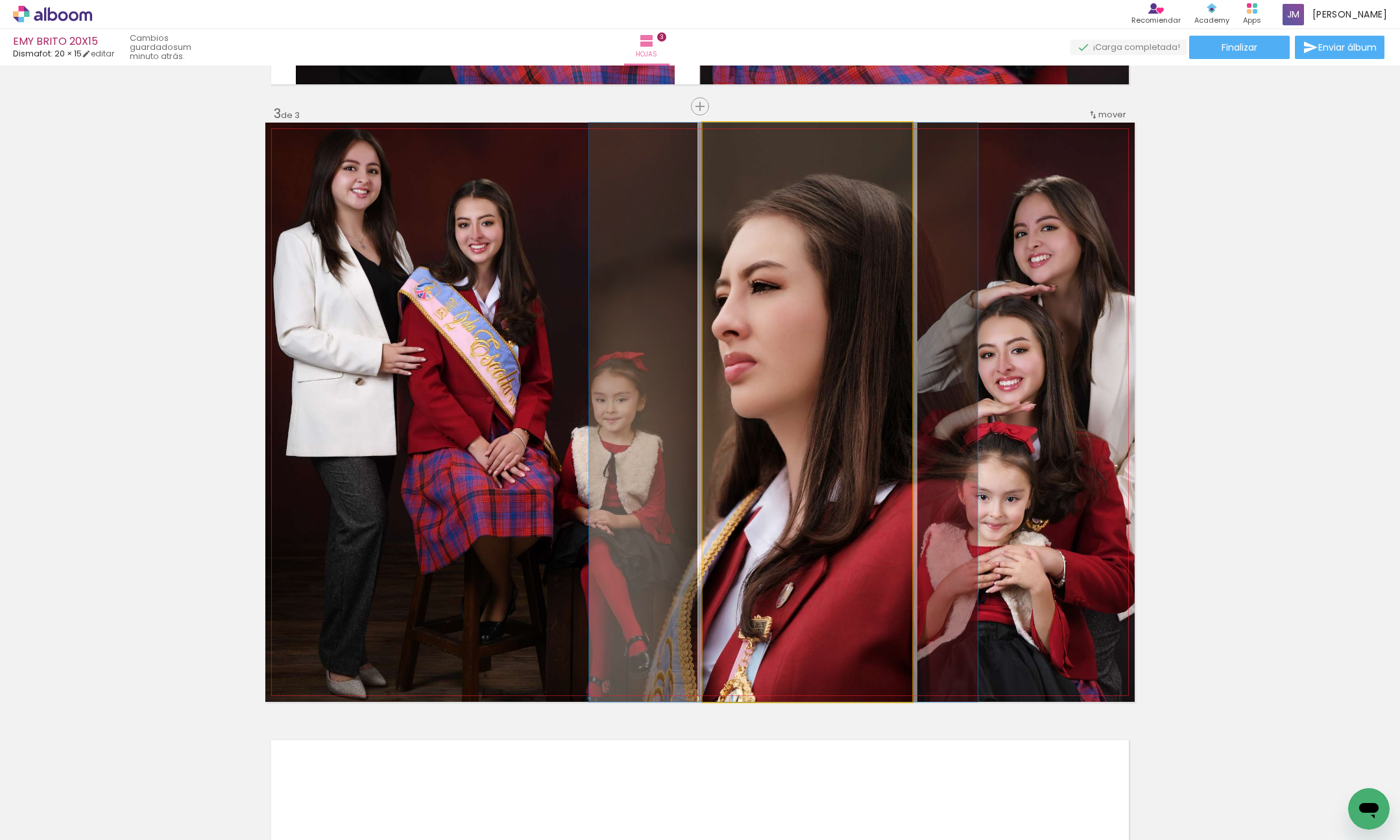
drag, startPoint x: 808, startPoint y: 372, endPoint x: 784, endPoint y: 375, distance: 24.2
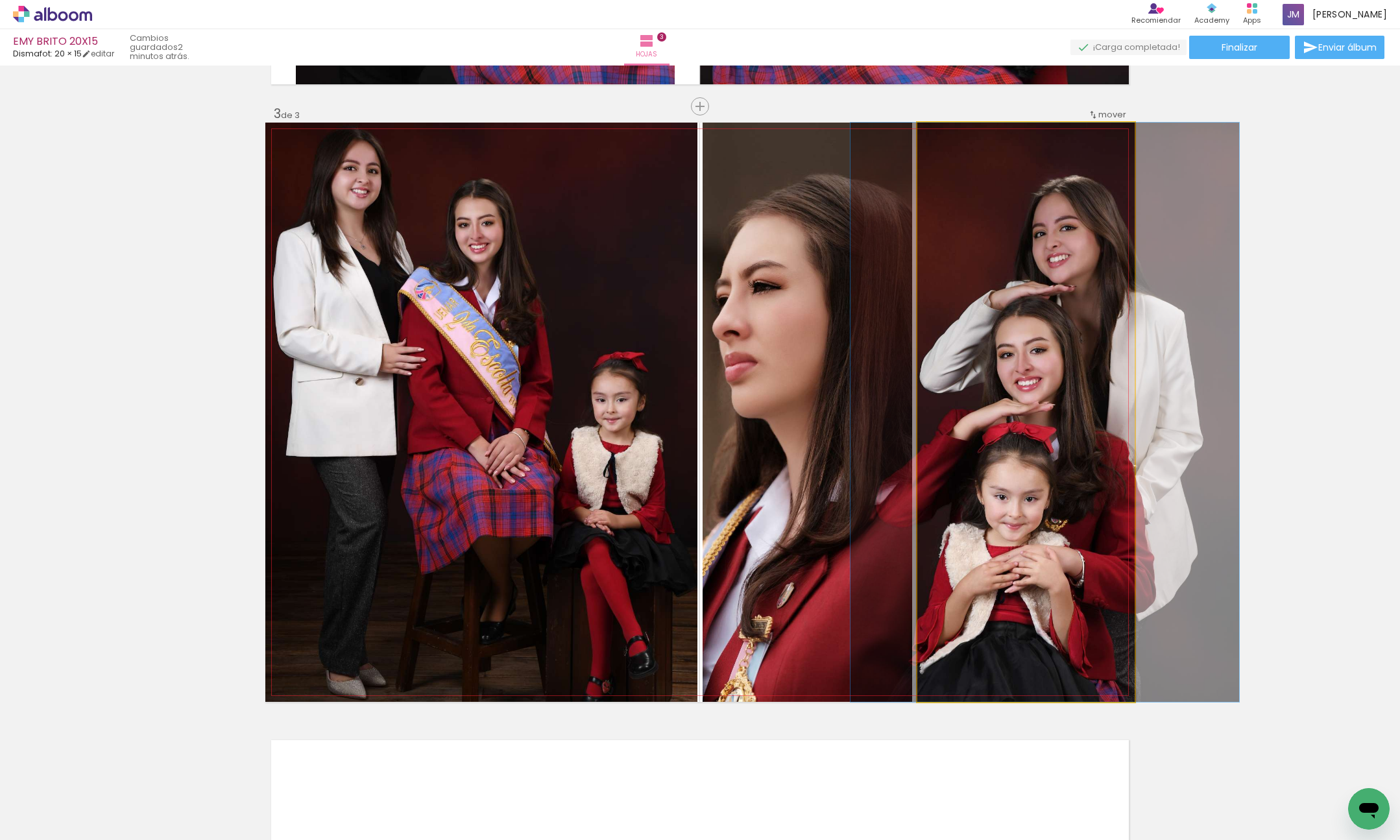
drag, startPoint x: 1031, startPoint y: 474, endPoint x: 1050, endPoint y: 469, distance: 19.6
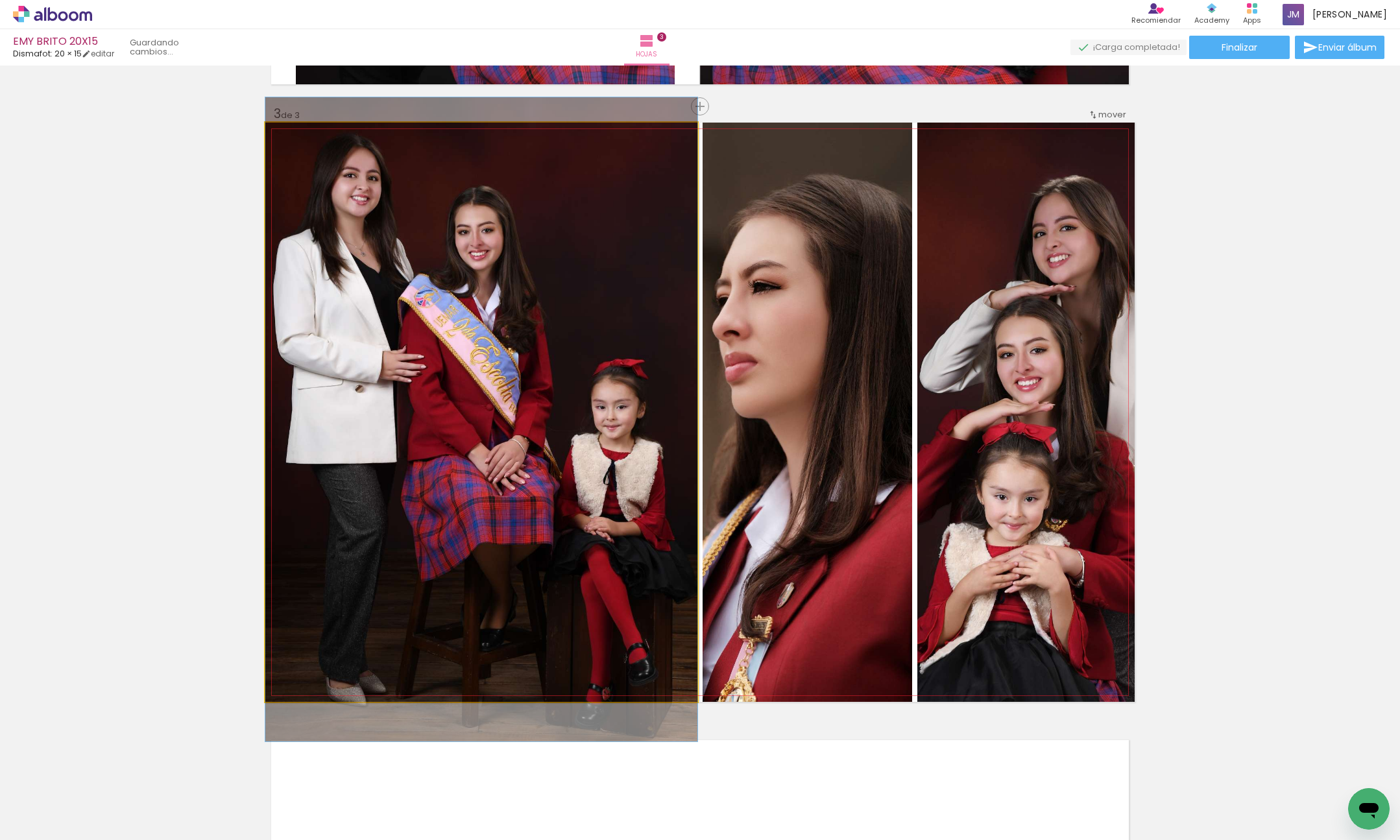
drag, startPoint x: 544, startPoint y: 446, endPoint x: 547, endPoint y: 452, distance: 6.7
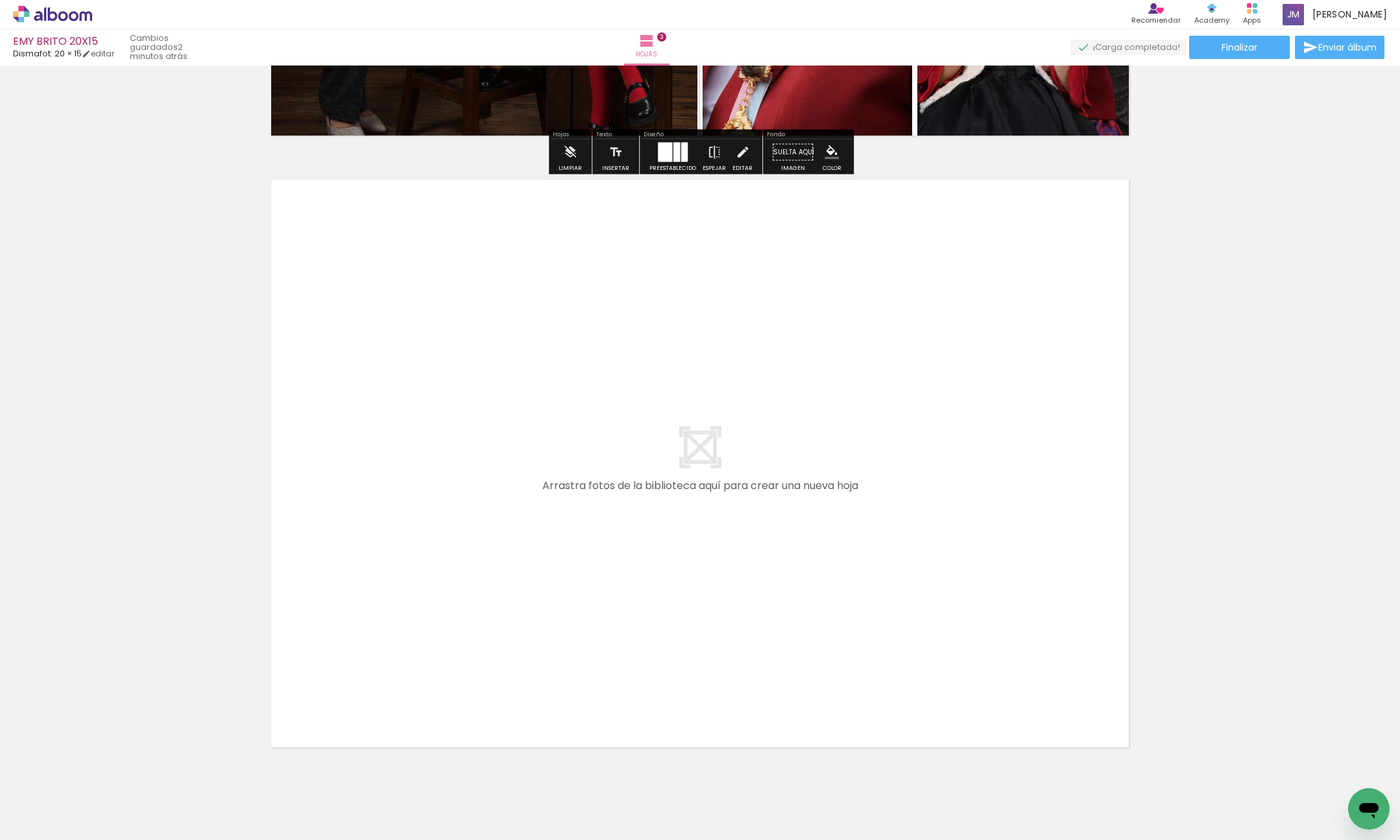
scroll to position [1804, 0]
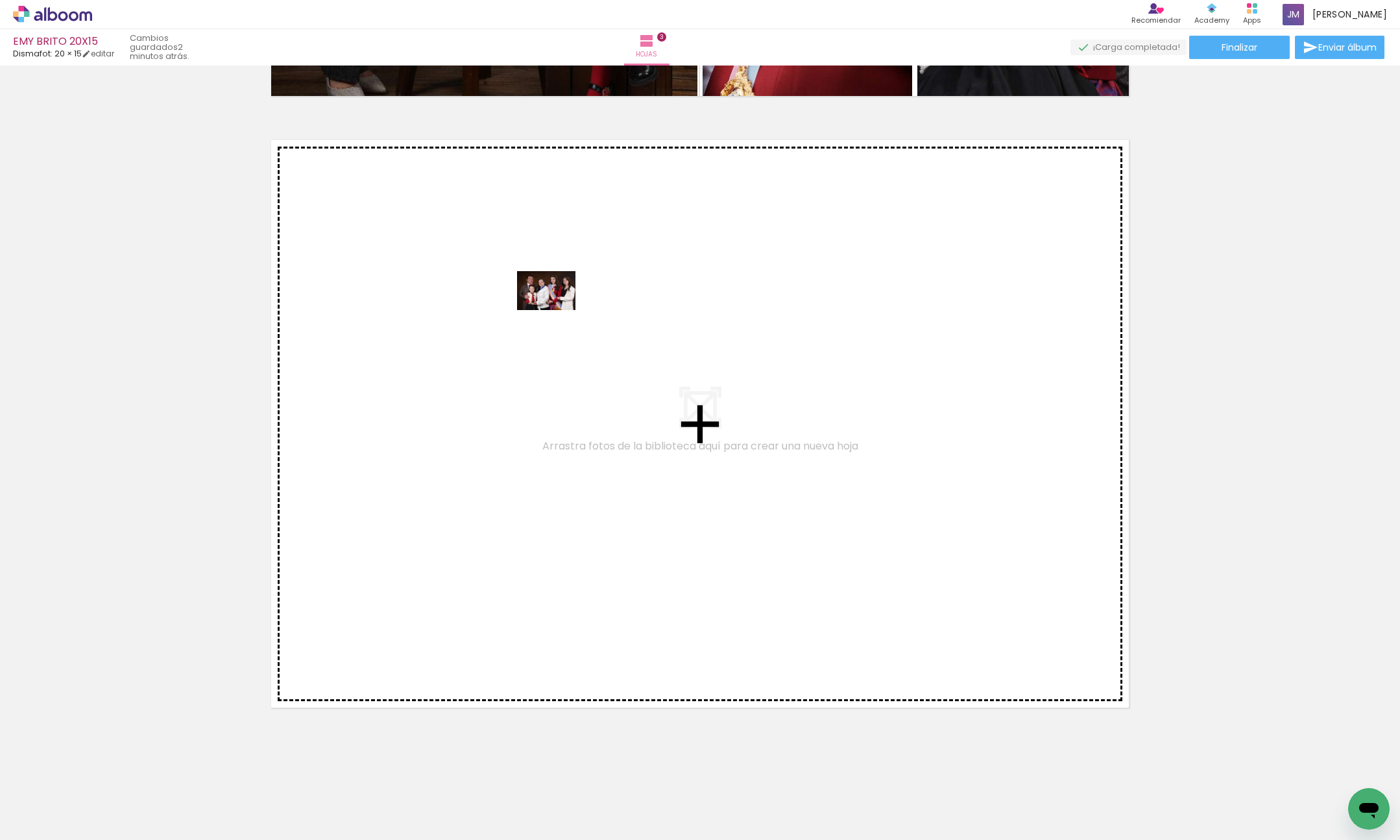
drag, startPoint x: 285, startPoint y: 779, endPoint x: 557, endPoint y: 306, distance: 545.6
click at [557, 306] on quentale-workspace at bounding box center [700, 420] width 1400 height 840
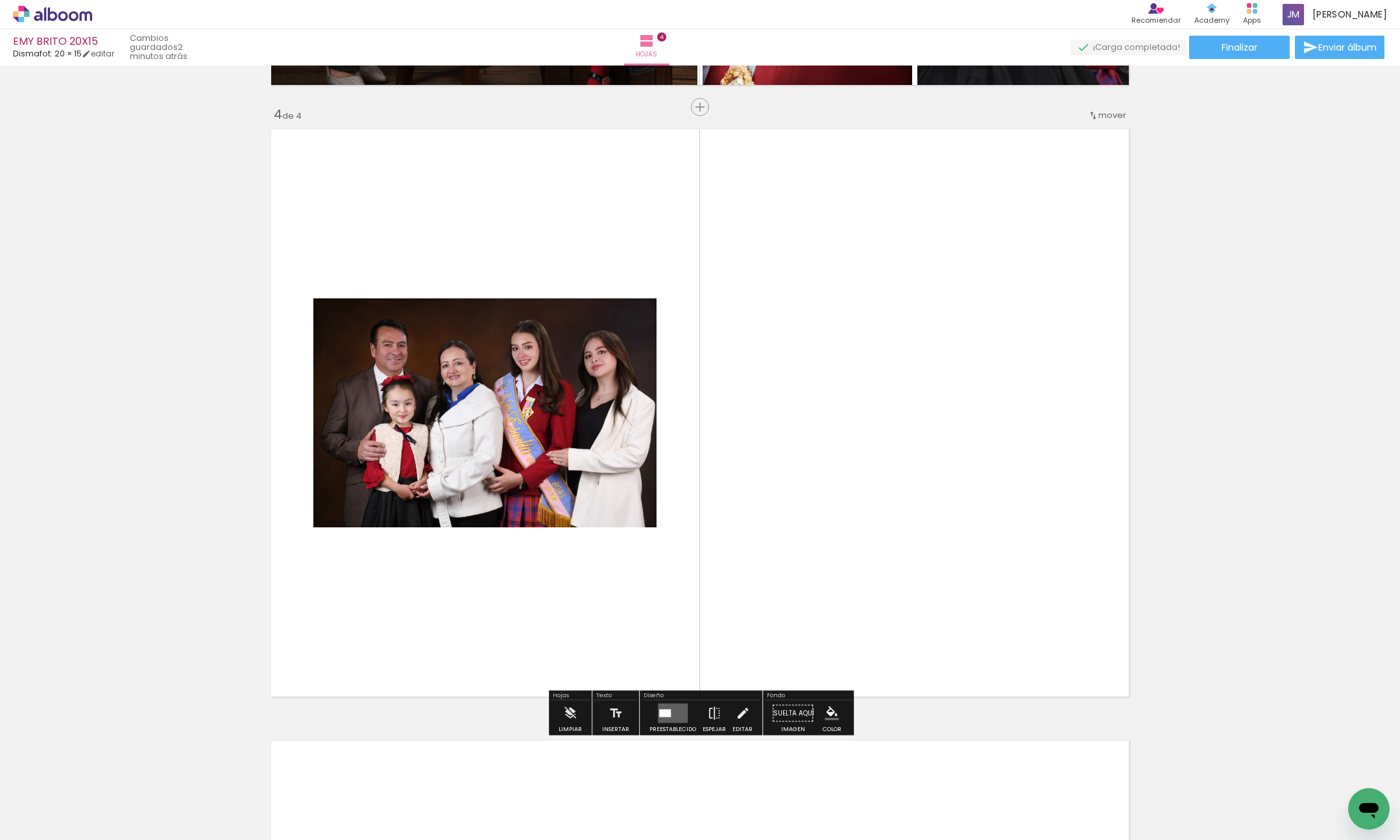
scroll to position [1816, 0]
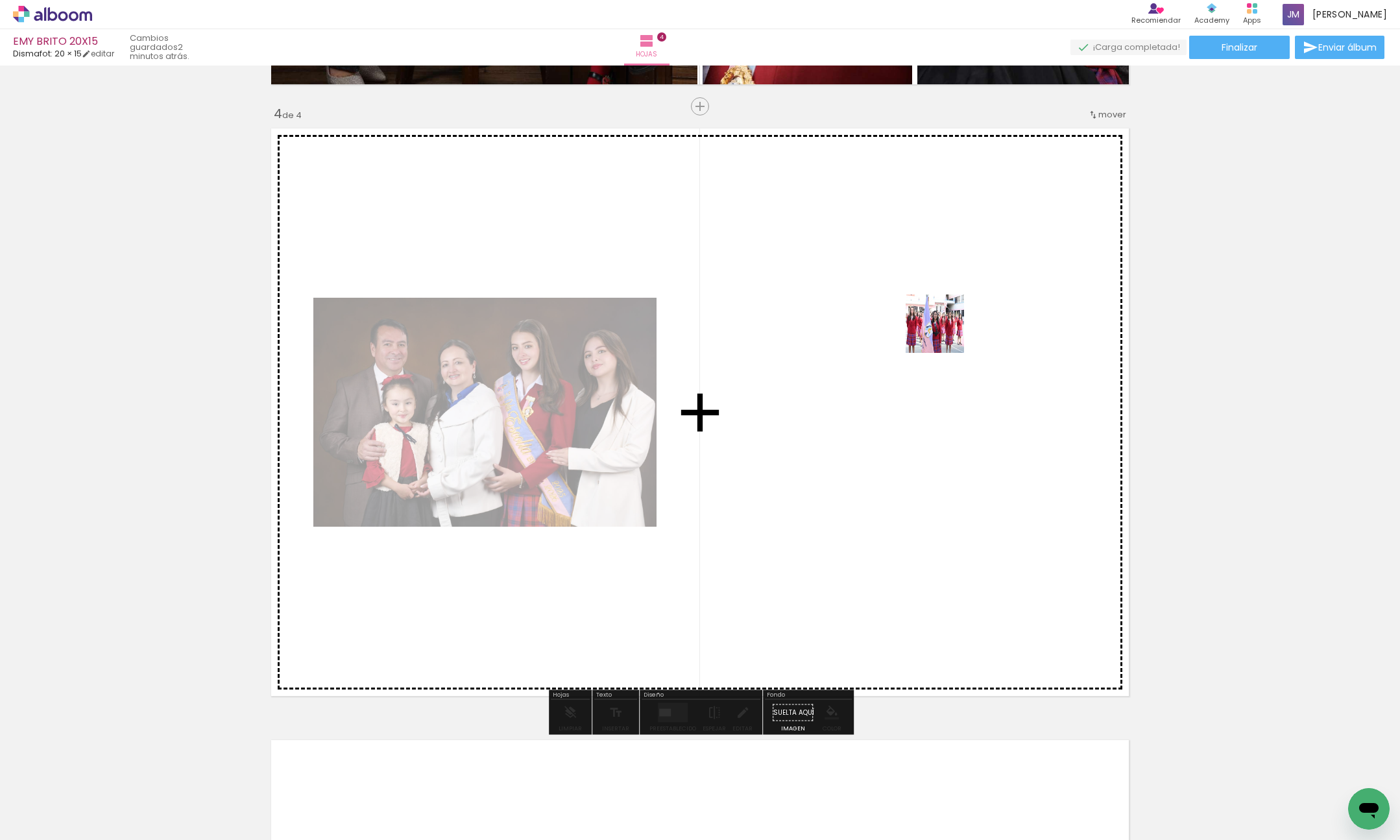
drag, startPoint x: 790, startPoint y: 796, endPoint x: 945, endPoint y: 326, distance: 494.9
click at [945, 326] on quentale-workspace at bounding box center [700, 420] width 1400 height 840
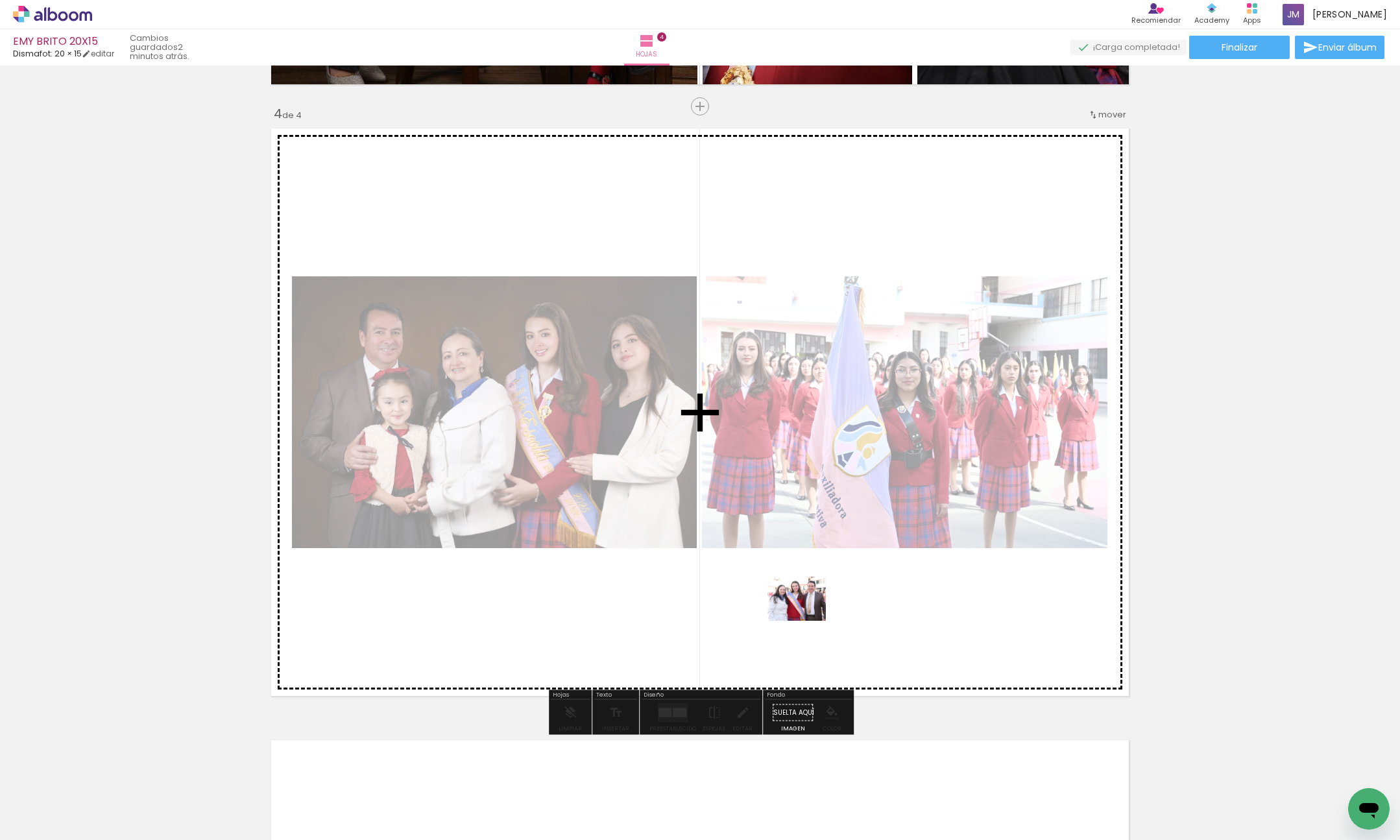
drag, startPoint x: 874, startPoint y: 792, endPoint x: 931, endPoint y: 725, distance: 88.0
click at [788, 605] on quentale-workspace at bounding box center [700, 420] width 1400 height 840
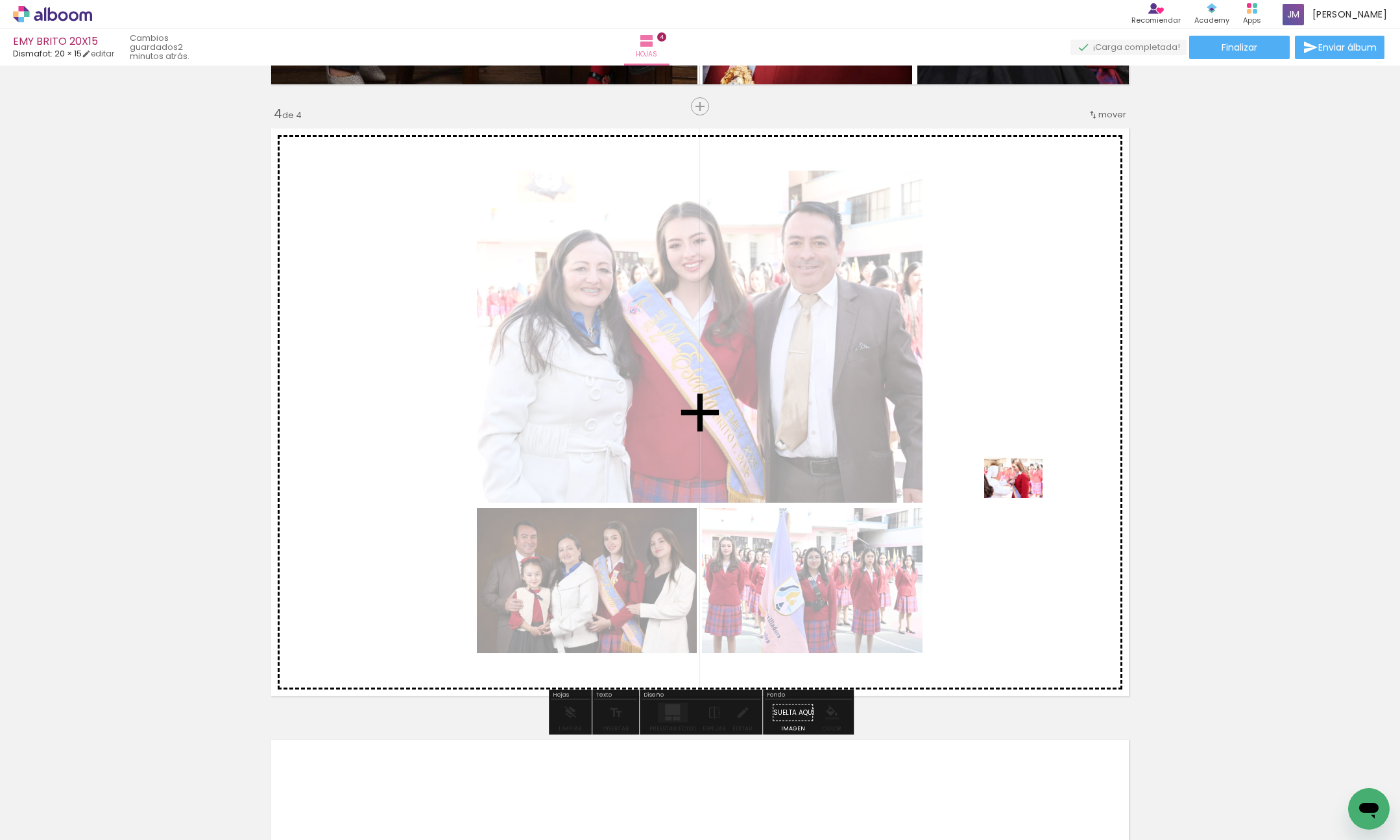
drag, startPoint x: 1008, startPoint y: 792, endPoint x: 1049, endPoint y: 489, distance: 305.8
click at [1023, 493] on quentale-workspace at bounding box center [700, 420] width 1400 height 840
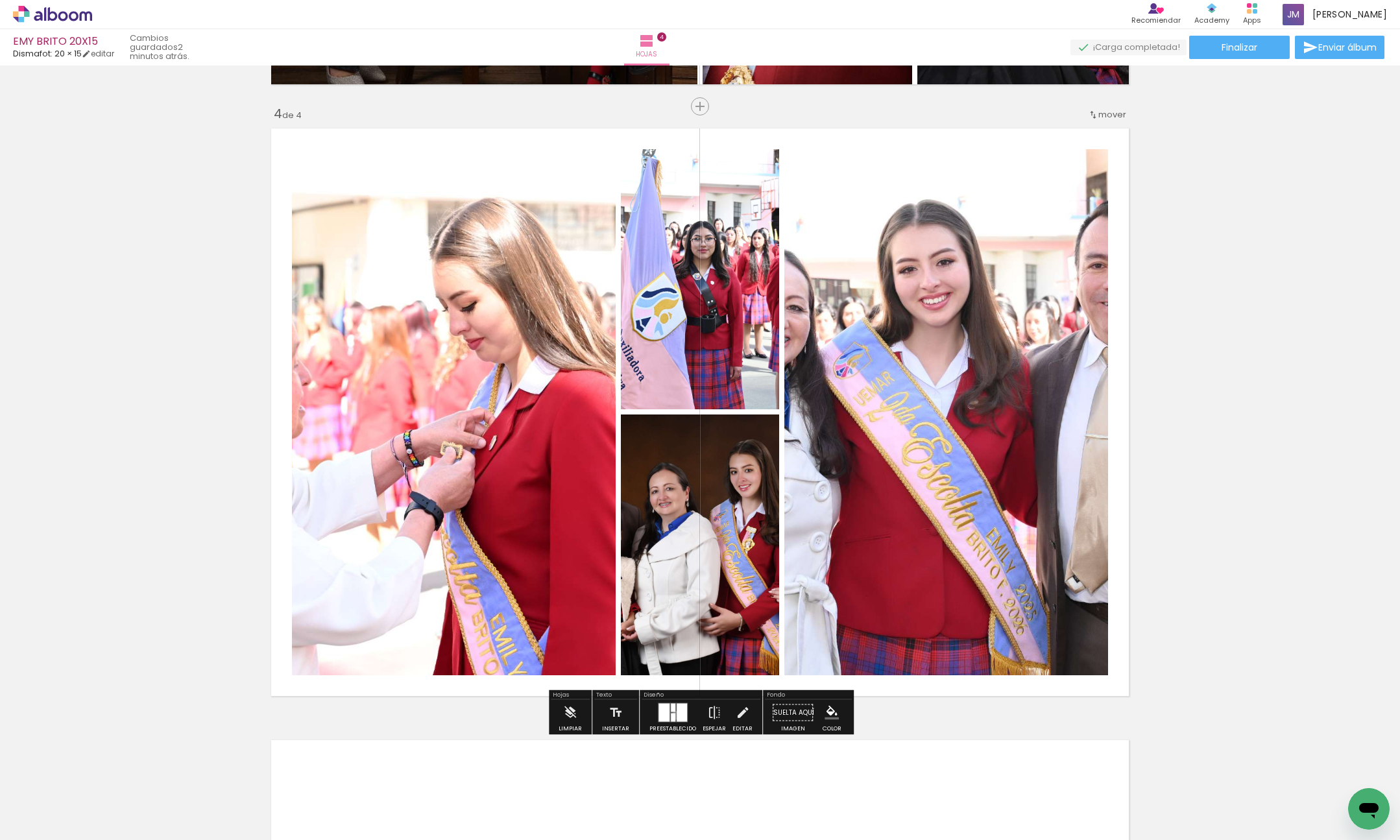
click at [677, 716] on div at bounding box center [681, 713] width 10 height 18
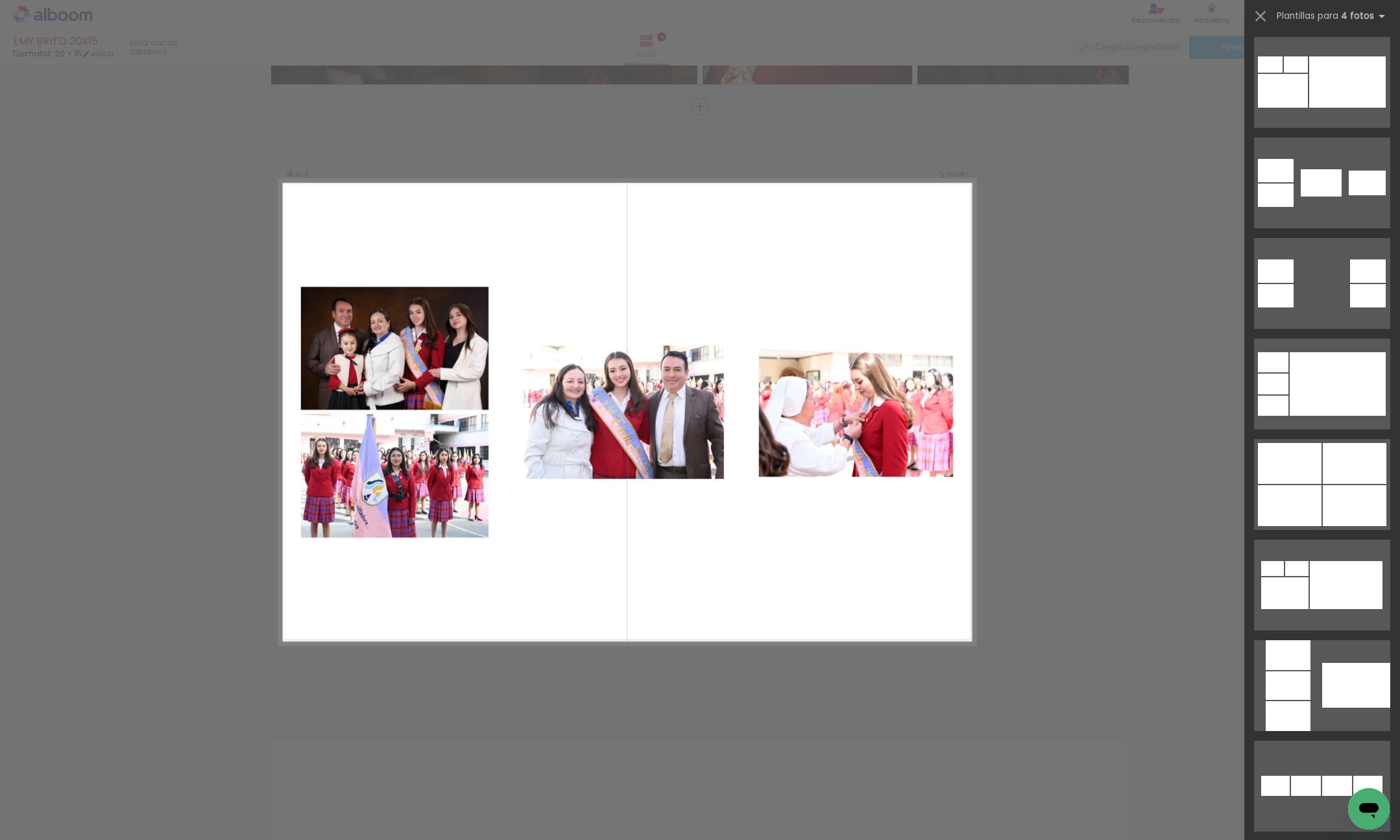
scroll to position [624, 0]
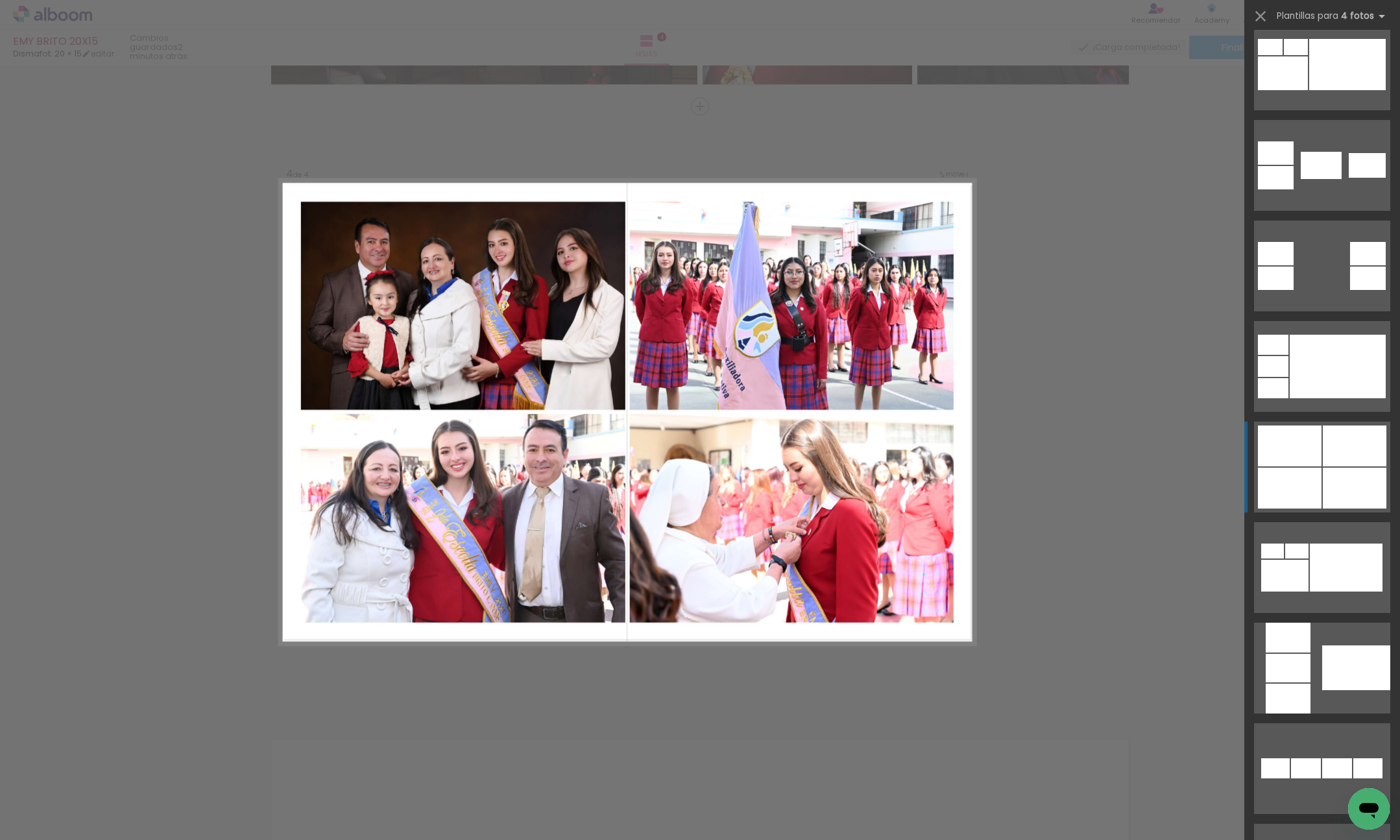
click at [1347, 443] on div at bounding box center [1354, 446] width 64 height 41
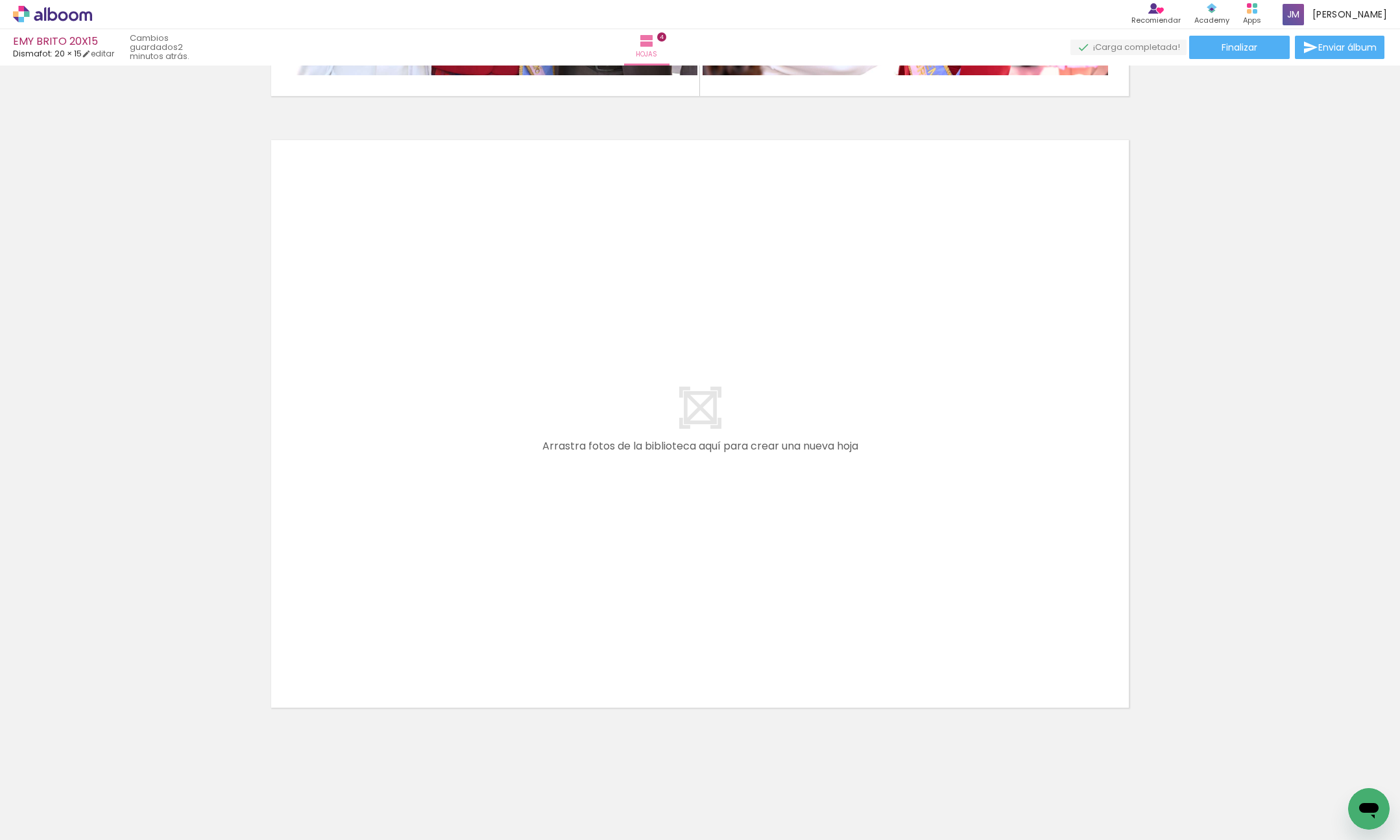
scroll to position [0, 280]
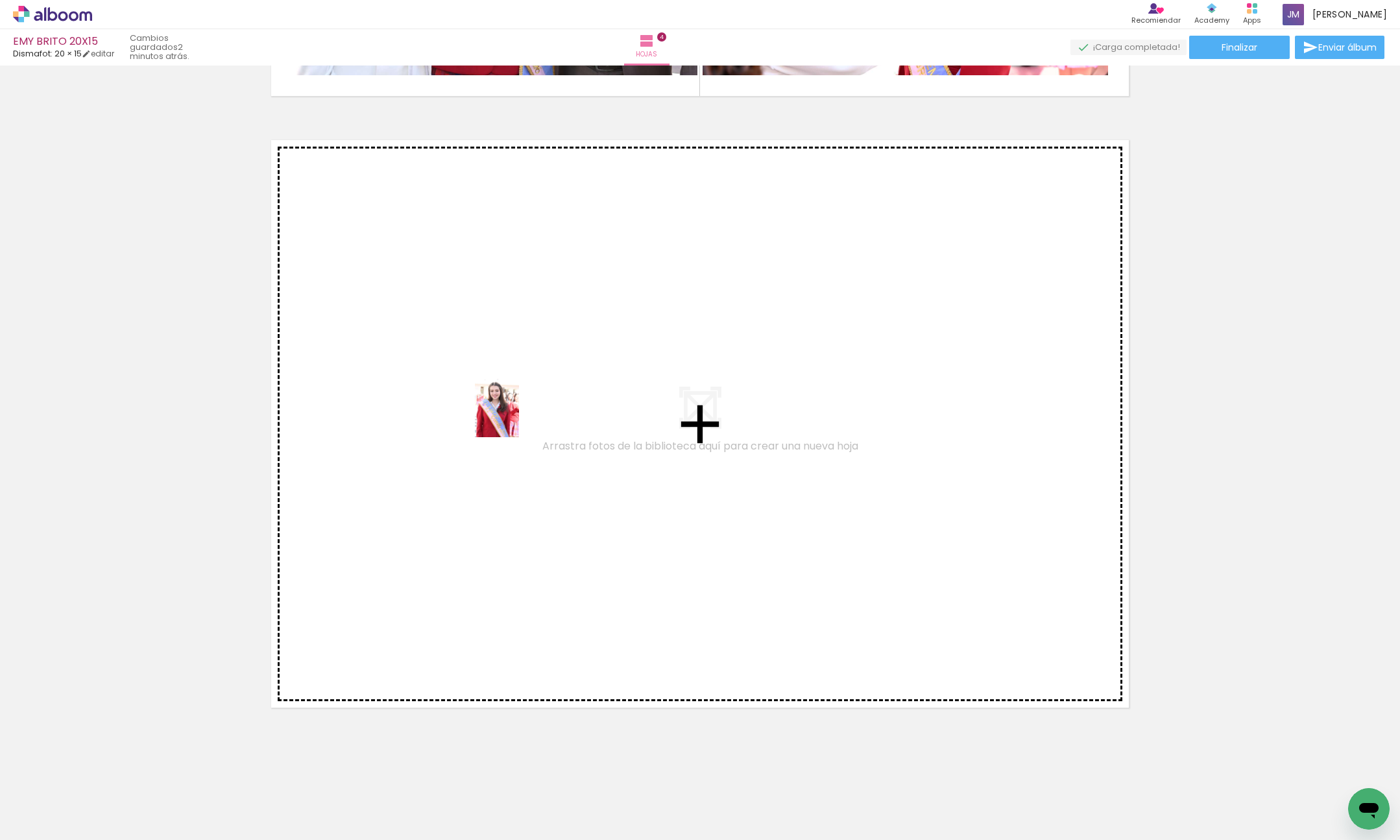
drag, startPoint x: 656, startPoint y: 790, endPoint x: 513, endPoint y: 418, distance: 398.5
click at [513, 418] on quentale-workspace at bounding box center [700, 420] width 1400 height 840
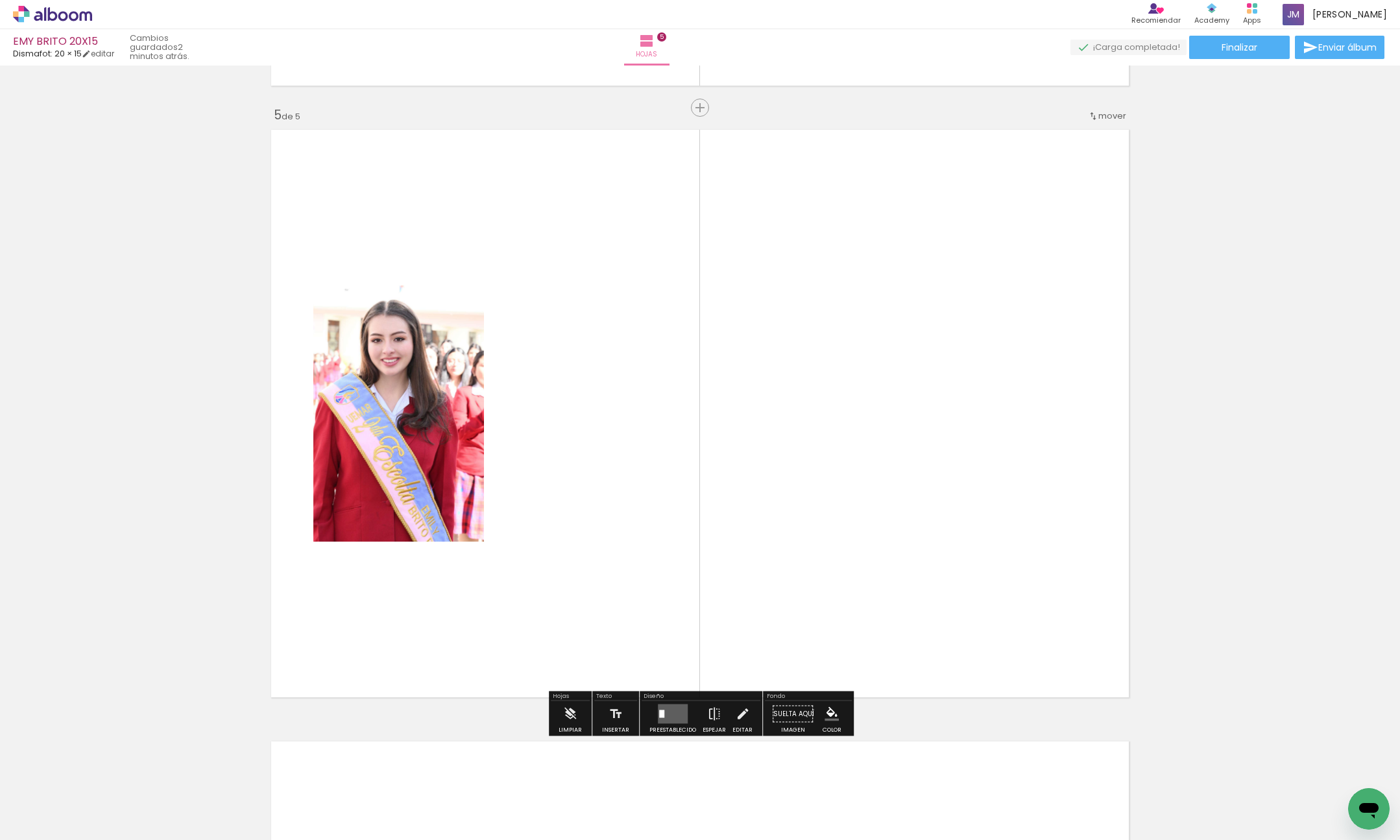
scroll to position [2428, 0]
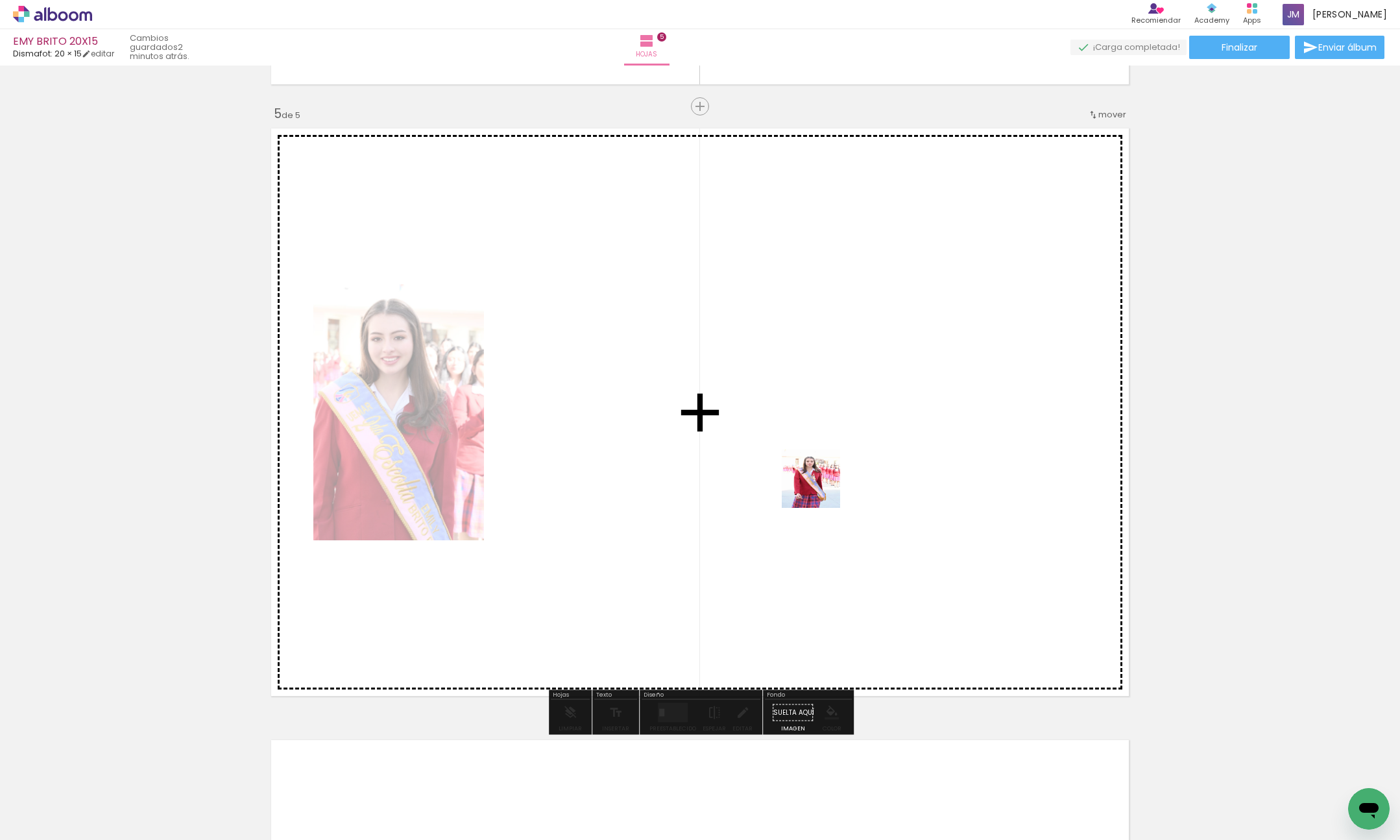
drag, startPoint x: 805, startPoint y: 655, endPoint x: 821, endPoint y: 478, distance: 177.7
click at [821, 478] on quentale-workspace at bounding box center [700, 420] width 1400 height 840
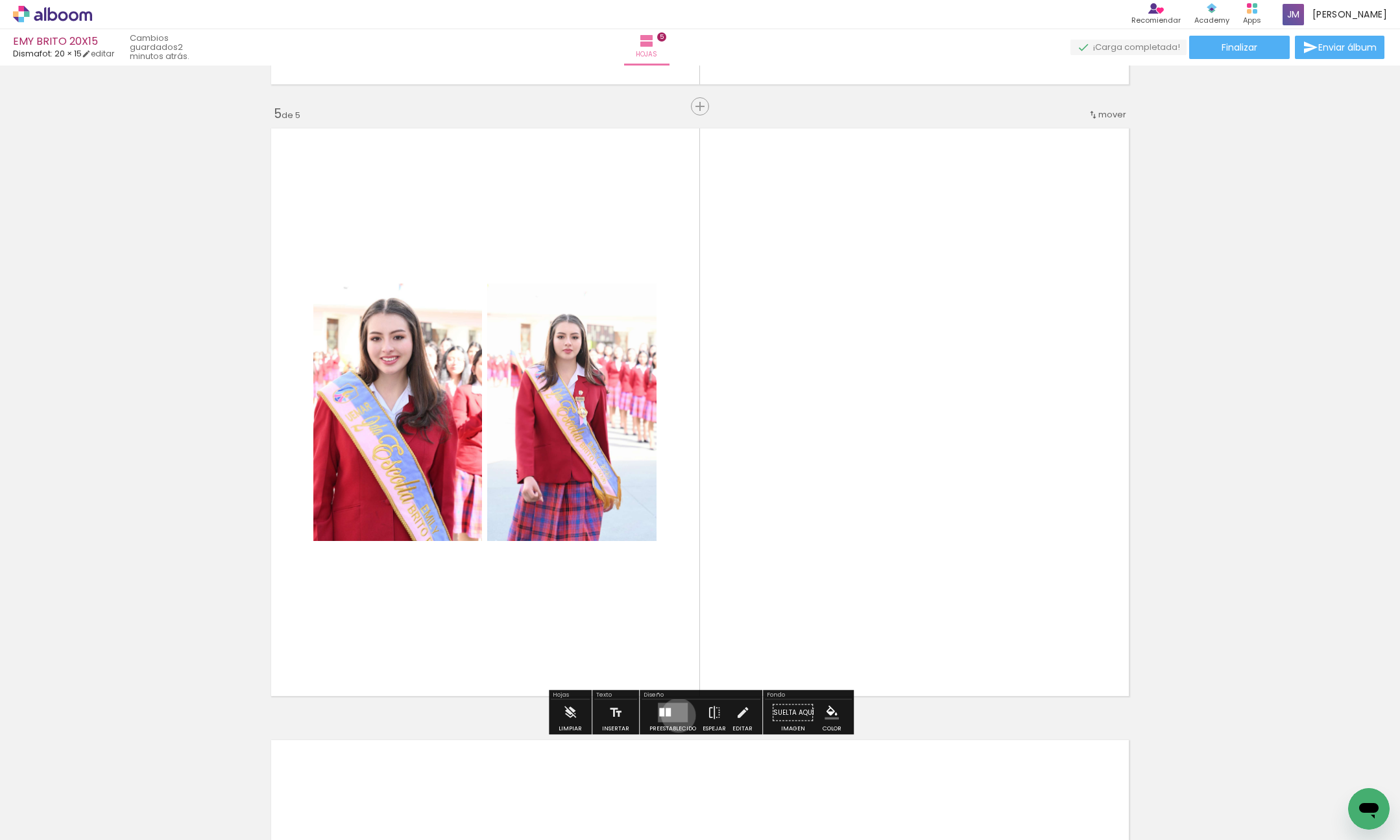
click at [675, 716] on quentale-layouter at bounding box center [672, 712] width 30 height 19
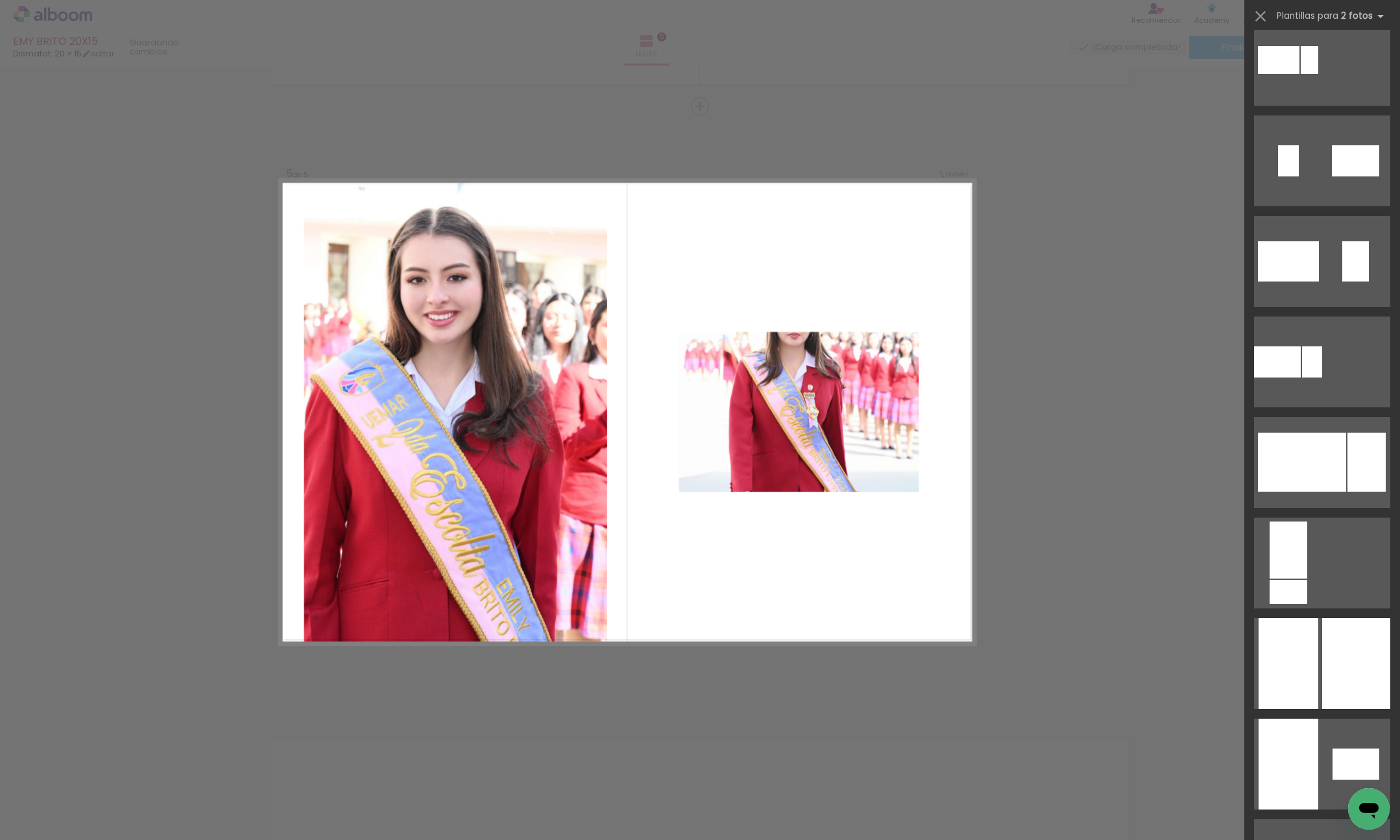
scroll to position [3205, 0]
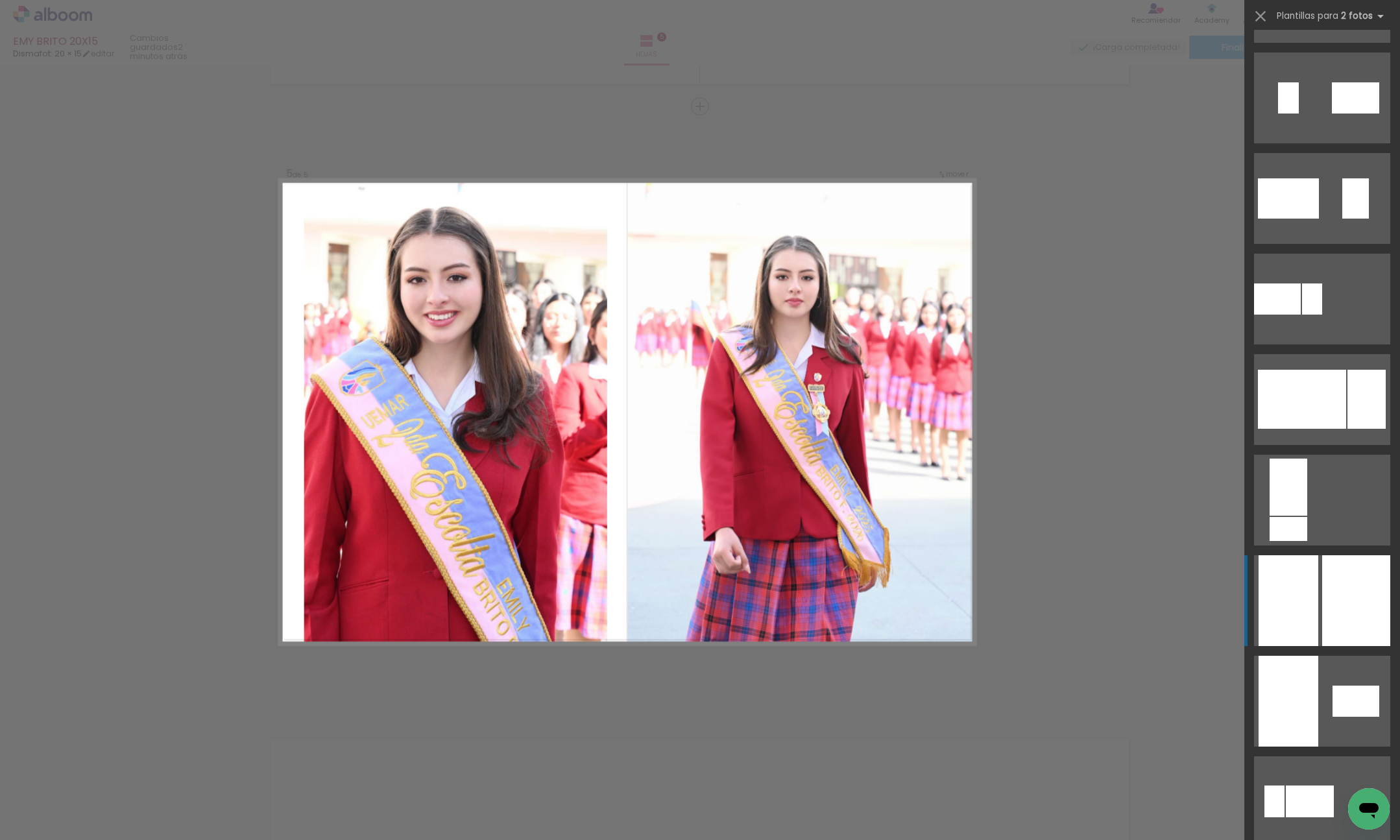
click at [1352, 607] on div at bounding box center [1356, 601] width 68 height 91
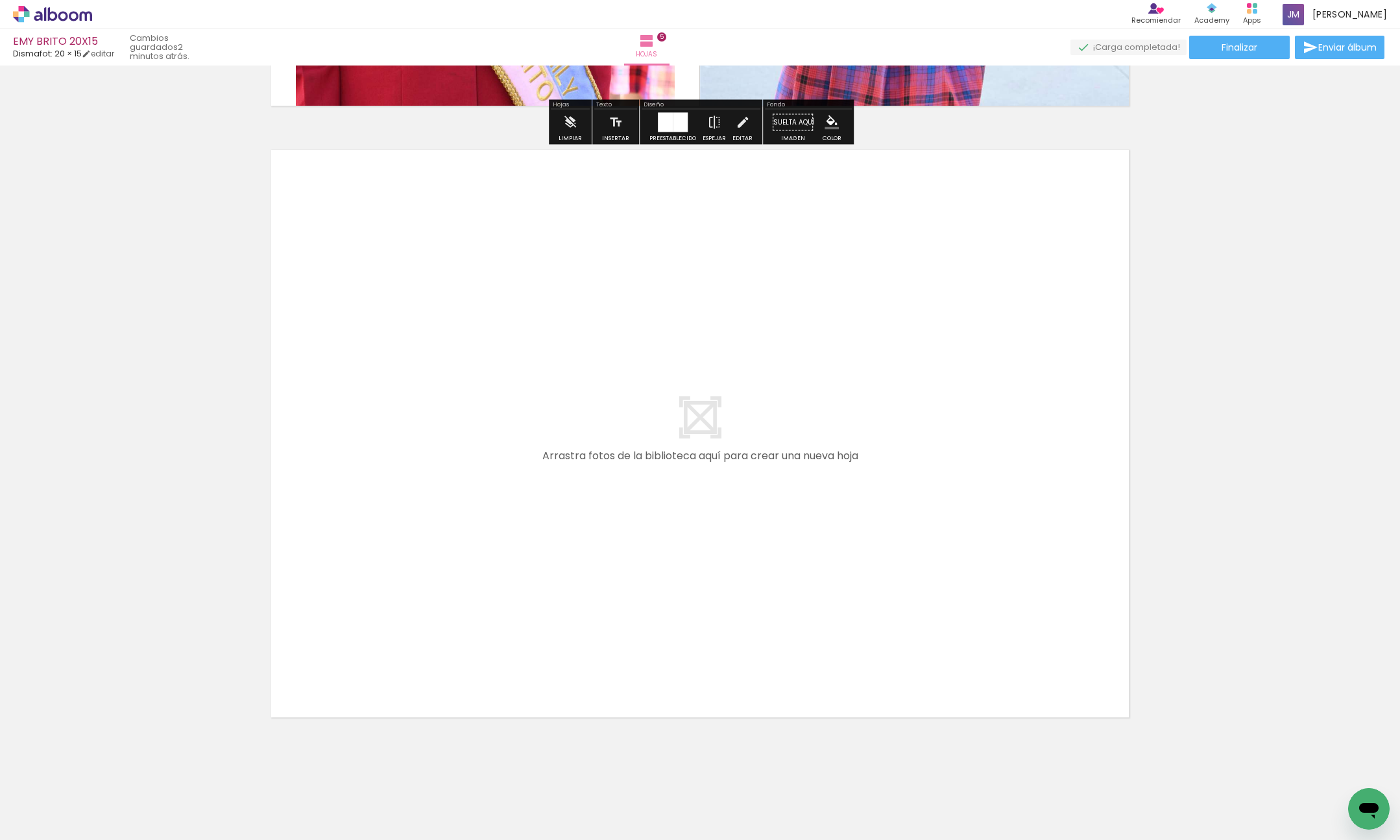
scroll to position [3028, 0]
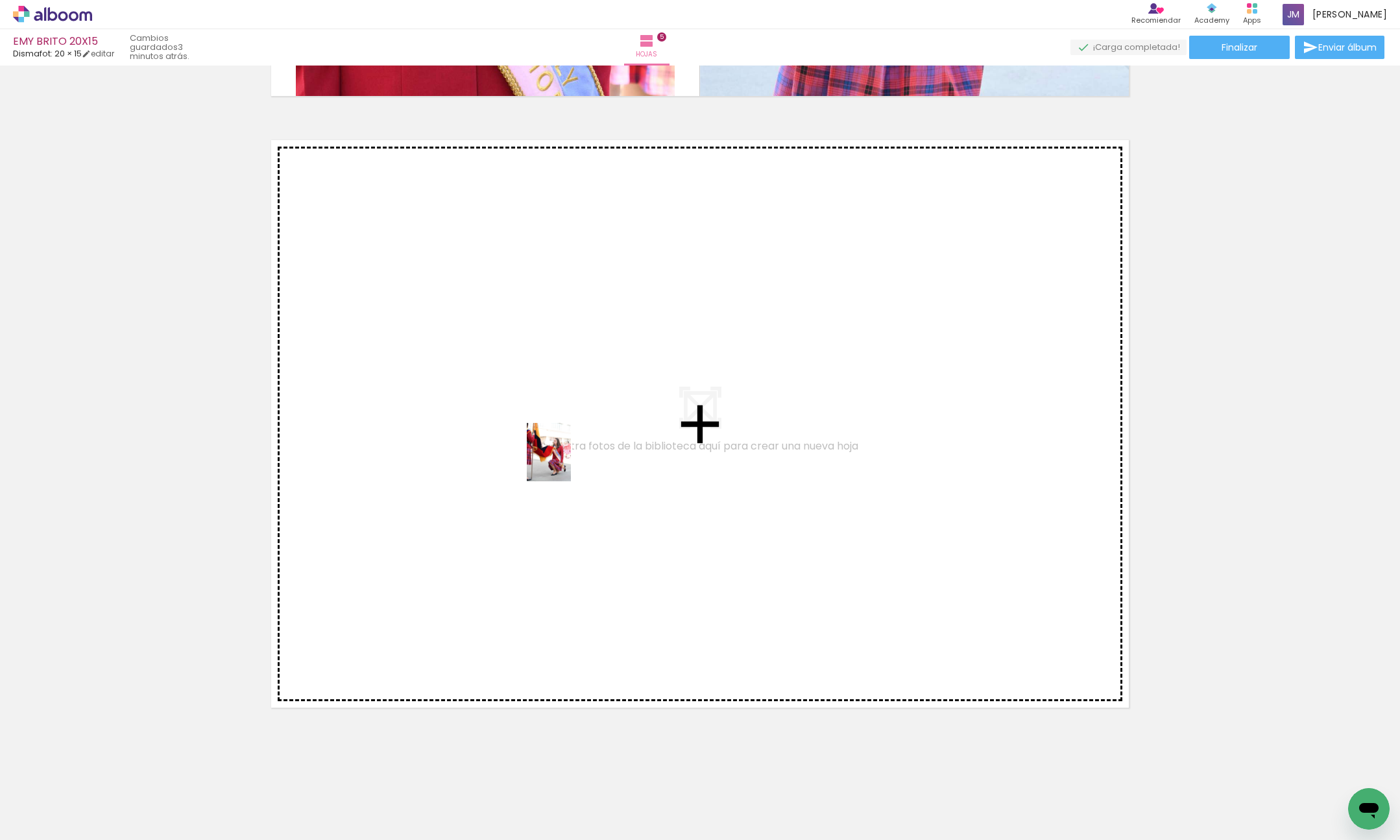
drag, startPoint x: 861, startPoint y: 793, endPoint x: 913, endPoint y: 726, distance: 84.8
click at [560, 458] on quentale-workspace at bounding box center [700, 420] width 1400 height 840
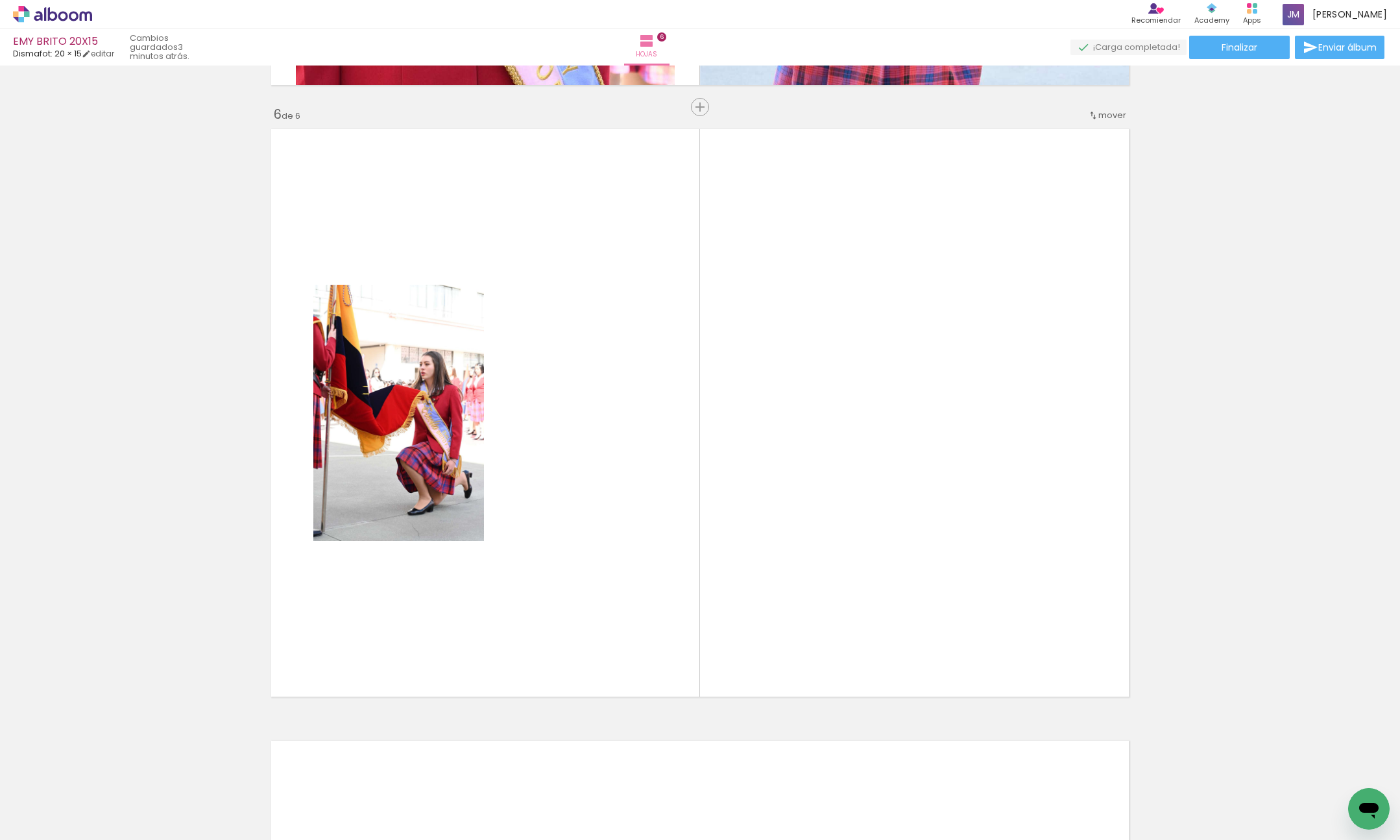
scroll to position [3039, 0]
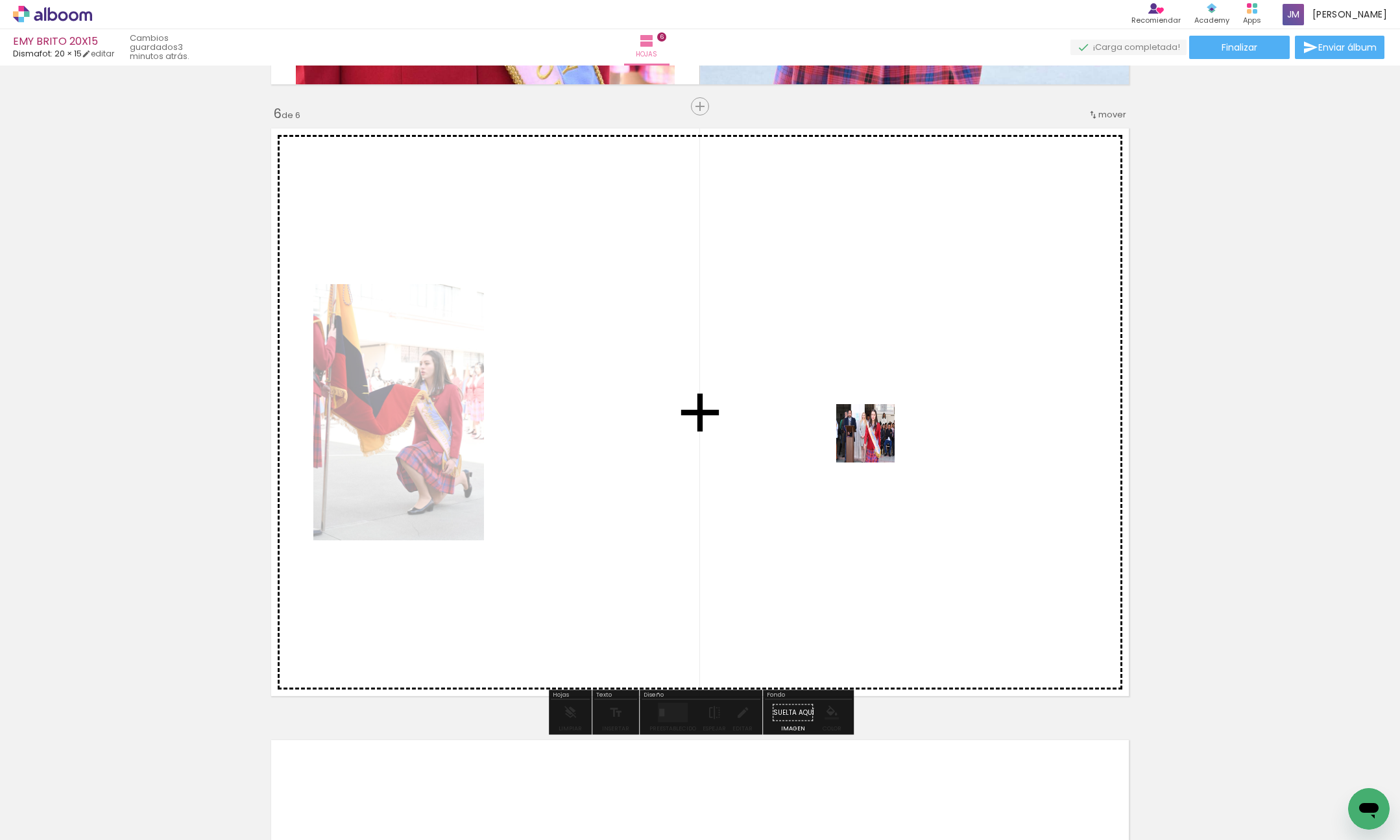
drag, startPoint x: 897, startPoint y: 627, endPoint x: 1121, endPoint y: 401, distance: 318.2
click at [871, 421] on quentale-workspace at bounding box center [700, 420] width 1400 height 840
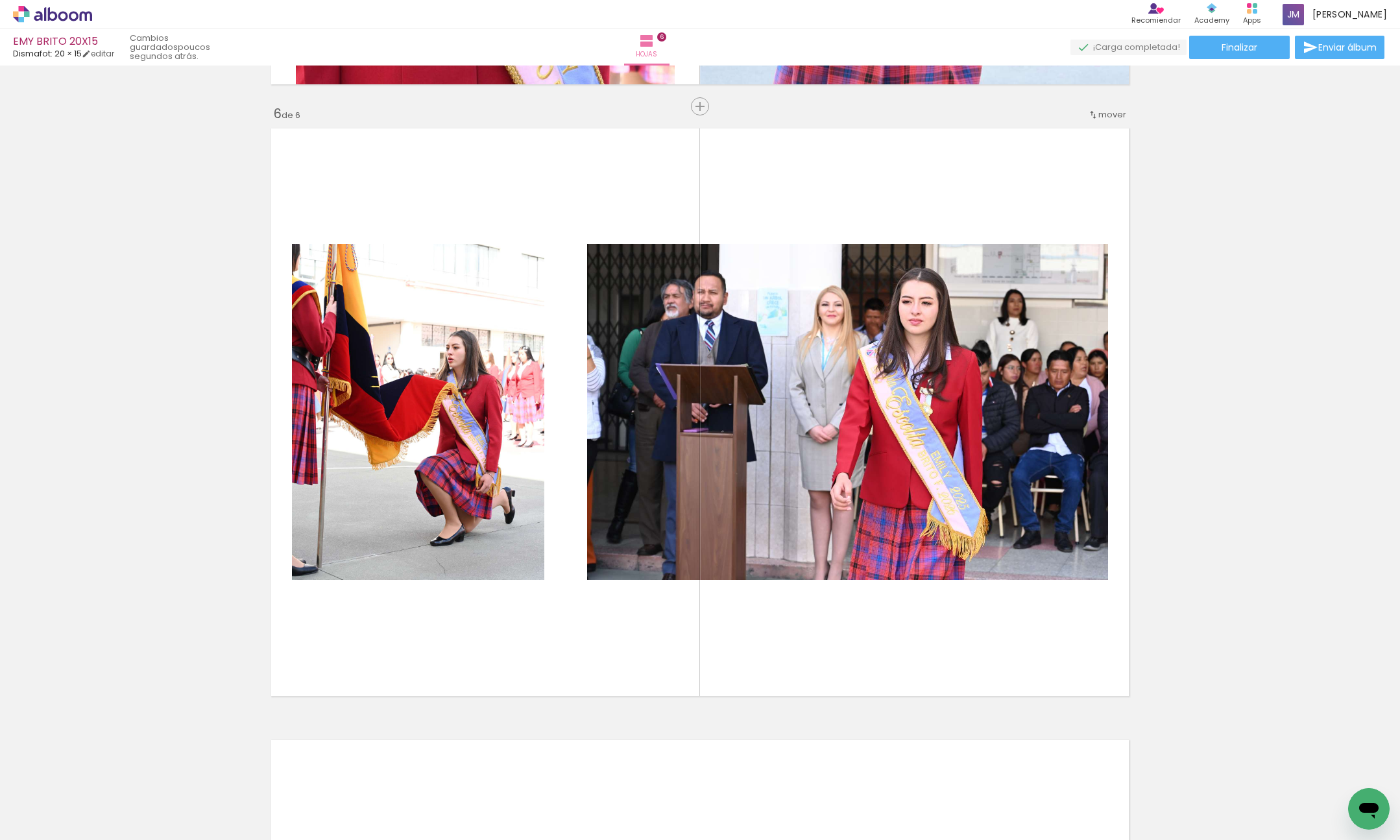
scroll to position [0, 301]
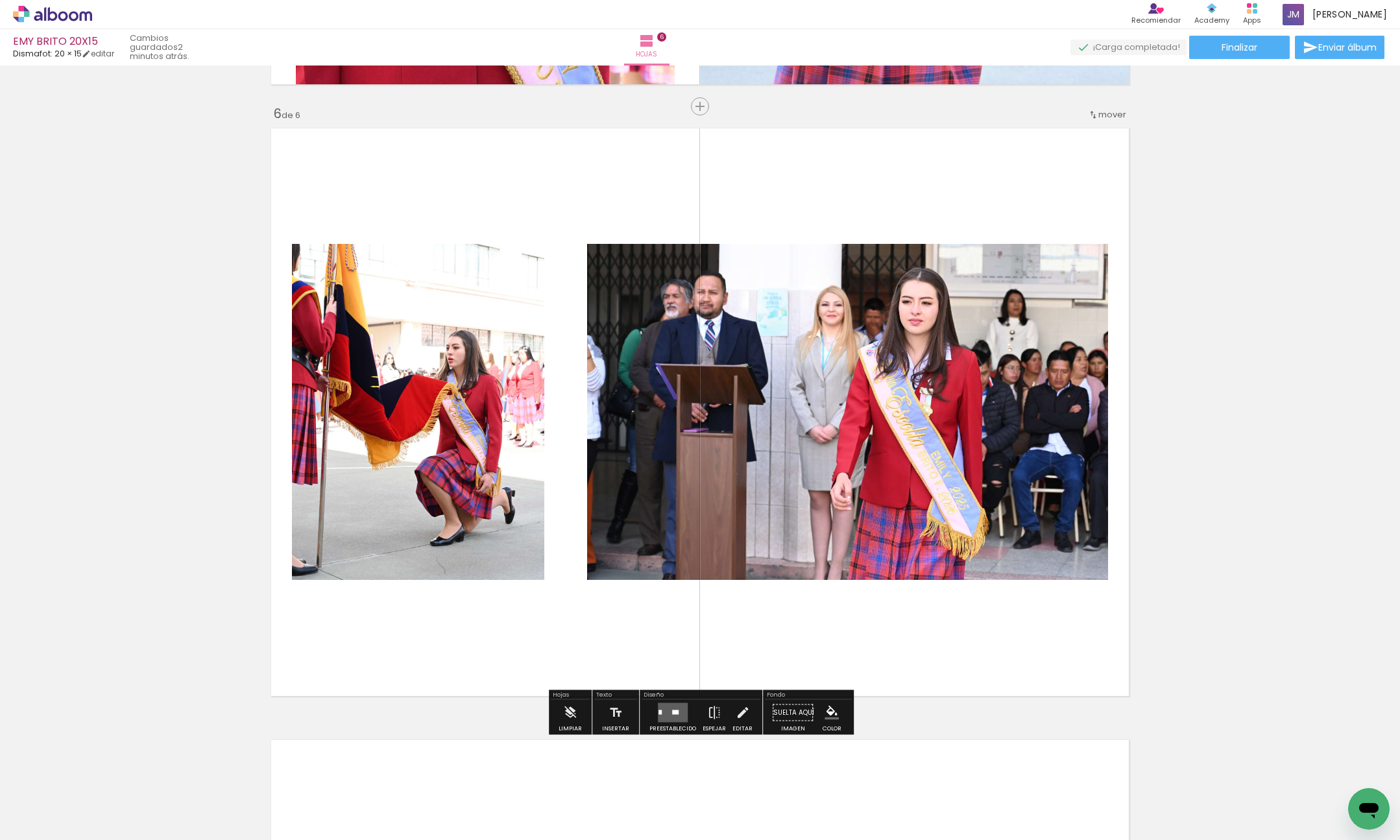
click at [670, 719] on quentale-layouter at bounding box center [672, 712] width 30 height 19
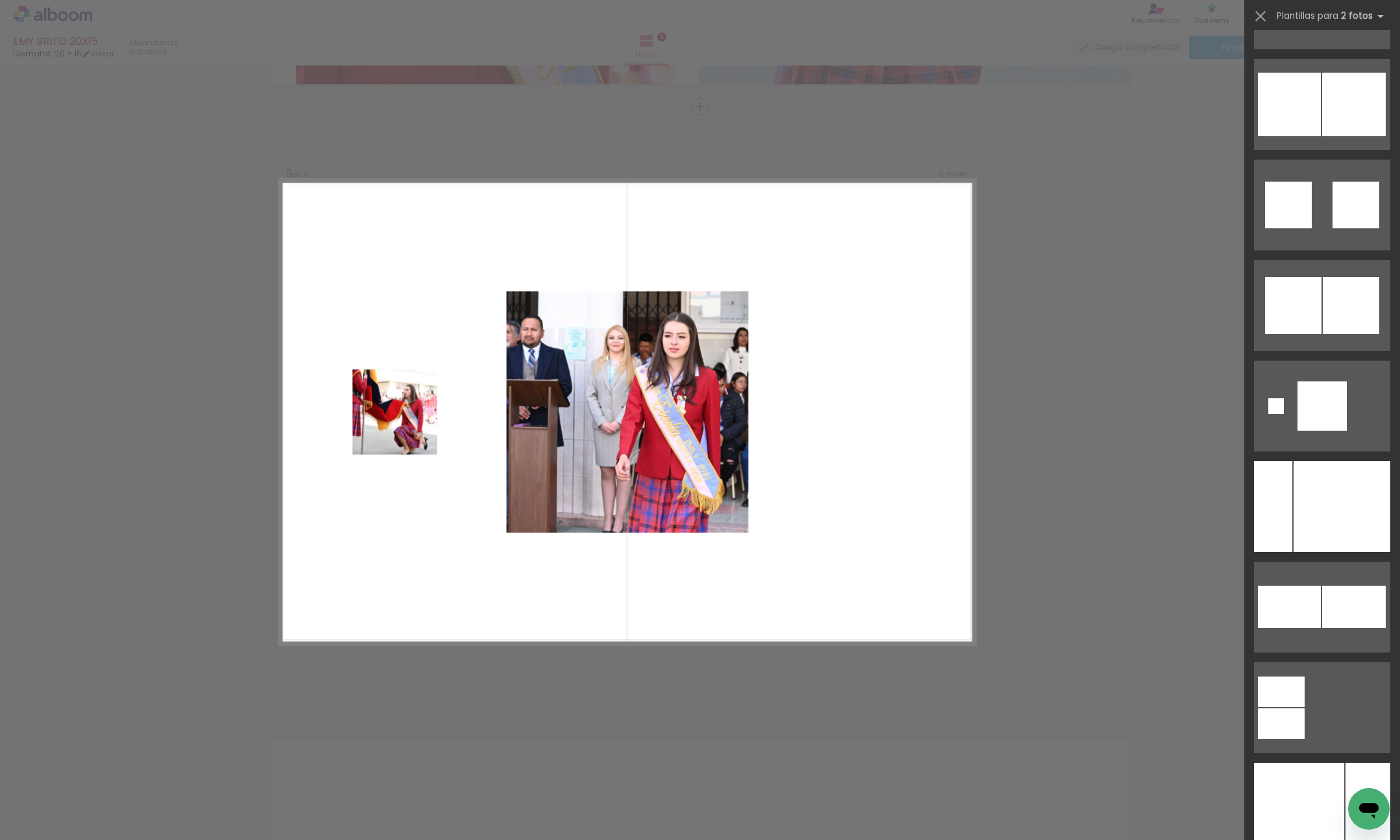
scroll to position [3192, 0]
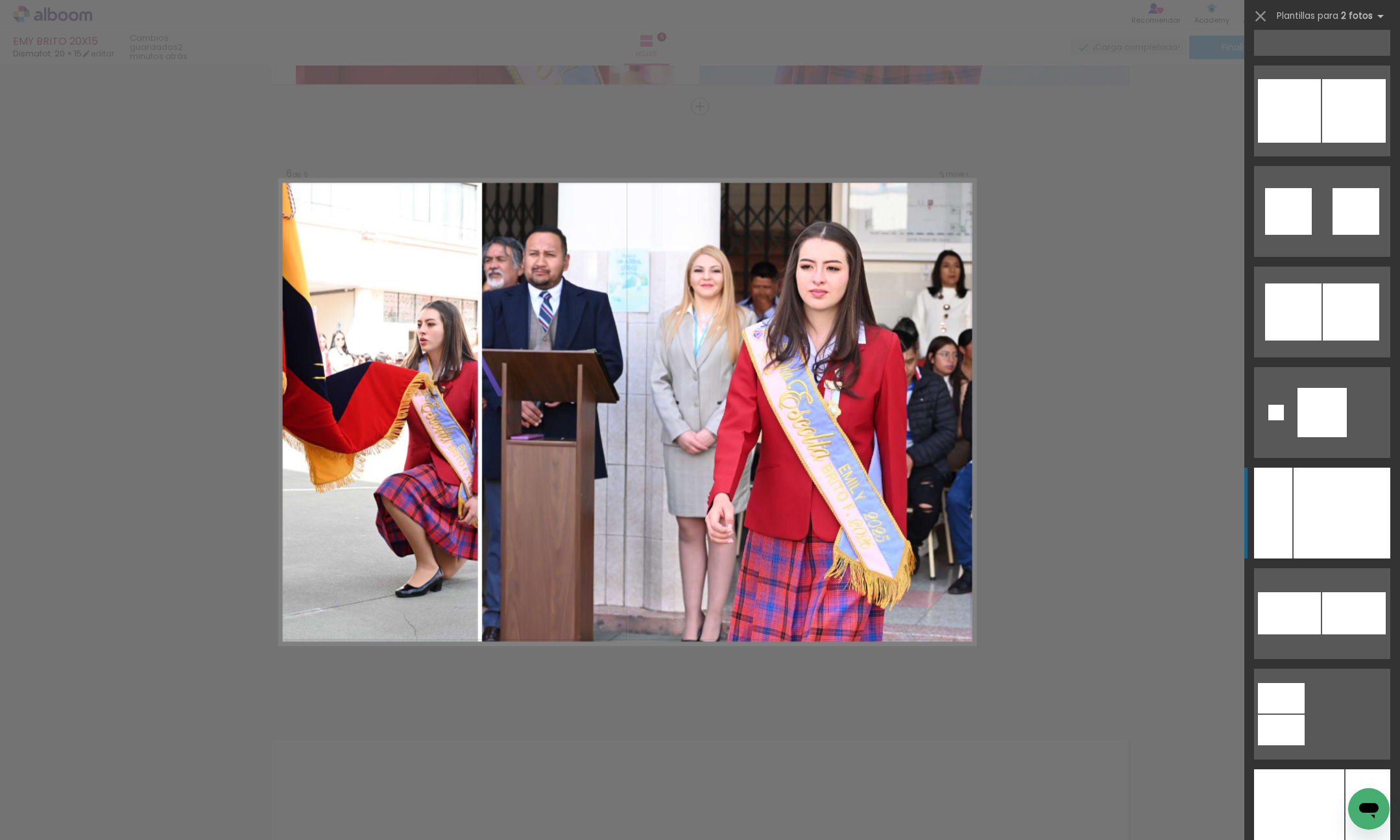
click at [1339, 519] on div at bounding box center [1342, 513] width 97 height 91
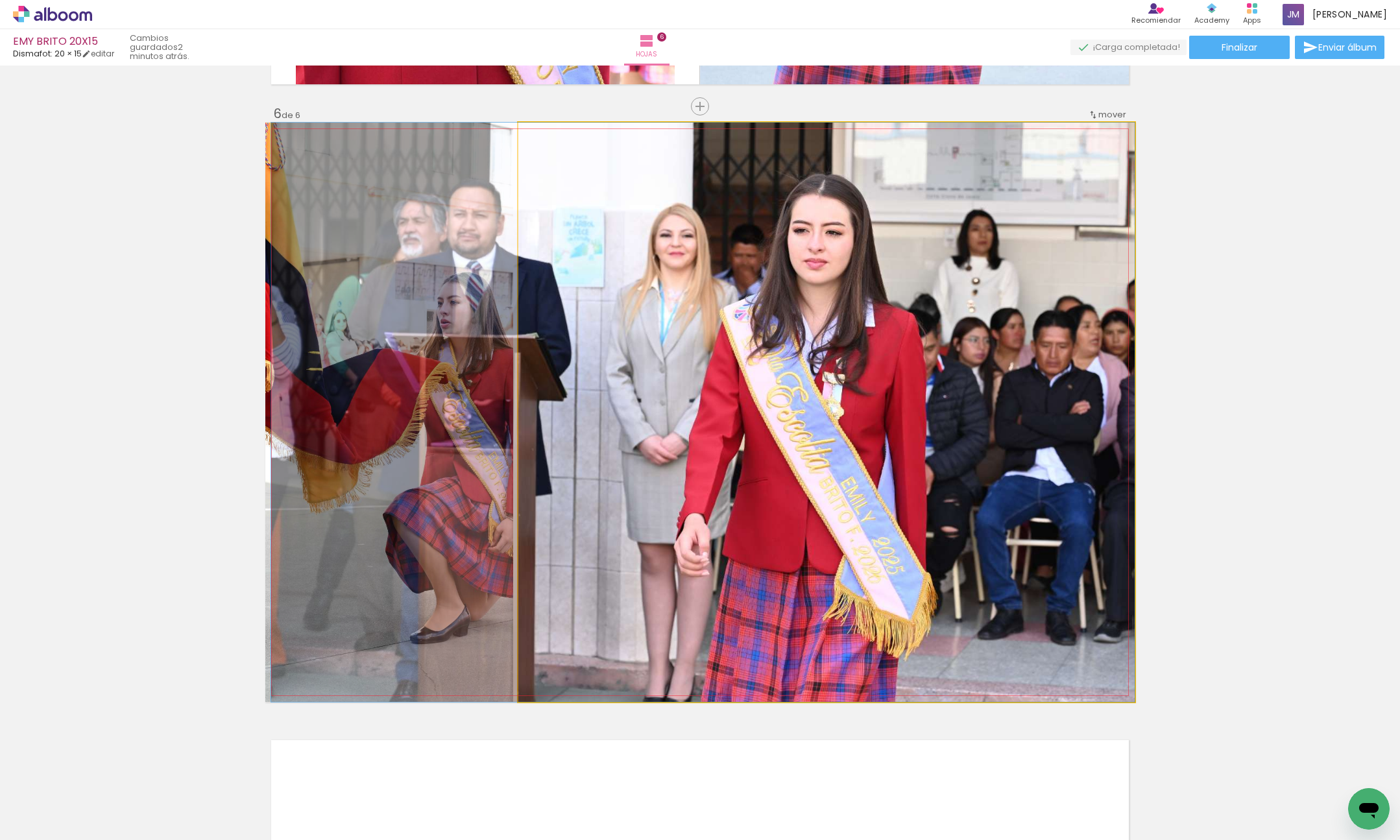
drag, startPoint x: 902, startPoint y: 502, endPoint x: 731, endPoint y: 500, distance: 171.0
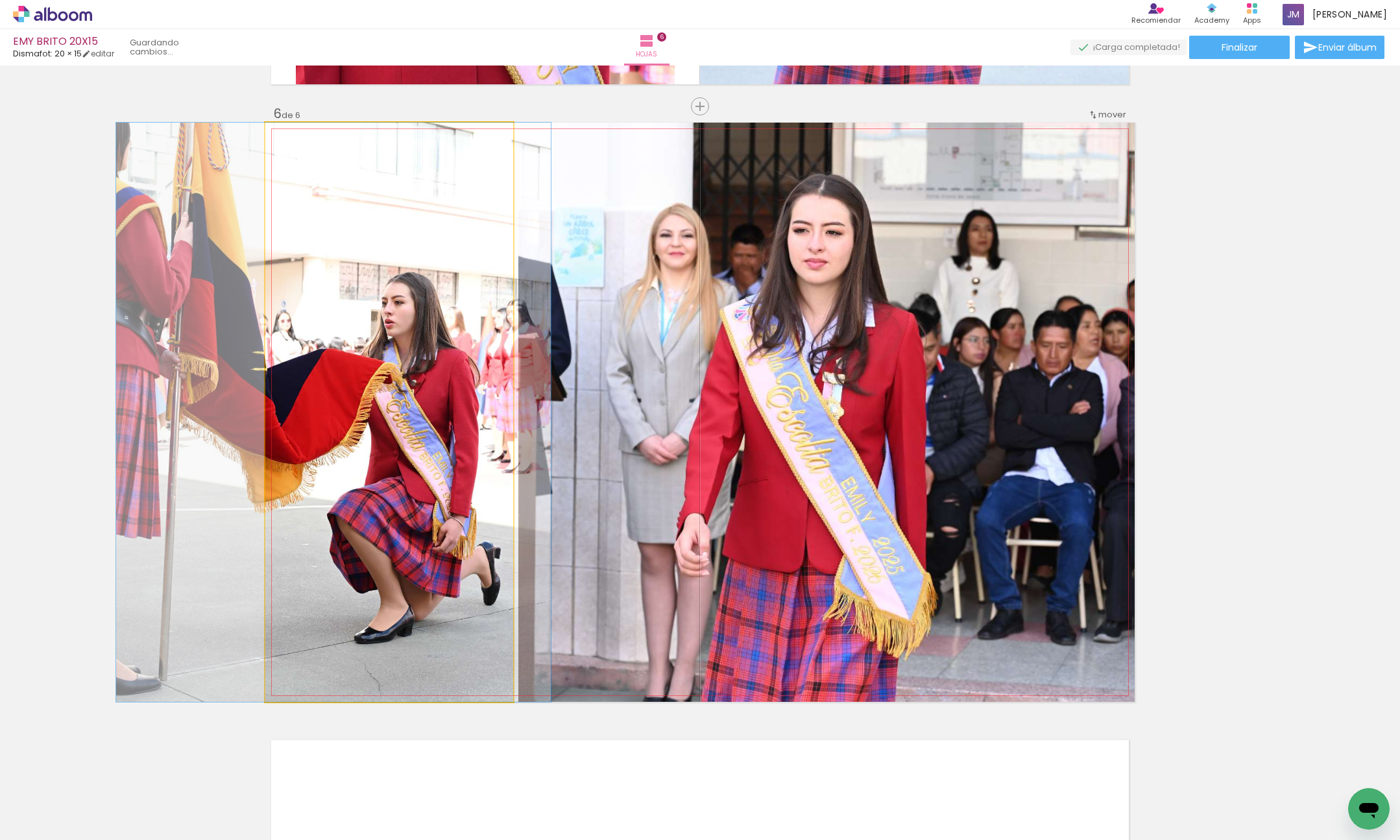
drag, startPoint x: 413, startPoint y: 374, endPoint x: 362, endPoint y: 372, distance: 51.0
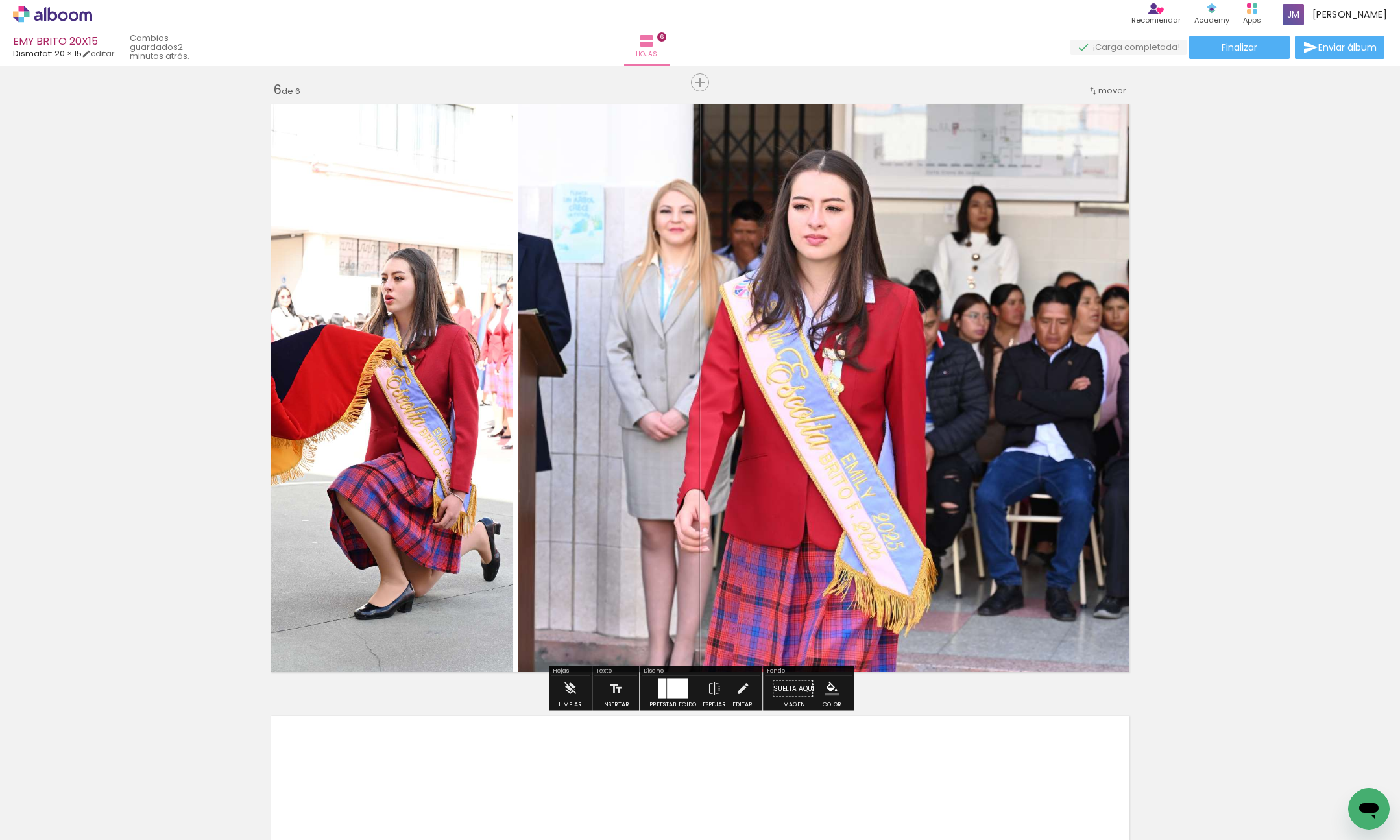
scroll to position [3084, 0]
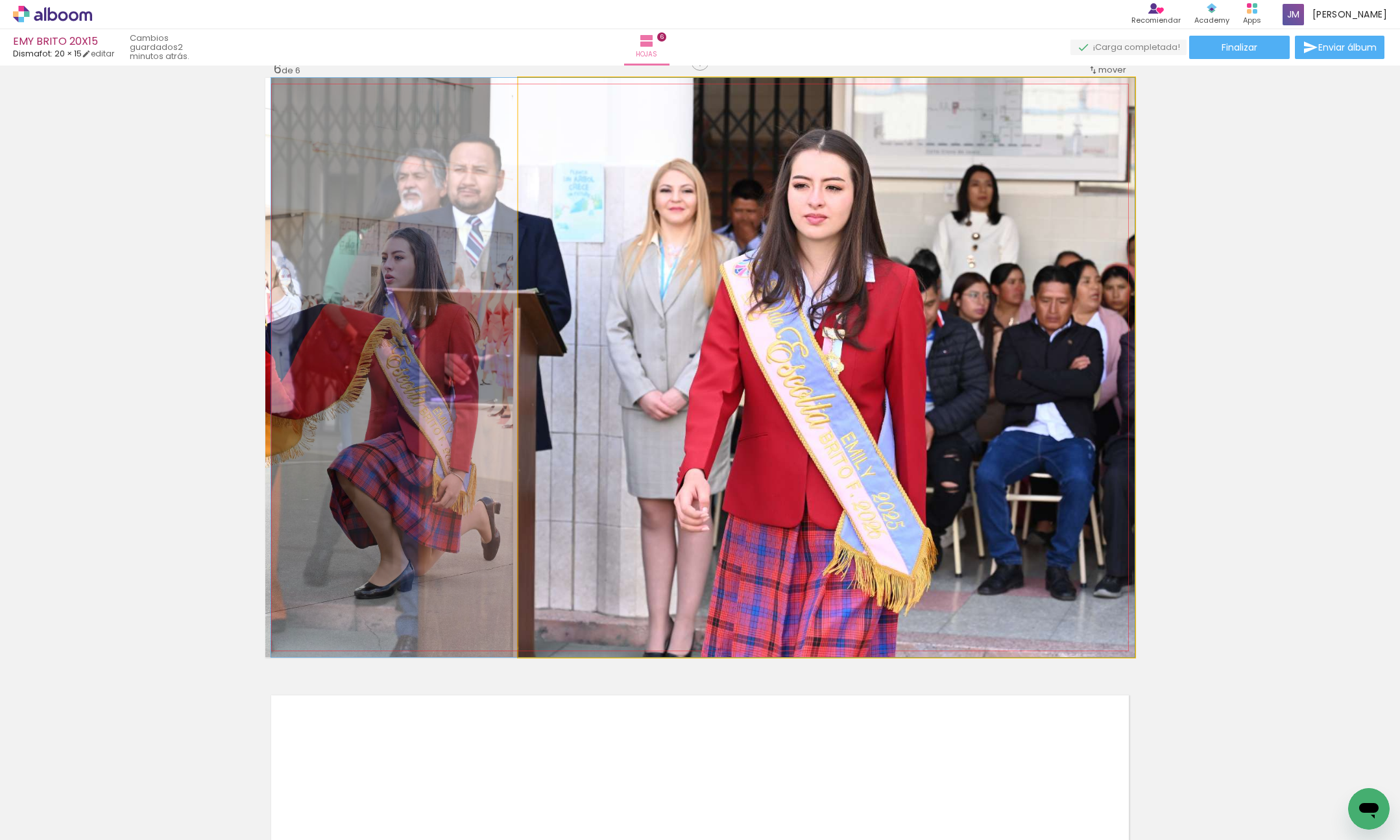
drag, startPoint x: 891, startPoint y: 476, endPoint x: 887, endPoint y: 430, distance: 46.2
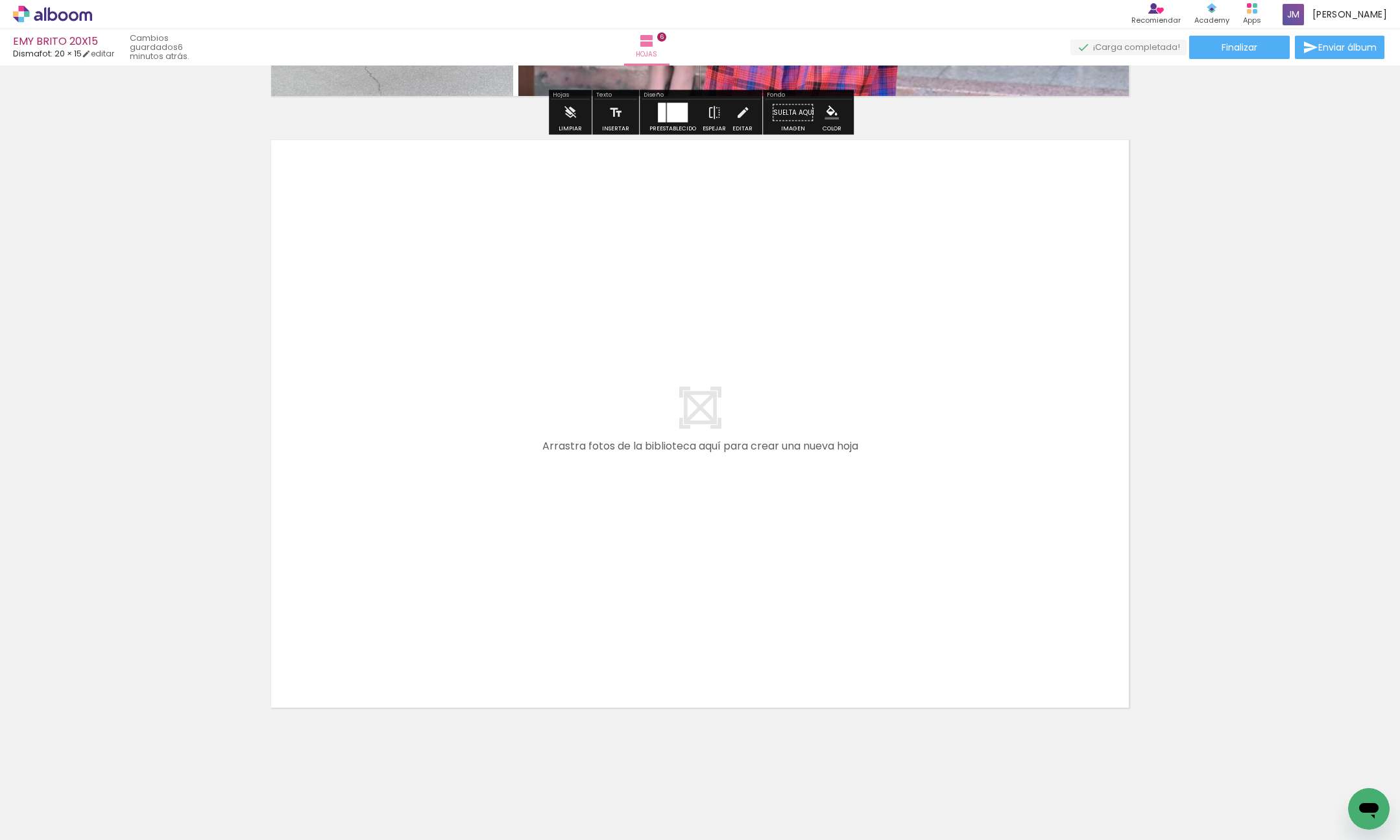
scroll to position [0, 527]
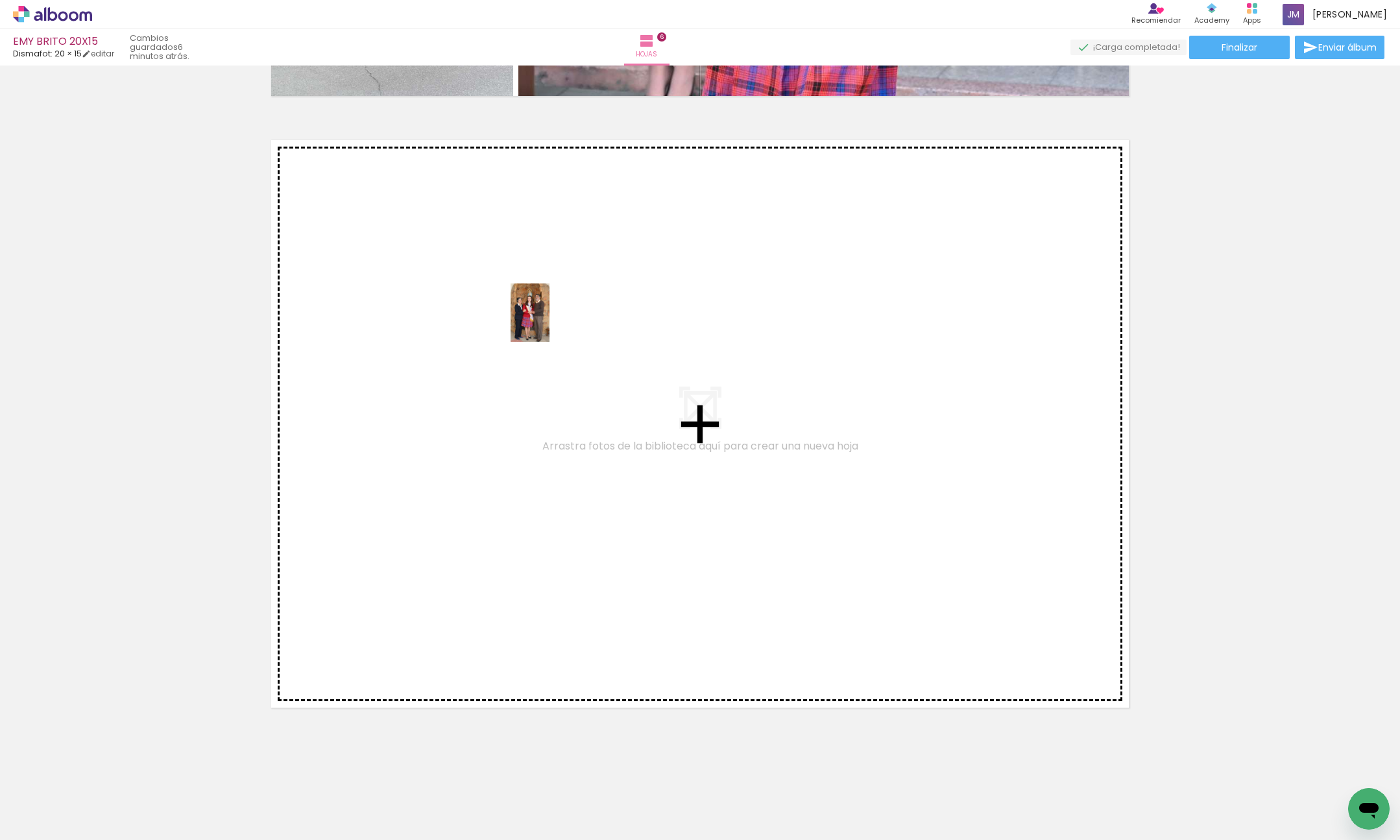
drag, startPoint x: 776, startPoint y: 784, endPoint x: 950, endPoint y: 838, distance: 182.2
click at [547, 321] on quentale-workspace at bounding box center [700, 420] width 1400 height 840
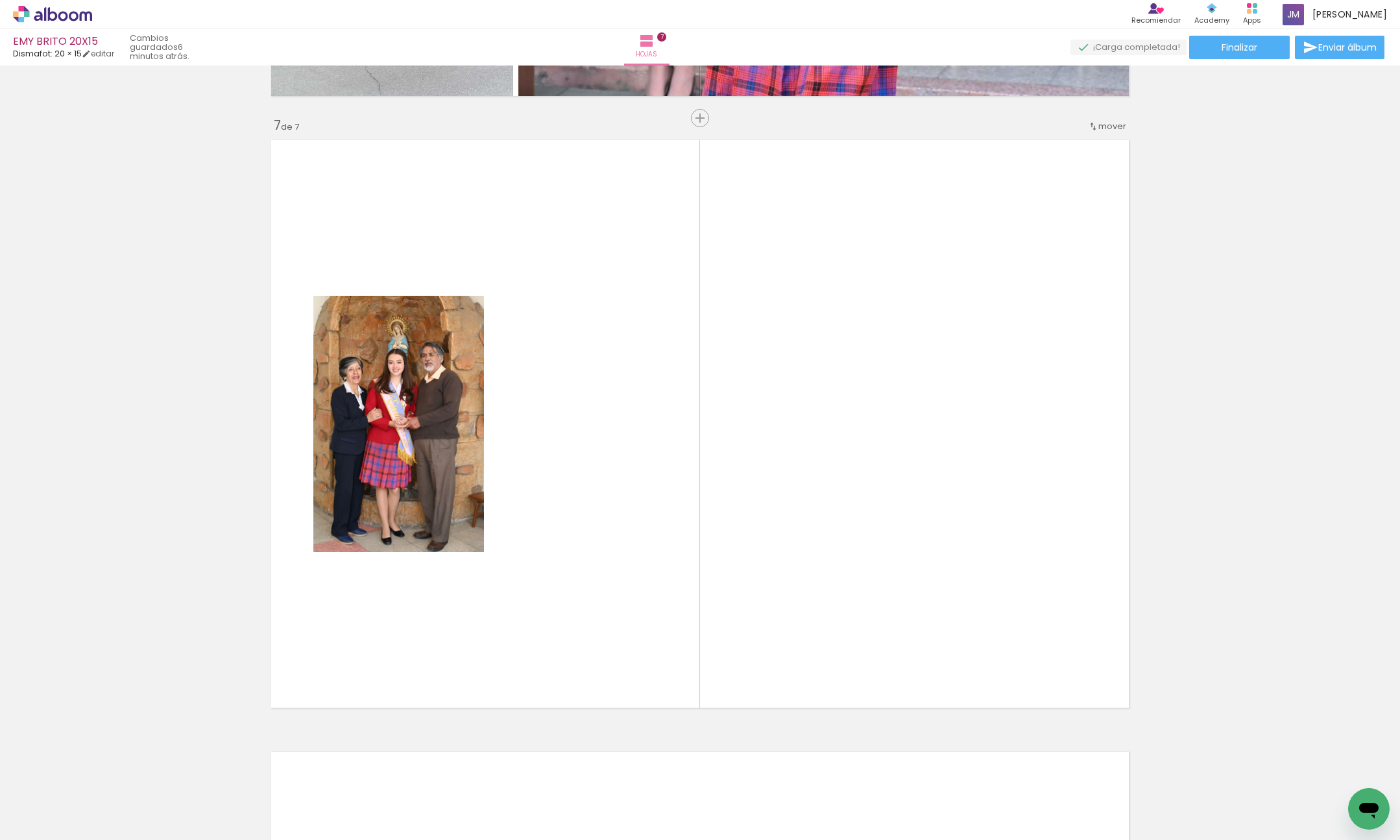
scroll to position [3651, 0]
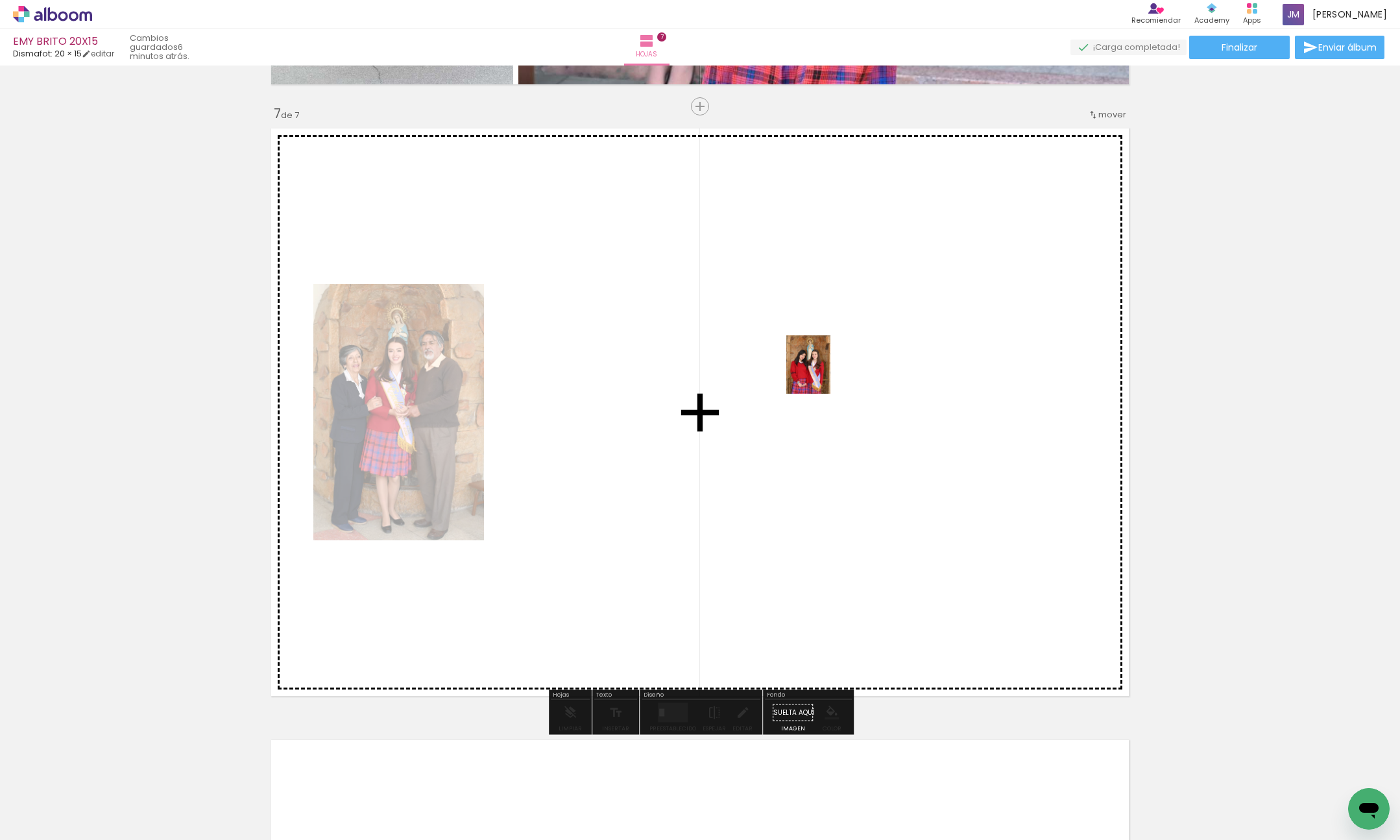
drag, startPoint x: 904, startPoint y: 787, endPoint x: 881, endPoint y: 397, distance: 390.7
click at [825, 375] on quentale-workspace at bounding box center [700, 420] width 1400 height 840
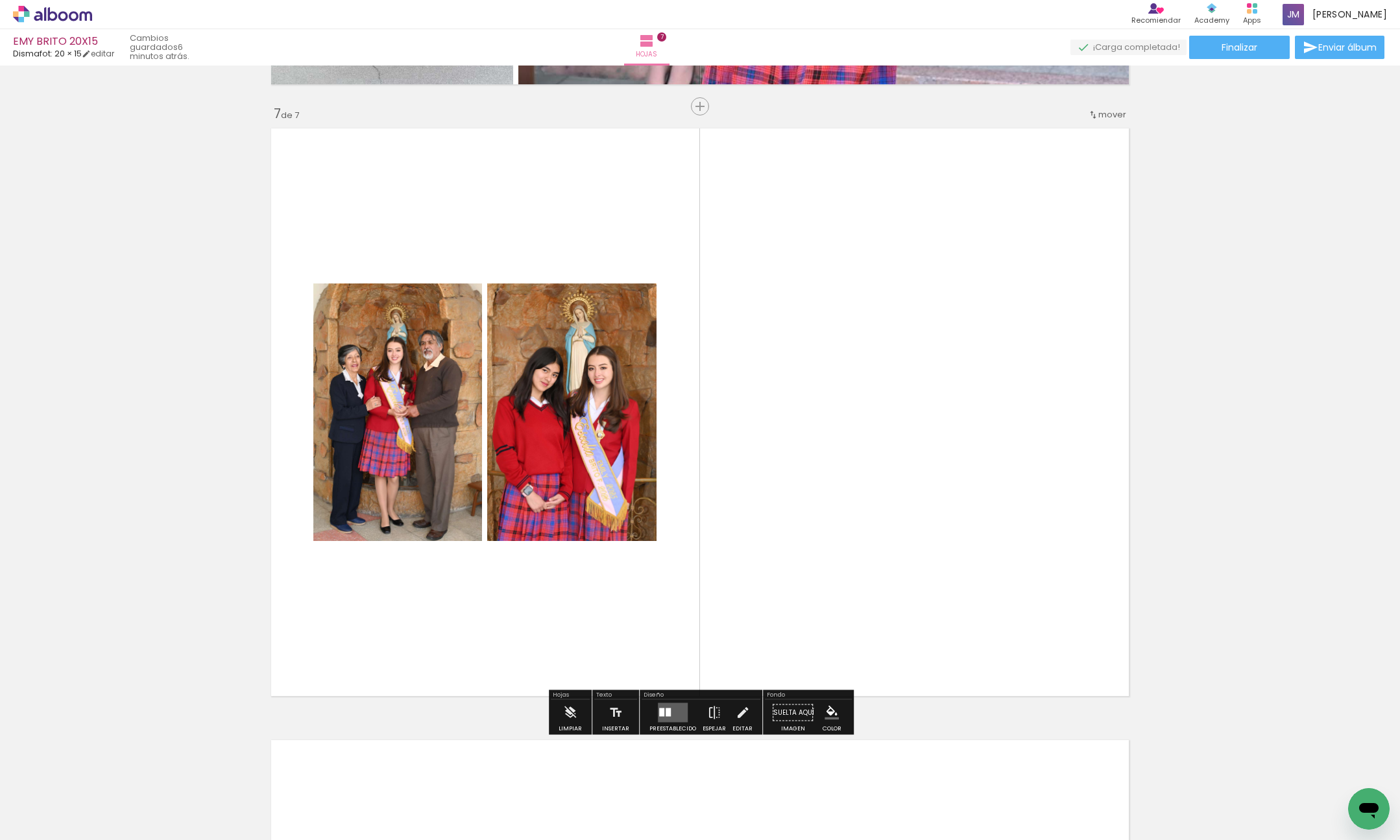
click at [678, 707] on quentale-layouter at bounding box center [672, 712] width 30 height 19
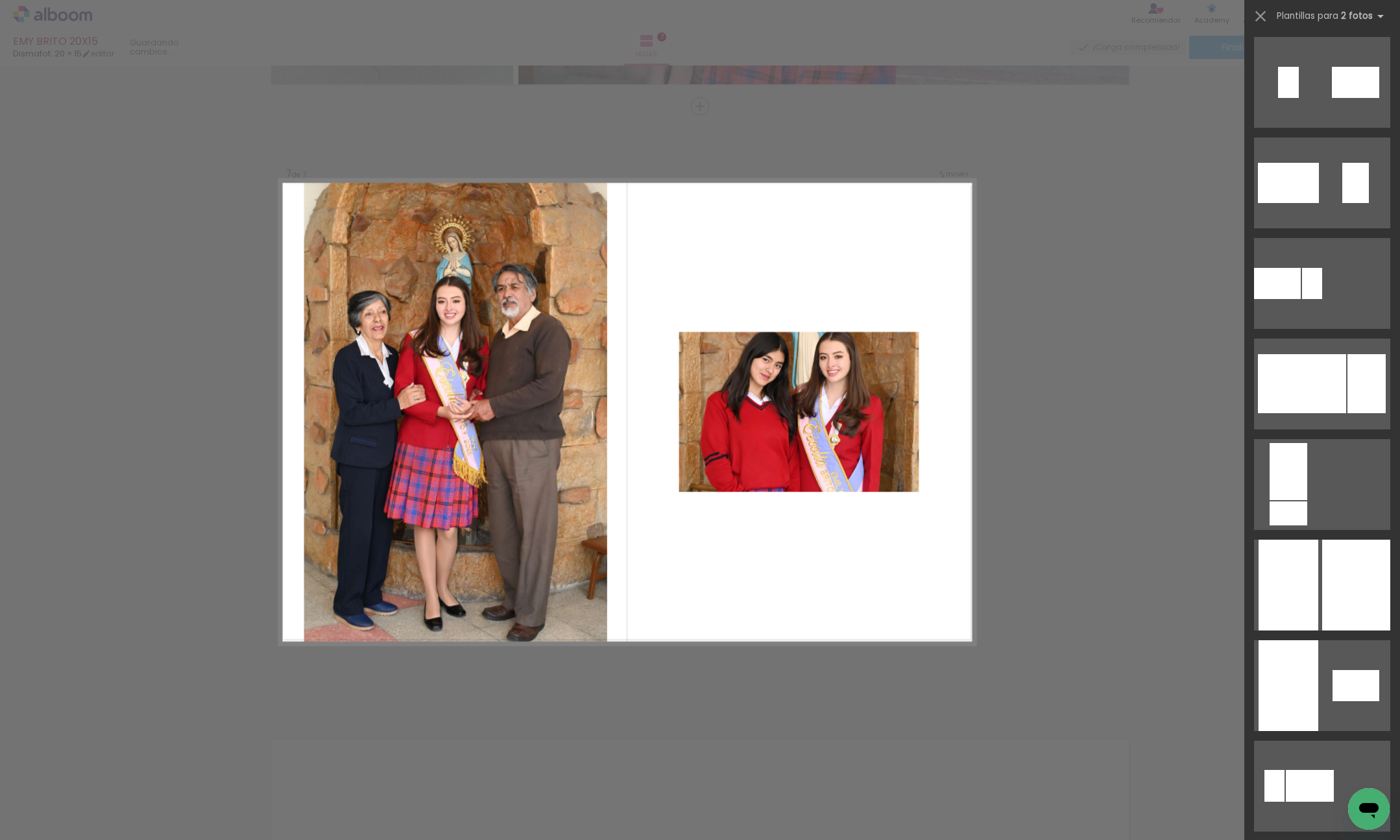
scroll to position [3127, 0]
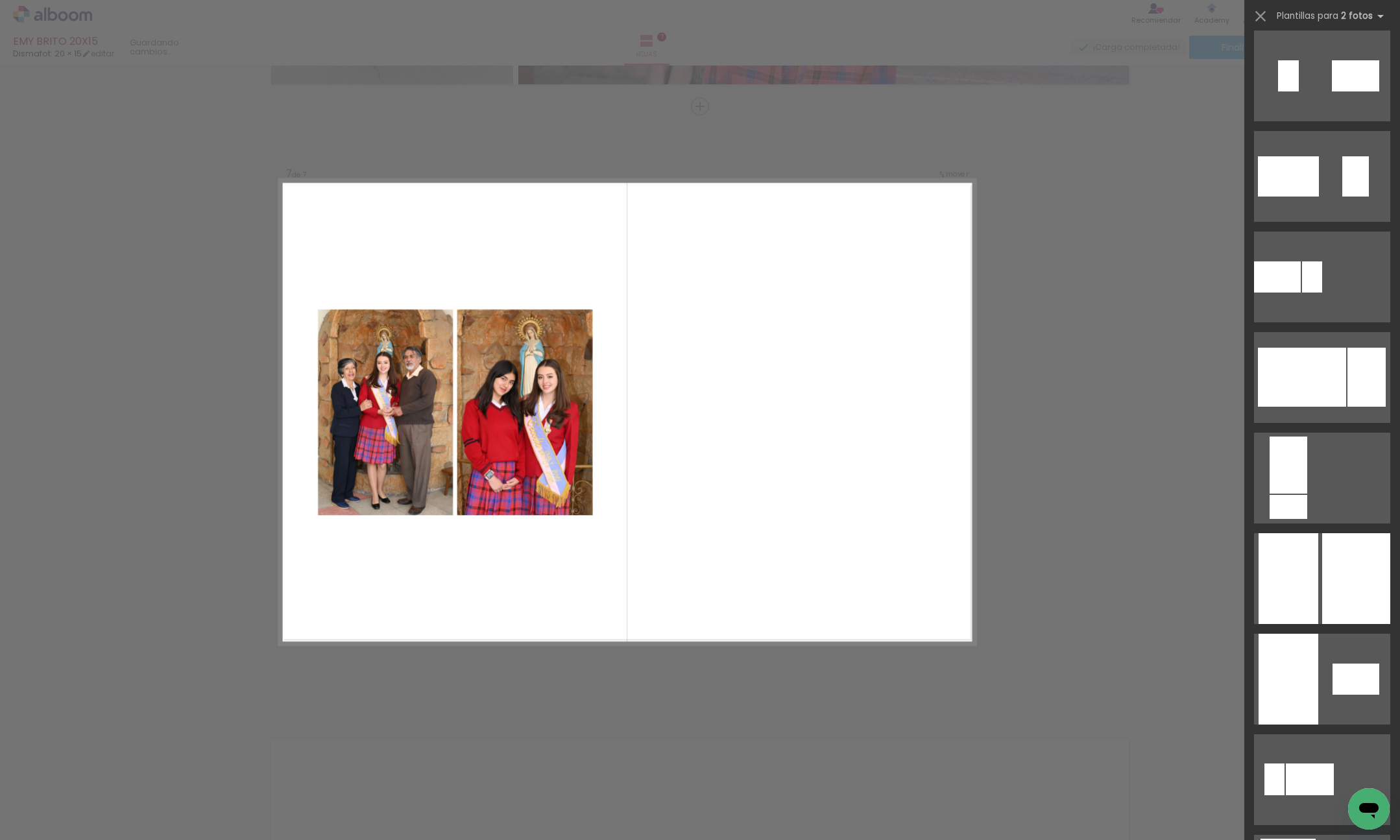
click at [1329, 625] on div at bounding box center [1322, 674] width 156 height 100
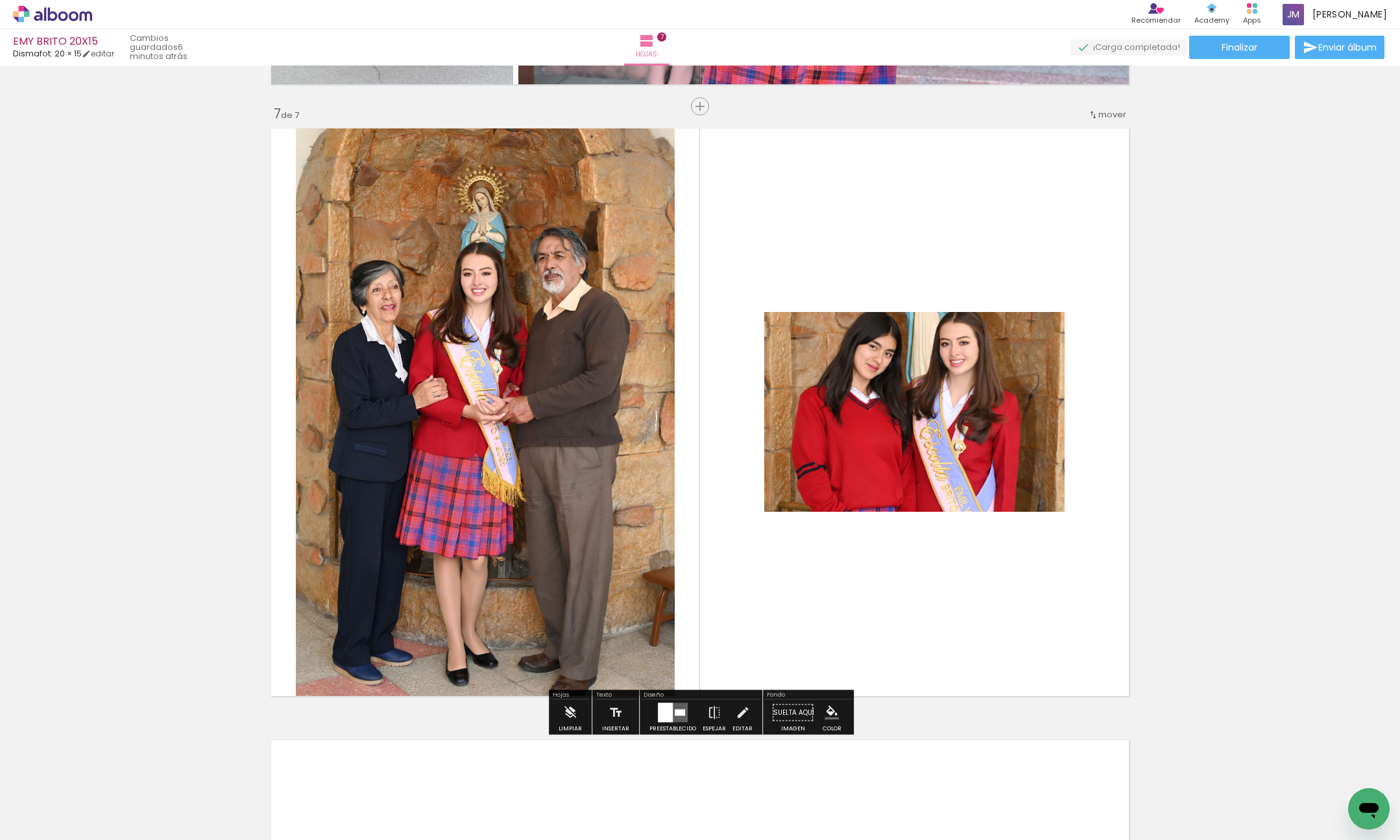
scroll to position [3127, 0]
click at [663, 713] on div at bounding box center [665, 712] width 15 height 19
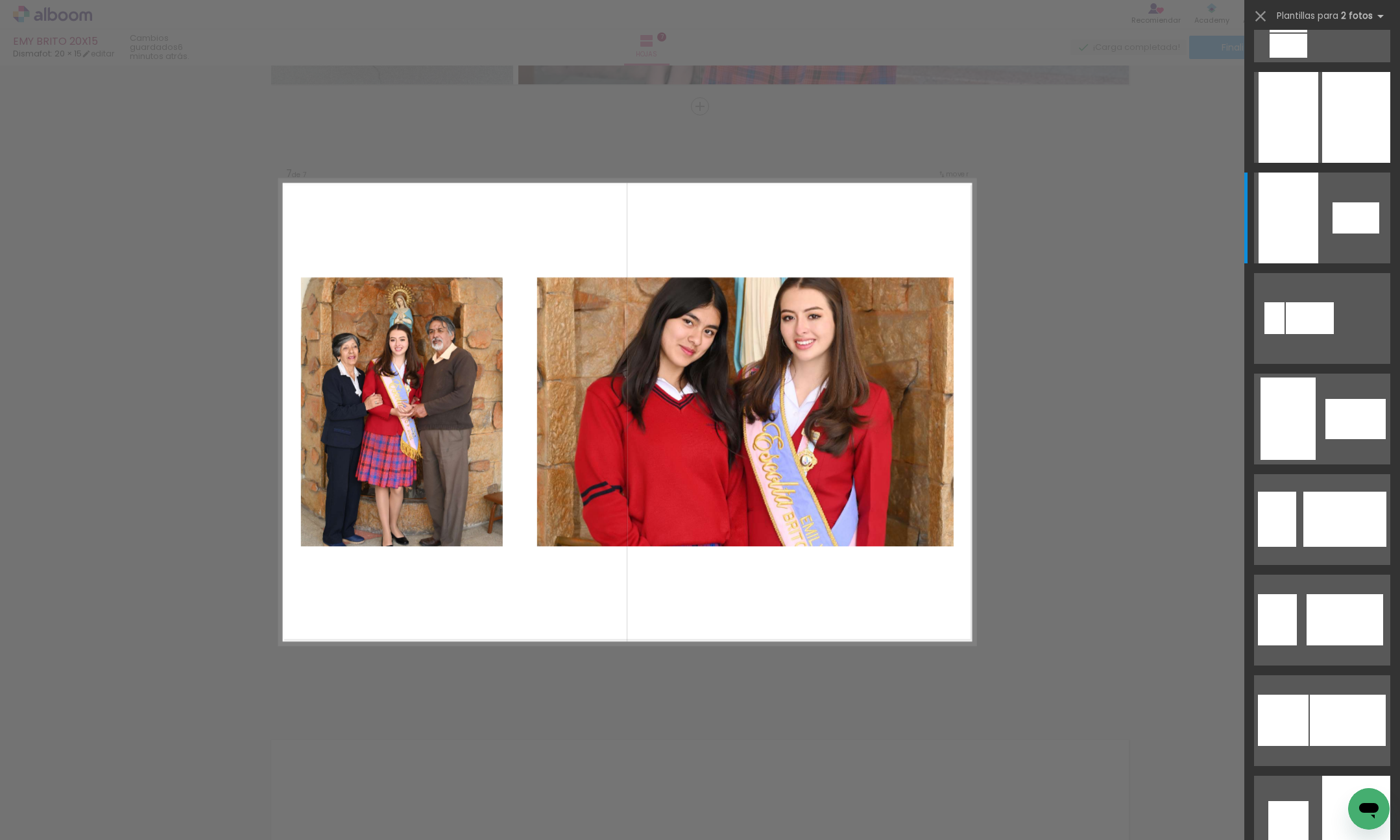
scroll to position [3585, 0]
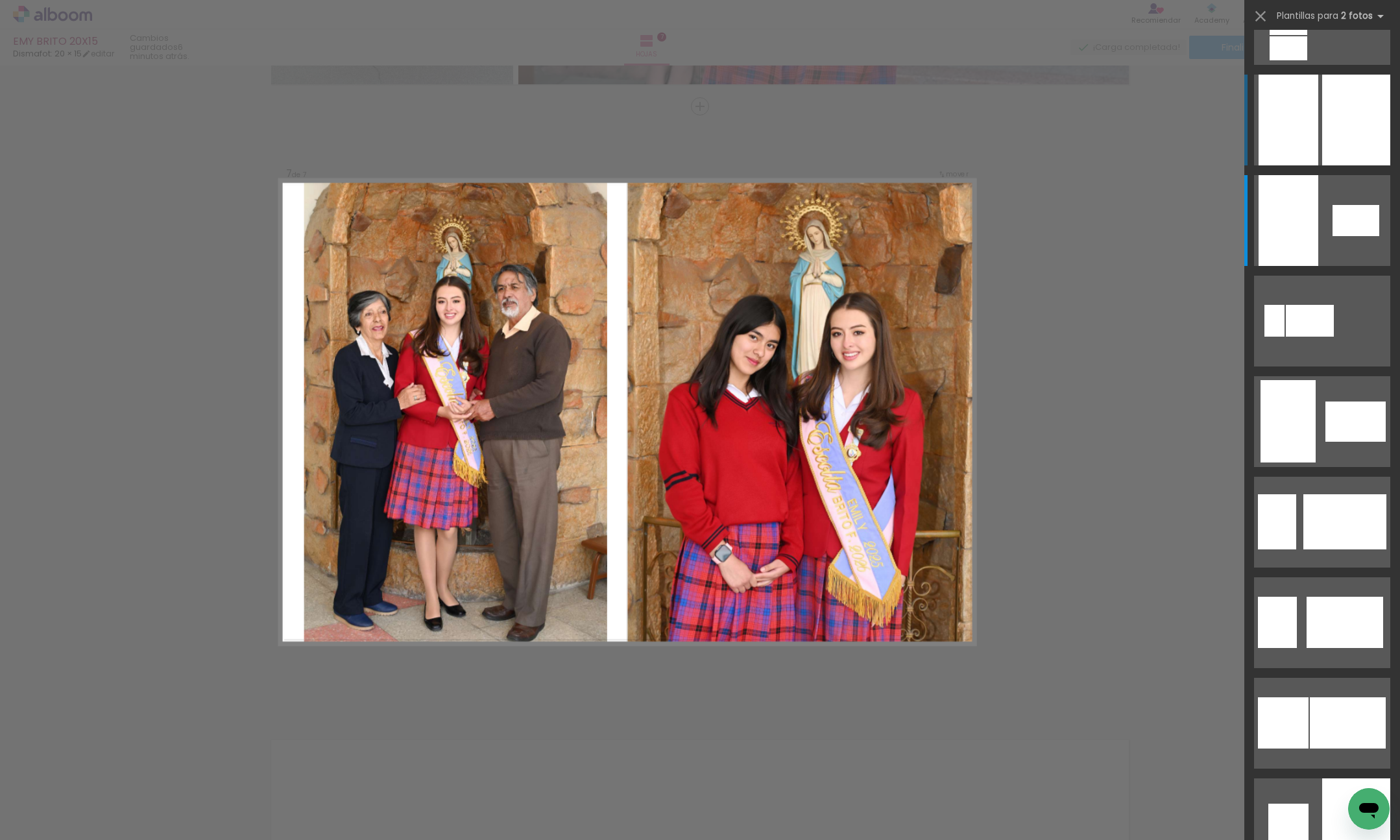
click at [1343, 119] on div at bounding box center [1356, 120] width 68 height 91
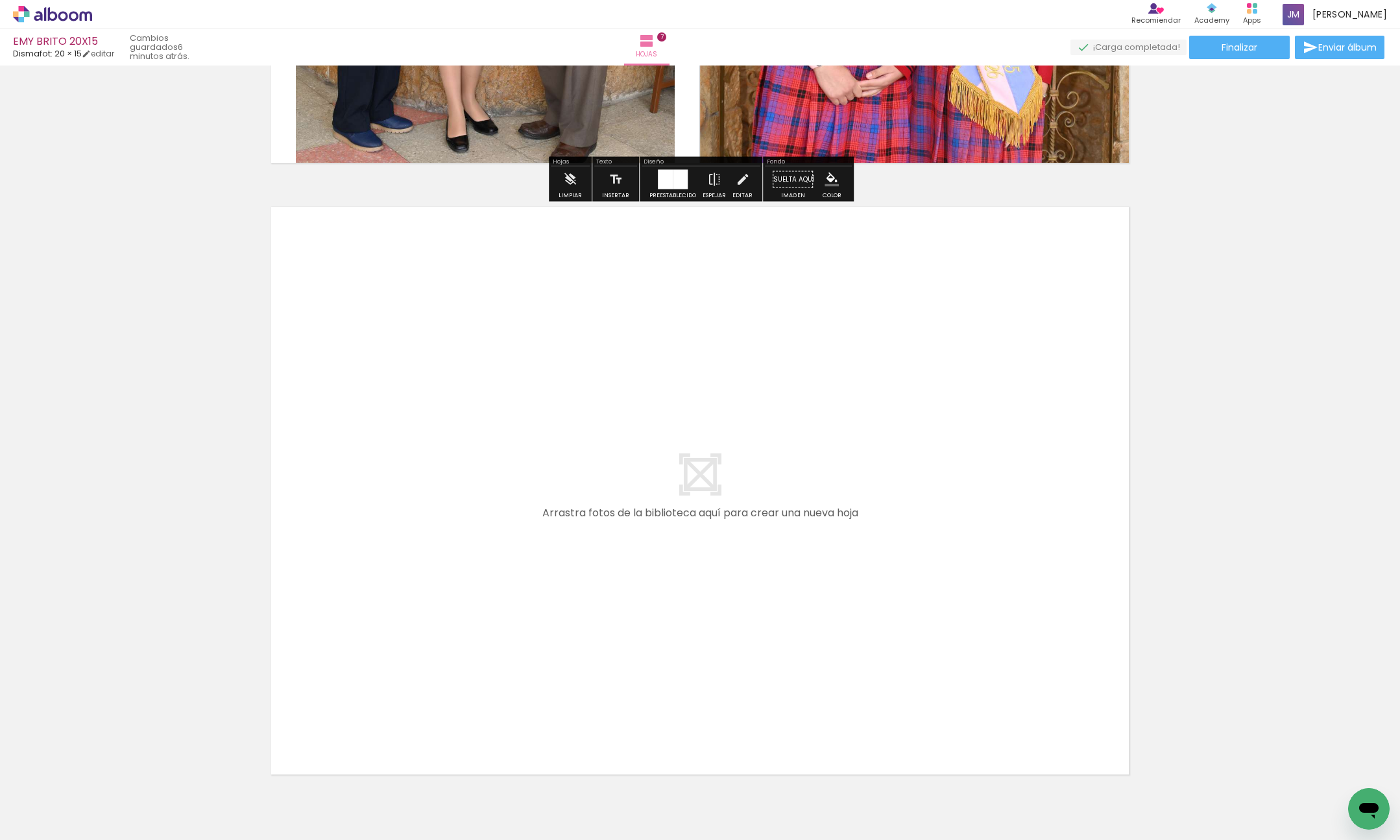
scroll to position [4251, 0]
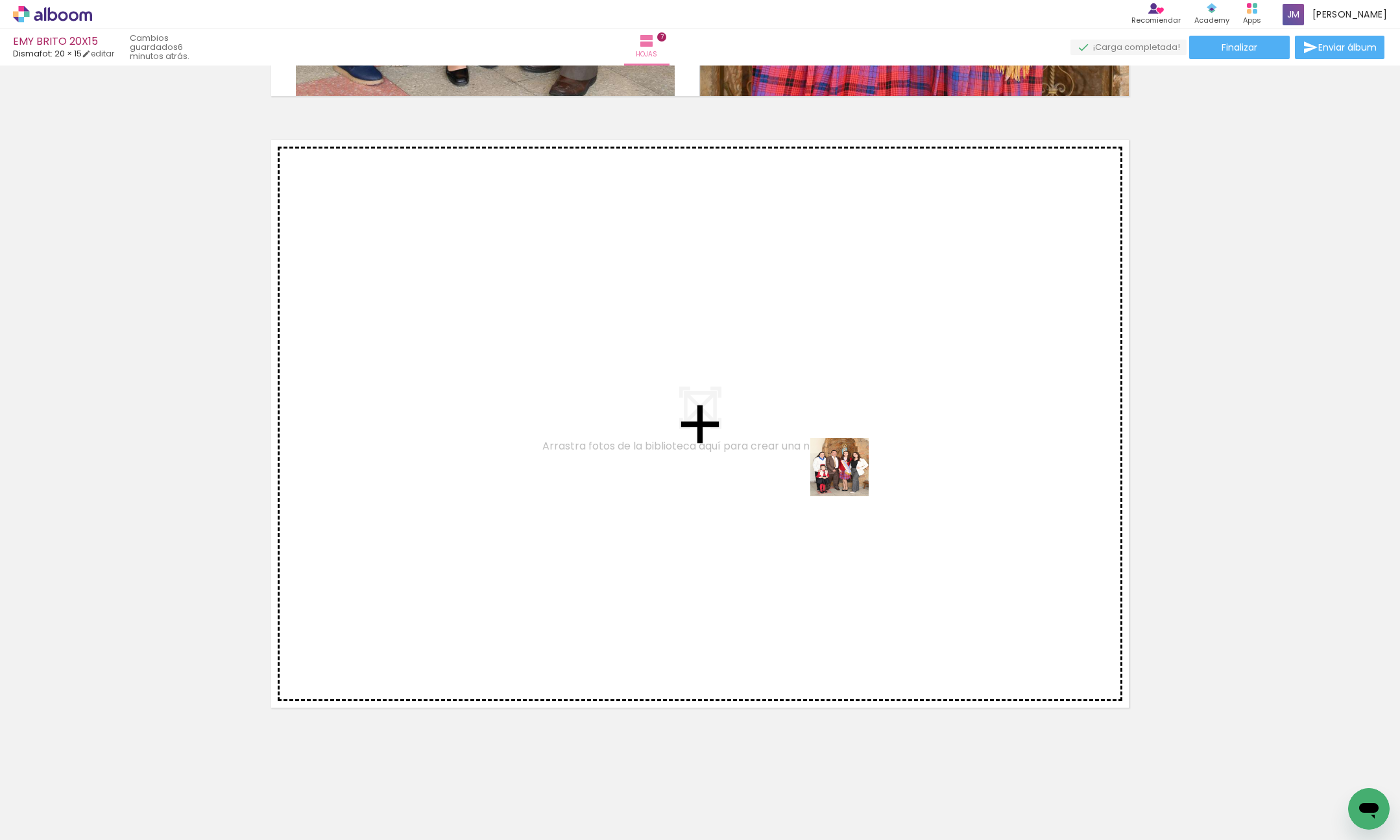
drag, startPoint x: 981, startPoint y: 785, endPoint x: 1223, endPoint y: 779, distance: 242.1
click at [834, 449] on quentale-workspace at bounding box center [700, 420] width 1400 height 840
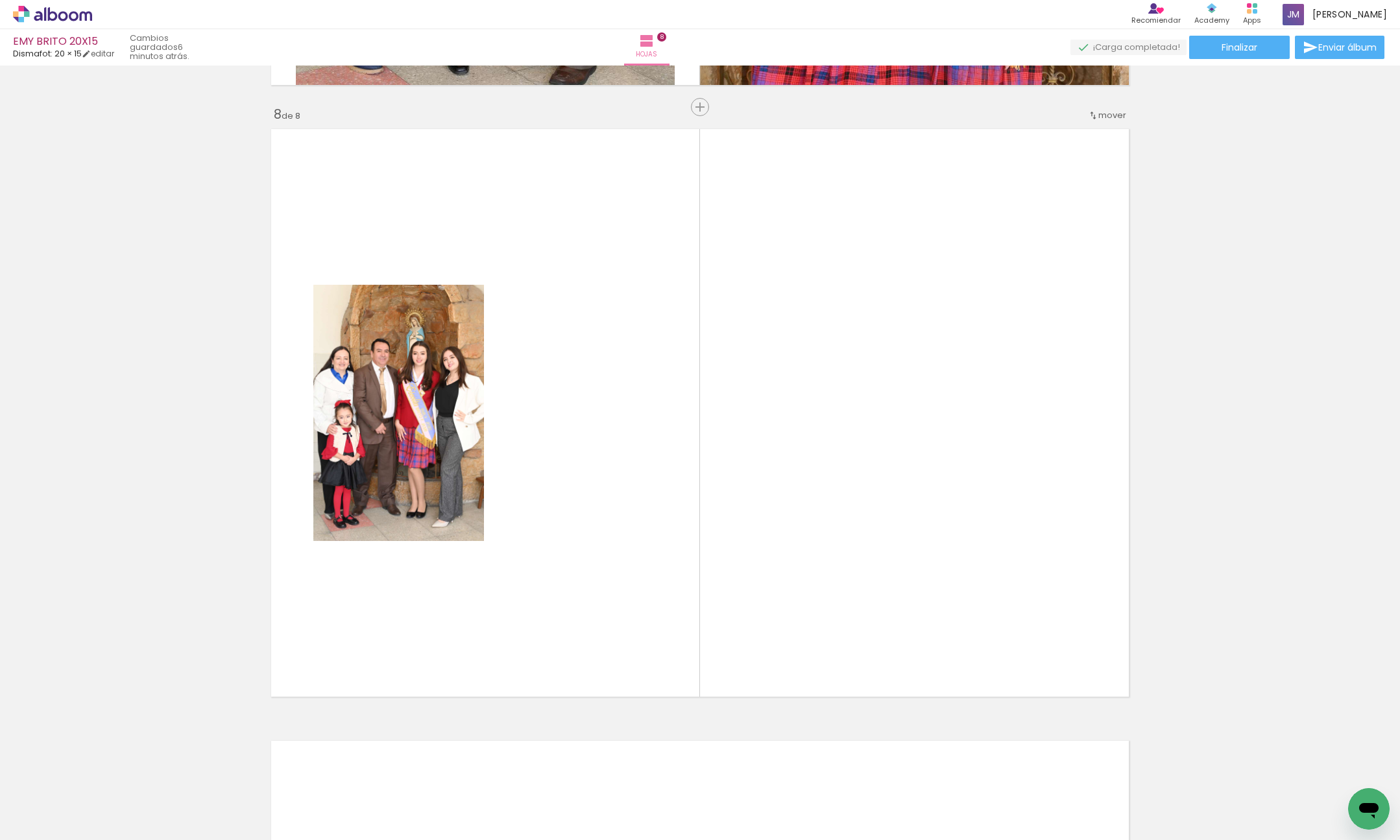
scroll to position [4263, 0]
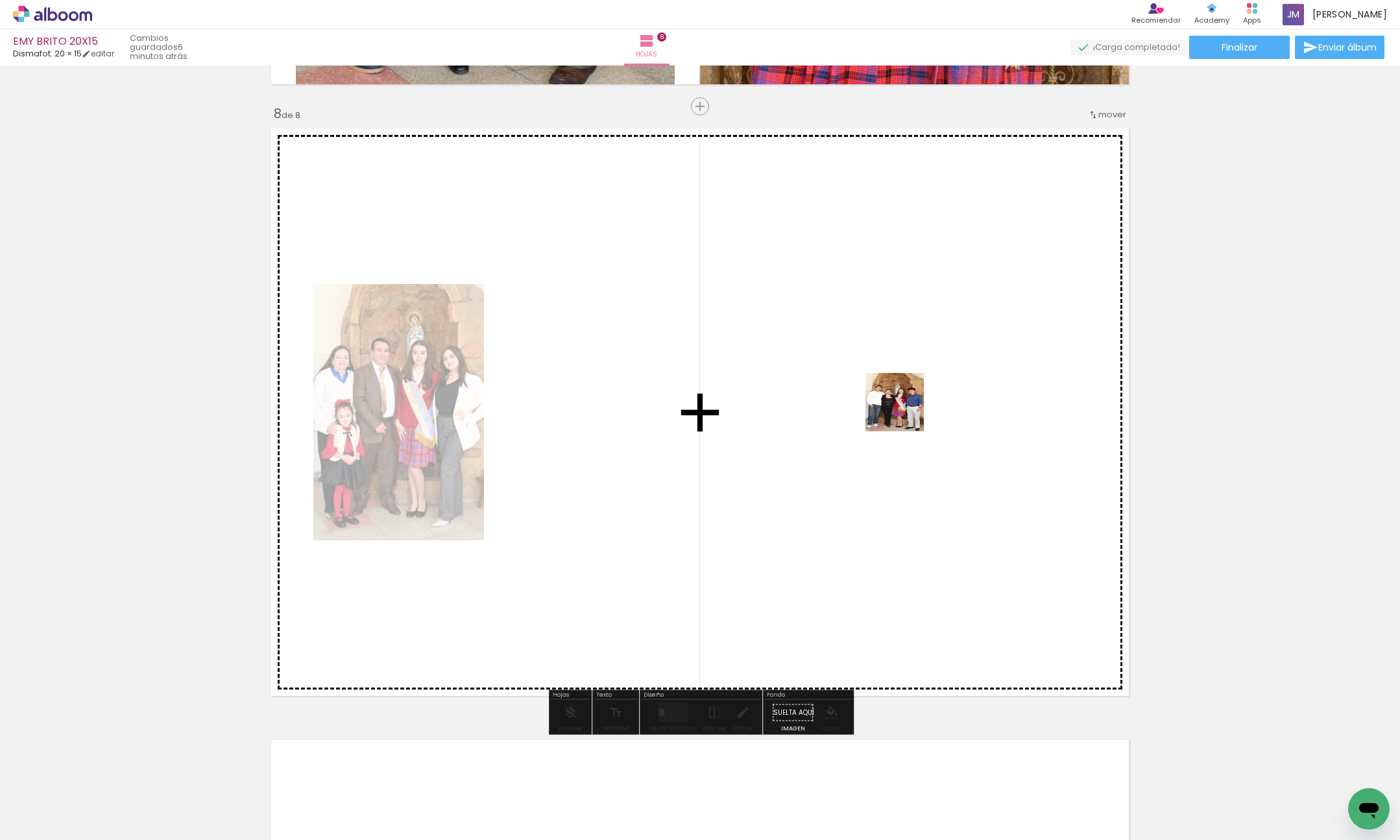
drag, startPoint x: 1133, startPoint y: 794, endPoint x: 818, endPoint y: 296, distance: 589.3
click at [818, 296] on quentale-workspace at bounding box center [700, 420] width 1400 height 840
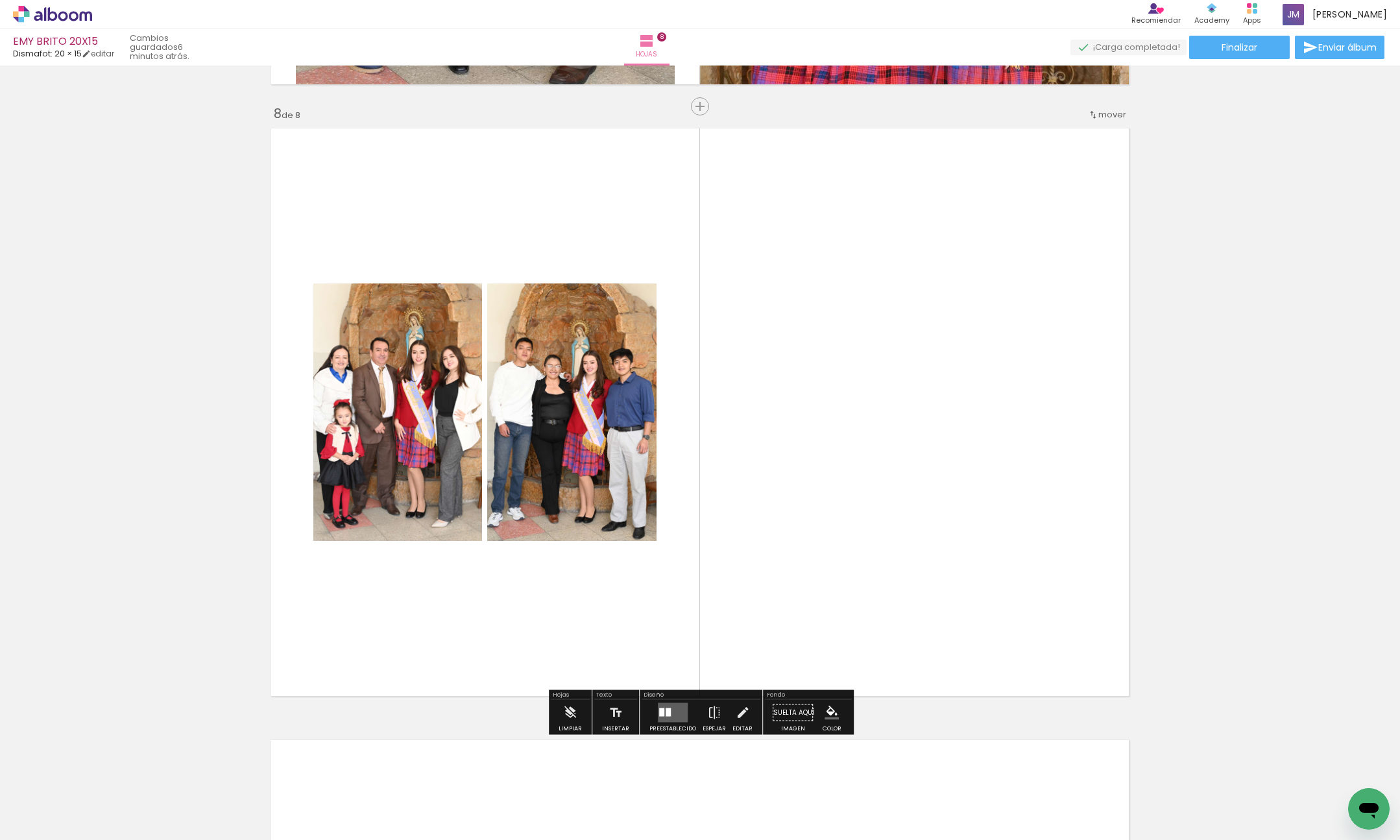
click at [670, 709] on quentale-layouter at bounding box center [672, 712] width 30 height 19
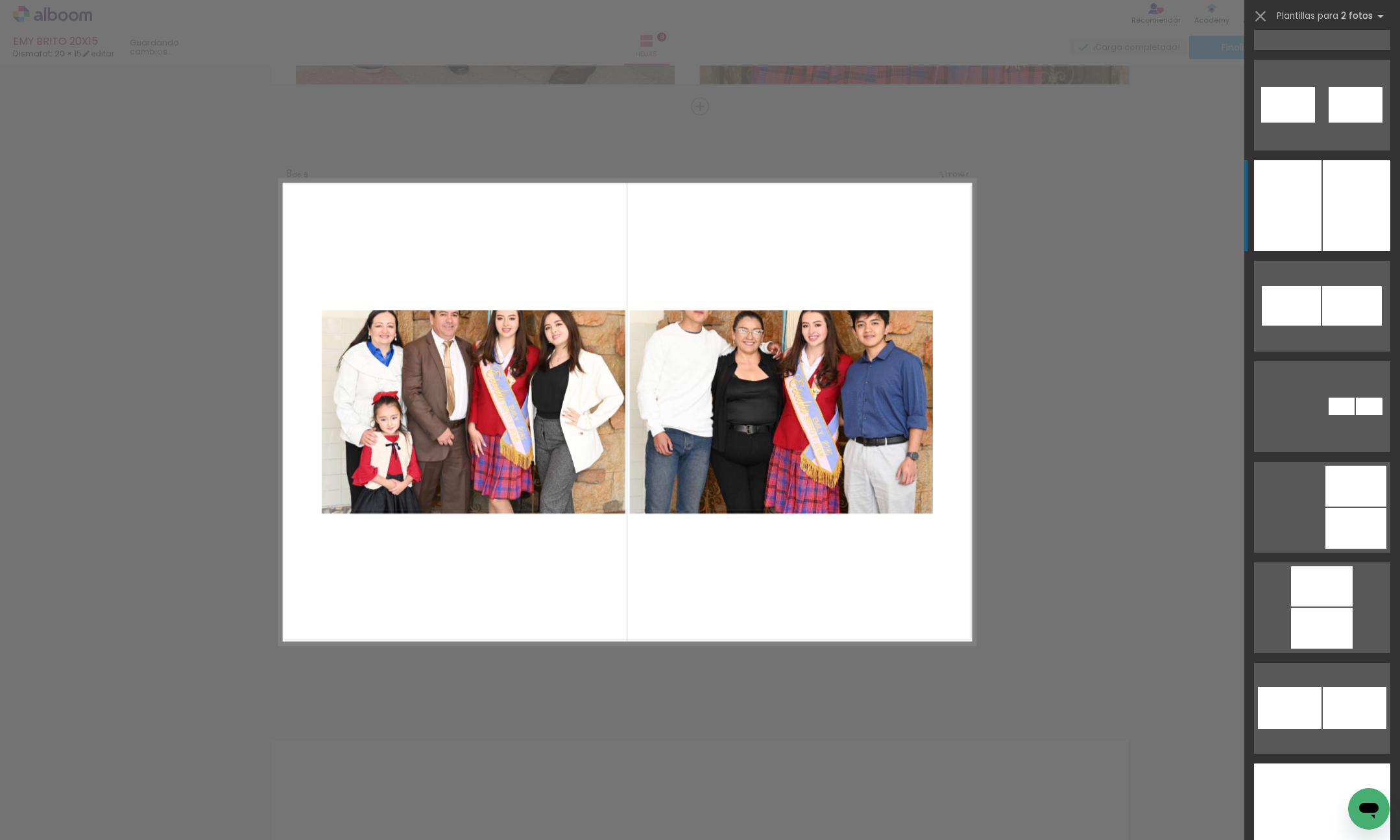
scroll to position [6623, 0]
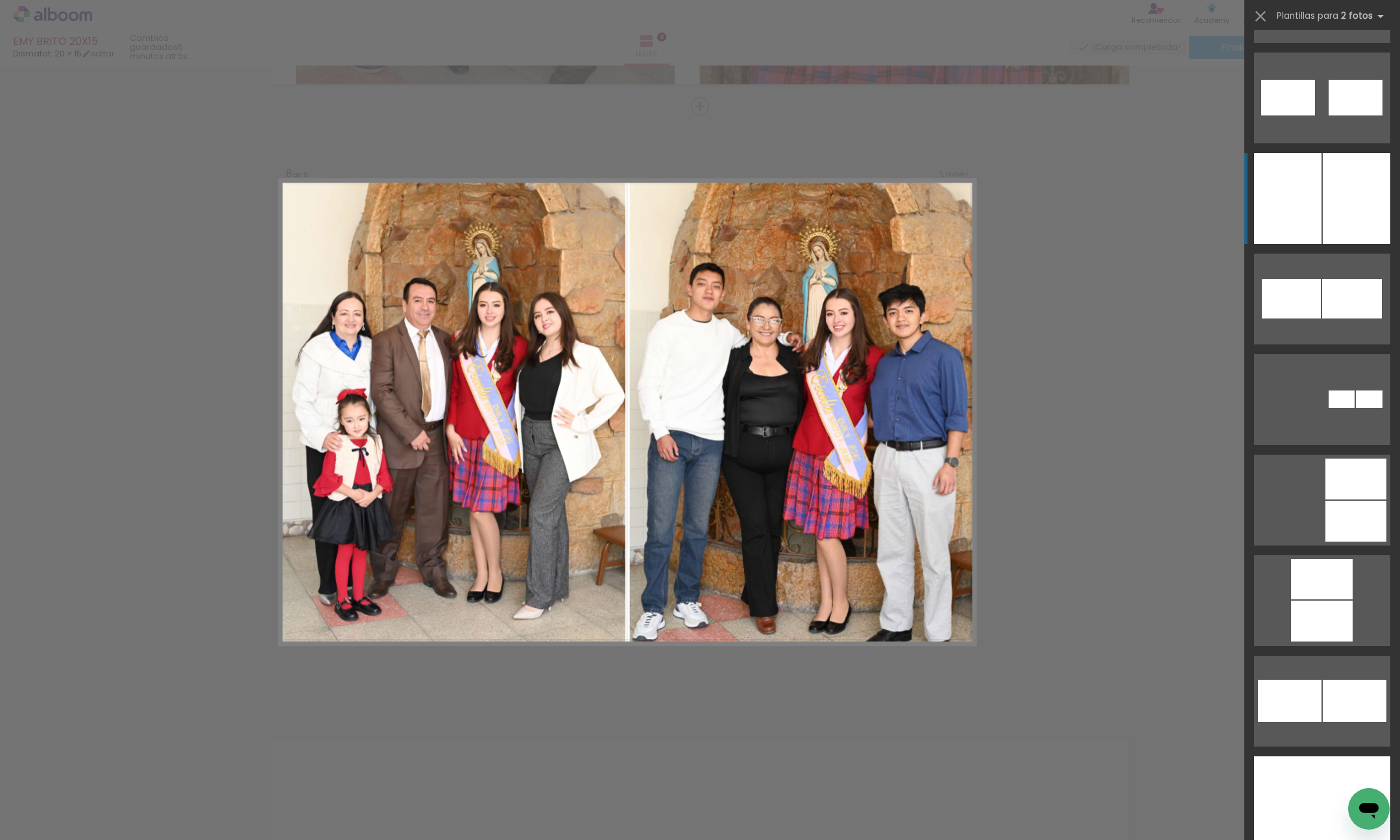
click at [1349, 213] on div at bounding box center [1356, 199] width 67 height 91
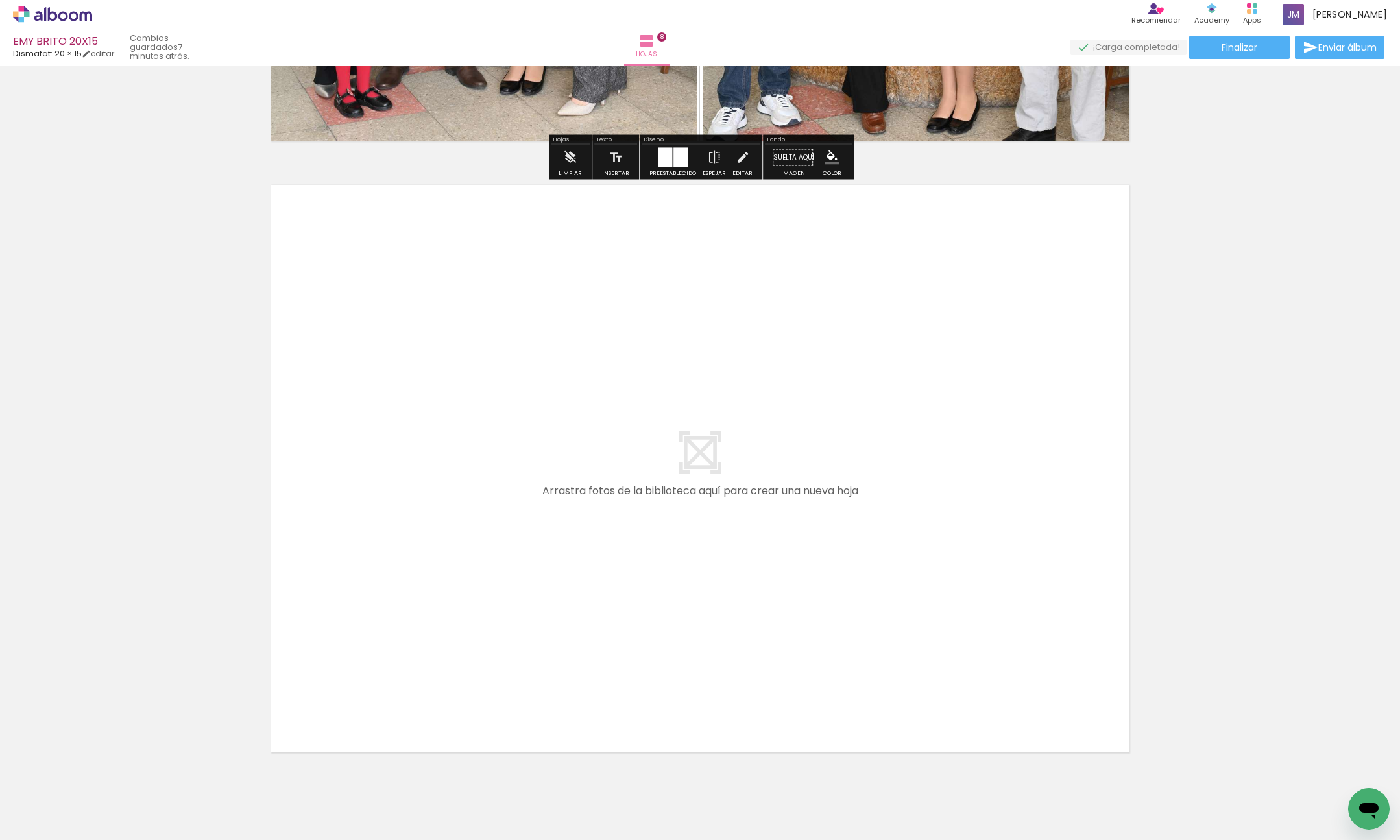
scroll to position [4863, 0]
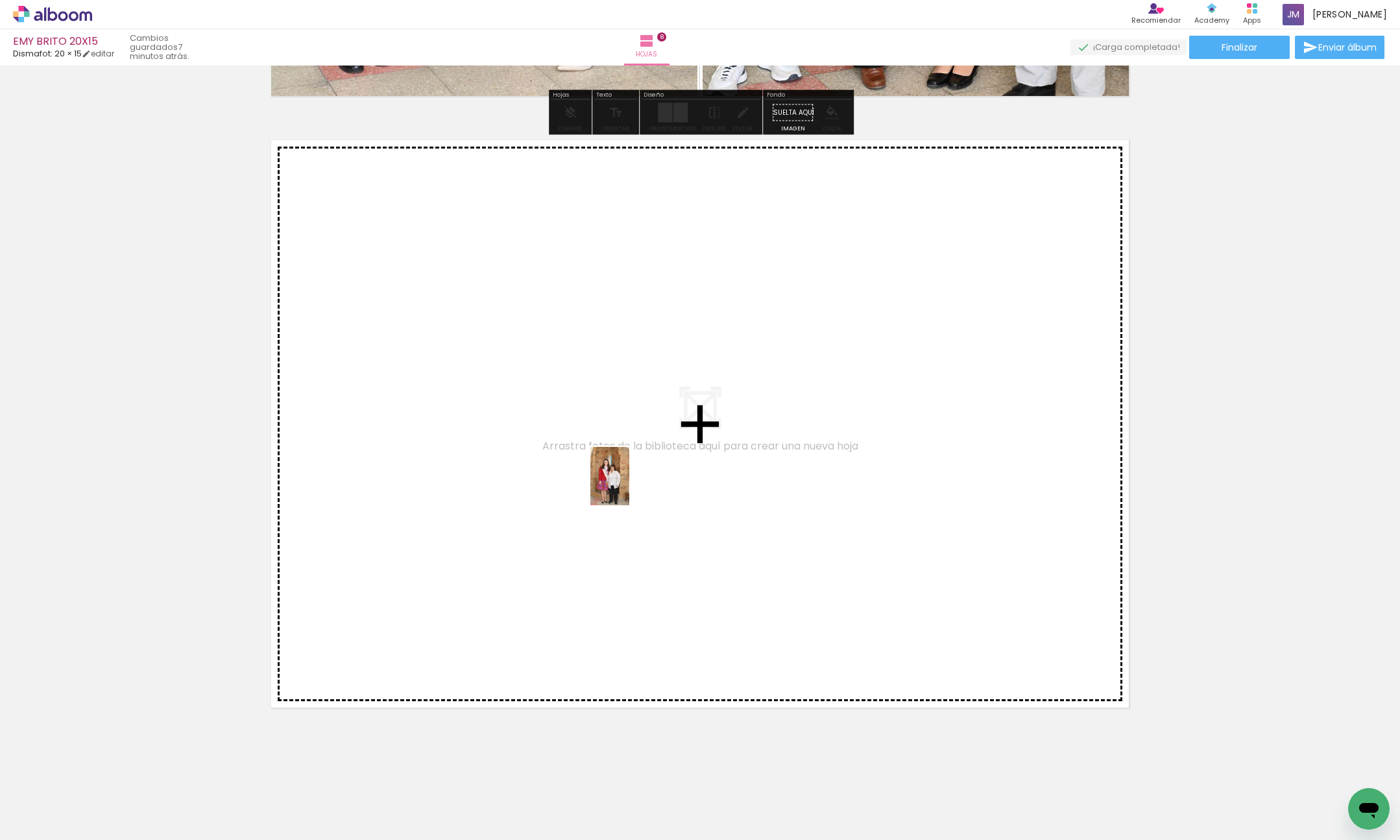
drag, startPoint x: 1277, startPoint y: 794, endPoint x: 1340, endPoint y: 715, distance: 101.0
click at [628, 486] on quentale-workspace at bounding box center [700, 420] width 1400 height 840
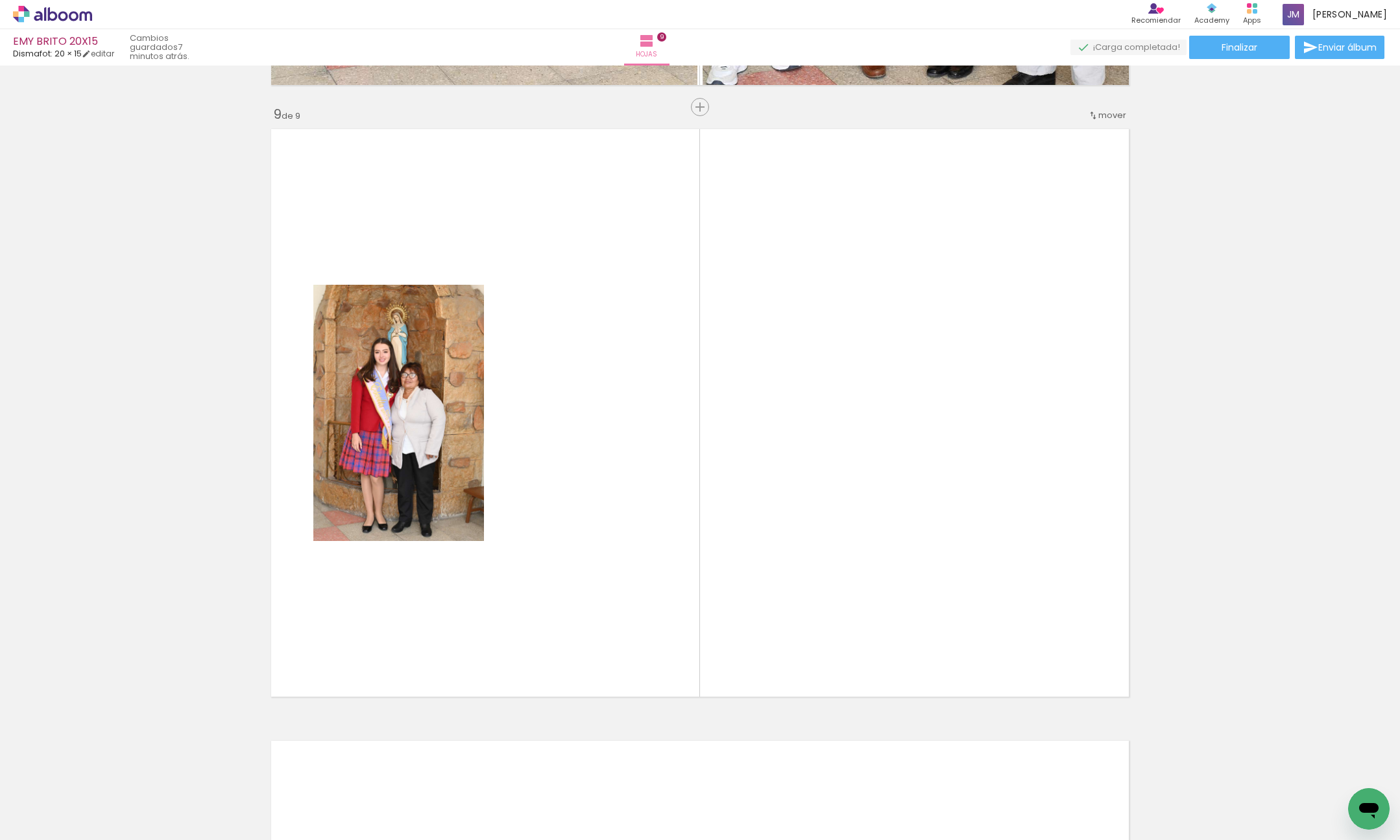
scroll to position [4875, 0]
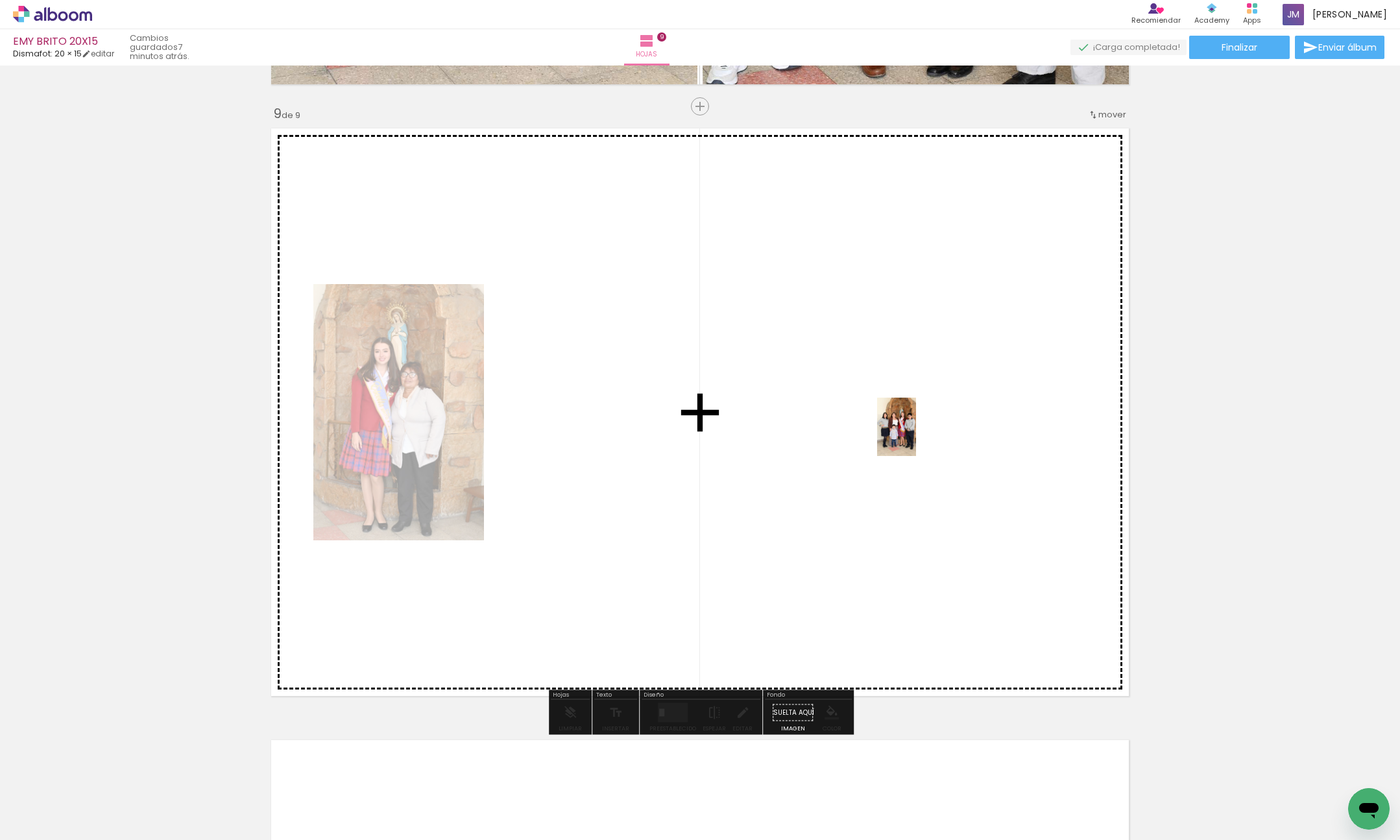
drag, startPoint x: 1333, startPoint y: 763, endPoint x: 906, endPoint y: 432, distance: 540.3
click at [905, 430] on quentale-workspace at bounding box center [700, 420] width 1400 height 840
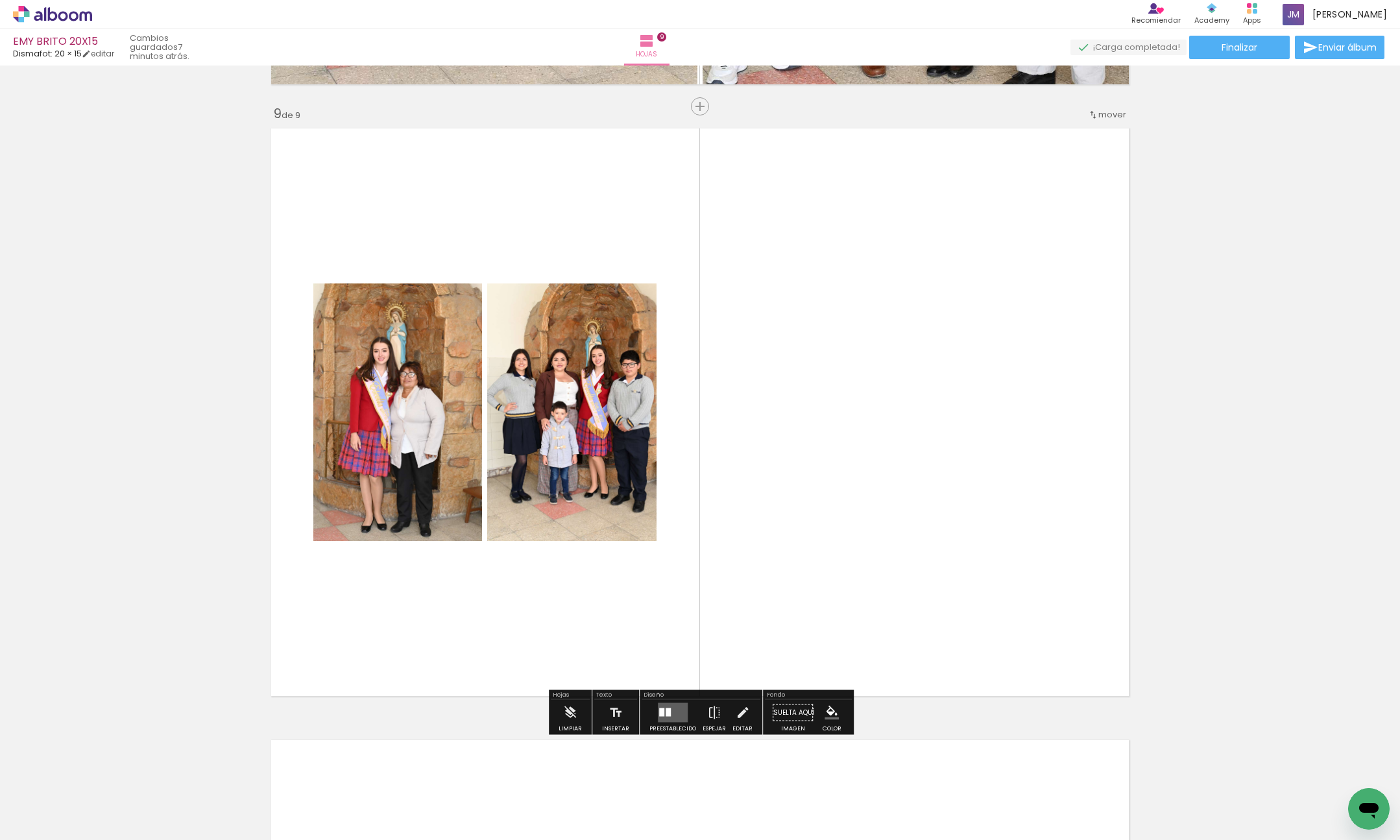
click at [666, 716] on div at bounding box center [669, 712] width 5 height 8
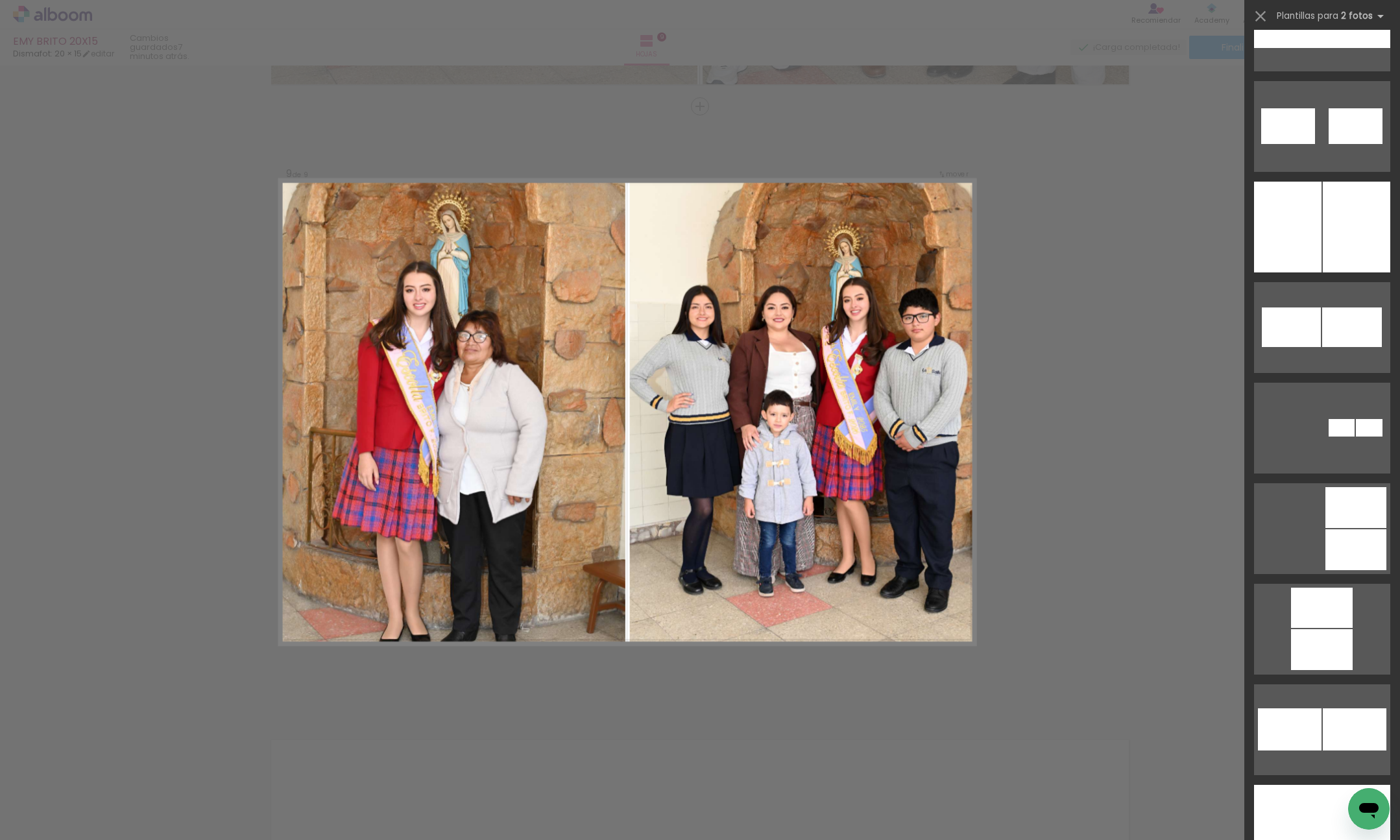
scroll to position [6491, 0]
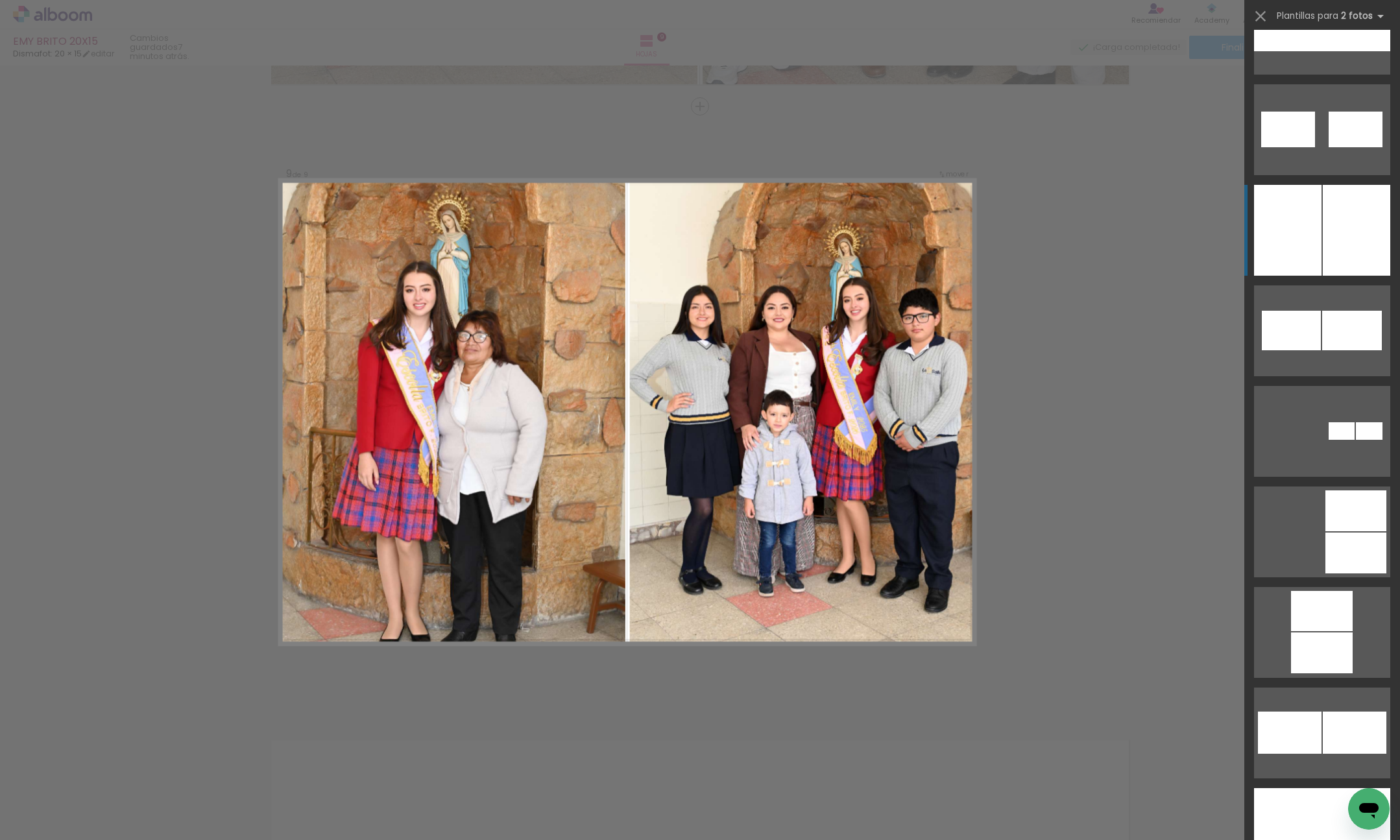
click at [1343, 214] on div at bounding box center [1356, 231] width 67 height 91
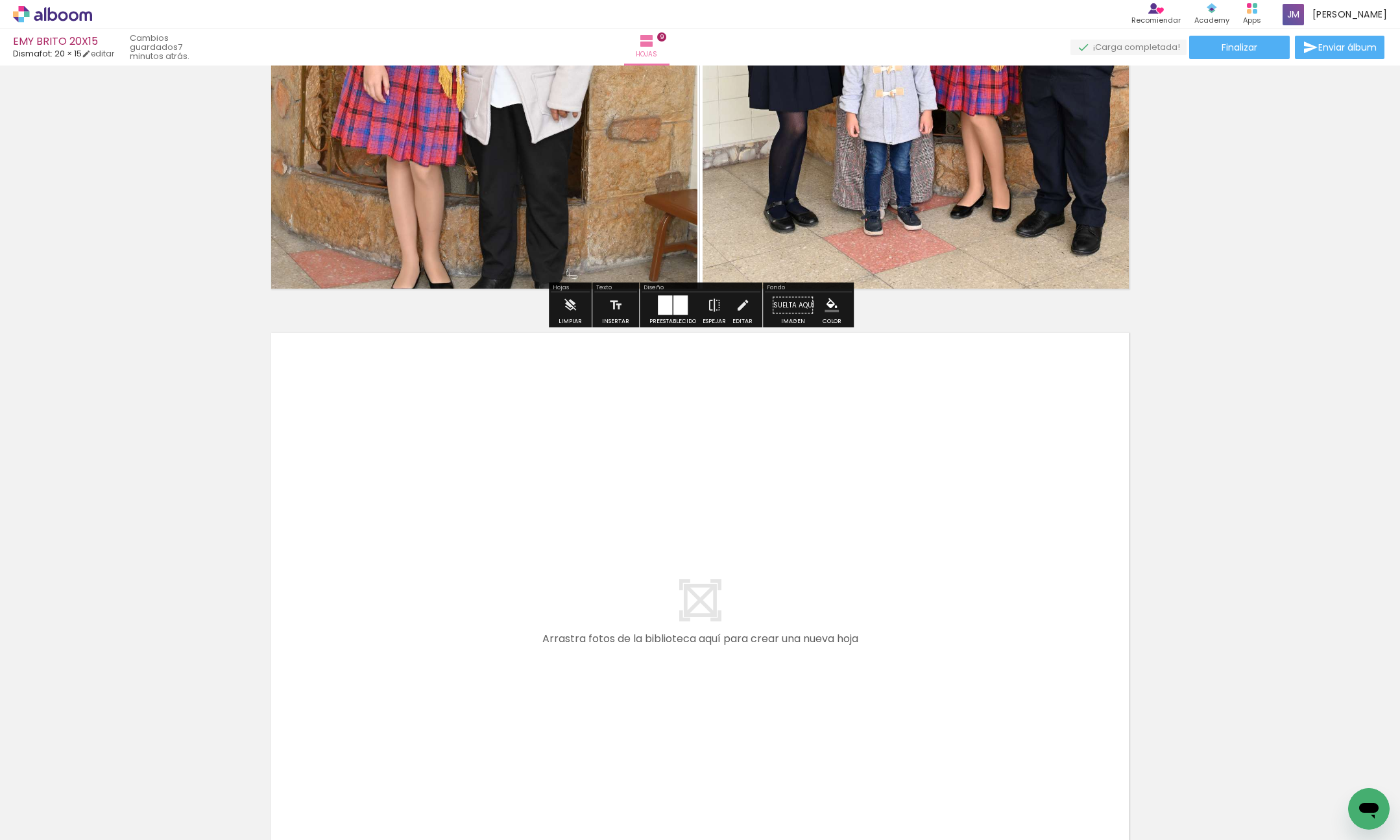
scroll to position [5475, 0]
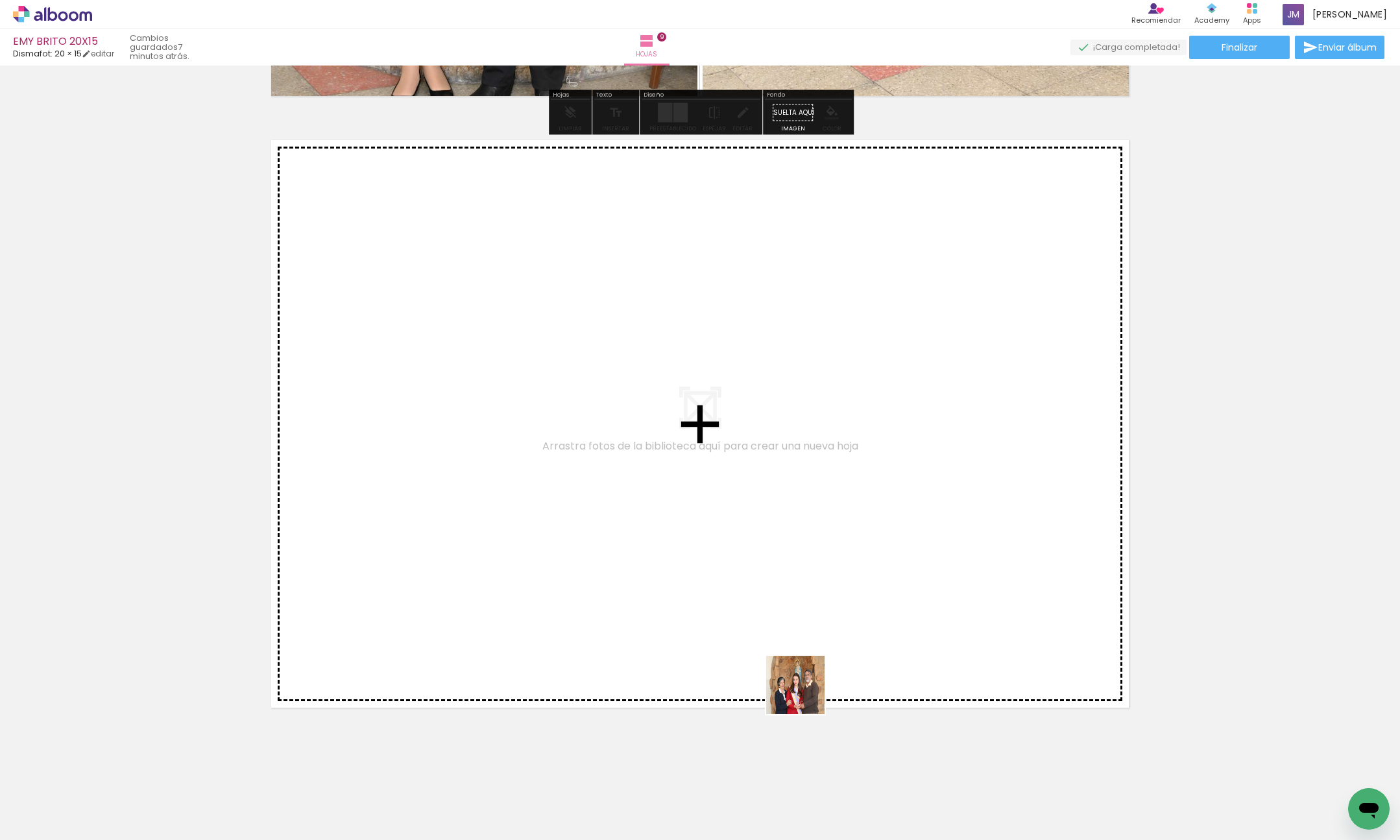
drag, startPoint x: 805, startPoint y: 695, endPoint x: 1052, endPoint y: 727, distance: 249.1
click at [655, 482] on quentale-workspace at bounding box center [700, 420] width 1400 height 840
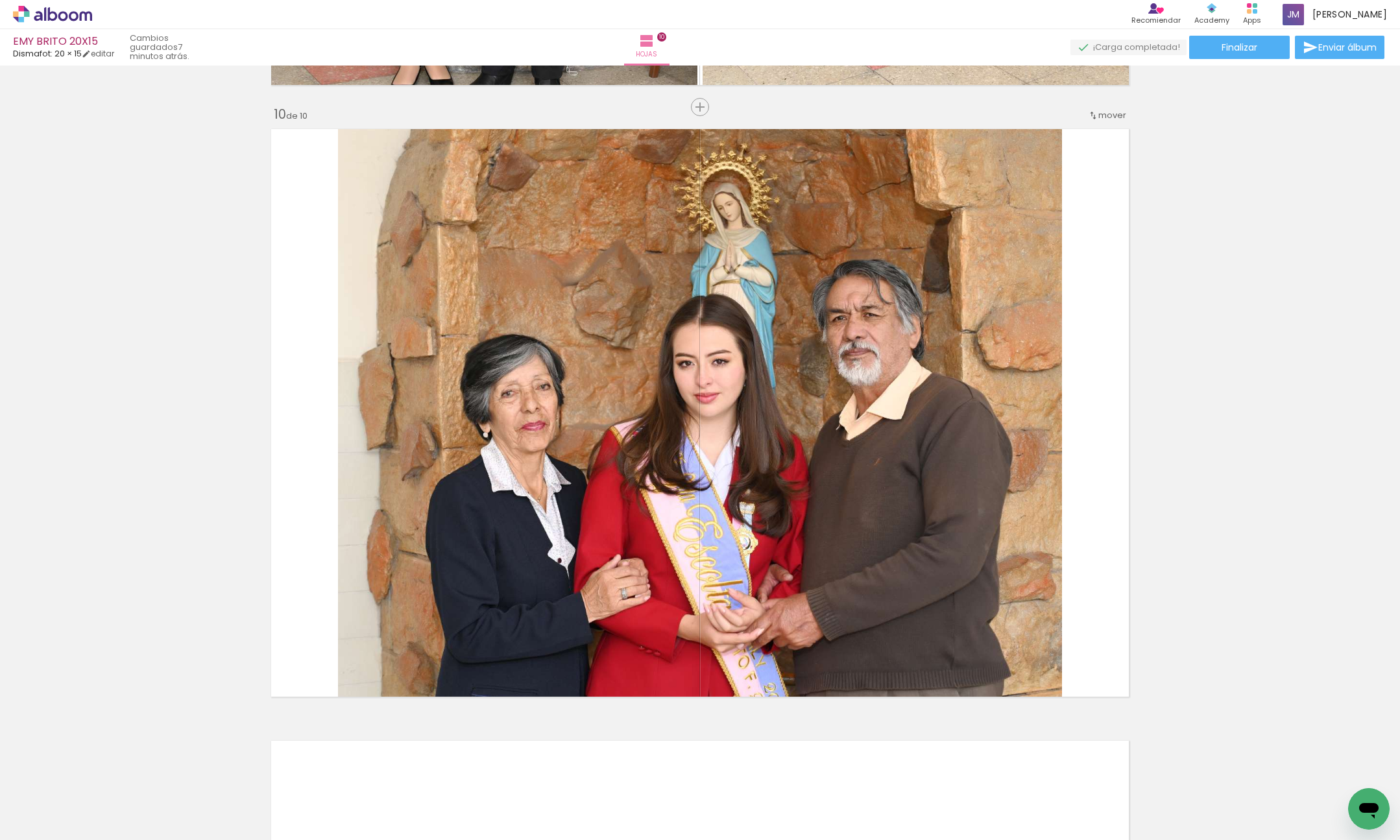
scroll to position [5486, 0]
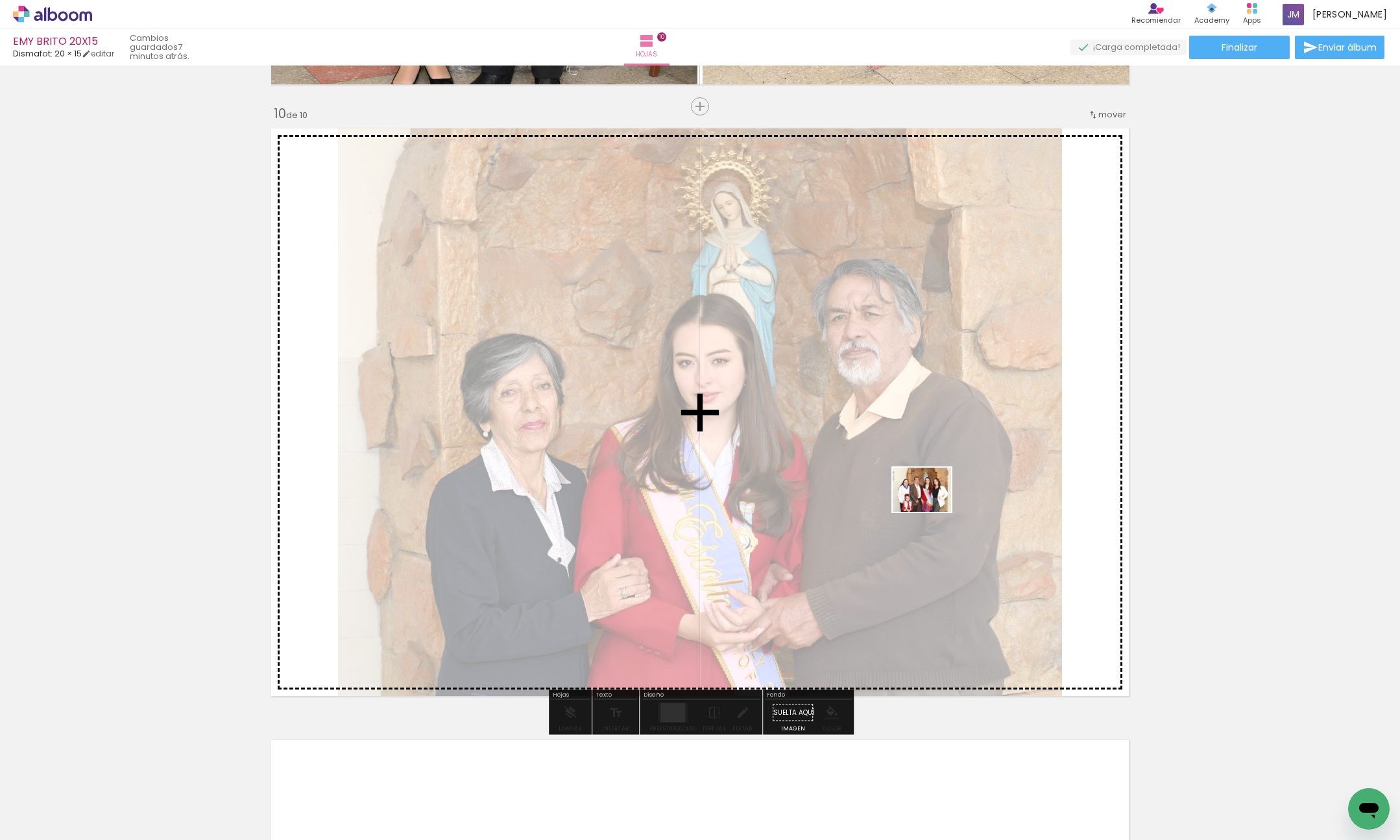
drag, startPoint x: 1044, startPoint y: 793, endPoint x: 1120, endPoint y: 690, distance: 128.0
click at [886, 439] on quentale-workspace at bounding box center [700, 420] width 1400 height 840
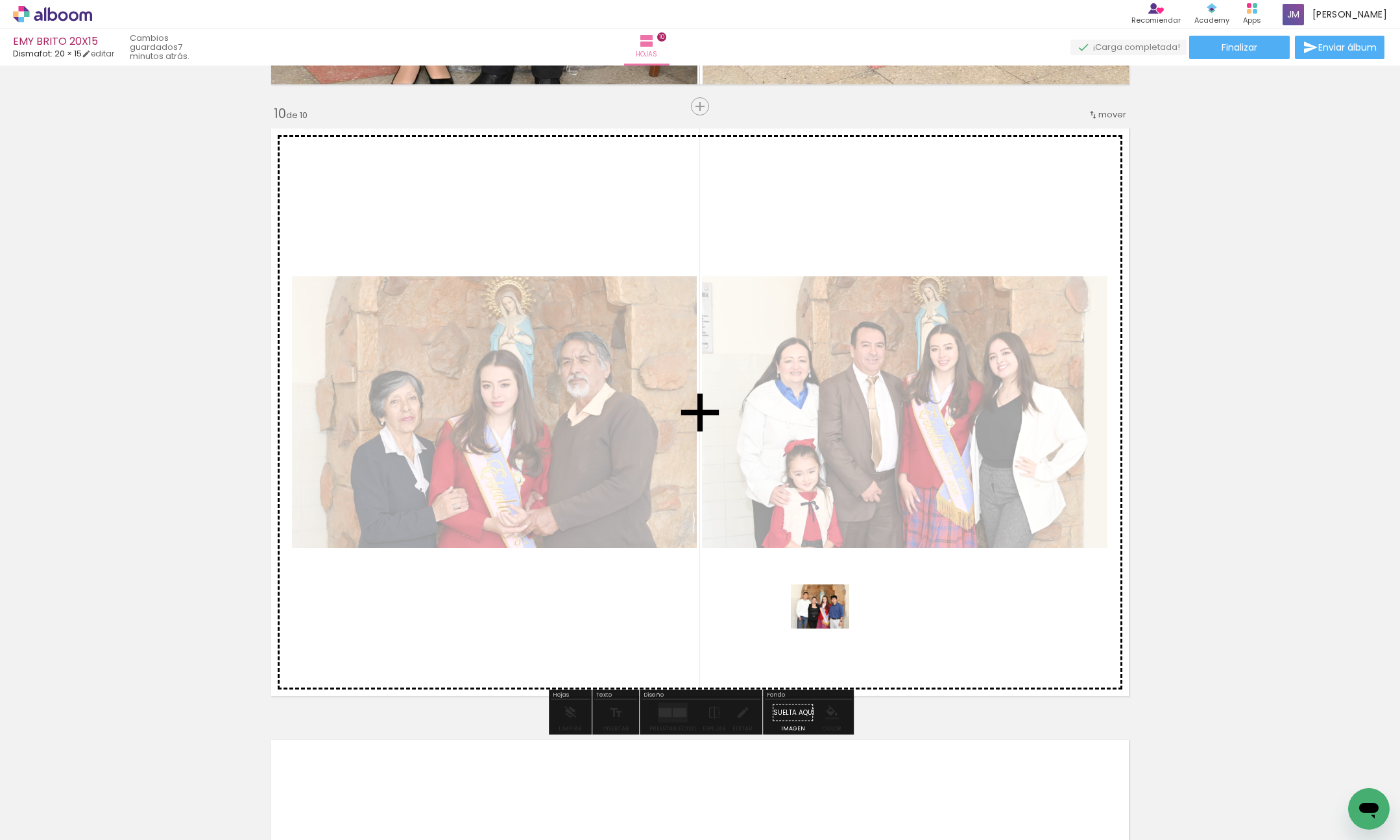
drag, startPoint x: 1212, startPoint y: 788, endPoint x: 1044, endPoint y: 610, distance: 244.8
click at [825, 625] on quentale-workspace at bounding box center [700, 420] width 1400 height 840
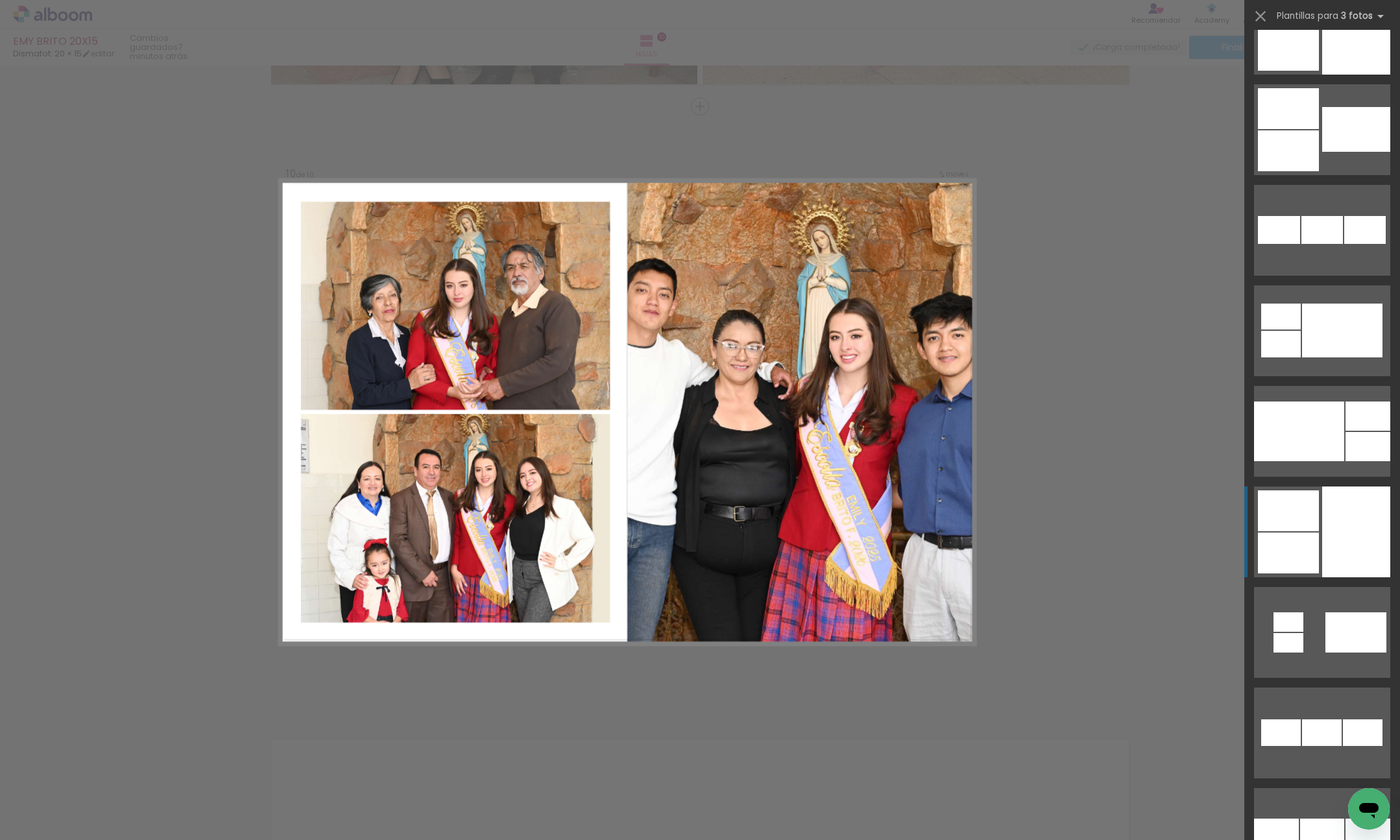
scroll to position [1866, 0]
click at [1355, 513] on div at bounding box center [1356, 532] width 68 height 91
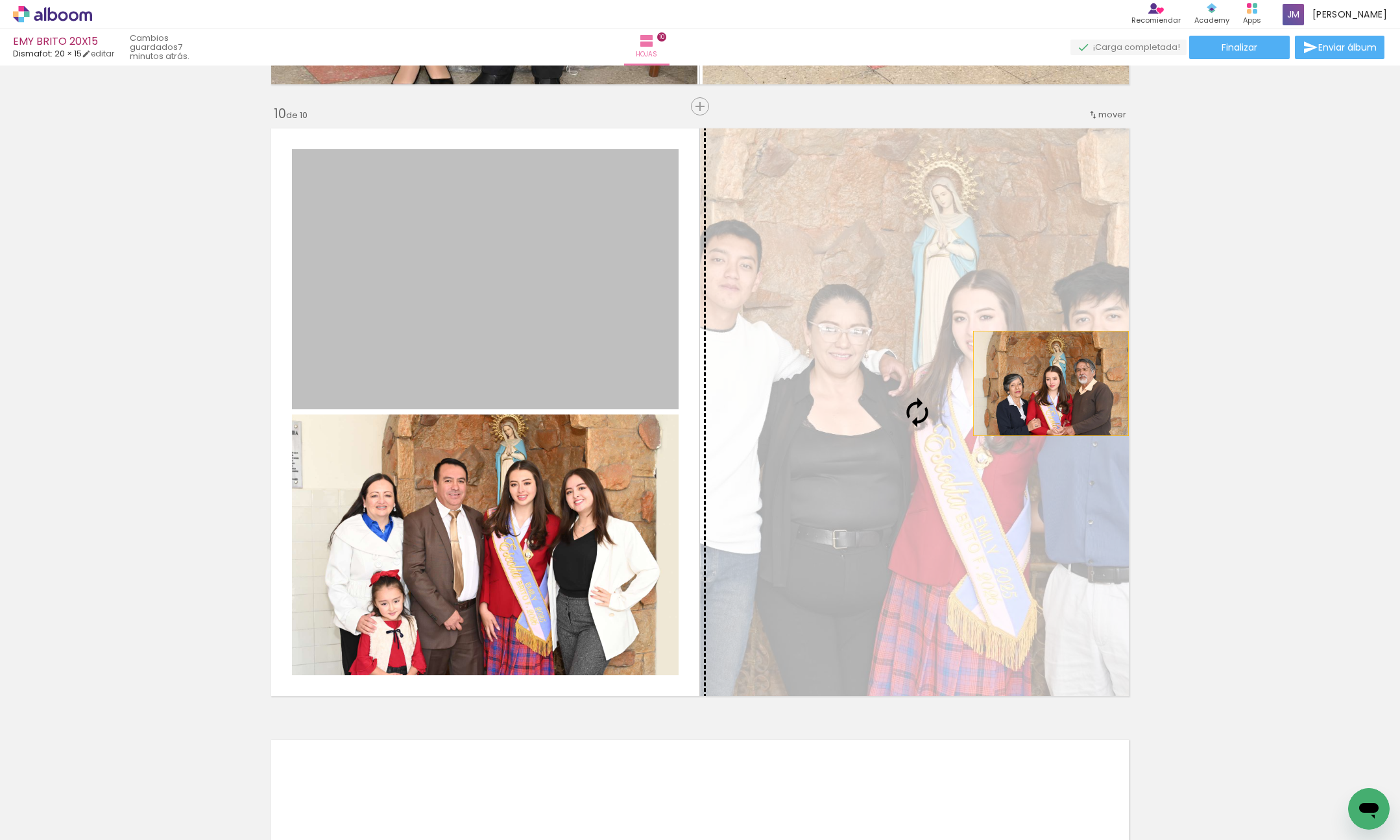
drag, startPoint x: 718, startPoint y: 343, endPoint x: 982, endPoint y: 389, distance: 268.0
click at [0, 0] on slot at bounding box center [0, 0] width 0 height 0
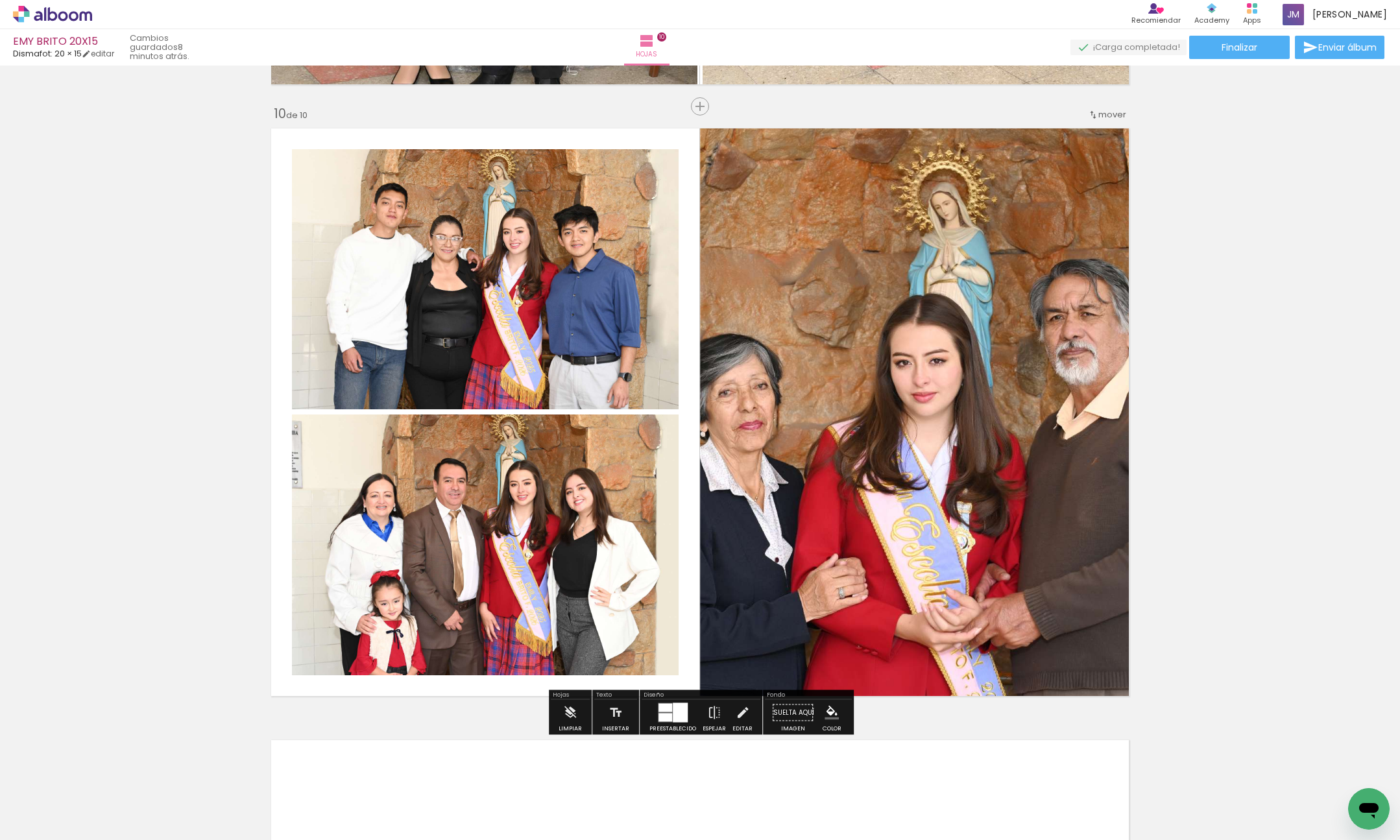
click at [666, 711] on div at bounding box center [665, 708] width 14 height 8
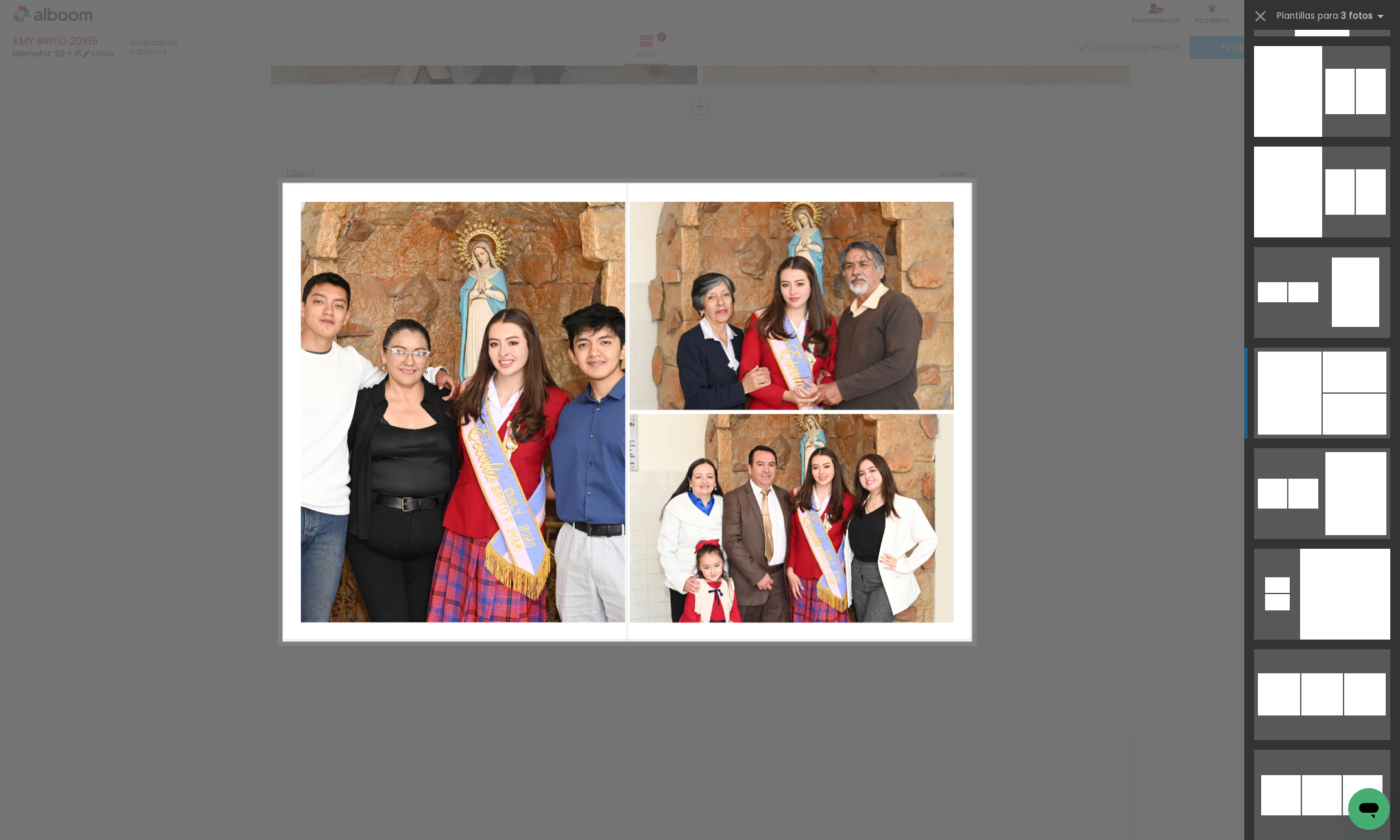
scroll to position [5525, 0]
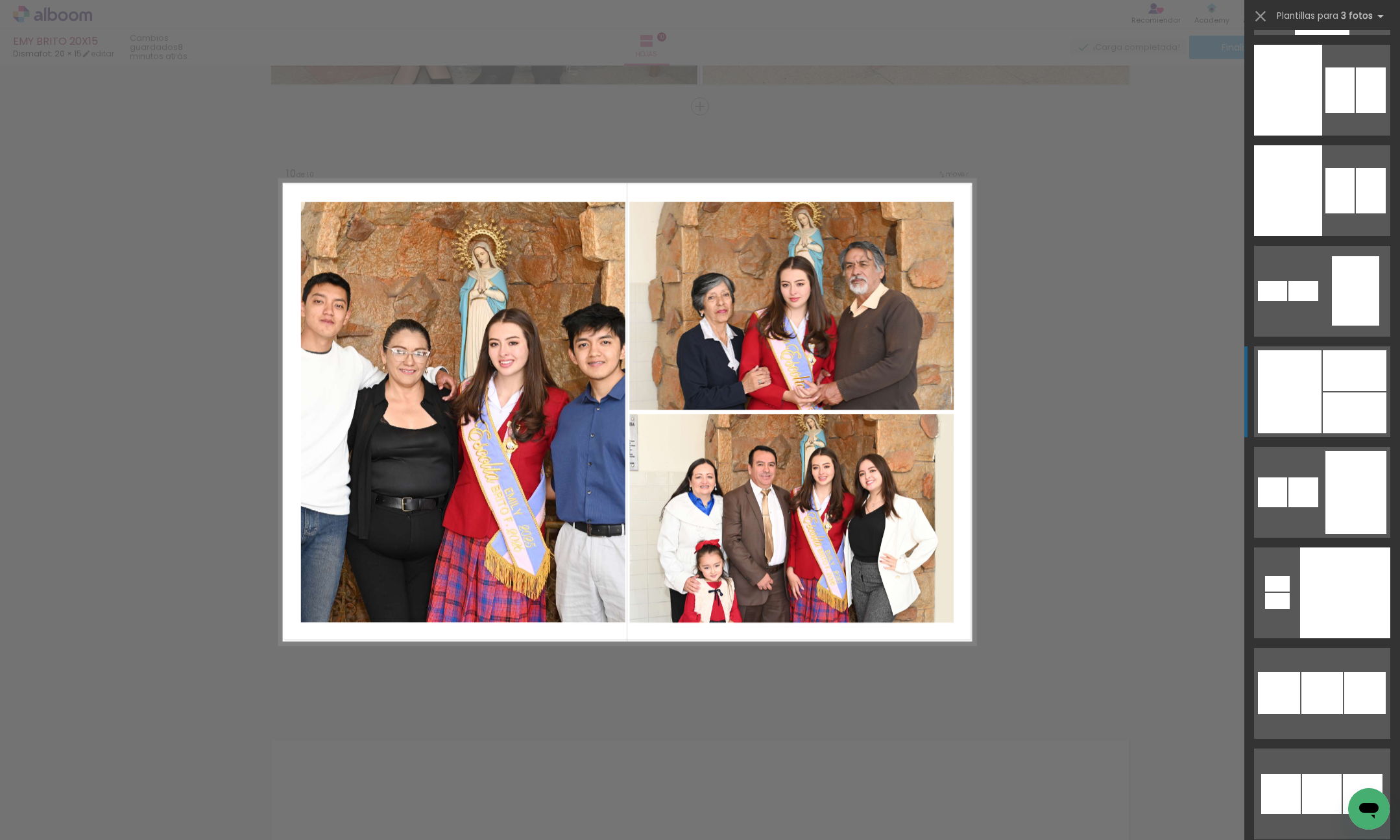
click at [1363, 398] on div at bounding box center [1354, 412] width 64 height 41
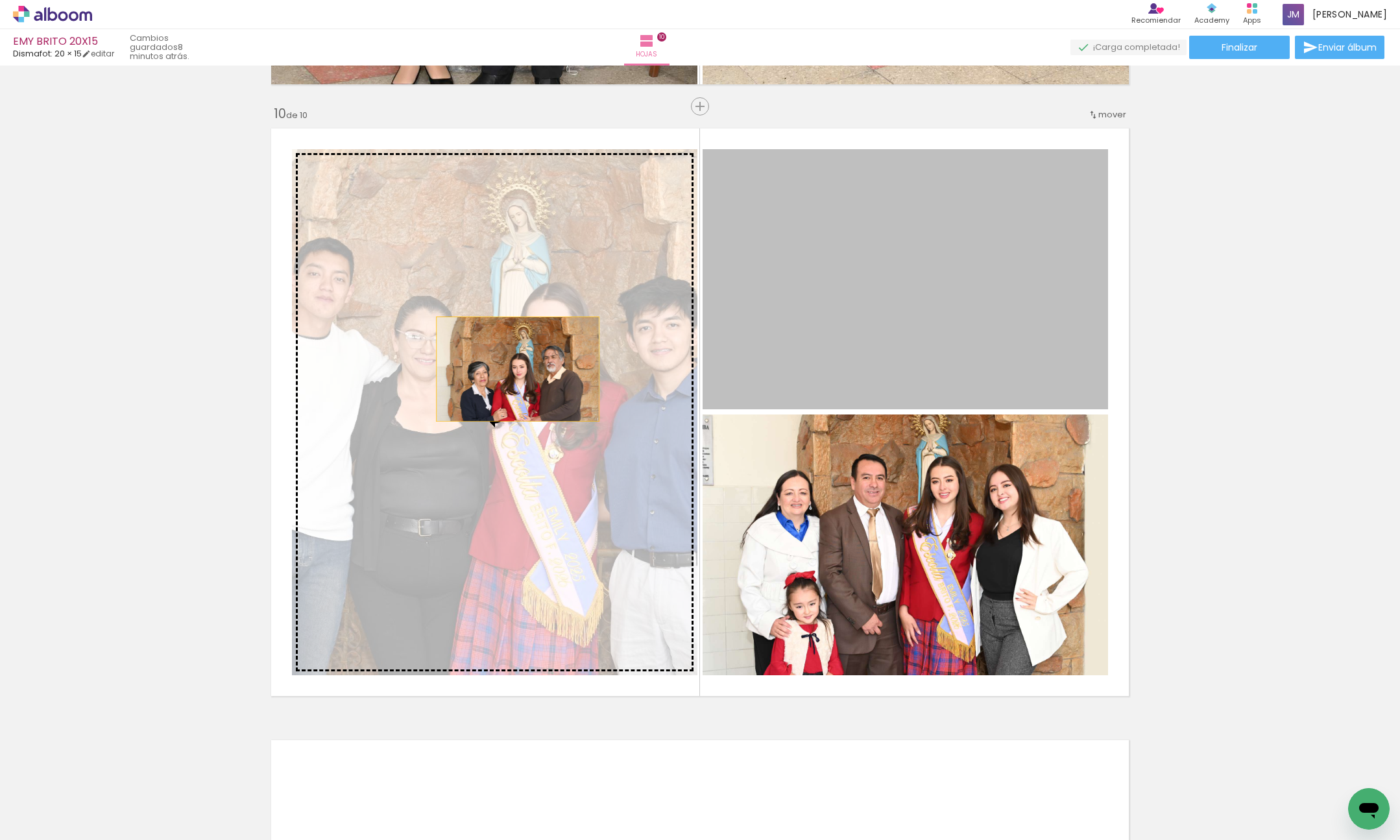
drag, startPoint x: 988, startPoint y: 296, endPoint x: 511, endPoint y: 369, distance: 482.6
click at [0, 0] on slot at bounding box center [0, 0] width 0 height 0
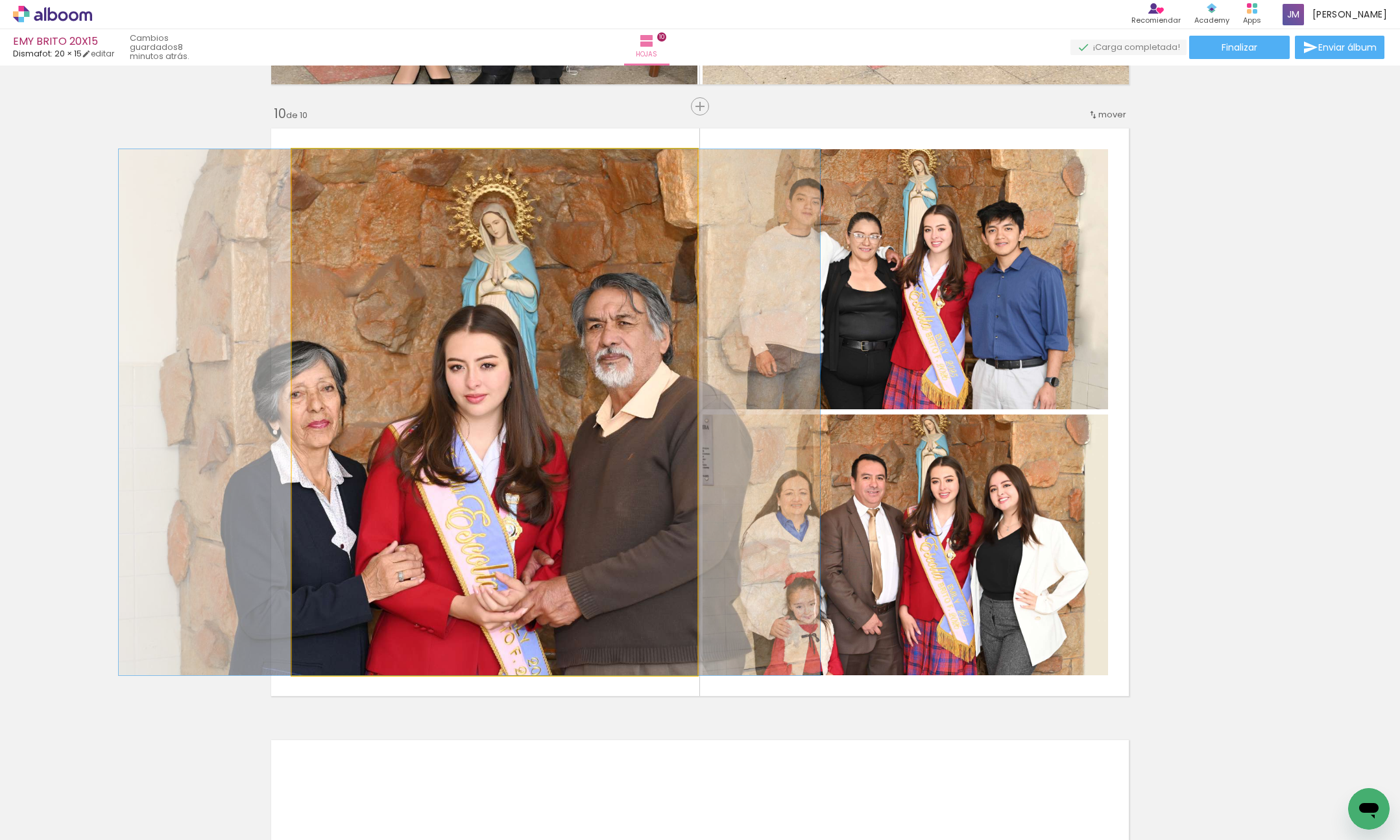
drag, startPoint x: 592, startPoint y: 368, endPoint x: 567, endPoint y: 311, distance: 62.2
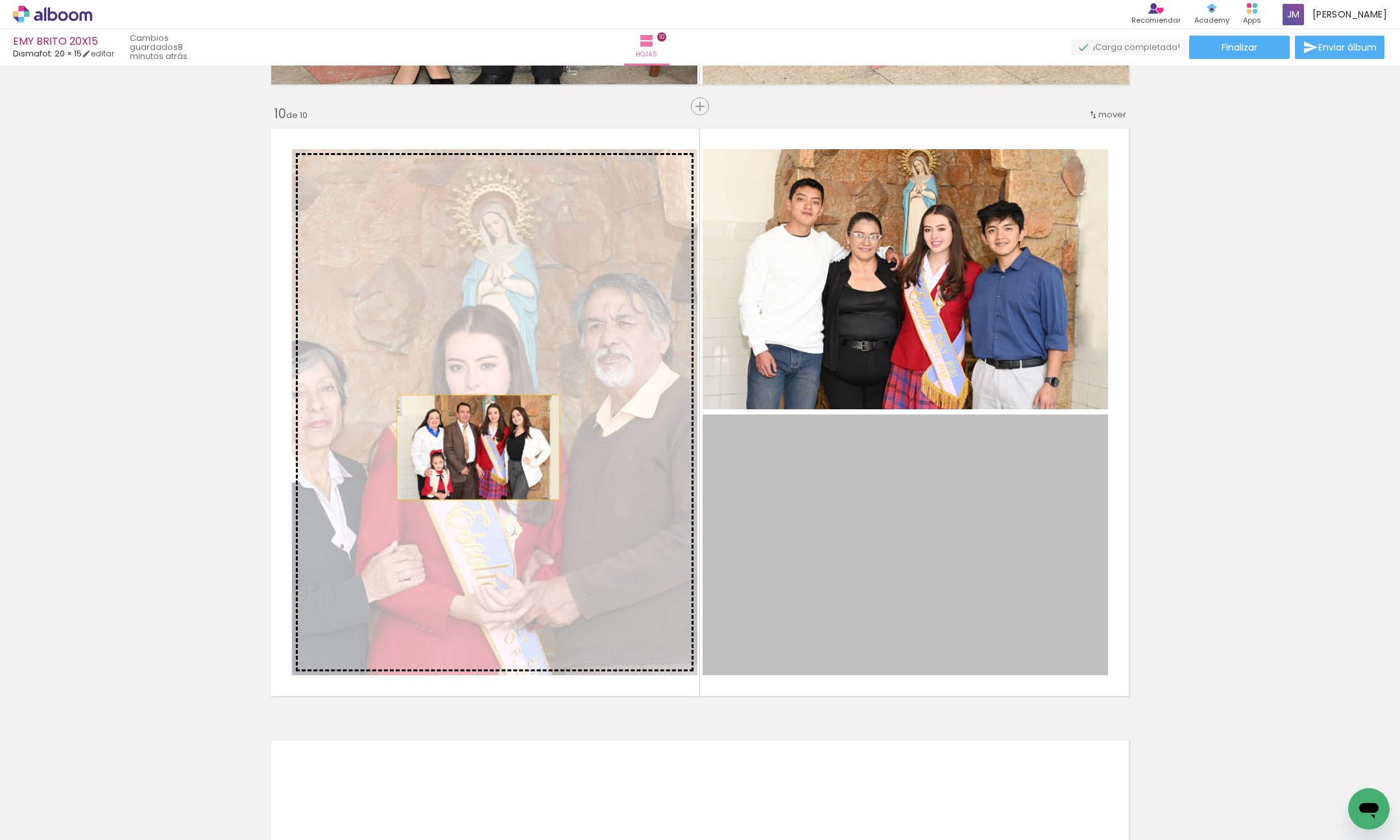
drag, startPoint x: 927, startPoint y: 554, endPoint x: 481, endPoint y: 449, distance: 458.2
click at [0, 0] on slot at bounding box center [0, 0] width 0 height 0
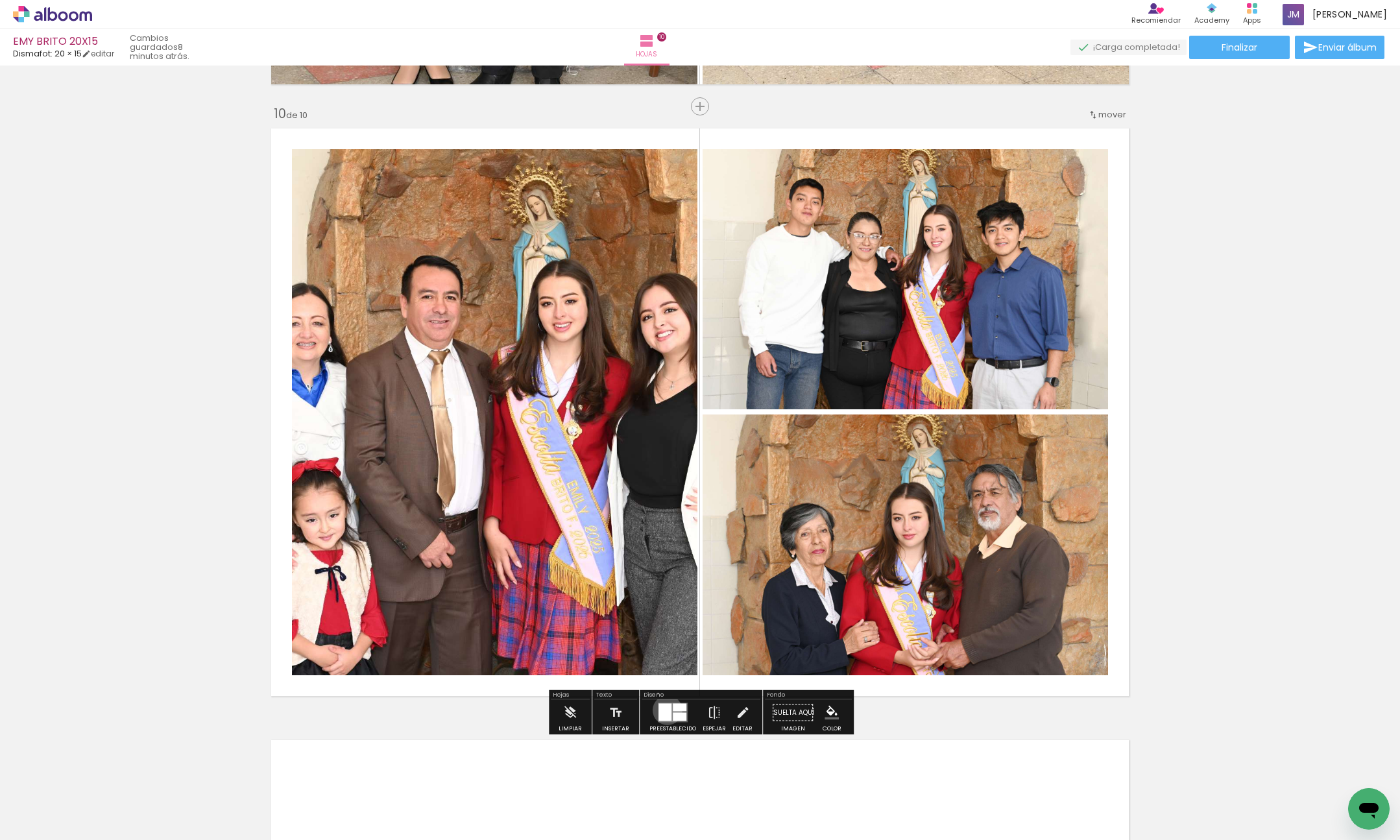
click at [664, 710] on div at bounding box center [665, 712] width 13 height 17
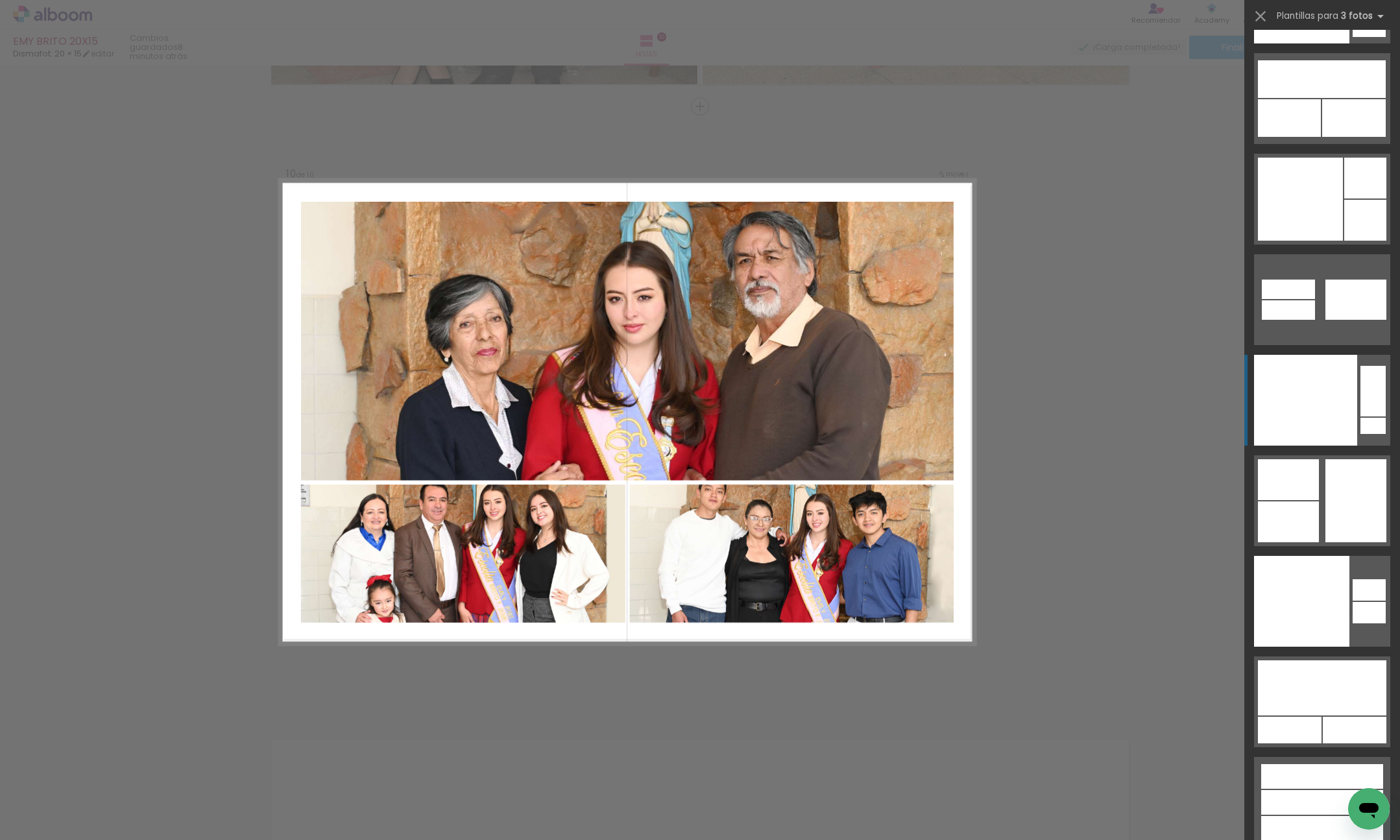
scroll to position [21110, 0]
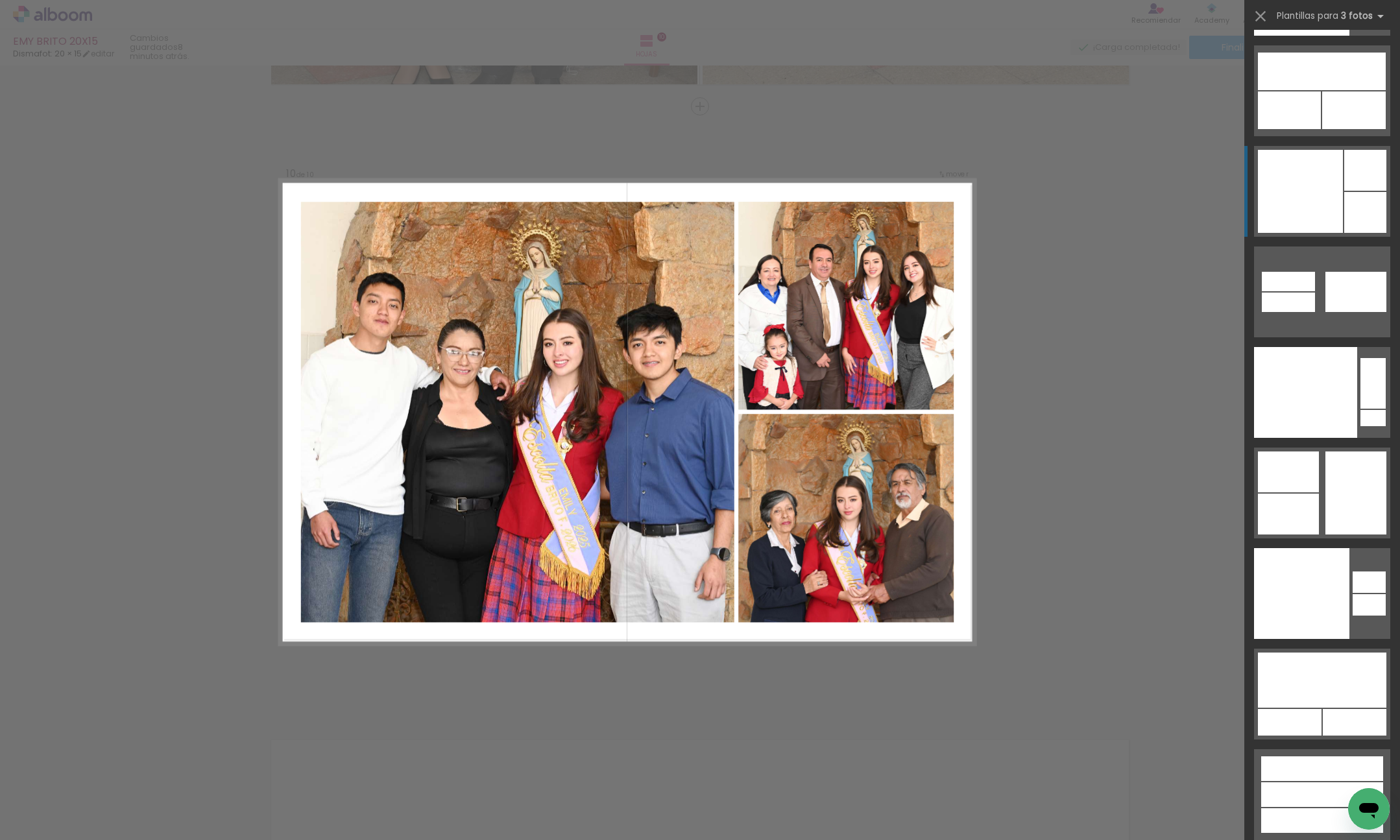
click at [1334, 209] on div at bounding box center [1300, 191] width 85 height 83
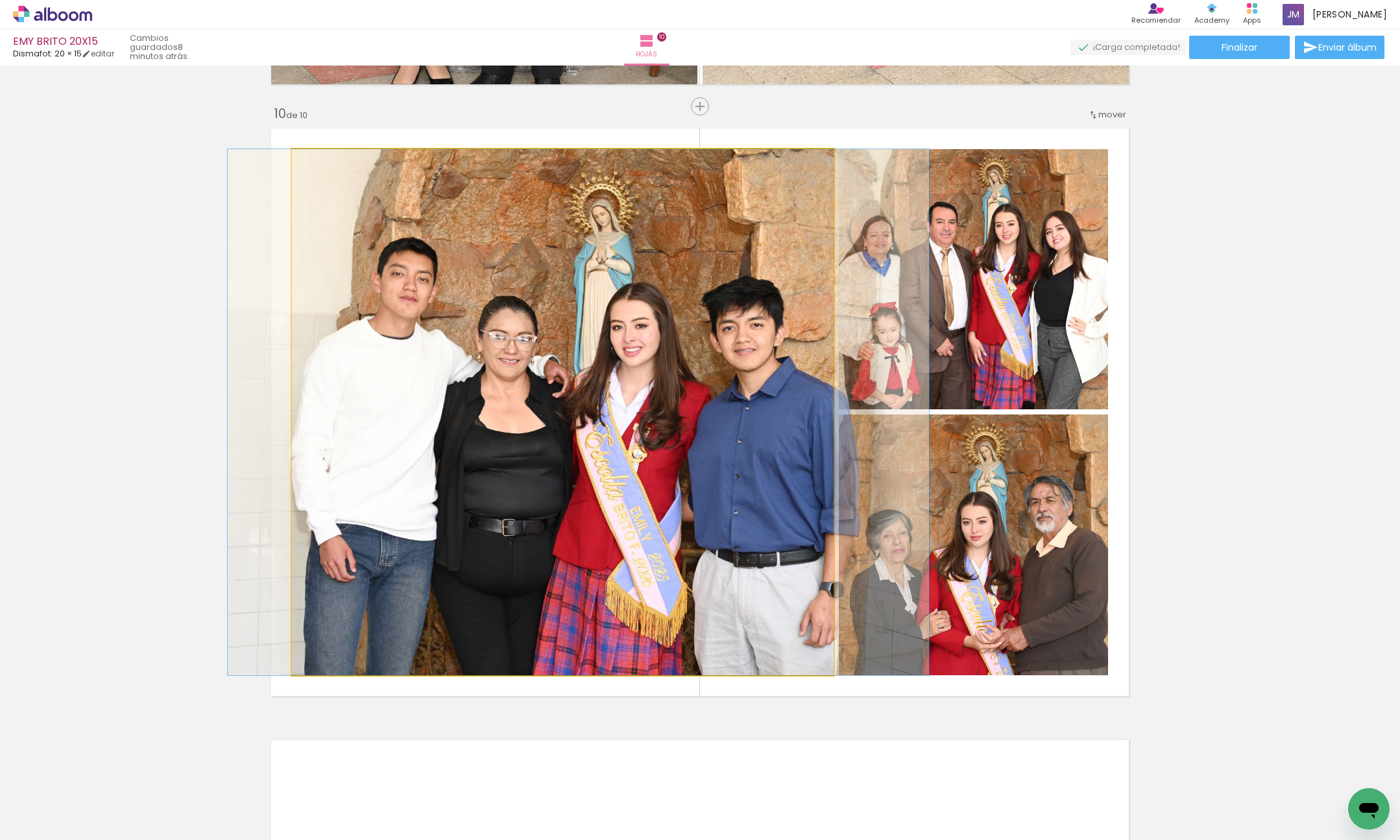
drag, startPoint x: 773, startPoint y: 395, endPoint x: 788, endPoint y: 395, distance: 15.0
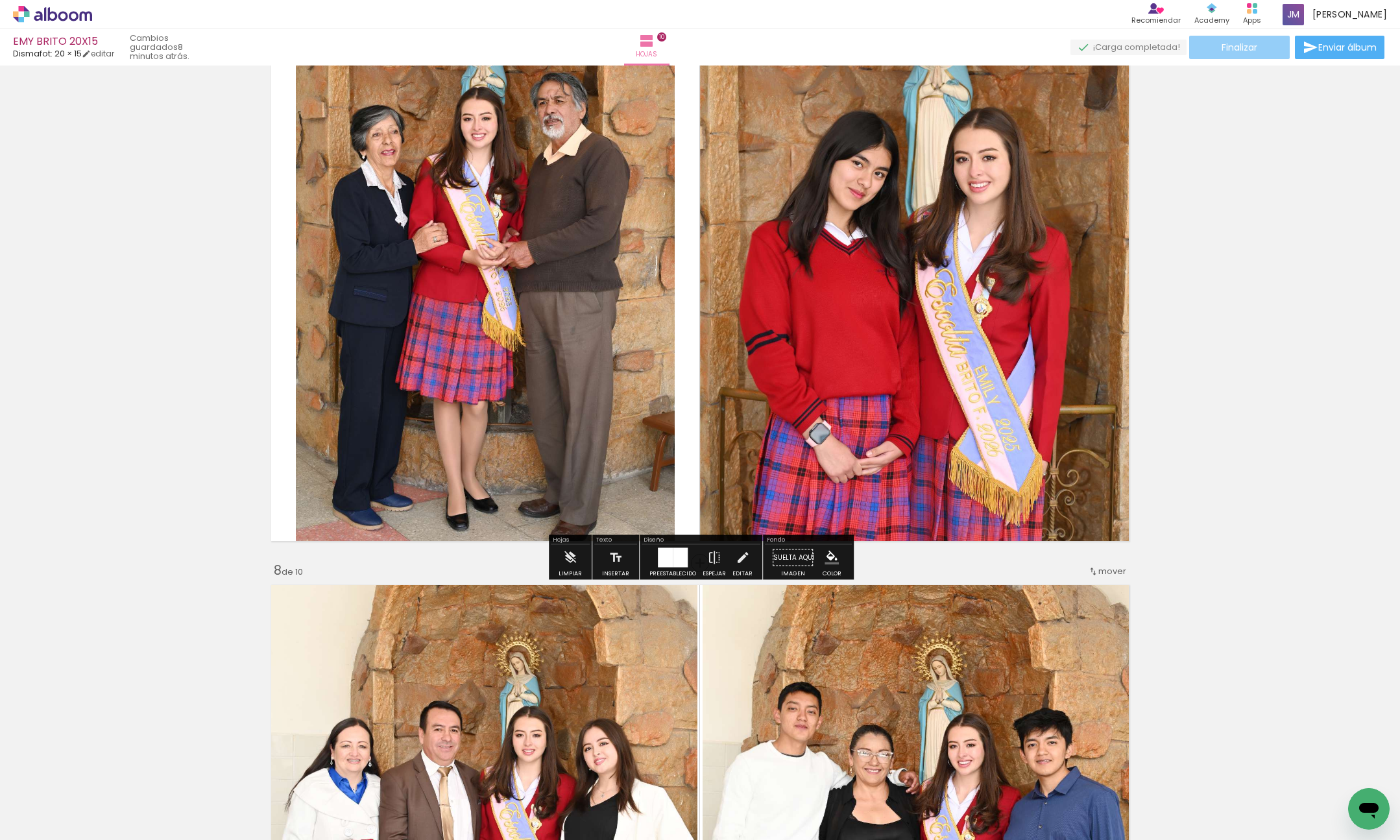
scroll to position [3800, 0]
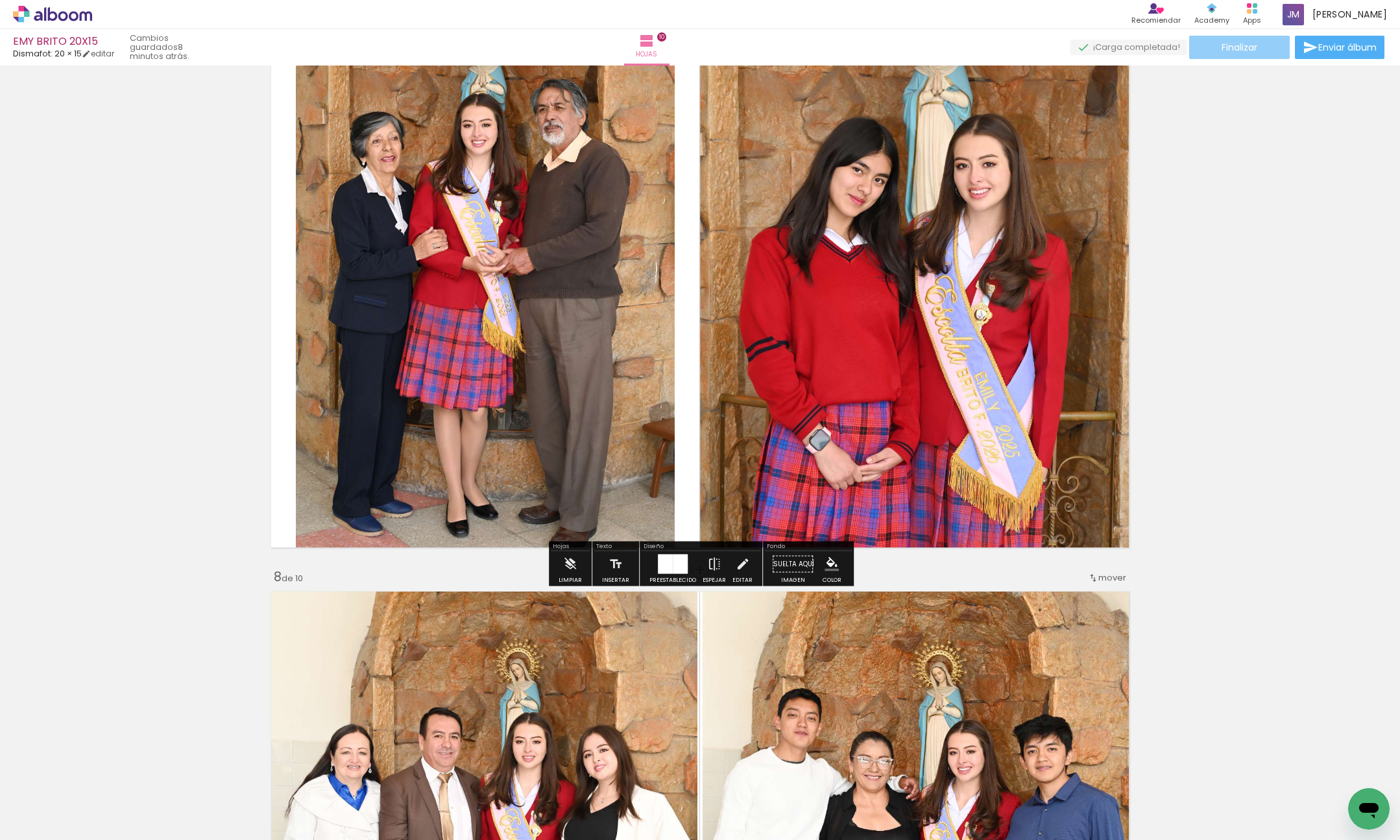
click at [1241, 47] on span "Finalizar" at bounding box center [1239, 47] width 36 height 9
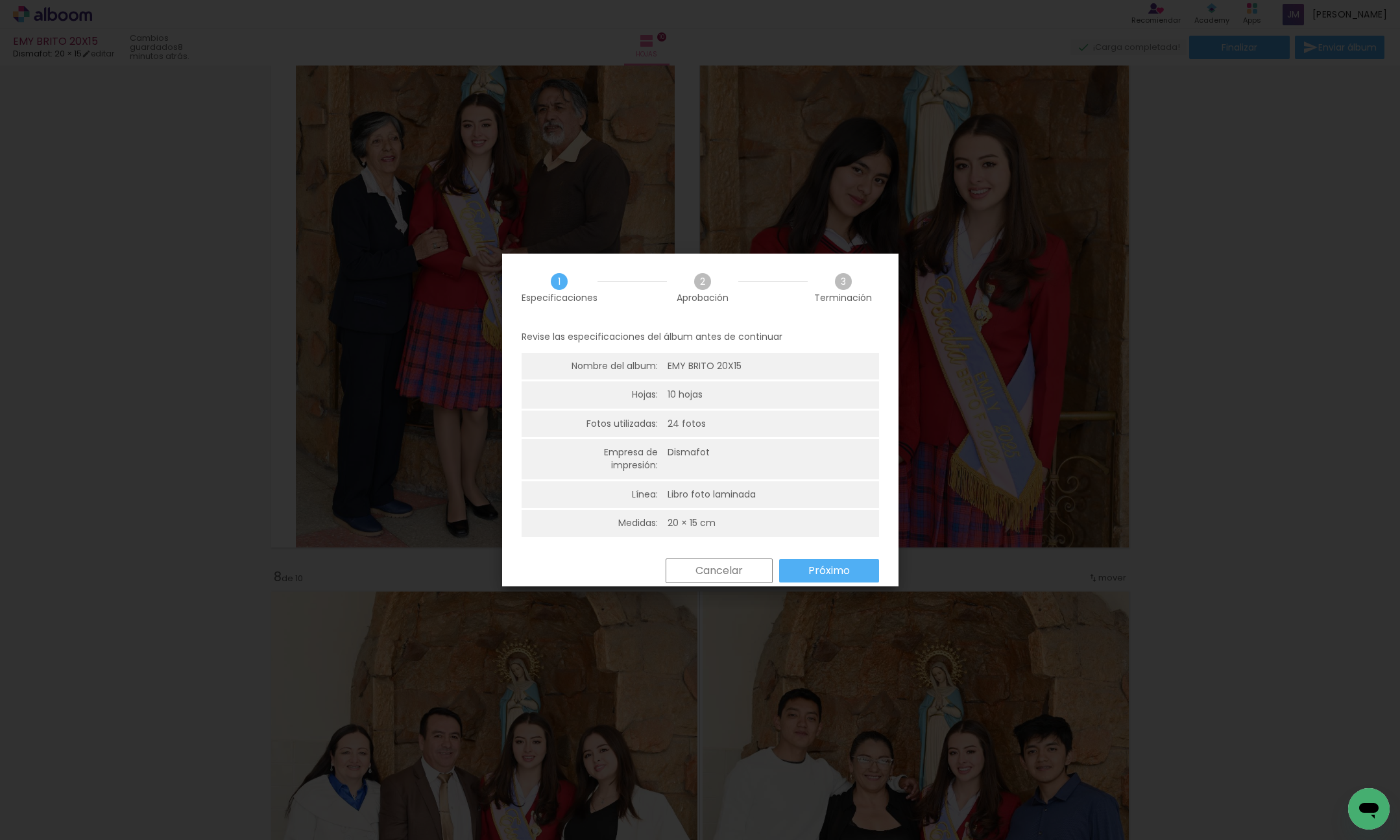
click at [0, 0] on slot "Próximo" at bounding box center [0, 0] width 0 height 0
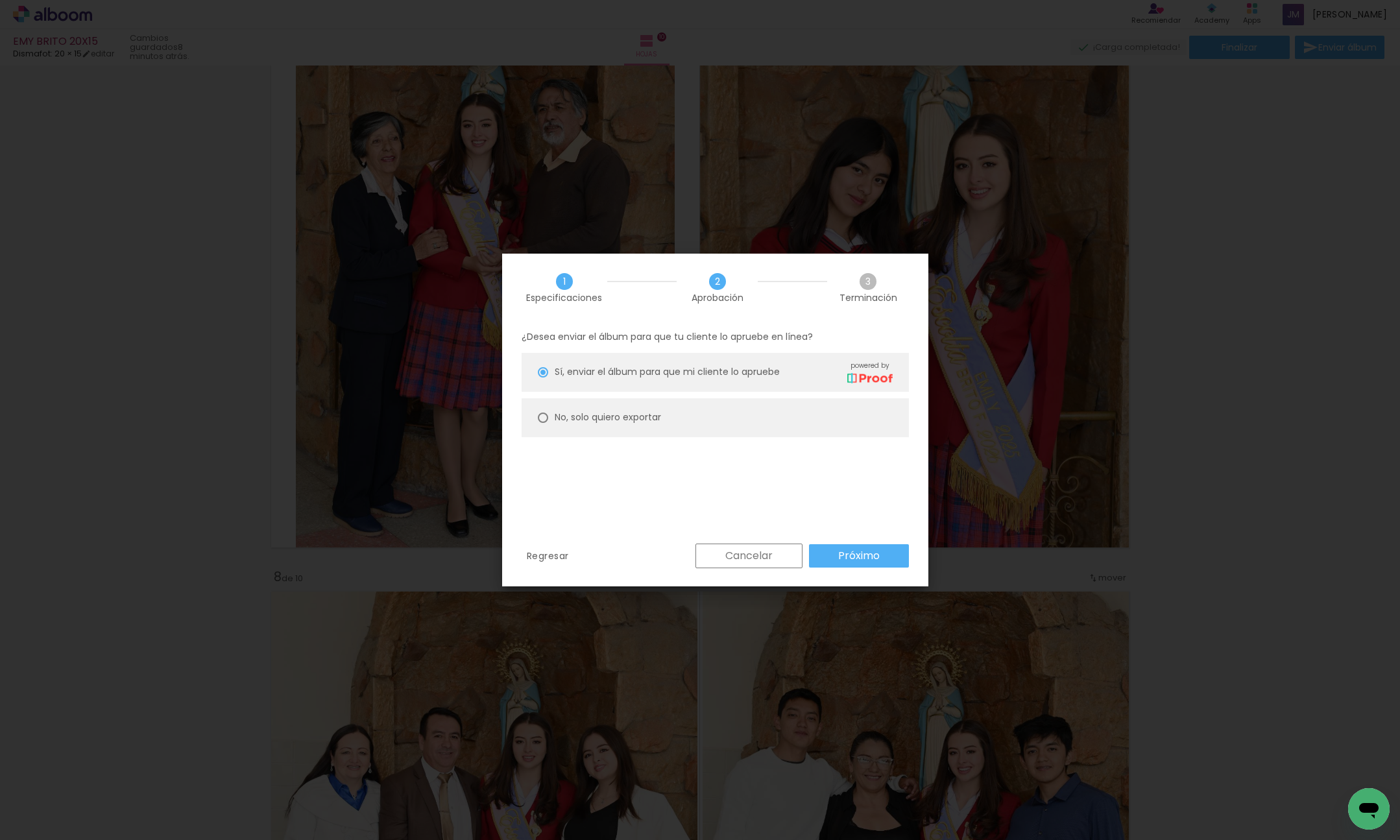
click at [542, 417] on div at bounding box center [543, 417] width 10 height 10
type paper-radio-button "on"
click at [888, 554] on paper-button "Próximo" at bounding box center [859, 556] width 100 height 24
type input "Alta, 300 DPI"
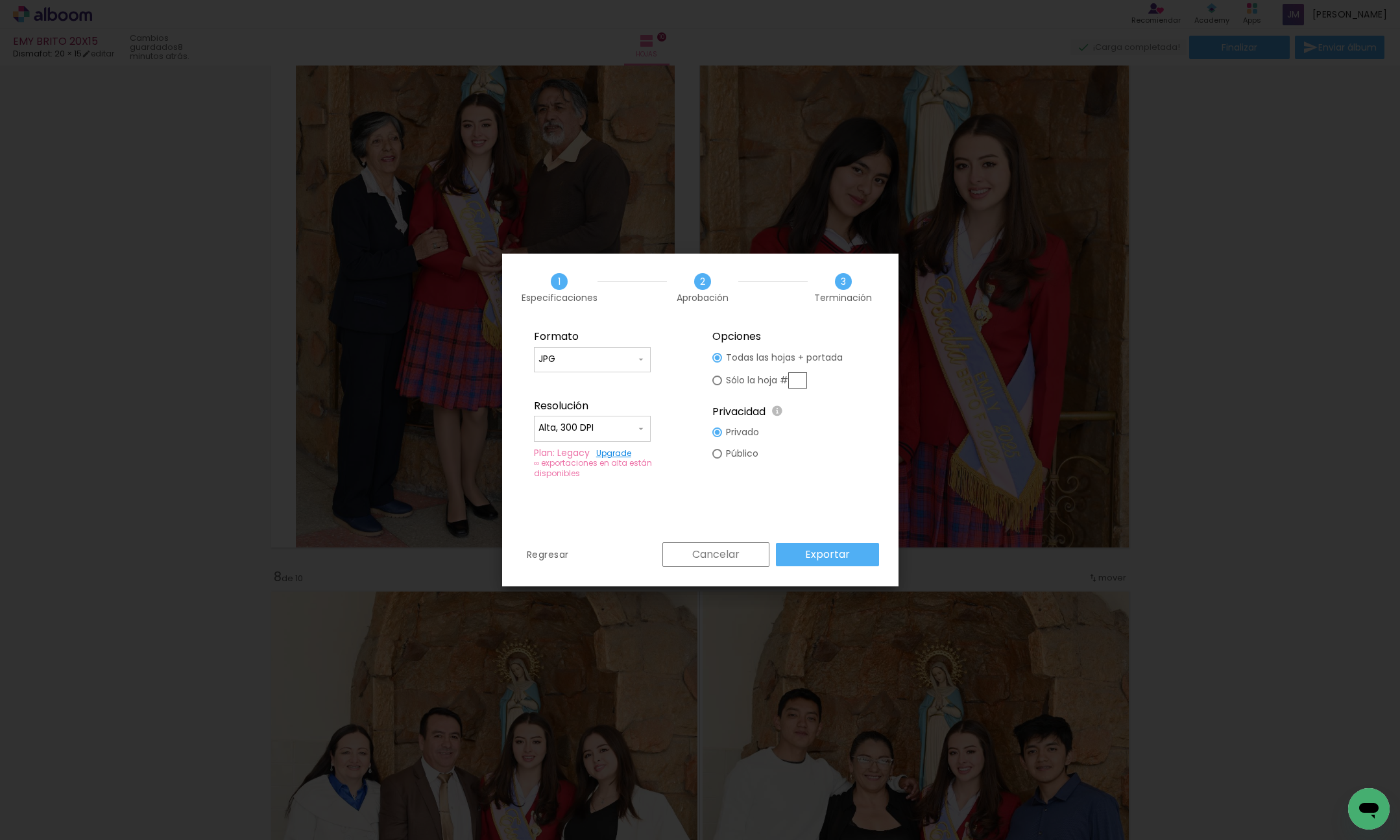
click at [0, 0] on slot "Exportar" at bounding box center [0, 0] width 0 height 0
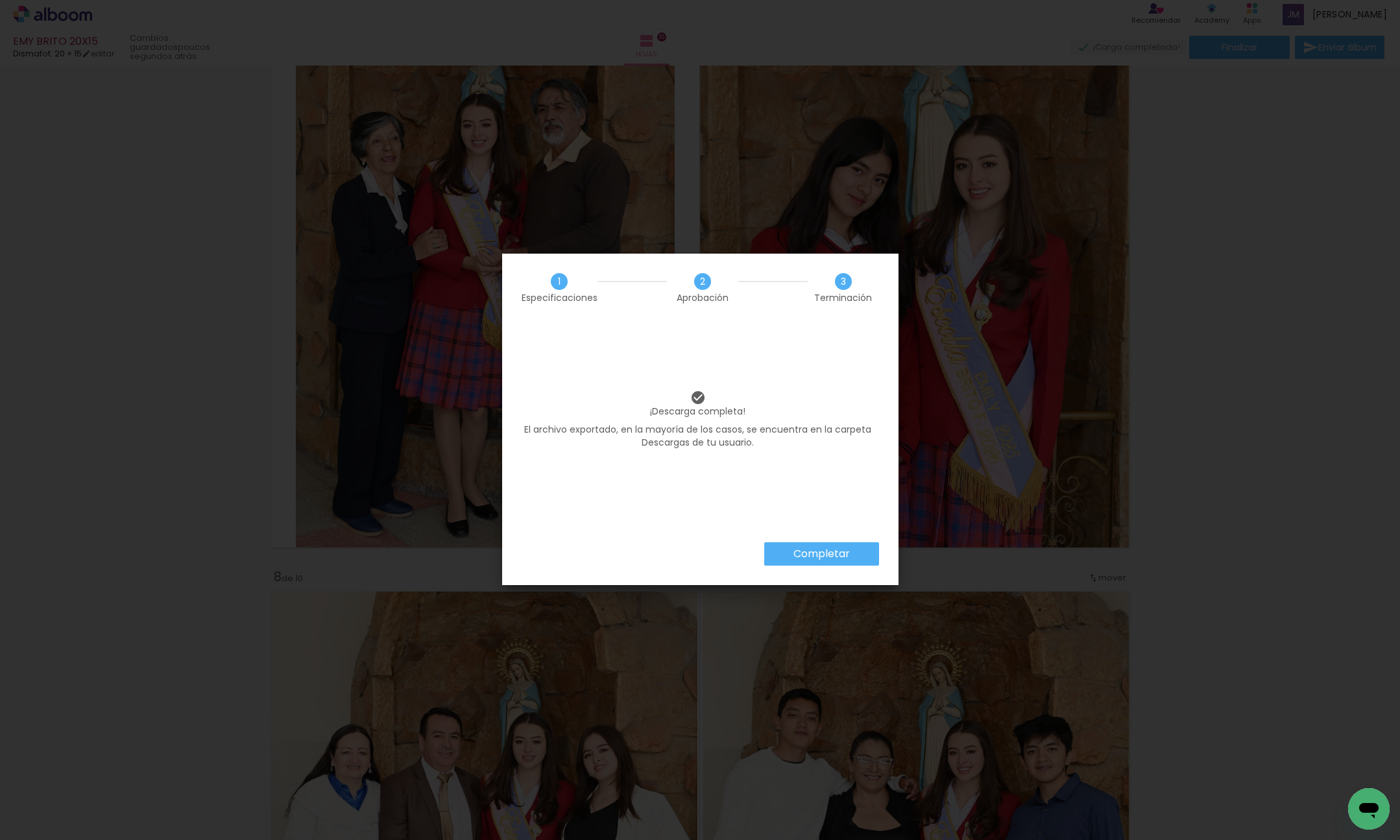
scroll to position [0, 527]
click at [0, 0] on slot "Completar" at bounding box center [0, 0] width 0 height 0
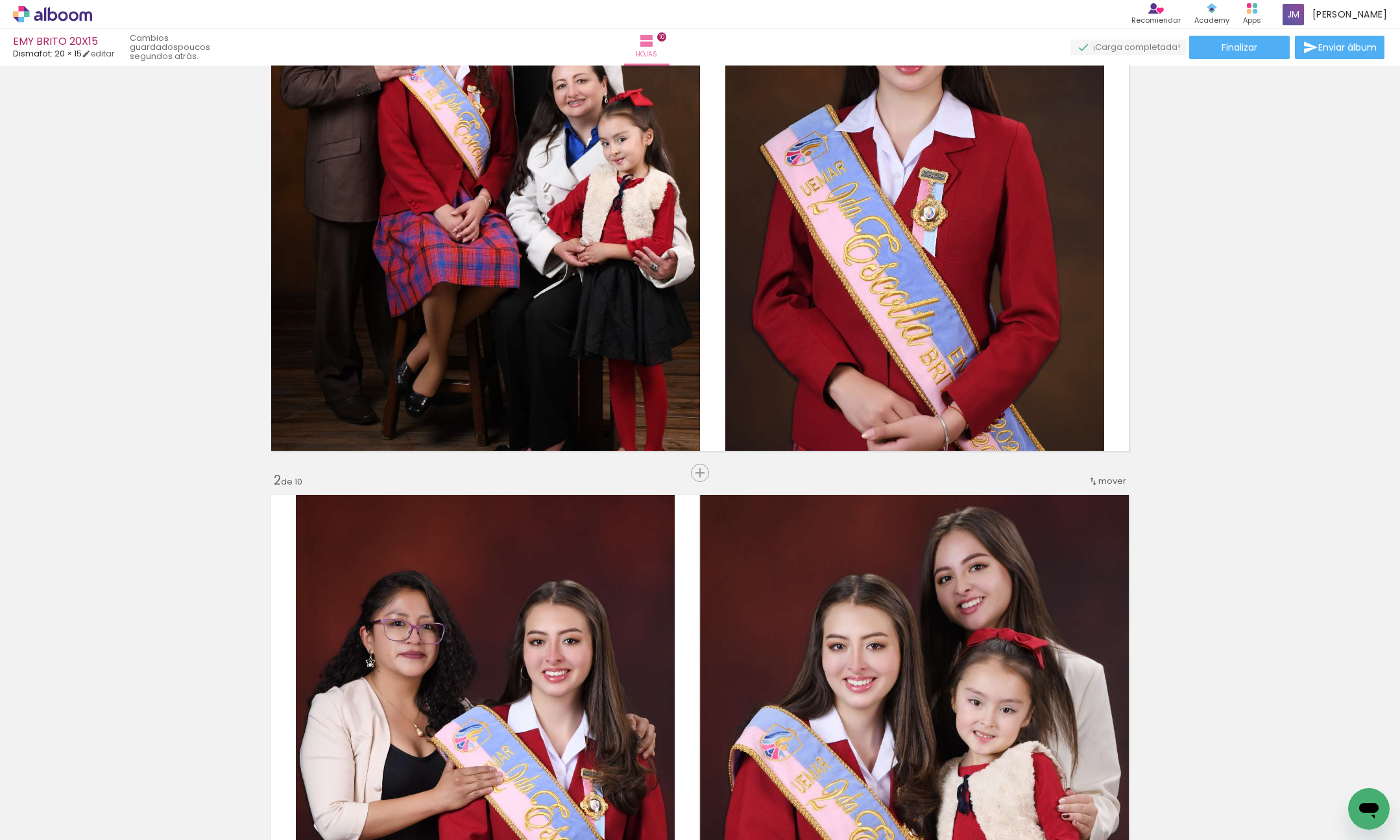
scroll to position [0, 0]
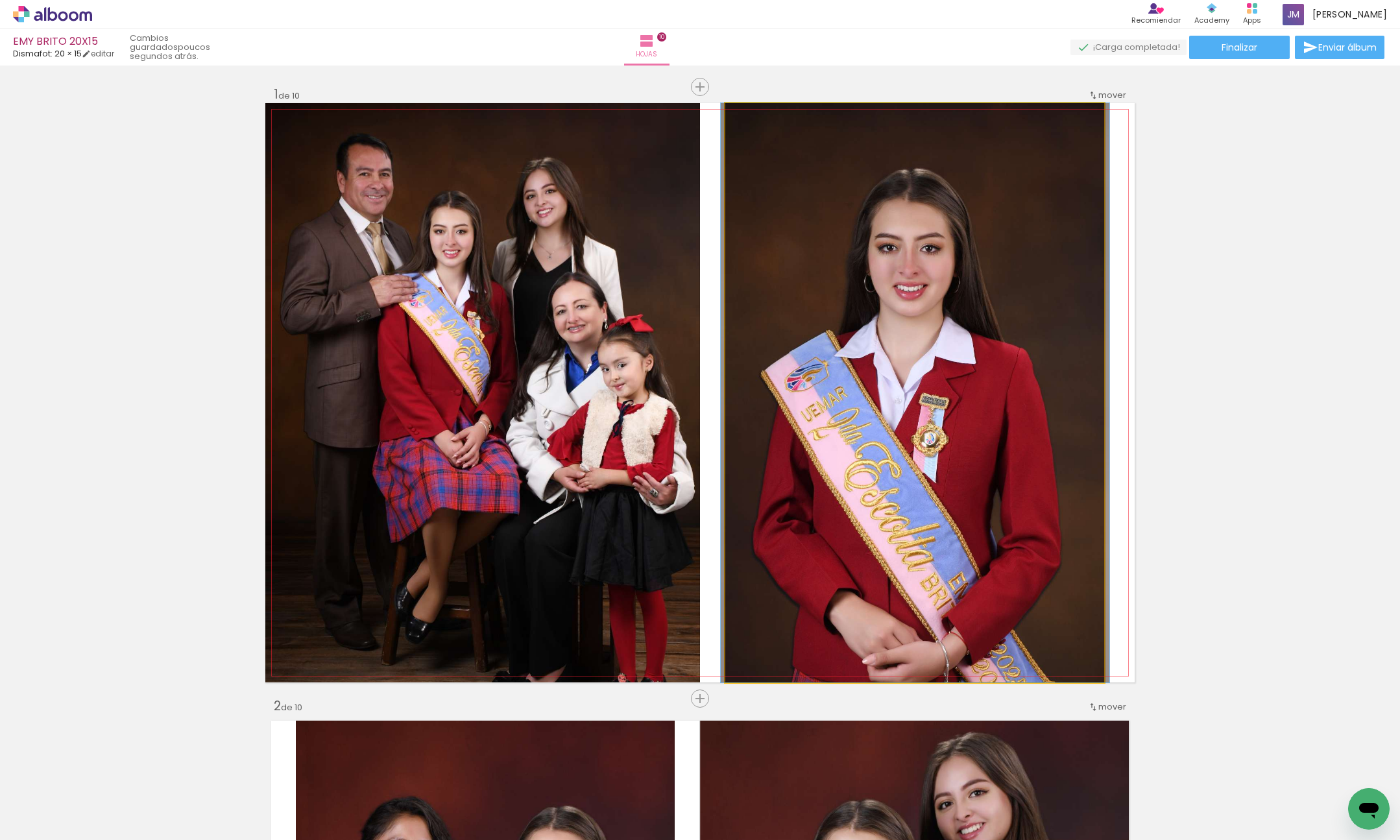
drag, startPoint x: 945, startPoint y: 453, endPoint x: 946, endPoint y: 393, distance: 60.0
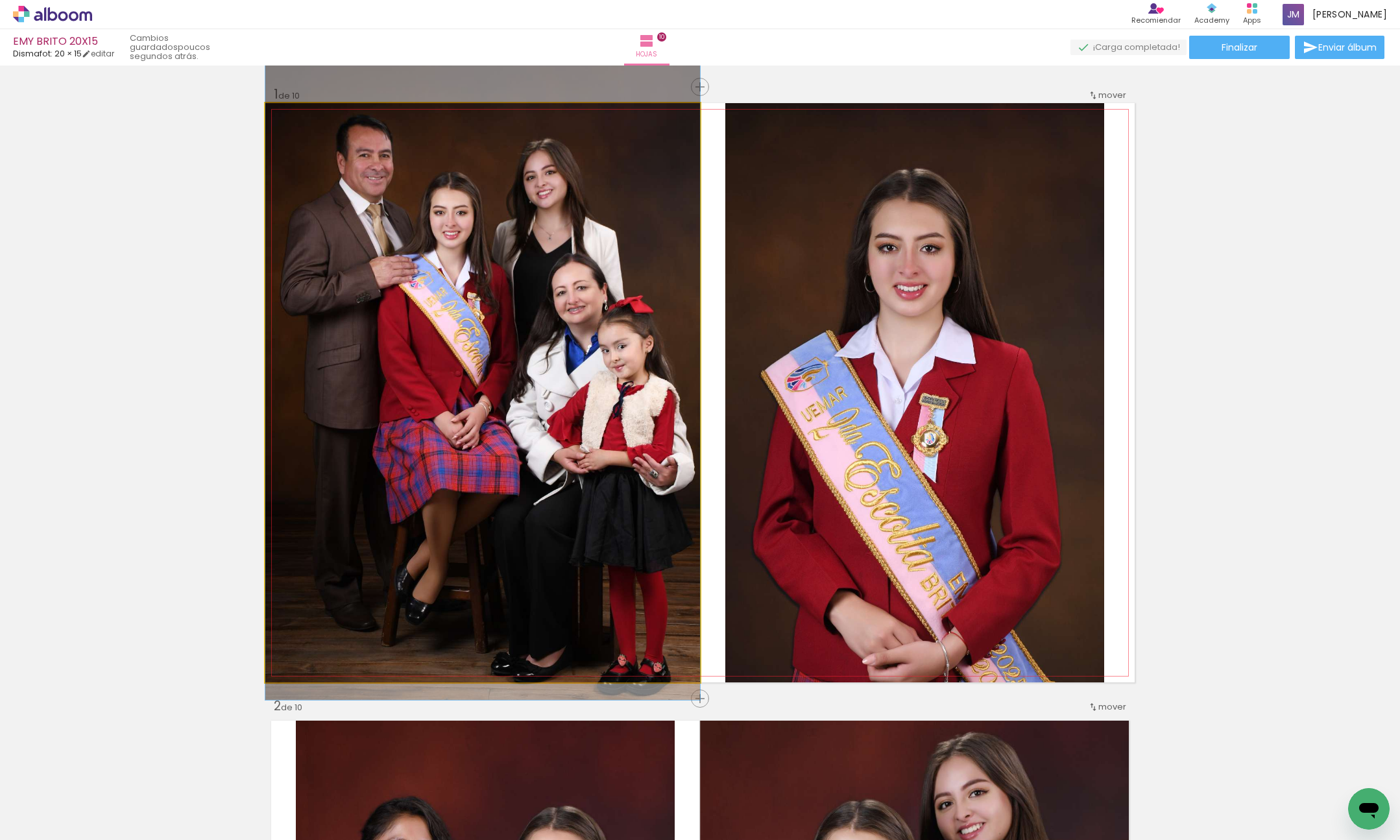
drag, startPoint x: 517, startPoint y: 530, endPoint x: 515, endPoint y: 511, distance: 19.1
